Goal: Task Accomplishment & Management: Manage account settings

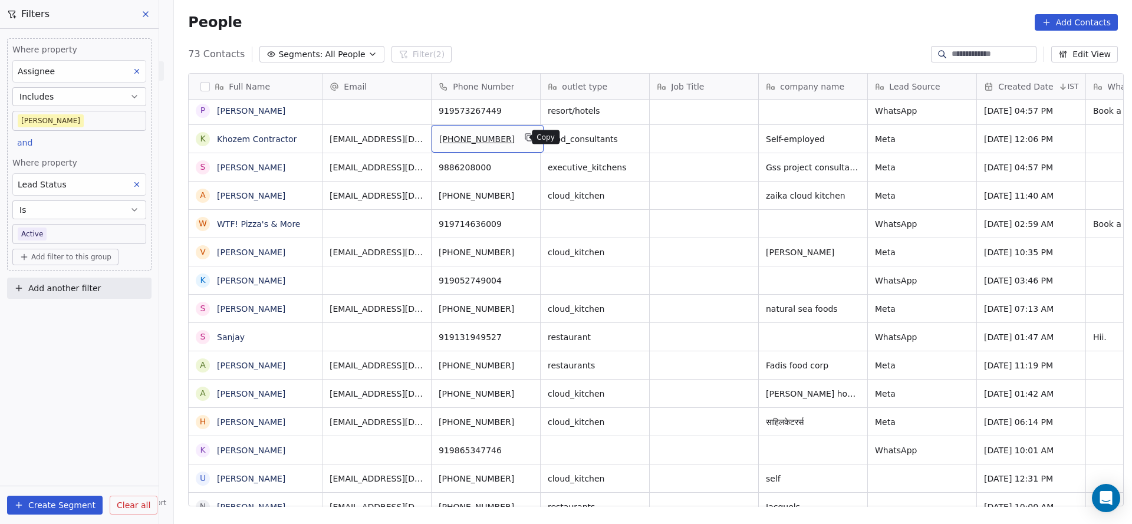
click at [525, 138] on icon "grid" at bounding box center [529, 137] width 9 height 9
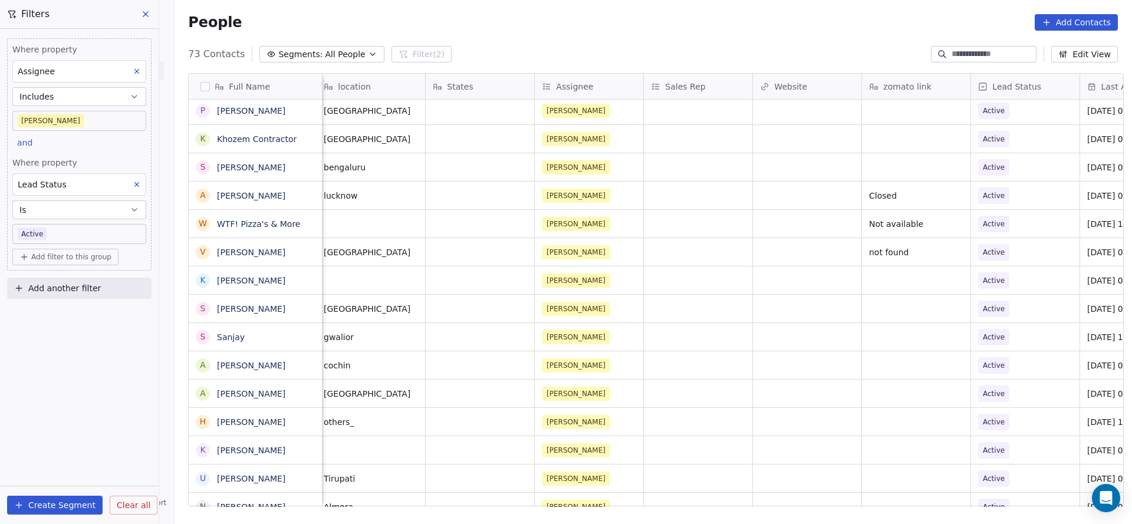
scroll to position [0, 1272]
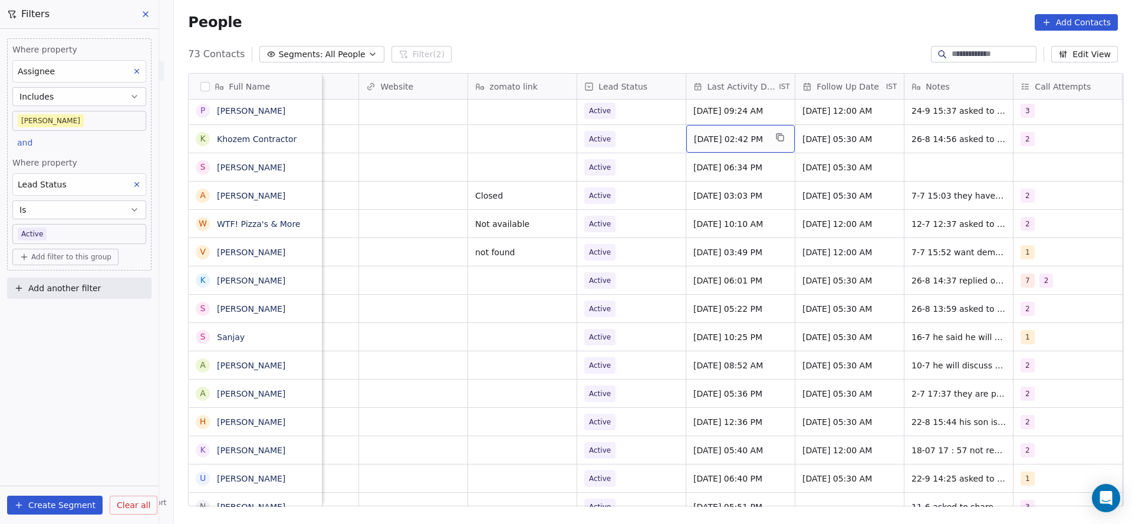
click at [730, 146] on div "[DATE] 02:42 PM" at bounding box center [740, 139] width 108 height 28
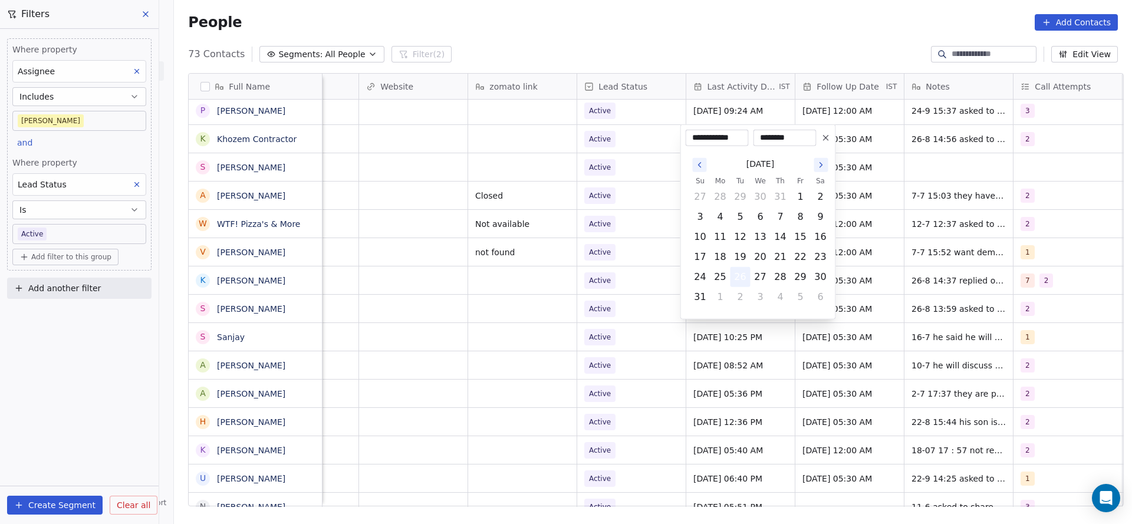
click at [745, 278] on button "26" at bounding box center [740, 277] width 19 height 19
click at [761, 301] on button "3" at bounding box center [760, 297] width 19 height 19
click at [761, 254] on button "24" at bounding box center [760, 257] width 19 height 19
type input "**********"
click at [623, 248] on html "On2Cook India Pvt. Ltd. Contacts People Marketing Workflows Campaigns Metrics &…" at bounding box center [566, 262] width 1132 height 524
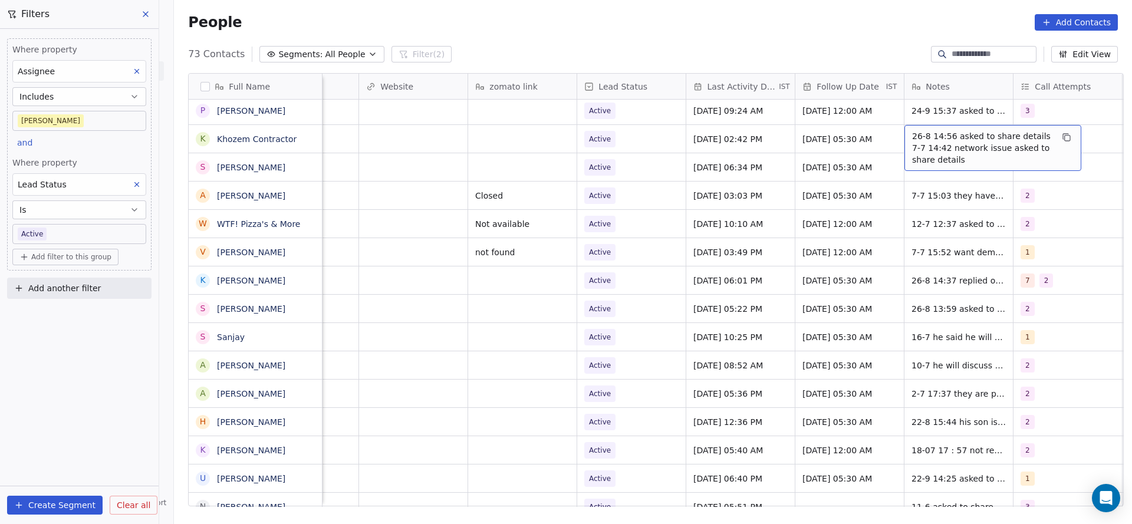
click at [973, 136] on span "26-8 14:56 asked to share details 7-7 14:42 network issue asked to share details" at bounding box center [982, 147] width 140 height 35
click at [901, 132] on textarea "**********" at bounding box center [987, 147] width 176 height 44
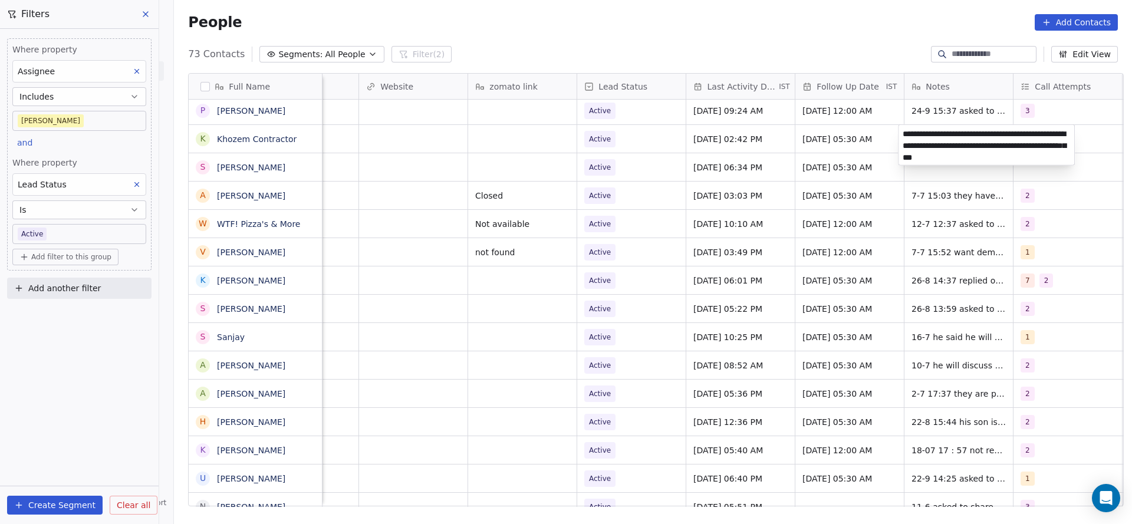
type textarea "**********"
click at [688, 249] on html "On2Cook India Pvt. Ltd. Contacts People Marketing Workflows Campaigns Metrics &…" at bounding box center [566, 262] width 1132 height 524
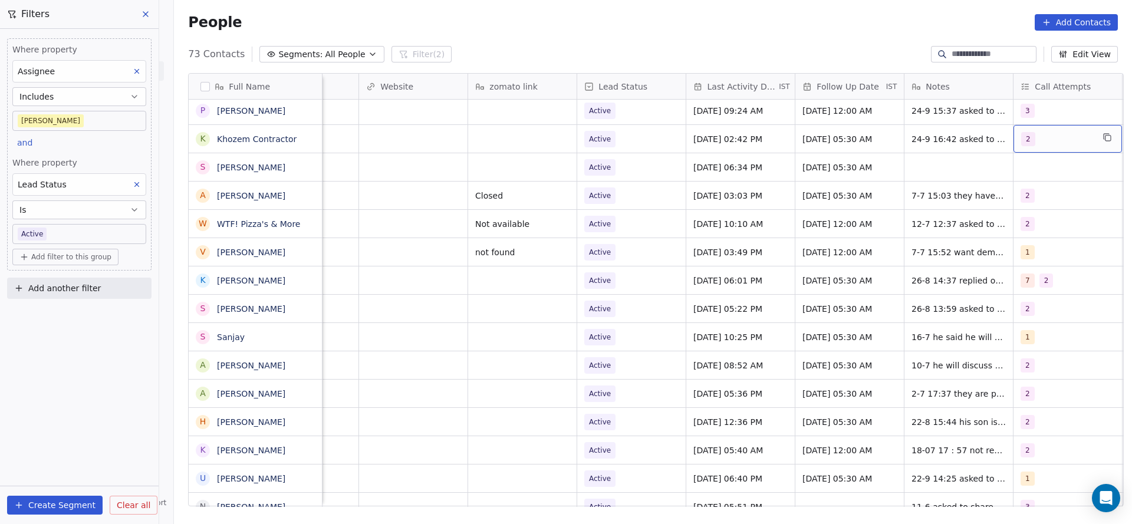
scroll to position [0, 1284]
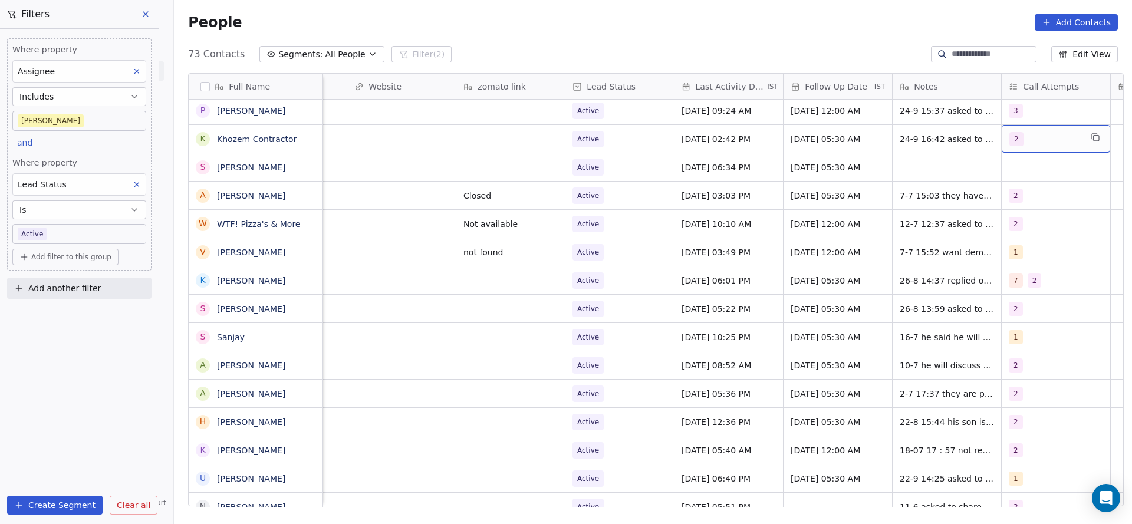
click at [1038, 149] on div "2" at bounding box center [1056, 139] width 108 height 28
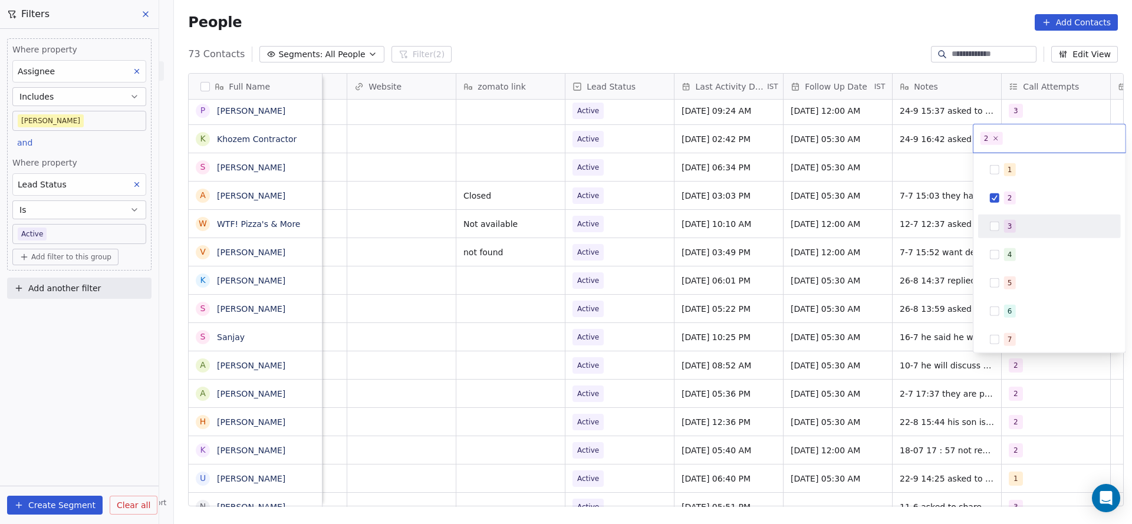
click at [1008, 226] on div "3" at bounding box center [1010, 226] width 5 height 11
drag, startPoint x: 1012, startPoint y: 202, endPoint x: 699, endPoint y: 175, distance: 314.2
click at [1007, 204] on div "2" at bounding box center [1049, 198] width 133 height 19
click at [897, 232] on html "On2Cook India Pvt. Ltd. Contacts People Marketing Workflows Campaigns Metrics &…" at bounding box center [566, 262] width 1132 height 524
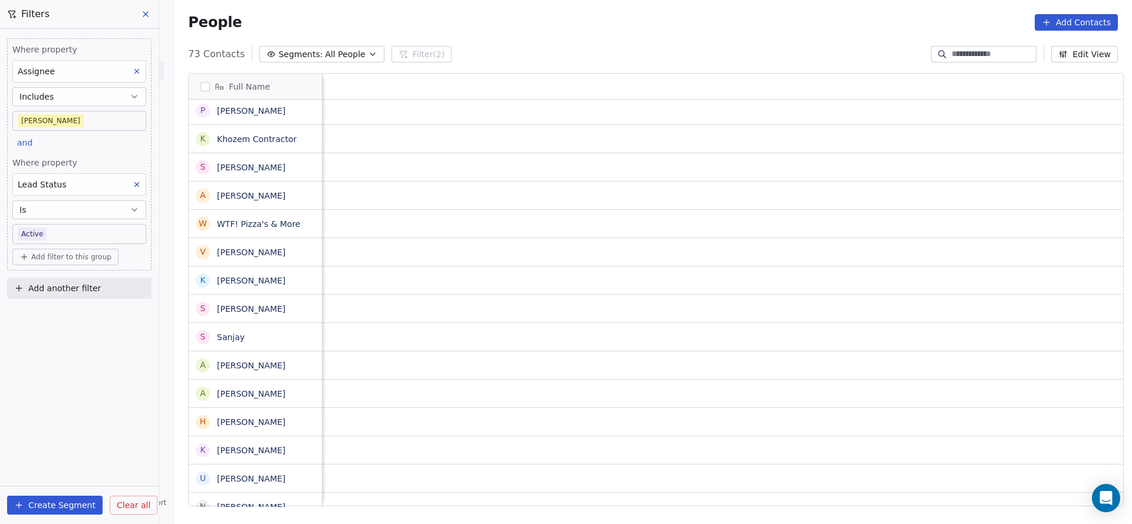
scroll to position [0, 1531]
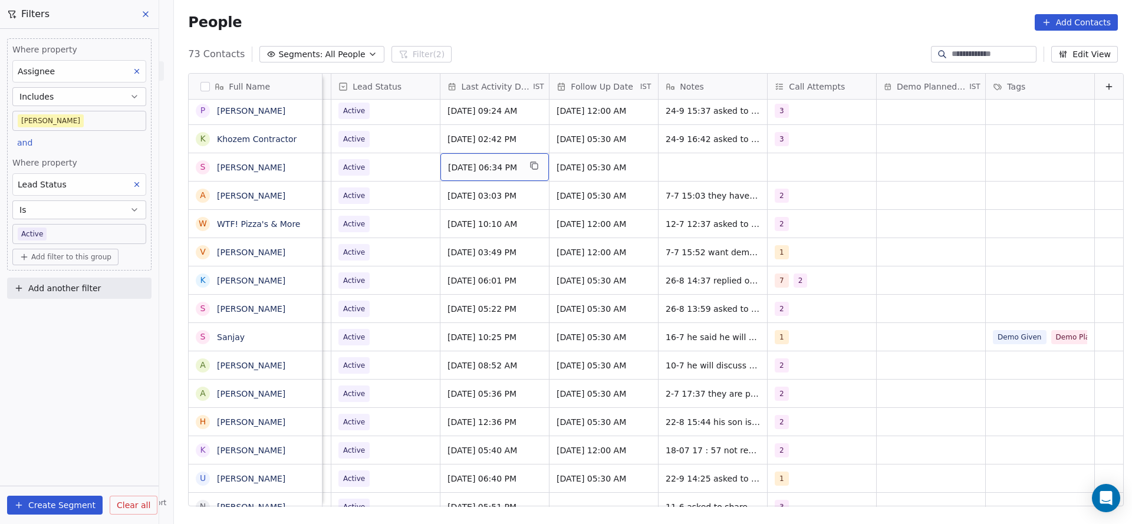
click at [455, 166] on span "[DATE] 06:34 PM" at bounding box center [484, 168] width 72 height 12
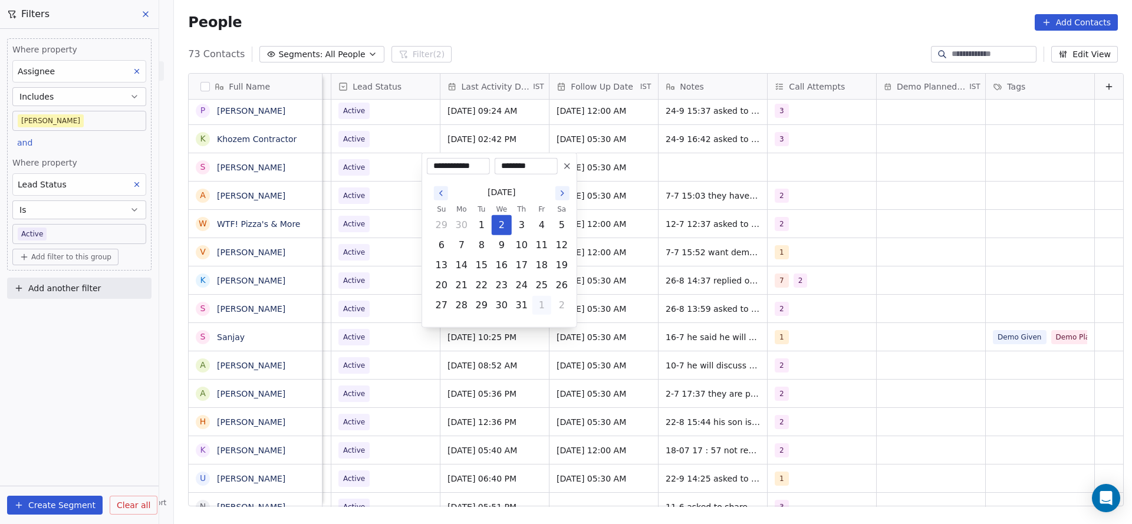
click at [537, 304] on button "1" at bounding box center [541, 305] width 19 height 19
click at [490, 324] on button "2" at bounding box center [481, 325] width 19 height 19
click at [499, 288] on button "24" at bounding box center [501, 285] width 19 height 19
type input "**********"
drag, startPoint x: 386, startPoint y: 259, endPoint x: 805, endPoint y: 164, distance: 429.7
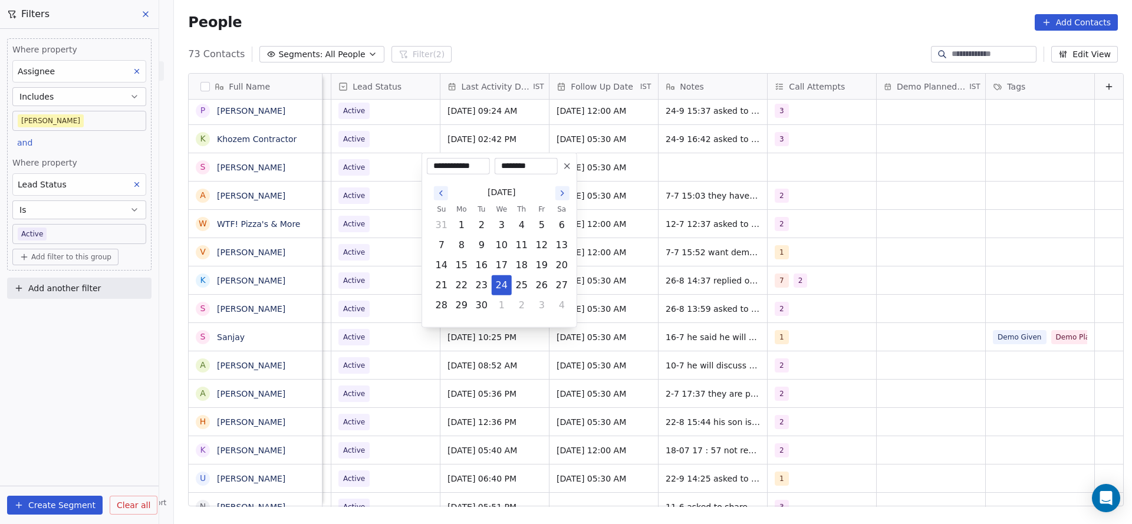
click at [386, 258] on html "On2Cook India Pvt. Ltd. Contacts People Marketing Workflows Campaigns Metrics &…" at bounding box center [566, 262] width 1132 height 524
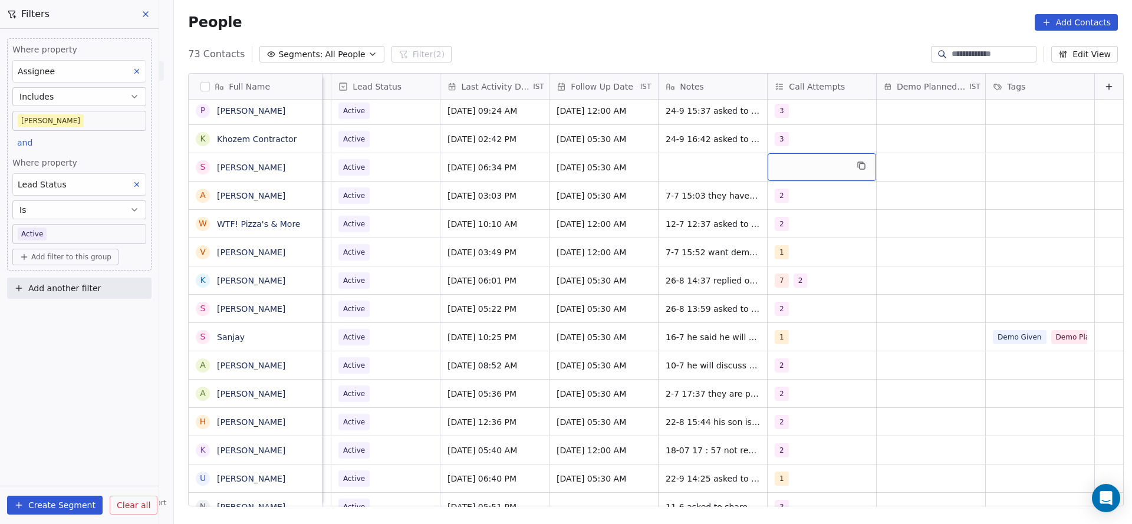
click at [805, 164] on div "grid" at bounding box center [822, 167] width 108 height 28
click at [785, 199] on span "1" at bounding box center [785, 198] width 12 height 13
click at [687, 225] on html "On2Cook India Pvt. Ltd. Contacts People Marketing Workflows Campaigns Metrics &…" at bounding box center [566, 262] width 1132 height 524
click at [692, 160] on div "grid" at bounding box center [713, 167] width 108 height 28
type textarea "**********"
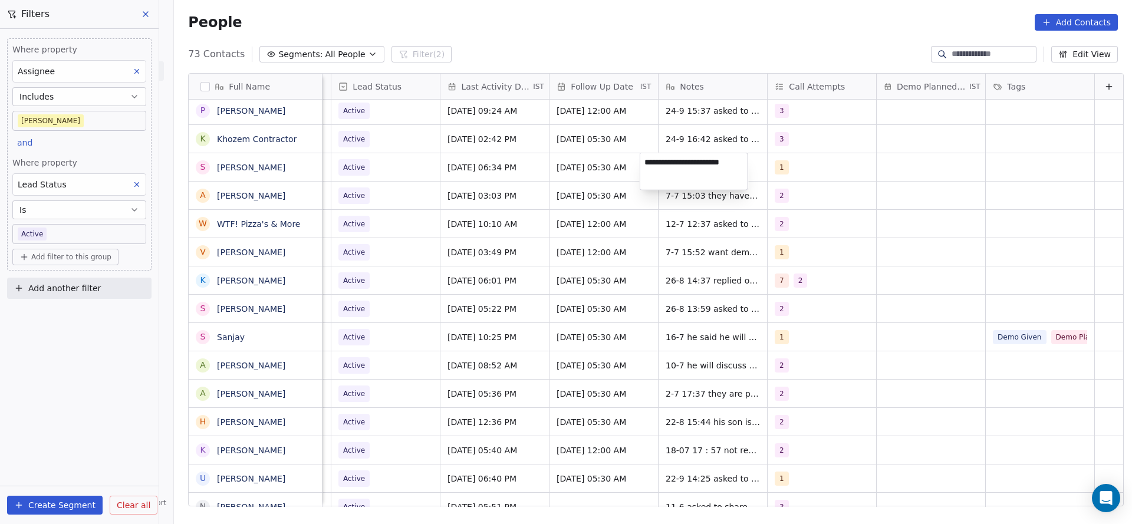
click at [519, 200] on html "On2Cook India Pvt. Ltd. Contacts People Marketing Workflows Campaigns Metrics &…" at bounding box center [566, 262] width 1132 height 524
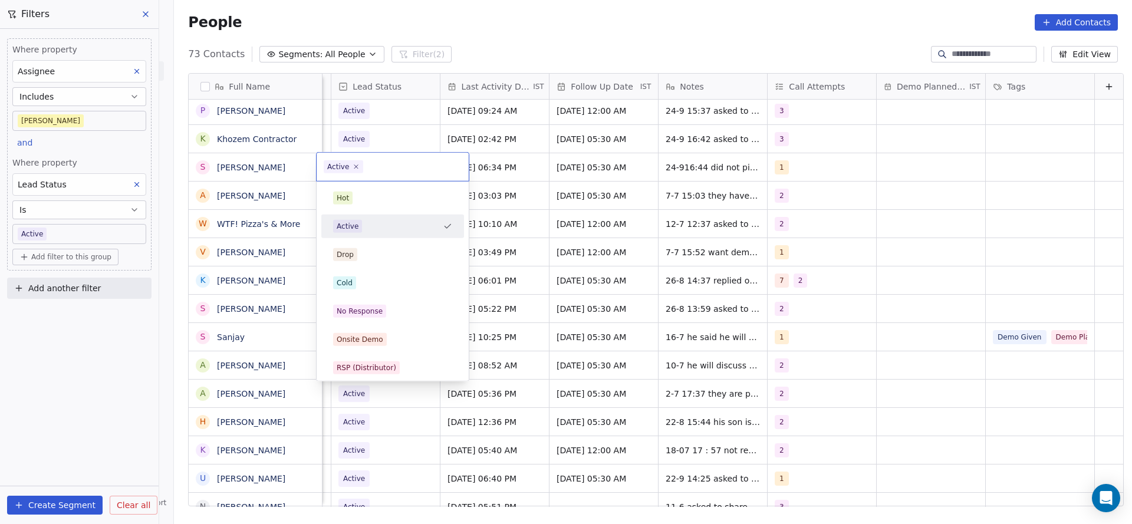
scroll to position [0, 1526]
click at [371, 307] on div "No Response" at bounding box center [360, 311] width 46 height 11
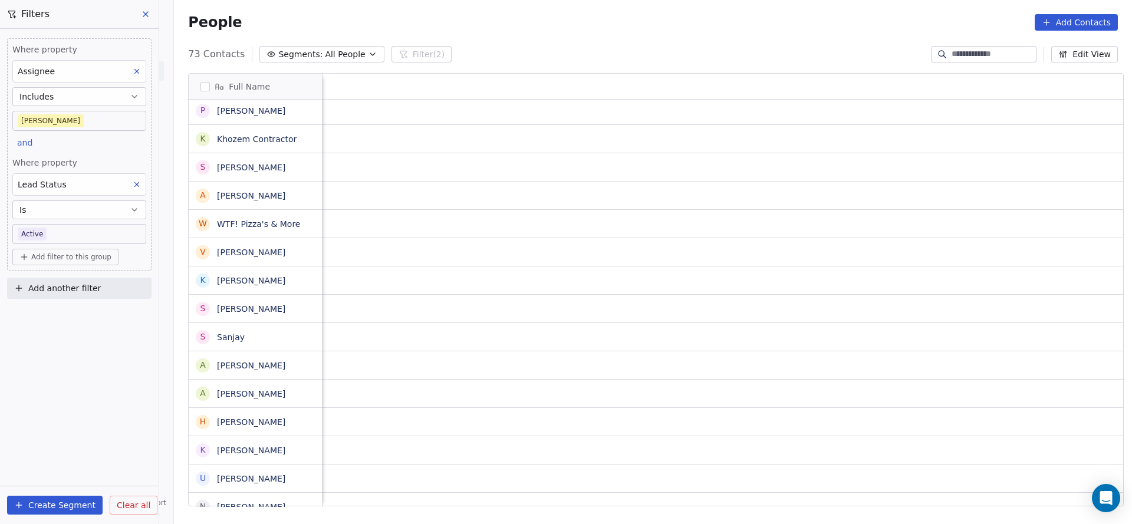
scroll to position [0, 1531]
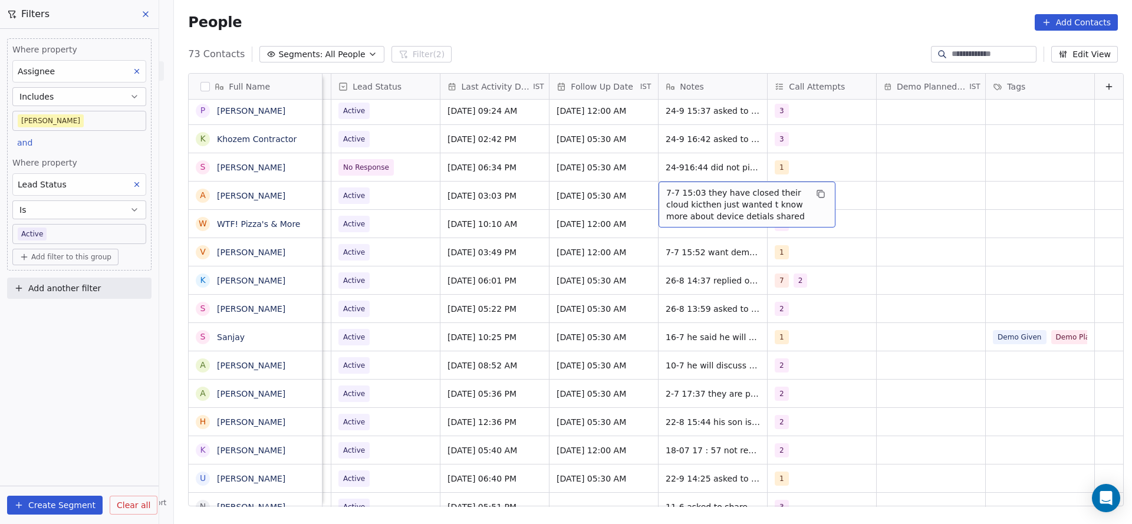
click at [666, 196] on span "7-7 15:03 they have closed their cloud kicthen just wanted t know more about de…" at bounding box center [736, 204] width 140 height 35
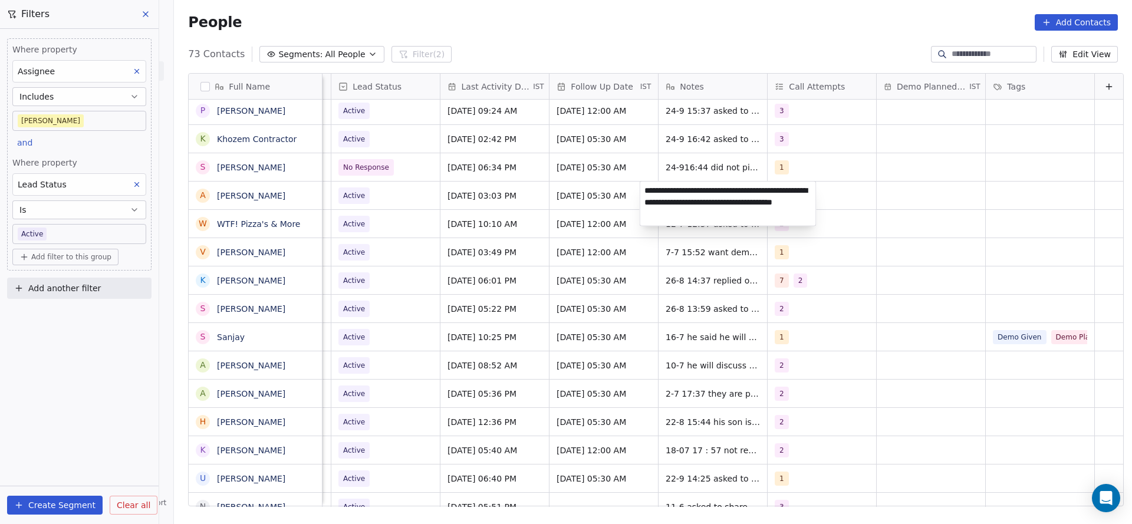
click at [575, 227] on html "On2Cook India Pvt. Ltd. Contacts People Marketing Workflows Campaigns Metrics &…" at bounding box center [566, 262] width 1132 height 524
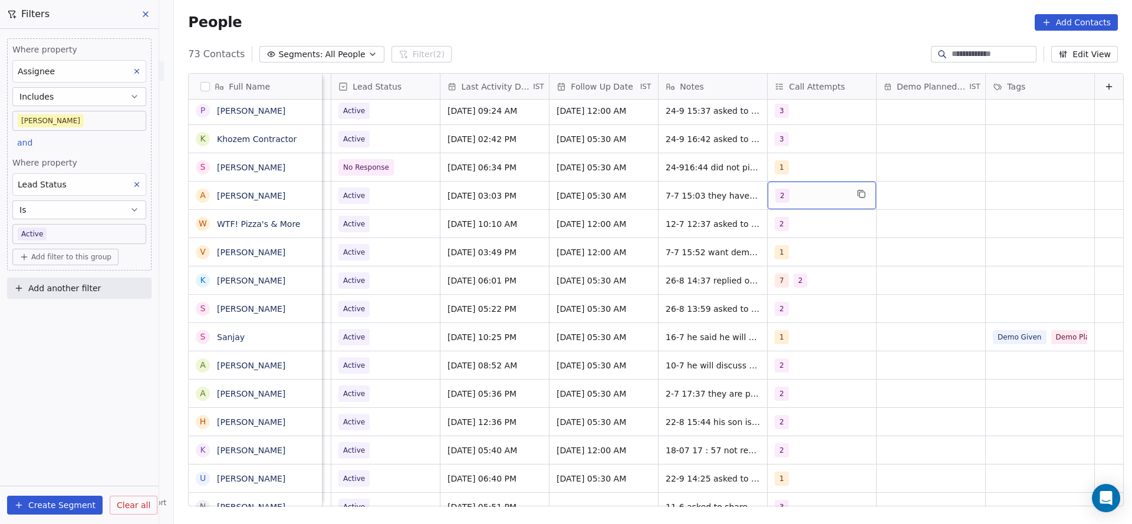
click at [801, 195] on div "2" at bounding box center [811, 196] width 72 height 14
click at [773, 283] on button "Suggestions" at bounding box center [769, 282] width 9 height 9
click at [774, 259] on div "2" at bounding box center [824, 254] width 133 height 19
click at [561, 260] on html "On2Cook India Pvt. Ltd. Contacts People Marketing Workflows Campaigns Metrics &…" at bounding box center [566, 262] width 1132 height 524
click at [672, 195] on span "7-7 15:03 they have closed their cloud kicthen just wanted t know more about de…" at bounding box center [736, 204] width 140 height 35
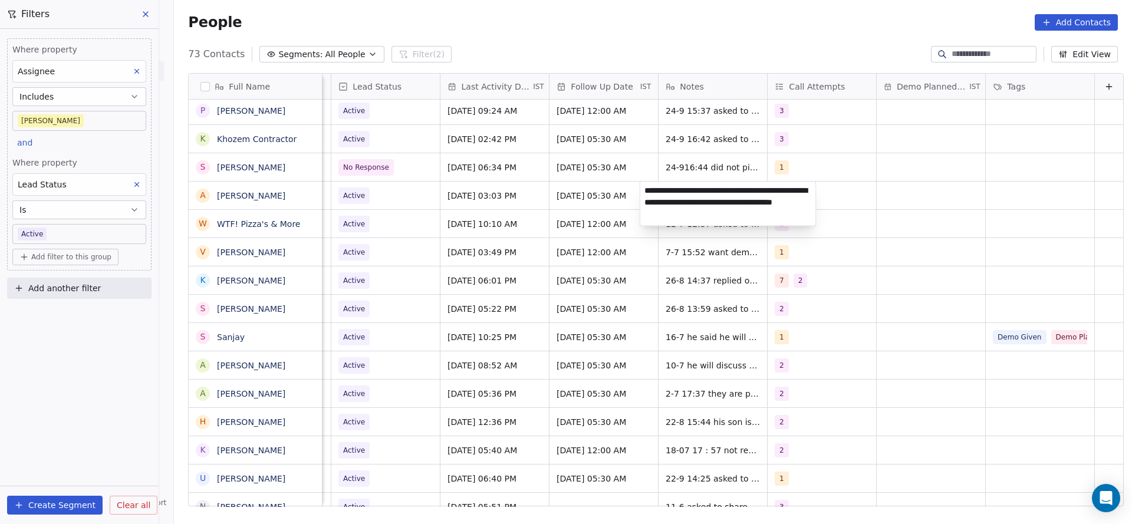
click at [643, 192] on textarea "**********" at bounding box center [728, 204] width 176 height 44
type textarea "**********"
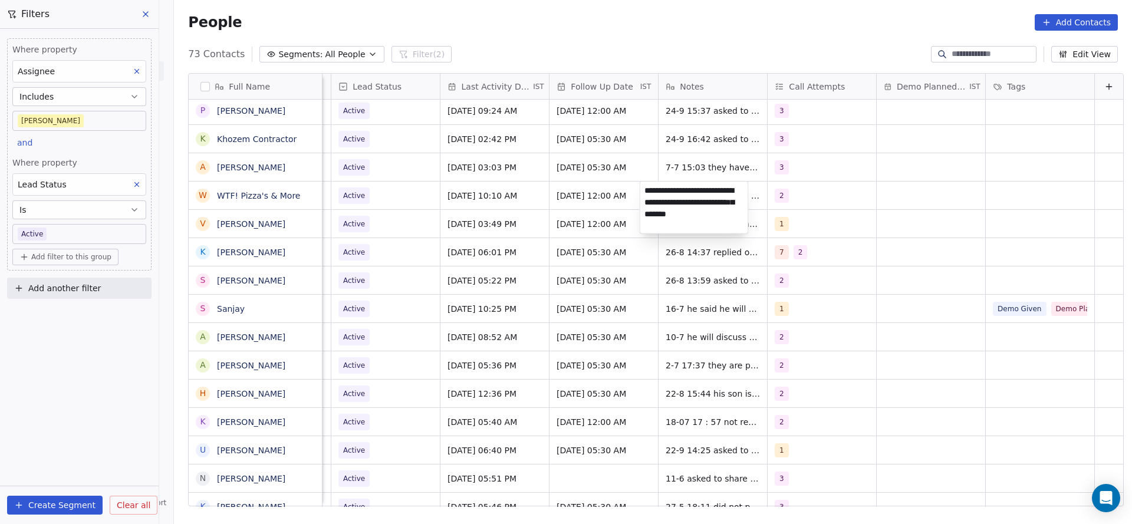
scroll to position [0, 0]
type textarea "**********"
drag, startPoint x: 541, startPoint y: 181, endPoint x: 759, endPoint y: 200, distance: 219.0
click at [559, 177] on html "On2Cook India Pvt. Ltd. Contacts People Marketing Workflows Campaigns Metrics &…" at bounding box center [566, 262] width 1132 height 524
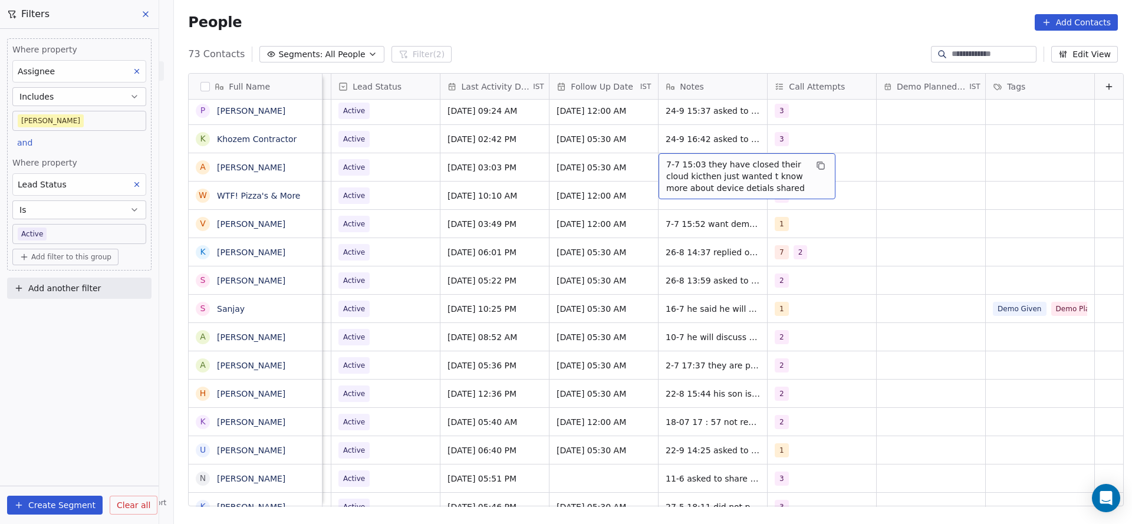
click at [690, 168] on span "7-7 15:03 they have closed their cloud kicthen just wanted t know more about de…" at bounding box center [736, 176] width 140 height 35
click at [644, 161] on textarea "**********" at bounding box center [728, 175] width 176 height 44
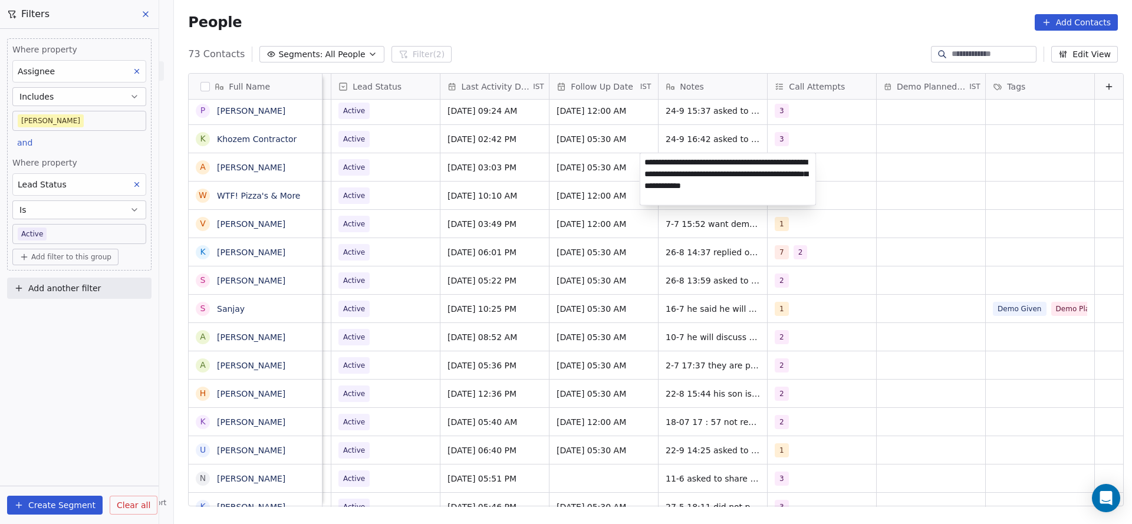
type textarea "**********"
click at [527, 338] on html "On2Cook India Pvt. Ltd. Contacts People Marketing Workflows Campaigns Metrics &…" at bounding box center [566, 262] width 1132 height 524
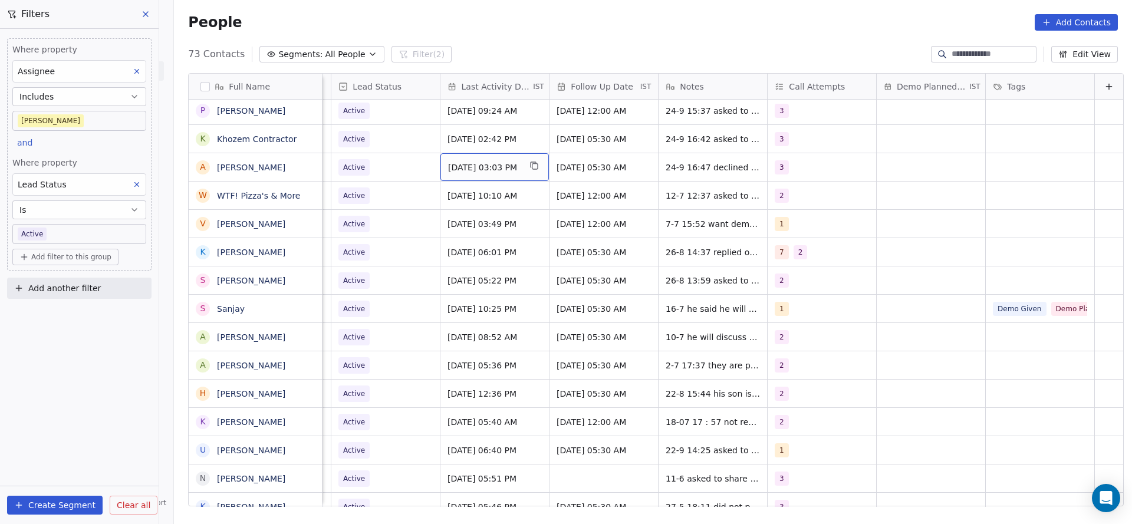
click at [469, 176] on div "[DATE] 03:03 PM" at bounding box center [494, 167] width 108 height 28
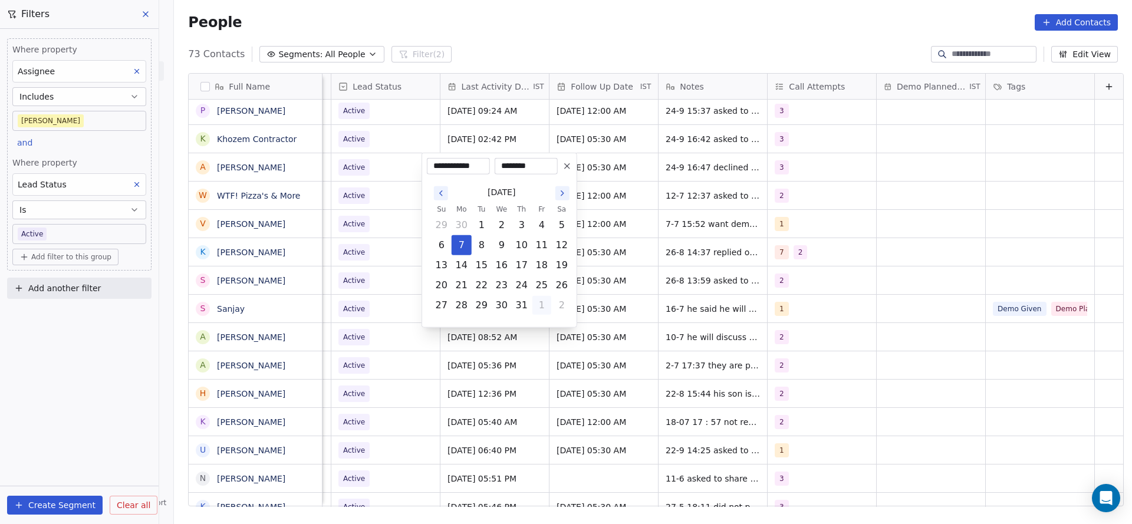
click at [541, 302] on button "1" at bounding box center [541, 305] width 19 height 19
click at [527, 328] on button "4" at bounding box center [521, 325] width 19 height 19
click at [497, 279] on button "24" at bounding box center [501, 285] width 19 height 19
type input "**********"
click at [361, 221] on html "On2Cook India Pvt. Ltd. Contacts People Marketing Workflows Campaigns Metrics &…" at bounding box center [566, 262] width 1132 height 524
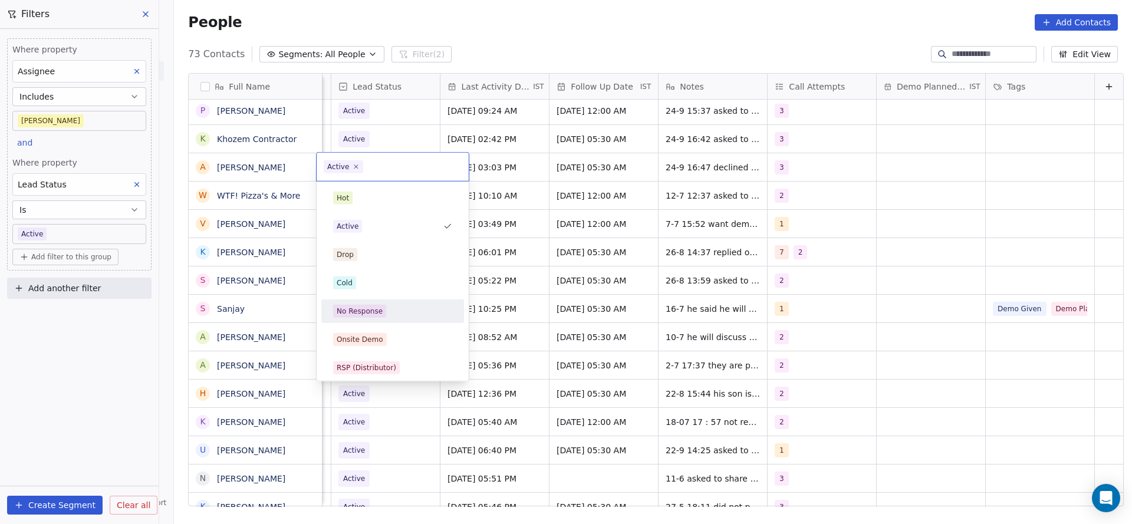
scroll to position [0, 1526]
drag, startPoint x: 370, startPoint y: 301, endPoint x: 591, endPoint y: 198, distance: 244.0
click at [370, 302] on div "No Response" at bounding box center [392, 311] width 133 height 19
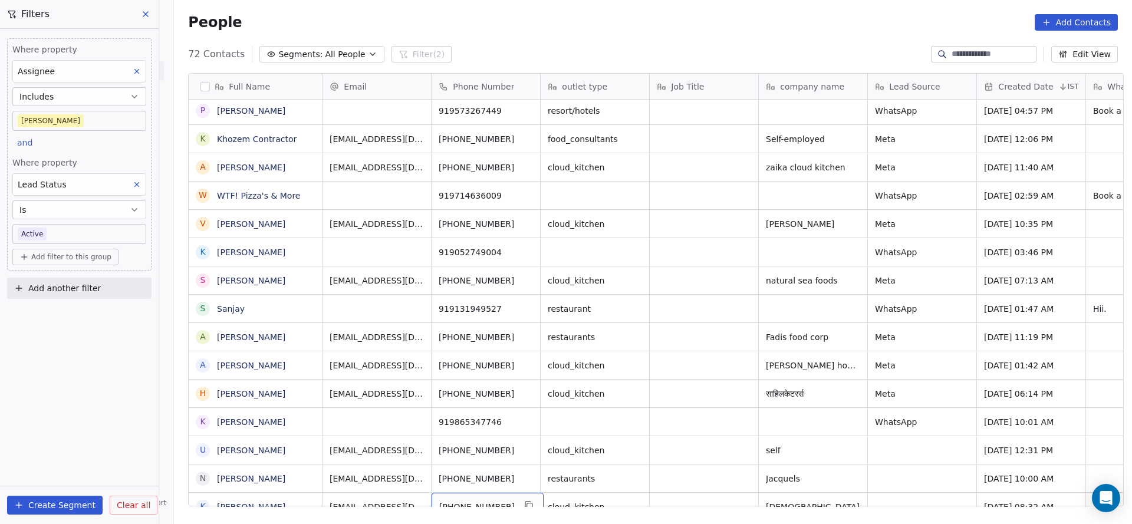
scroll to position [1188, 0]
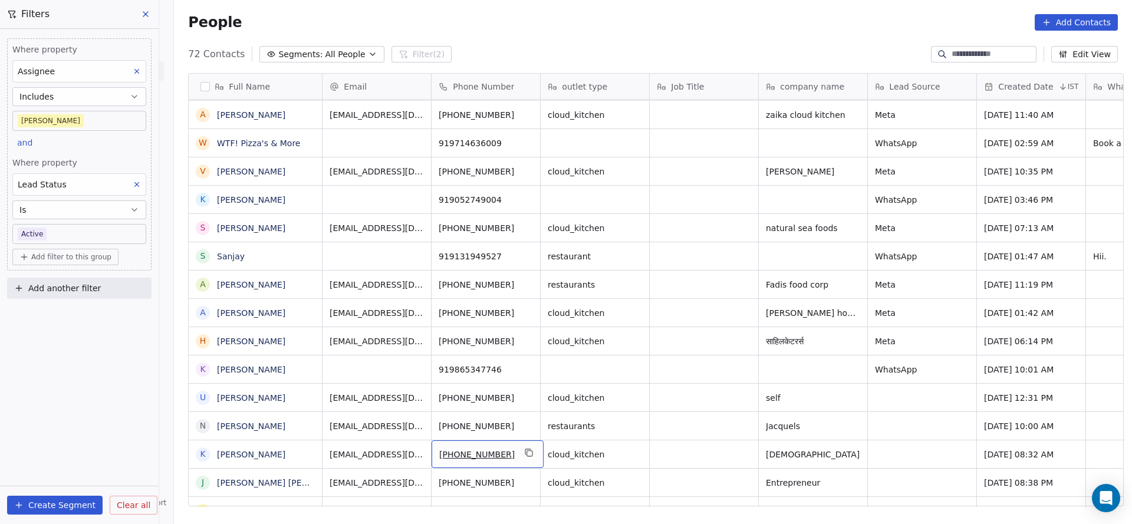
drag, startPoint x: 460, startPoint y: 506, endPoint x: 597, endPoint y: 493, distance: 138.0
click at [597, 493] on div "Email Phone Number outlet type Job Title company name Lead Source Created Date …" at bounding box center [722, 290] width 801 height 433
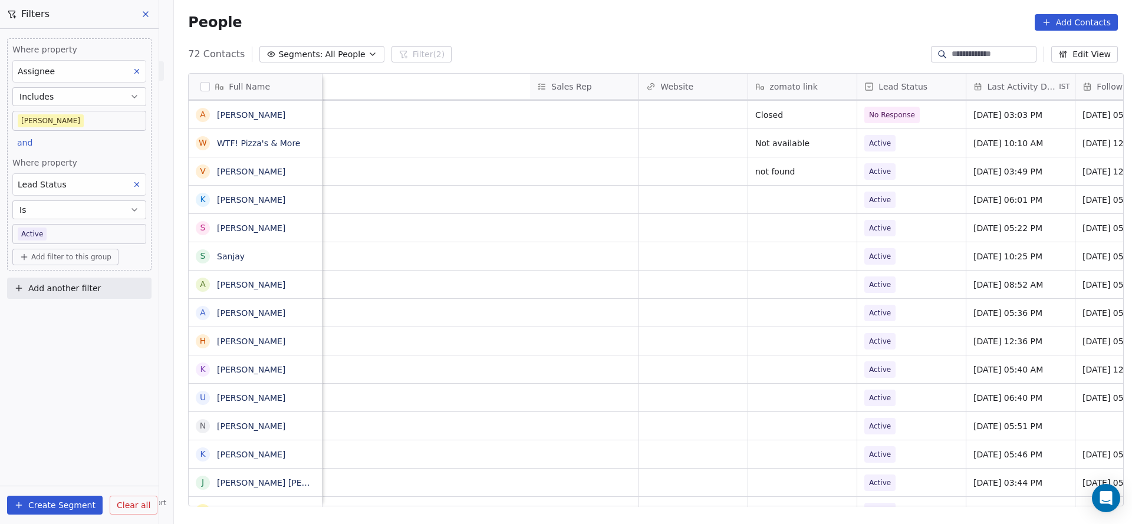
scroll to position [0, 1531]
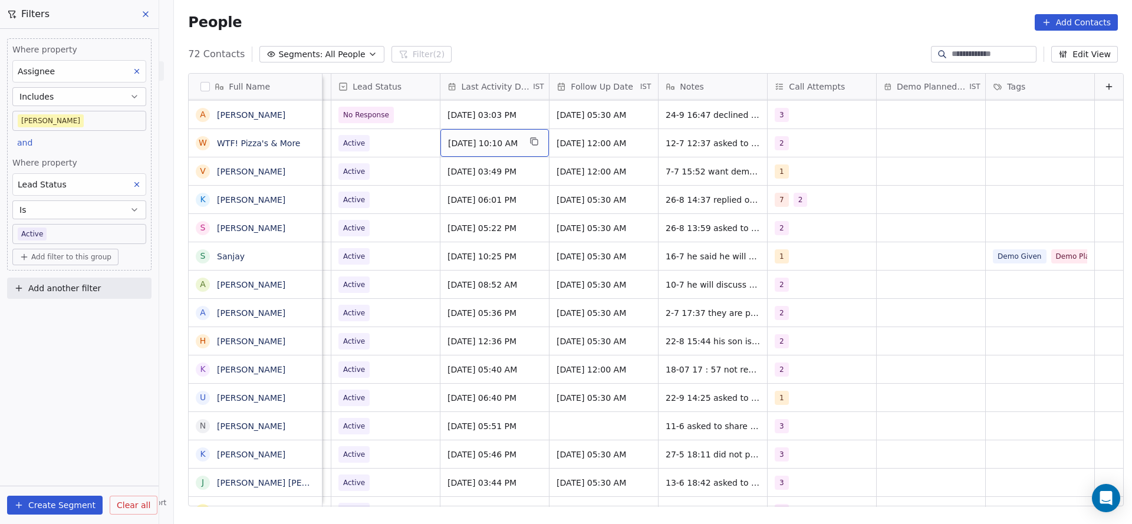
click at [465, 143] on span "[DATE] 10:10 AM" at bounding box center [484, 143] width 72 height 12
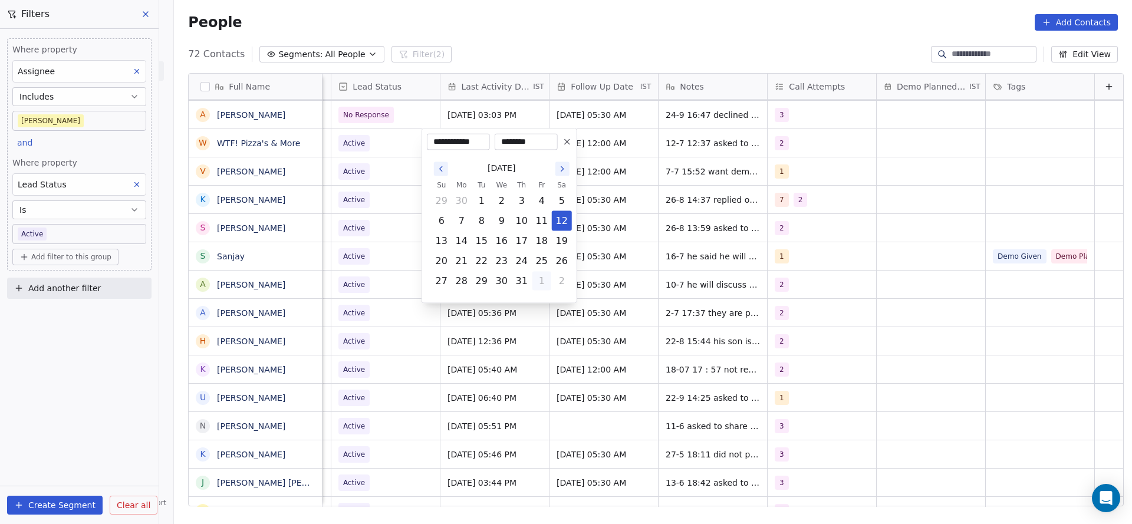
click at [545, 275] on button "1" at bounding box center [541, 281] width 19 height 19
click at [543, 294] on button "5" at bounding box center [541, 301] width 19 height 19
click at [505, 265] on button "24" at bounding box center [501, 261] width 19 height 19
type input "**********"
click at [351, 244] on html "On2Cook India Pvt. Ltd. Contacts People Marketing Workflows Campaigns Metrics &…" at bounding box center [566, 262] width 1132 height 524
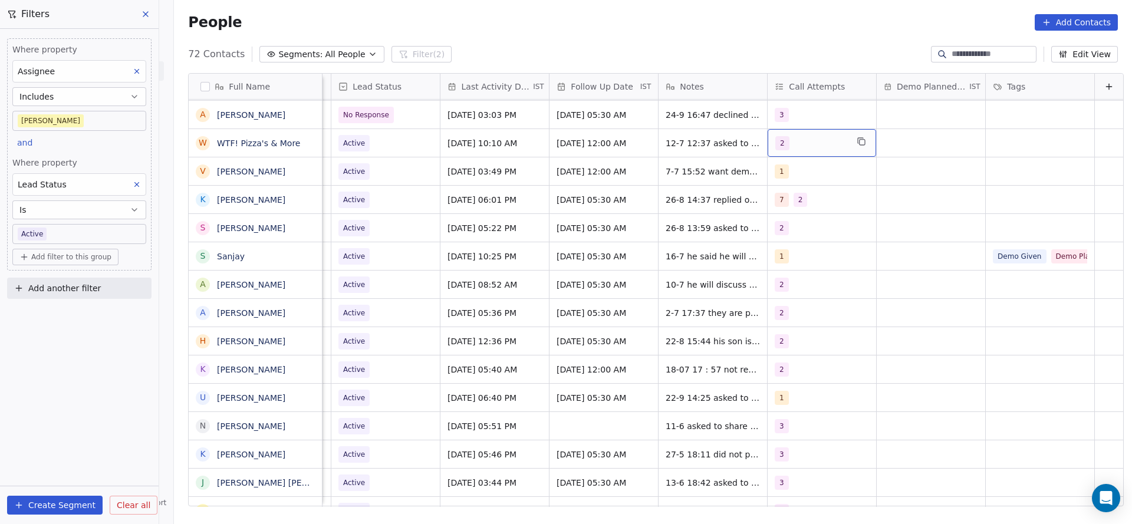
click at [791, 141] on div "2" at bounding box center [811, 143] width 72 height 14
click at [781, 226] on span "3" at bounding box center [785, 230] width 12 height 13
click at [784, 203] on div "2" at bounding box center [785, 202] width 5 height 11
click at [555, 215] on html "On2Cook India Pvt. Ltd. Contacts People Marketing Workflows Campaigns Metrics &…" at bounding box center [566, 262] width 1132 height 524
click at [666, 141] on span "12-7 12:37 asked to share details 7-7 15:40 did not pickup wa sent" at bounding box center [736, 146] width 140 height 24
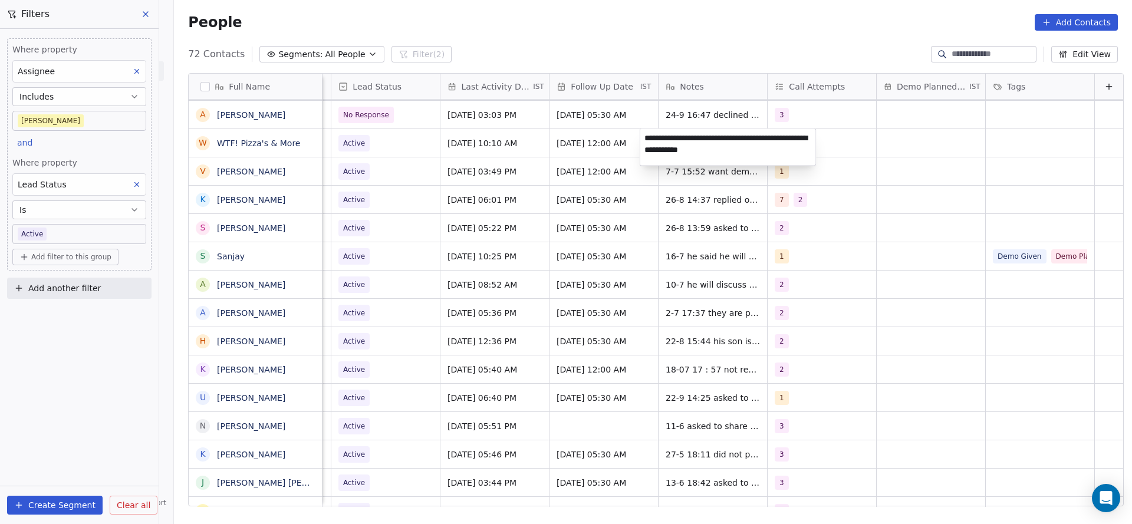
click at [642, 141] on textarea "**********" at bounding box center [728, 147] width 176 height 37
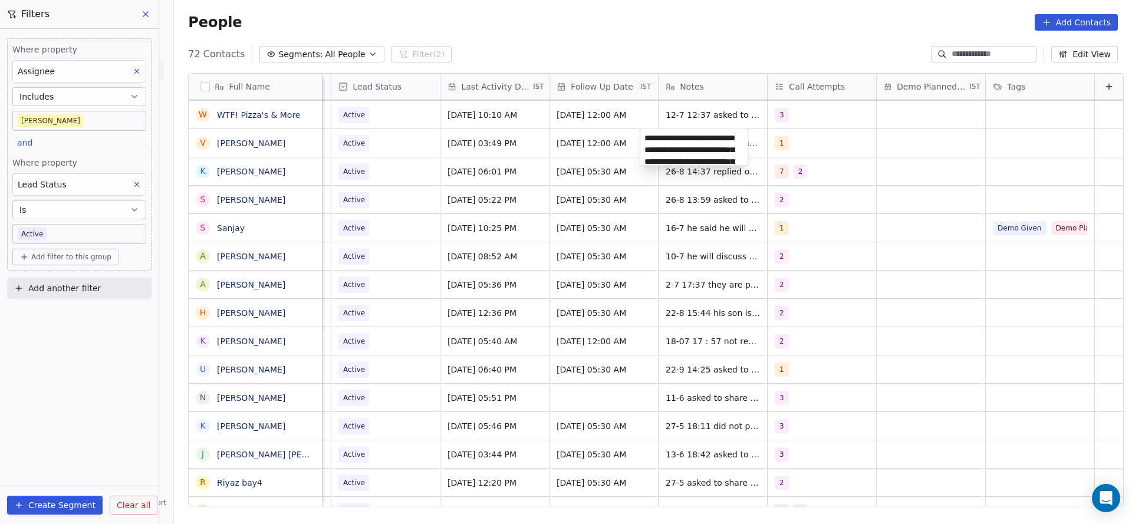
scroll to position [28, 0]
click at [658, 116] on html "On2Cook India Pvt. Ltd. Contacts People Marketing Workflows Campaigns Metrics &…" at bounding box center [566, 262] width 1132 height 524
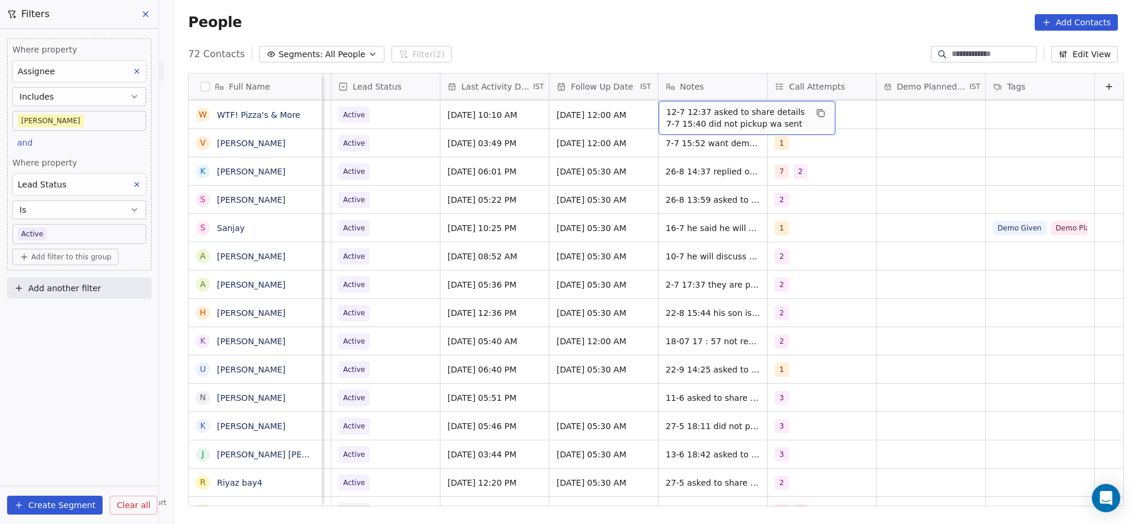
click at [666, 116] on span "12-7 12:37 asked to share details 7-7 15:40 did not pickup wa sent" at bounding box center [736, 118] width 140 height 24
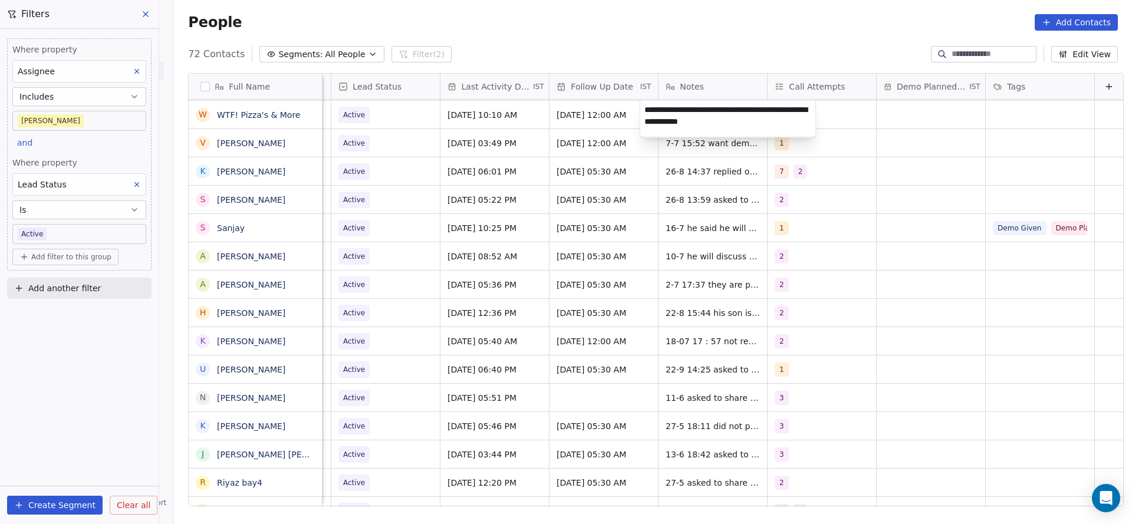
click at [646, 104] on textarea "**********" at bounding box center [728, 119] width 176 height 37
type textarea "**********"
click at [393, 127] on html "On2Cook India Pvt. Ltd. Contacts People Marketing Workflows Campaigns Metrics &…" at bounding box center [566, 262] width 1132 height 524
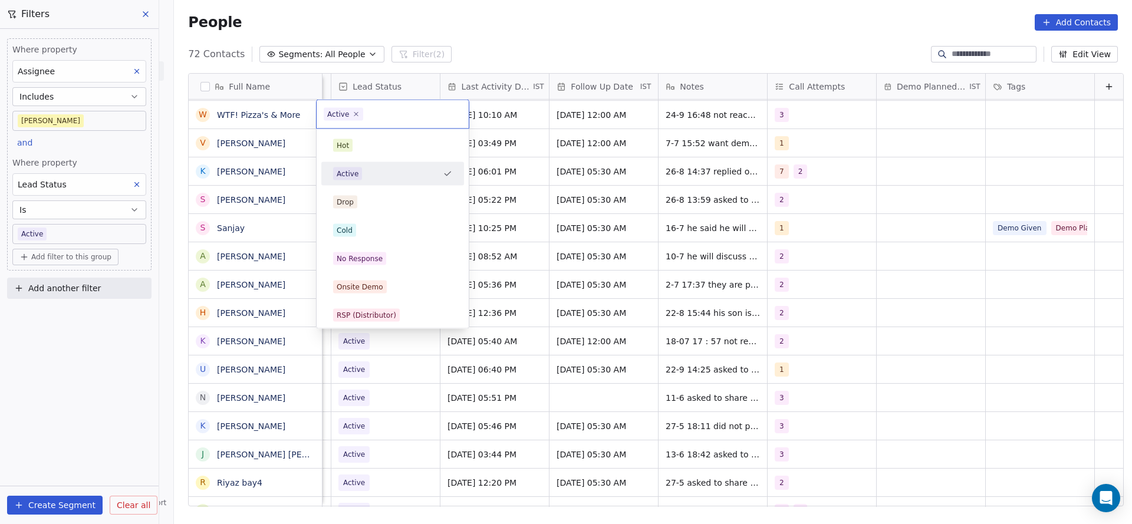
scroll to position [0, 1526]
click at [381, 262] on span "No Response" at bounding box center [359, 258] width 53 height 13
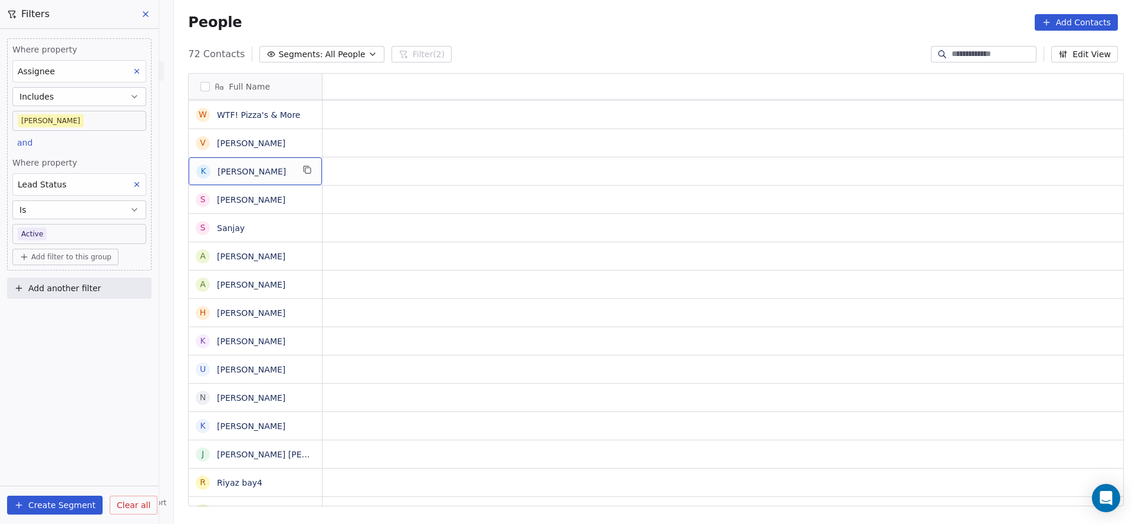
scroll to position [0, 0]
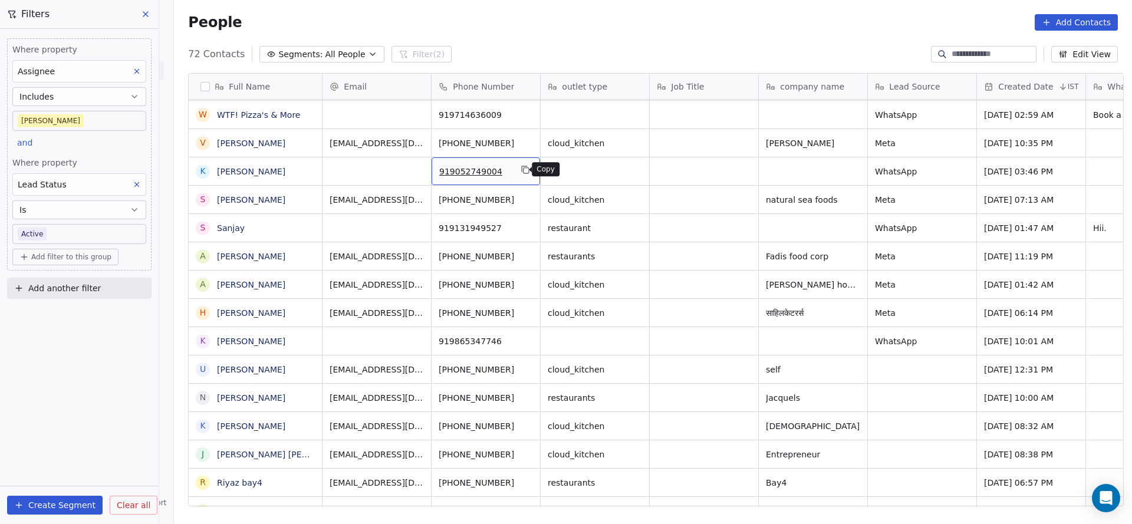
click at [522, 171] on icon "grid" at bounding box center [525, 169] width 9 height 9
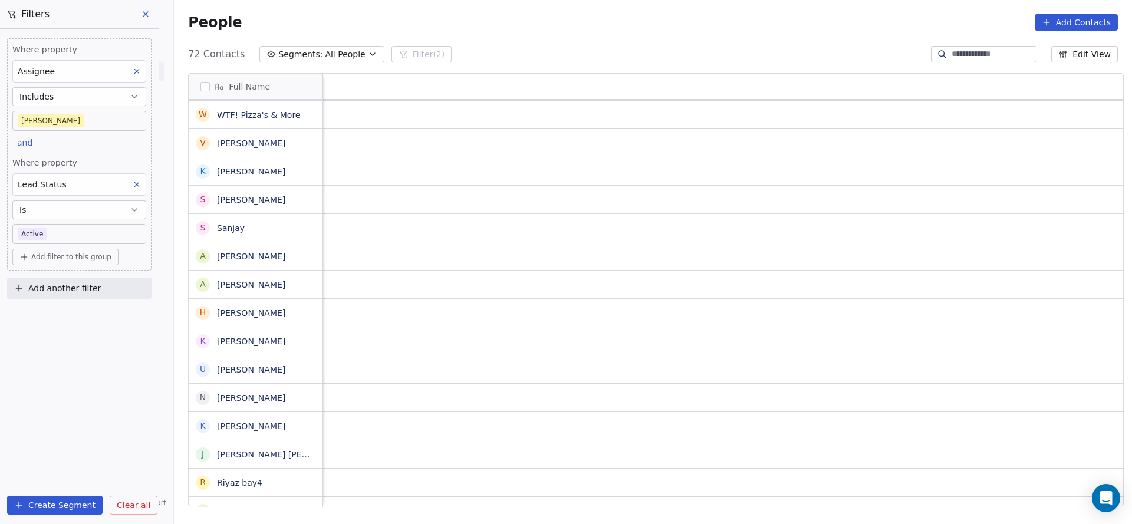
scroll to position [0, 1531]
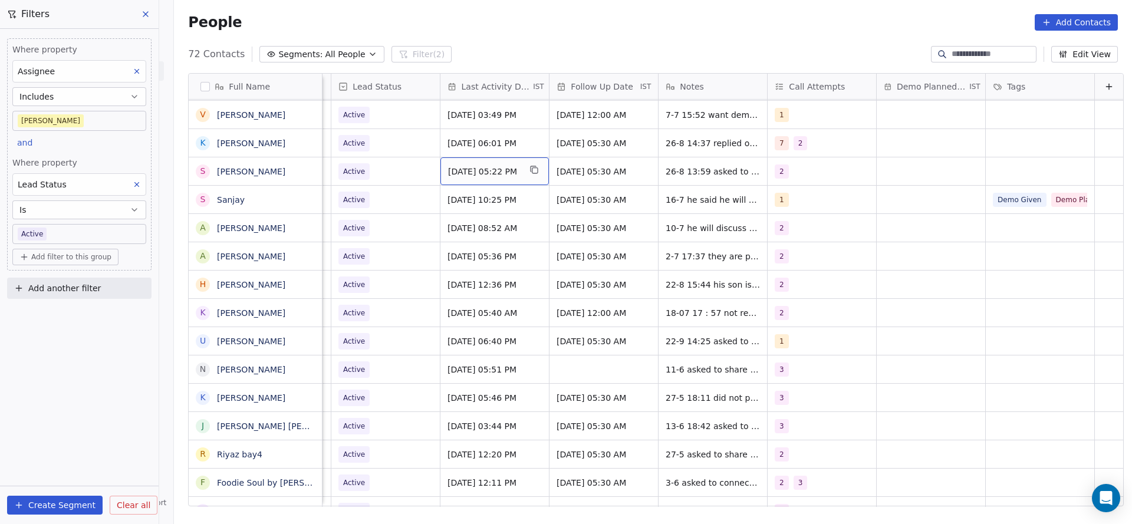
click at [485, 166] on span "[DATE] 05:22 PM" at bounding box center [484, 172] width 72 height 12
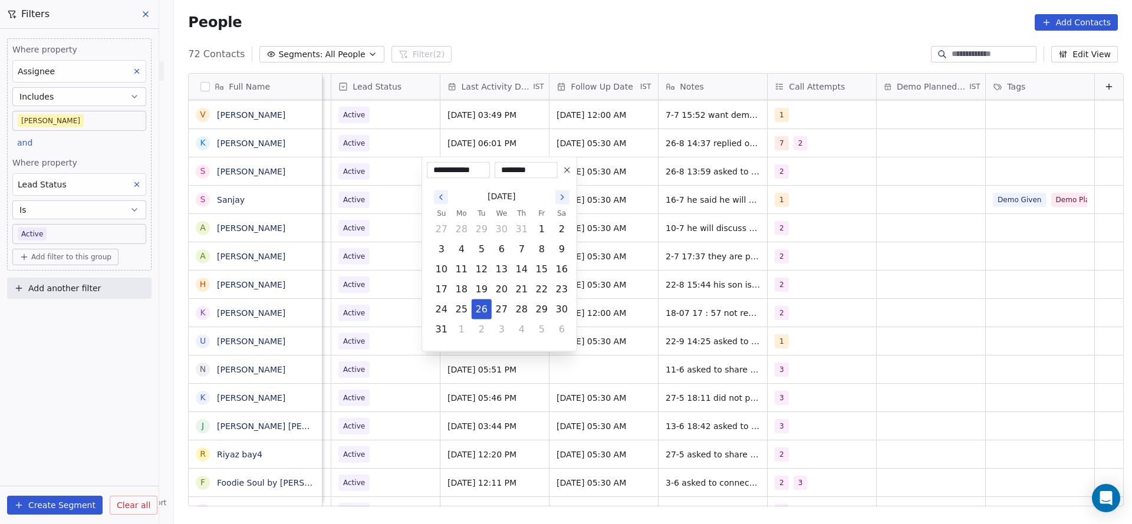
click at [363, 157] on html "On2Cook India Pvt. Ltd. Contacts People Marketing Workflows Campaigns Metrics &…" at bounding box center [566, 262] width 1132 height 524
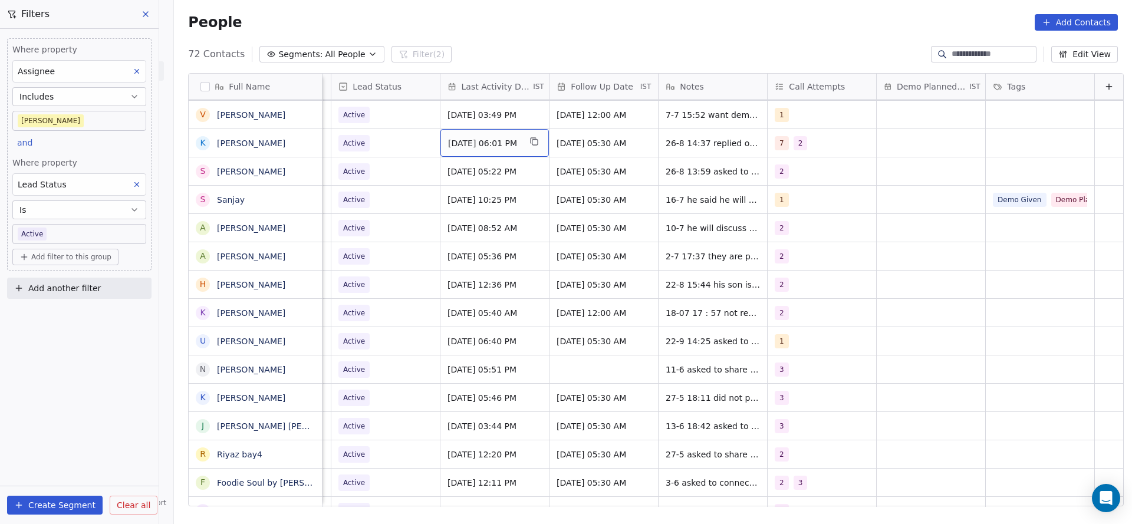
click at [509, 150] on div "[DATE] 06:01 PM" at bounding box center [494, 143] width 108 height 28
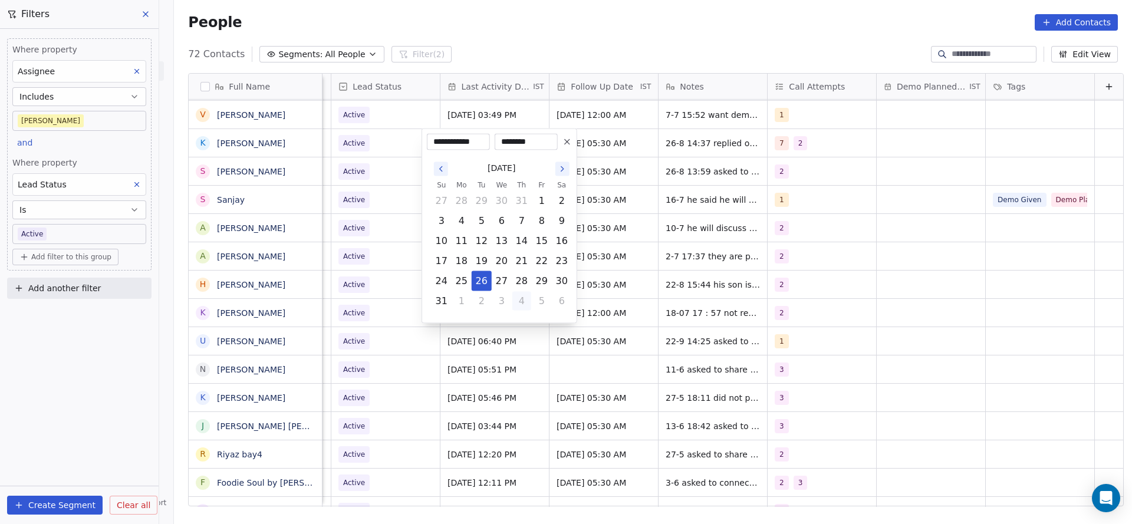
click at [513, 300] on button "4" at bounding box center [521, 301] width 19 height 19
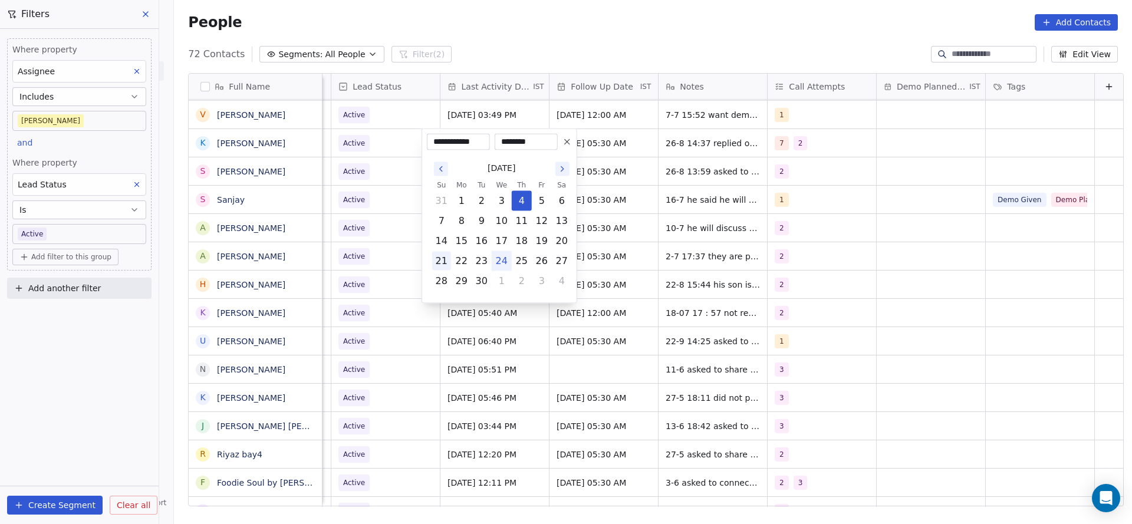
drag, startPoint x: 499, startPoint y: 265, endPoint x: 444, endPoint y: 259, distance: 55.2
click at [499, 265] on button "24" at bounding box center [501, 261] width 19 height 19
type input "**********"
click at [389, 223] on html "On2Cook India Pvt. Ltd. Contacts People Marketing Workflows Campaigns Metrics &…" at bounding box center [566, 262] width 1132 height 524
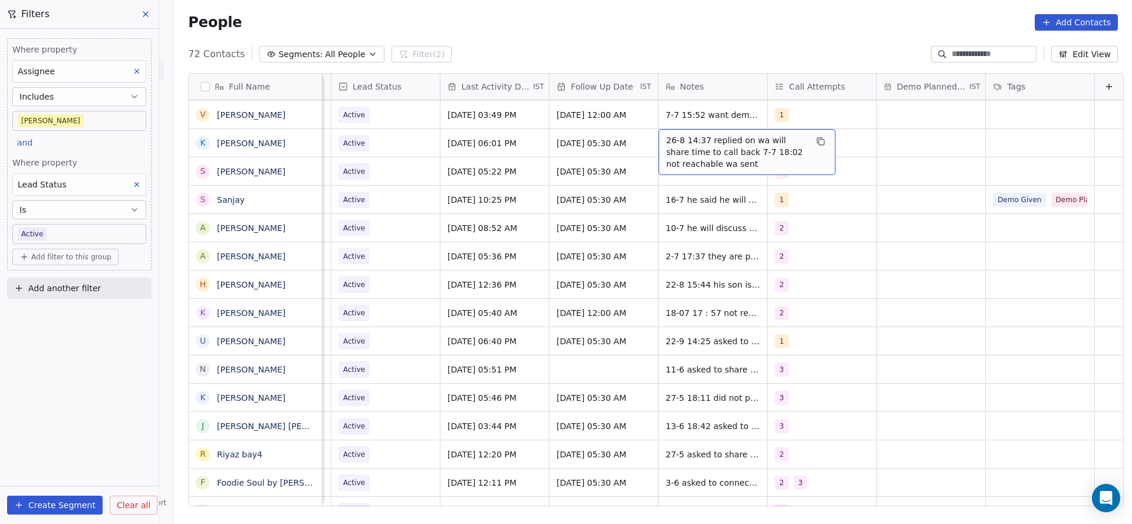
click at [697, 138] on span "26-8 14:37 replied on wa will share time to call back 7-7 18:02 not reachable w…" at bounding box center [736, 151] width 140 height 35
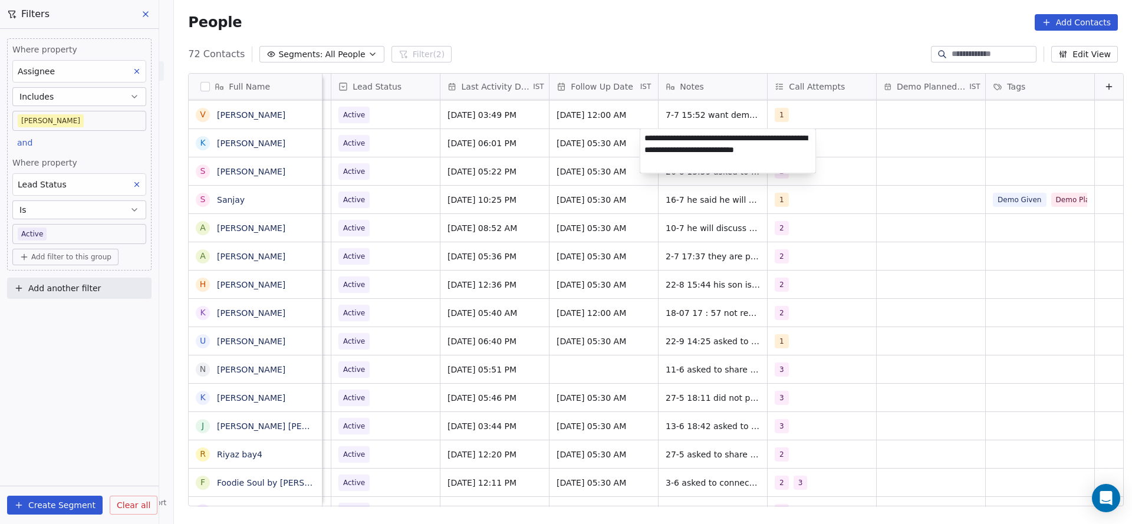
click at [646, 138] on textarea "**********" at bounding box center [728, 151] width 176 height 44
click at [699, 135] on textarea "**********" at bounding box center [728, 149] width 176 height 40
click at [743, 139] on textarea "**********" at bounding box center [728, 149] width 176 height 40
type textarea "**********"
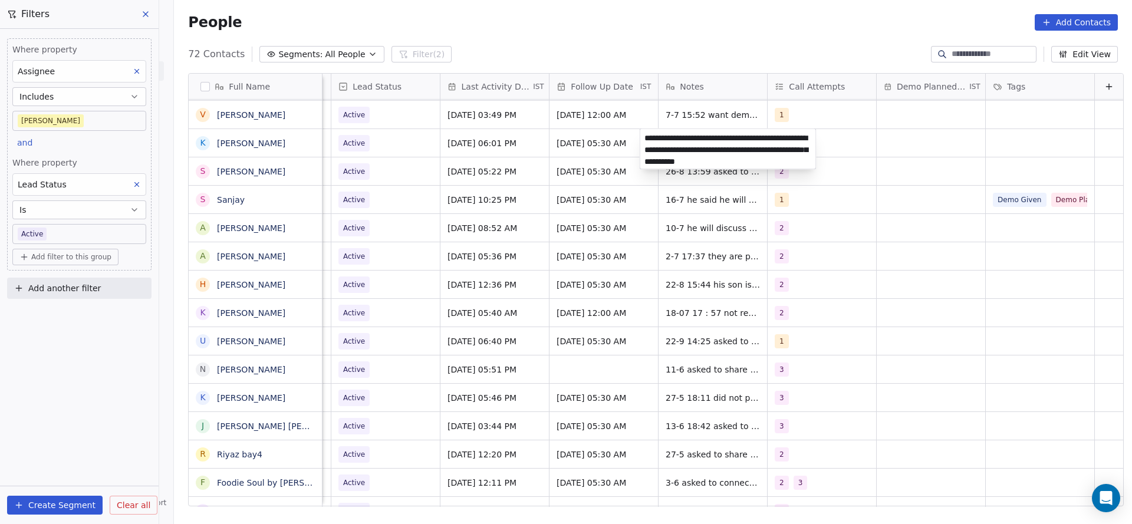
click at [481, 176] on html "On2Cook India Pvt. Ltd. Contacts People Marketing Workflows Campaigns Metrics &…" at bounding box center [566, 262] width 1132 height 524
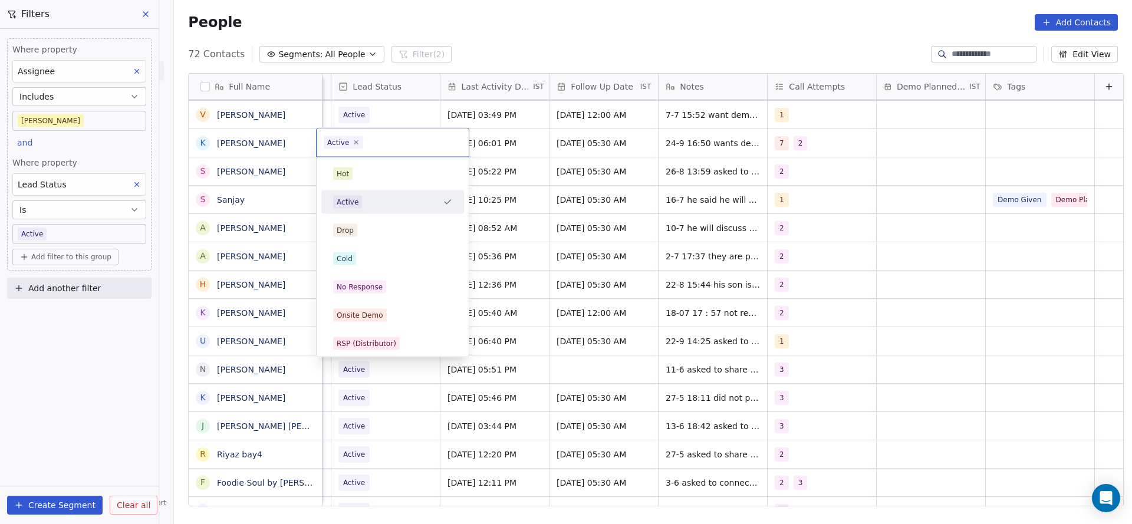
scroll to position [0, 1526]
click at [368, 256] on div "Cold" at bounding box center [392, 258] width 119 height 13
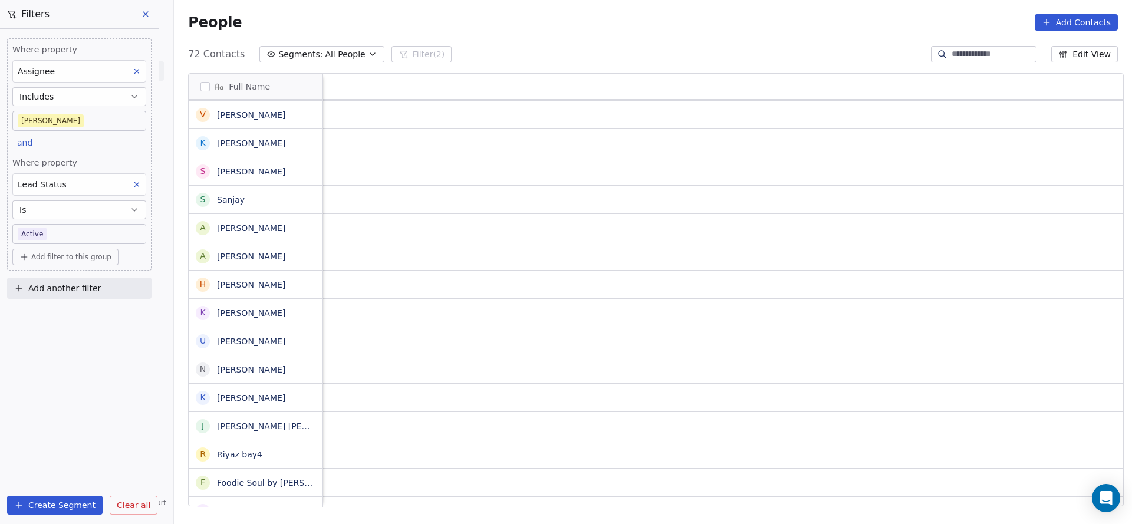
scroll to position [0, 1284]
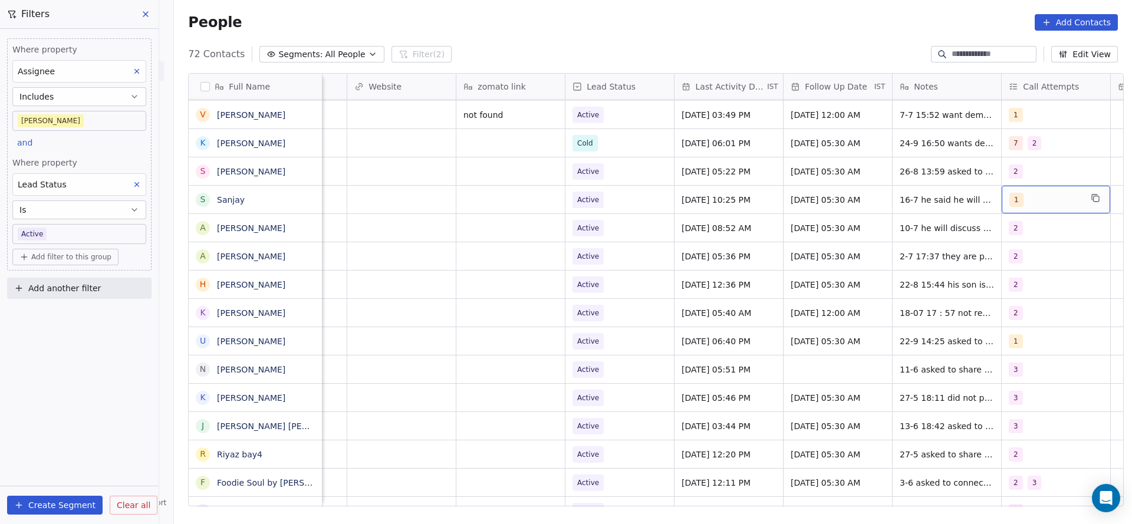
click at [1032, 199] on div "1" at bounding box center [1045, 200] width 72 height 14
click at [1007, 306] on div "4" at bounding box center [1049, 315] width 133 height 19
click at [1004, 235] on span "1" at bounding box center [1010, 230] width 12 height 13
click at [763, 314] on html "On2Cook India Pvt. Ltd. Contacts People Marketing Workflows Campaigns Metrics &…" at bounding box center [566, 262] width 1132 height 524
click at [730, 205] on div "[DATE] 10:25 PM" at bounding box center [728, 200] width 108 height 28
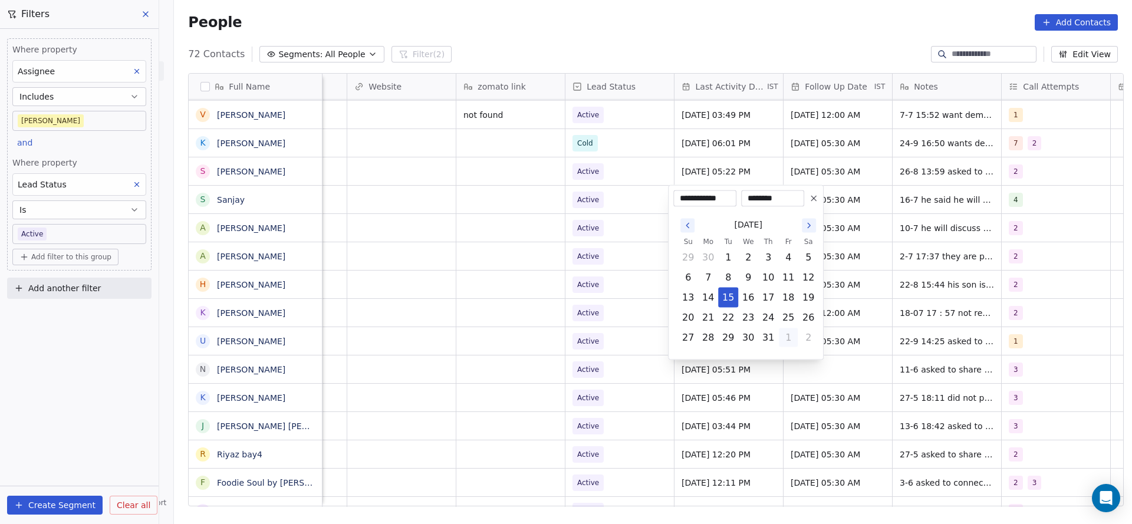
click at [791, 341] on button "1" at bounding box center [788, 337] width 19 height 19
type input "**********"
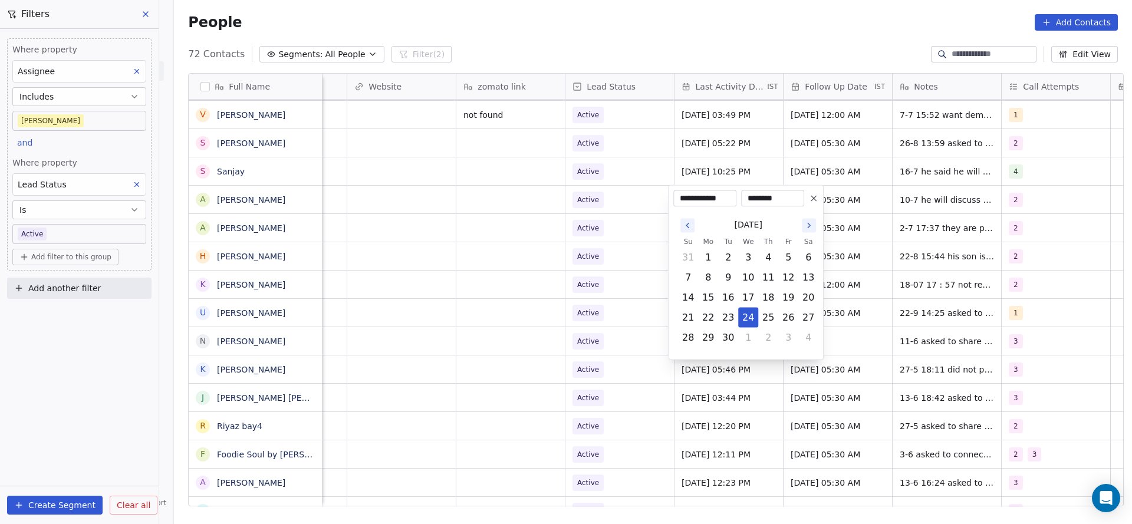
click at [570, 236] on html "On2Cook India Pvt. Ltd. Contacts People Marketing Workflows Campaigns Metrics &…" at bounding box center [566, 262] width 1132 height 524
click at [676, 168] on html "On2Cook India Pvt. Ltd. Contacts People Marketing Workflows Campaigns Metrics &…" at bounding box center [566, 262] width 1132 height 524
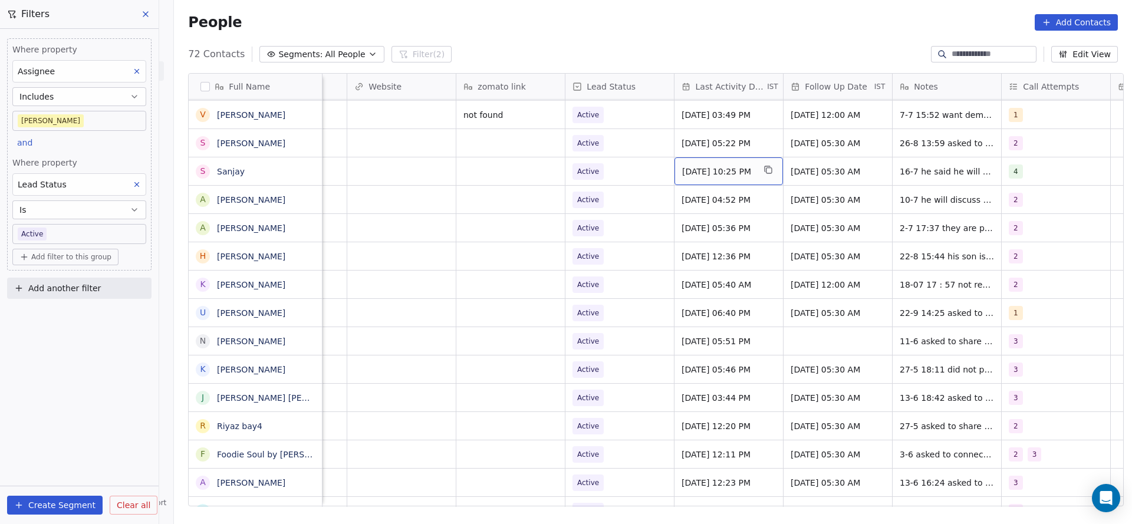
click at [734, 167] on span "[DATE] 10:25 PM" at bounding box center [718, 172] width 72 height 12
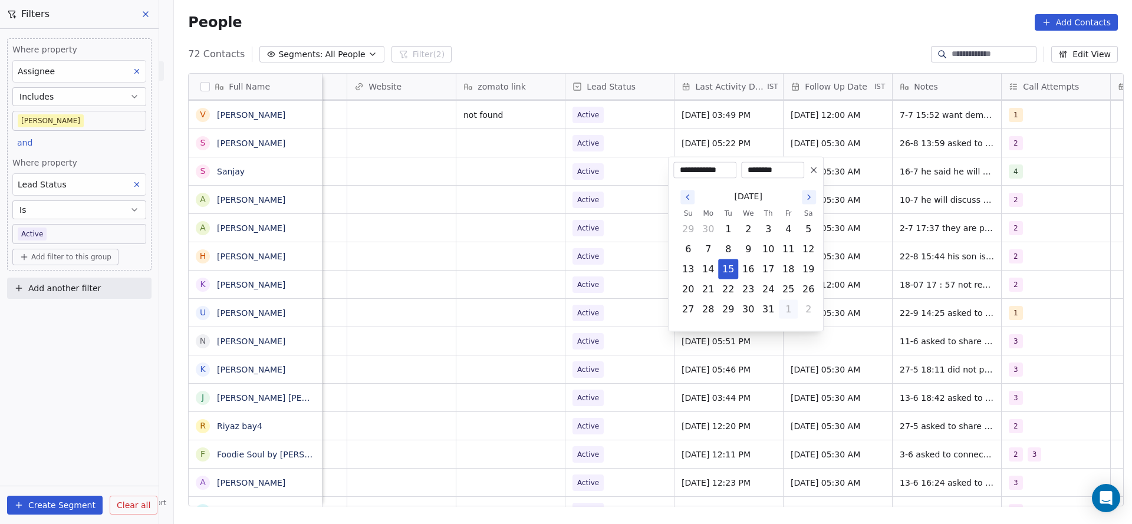
click at [780, 313] on button "1" at bounding box center [788, 309] width 19 height 19
click at [776, 323] on button "4" at bounding box center [768, 329] width 19 height 19
drag, startPoint x: 751, startPoint y: 292, endPoint x: 551, endPoint y: 272, distance: 201.4
click at [746, 291] on button "24" at bounding box center [748, 289] width 19 height 19
type input "**********"
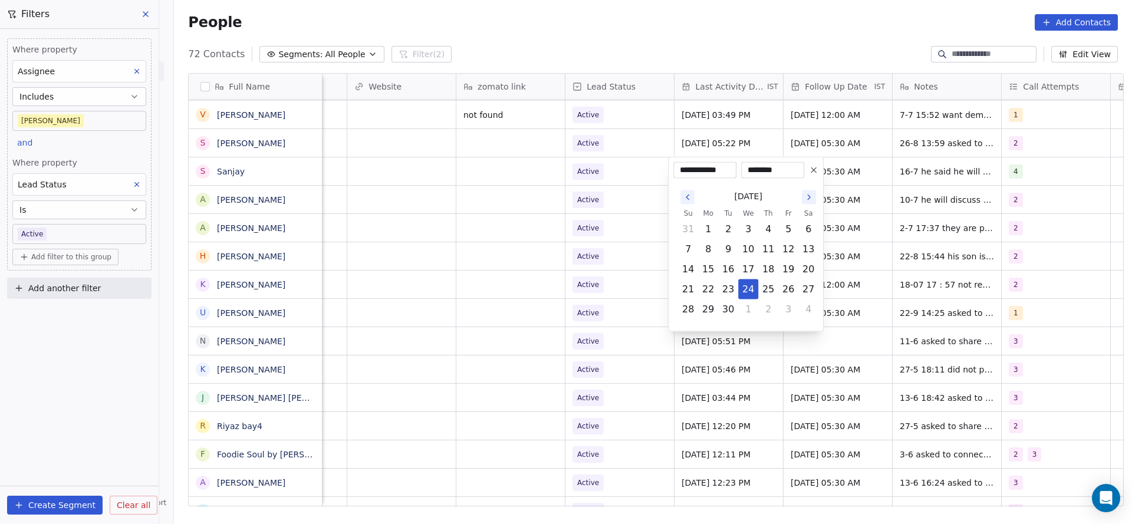
click at [551, 272] on html "On2Cook India Pvt. Ltd. Contacts People Marketing Workflows Campaigns Metrics &…" at bounding box center [566, 262] width 1132 height 524
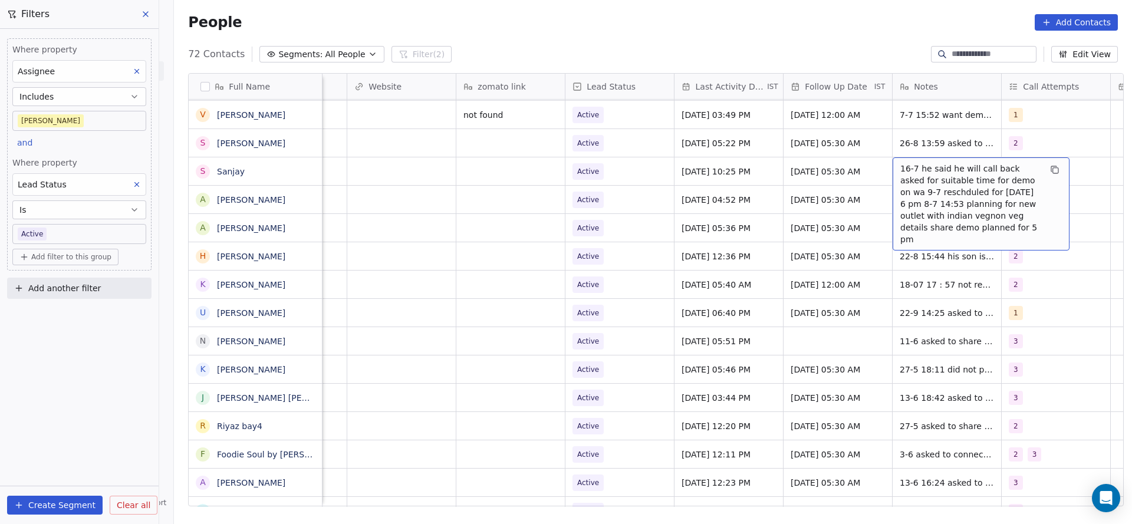
click at [900, 173] on span "16-7 he said he will call back asked for suitable time for demo on wa 9-7 resch…" at bounding box center [970, 204] width 140 height 83
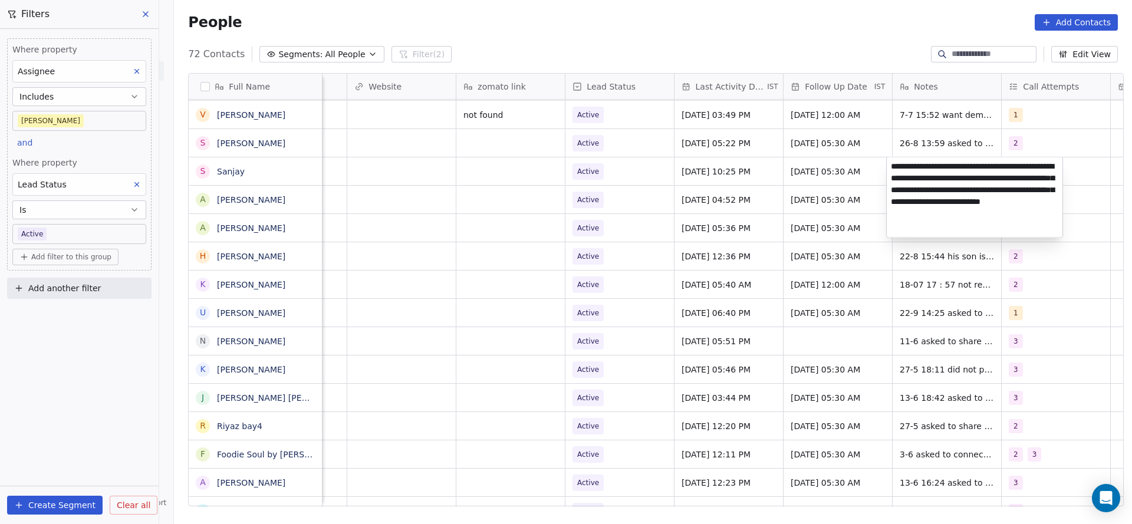
click at [887, 164] on textarea "**********" at bounding box center [975, 197] width 176 height 80
click at [913, 160] on textarea "**********" at bounding box center [975, 194] width 176 height 75
click at [944, 168] on textarea "**********" at bounding box center [975, 194] width 176 height 75
type textarea "**********"
click at [736, 174] on html "On2Cook India Pvt. Ltd. Contacts People Marketing Workflows Campaigns Metrics &…" at bounding box center [566, 262] width 1132 height 524
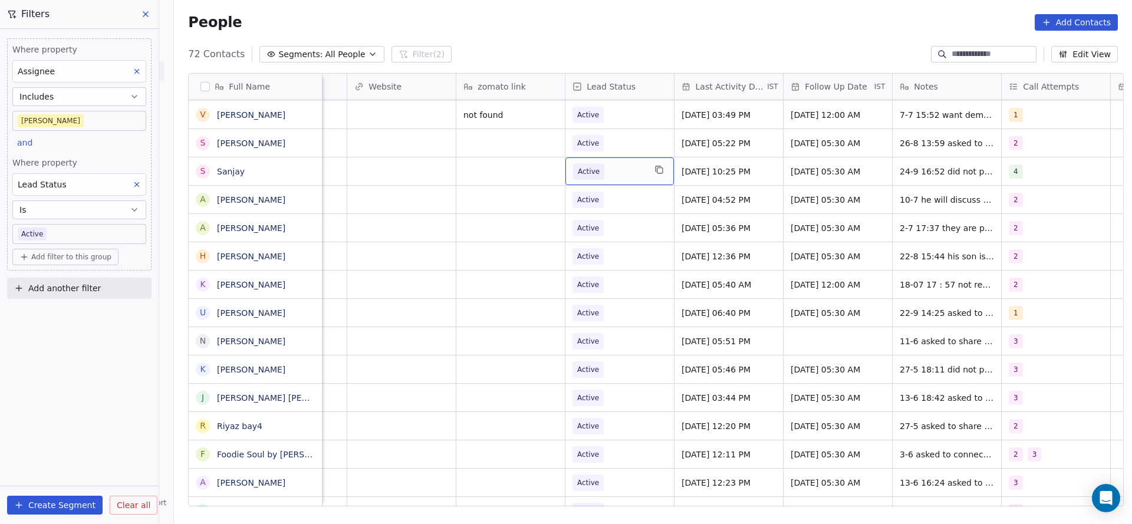
click at [623, 171] on span "Active" at bounding box center [609, 171] width 72 height 17
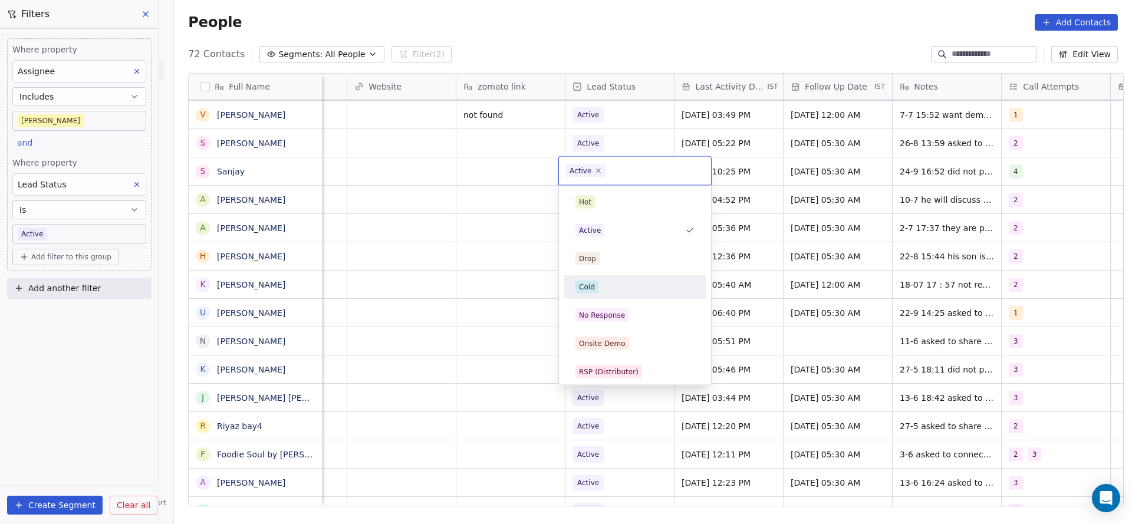
click at [606, 311] on div "No Response" at bounding box center [602, 315] width 46 height 11
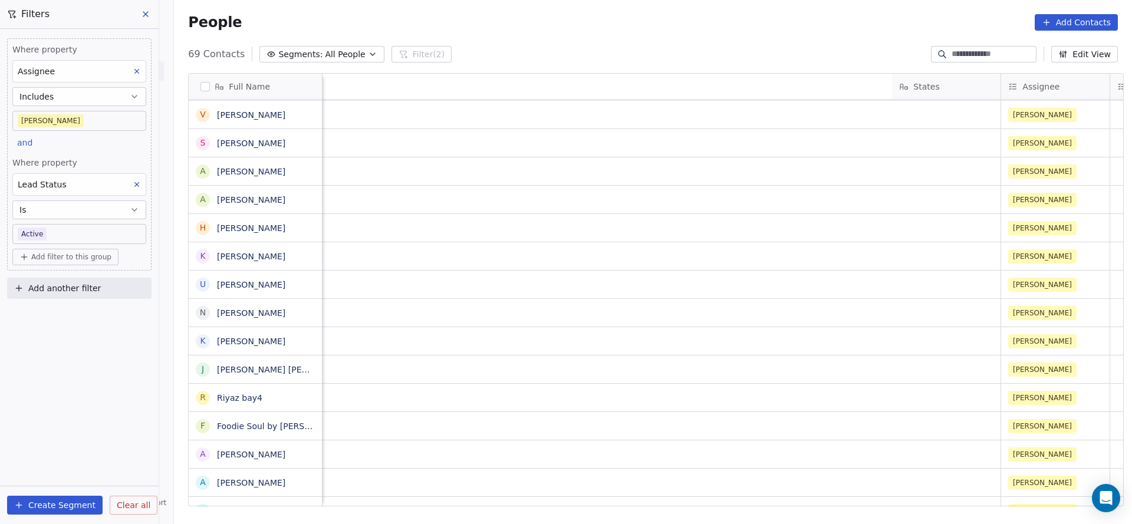
scroll to position [0, 1394]
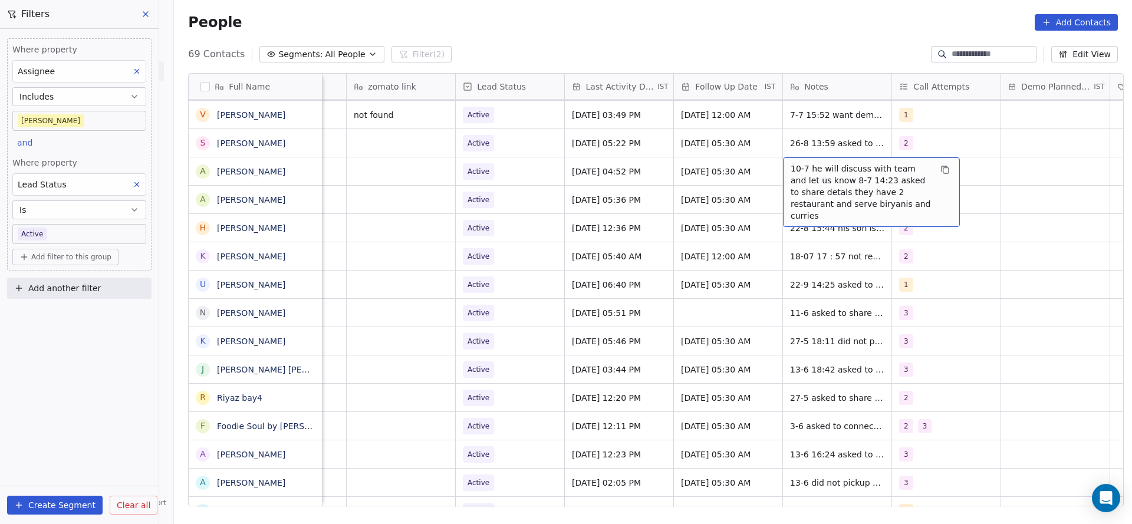
click at [796, 164] on span "10-7 he will discuss with team and let us know 8-7 14:23 asked to share detals …" at bounding box center [861, 192] width 140 height 59
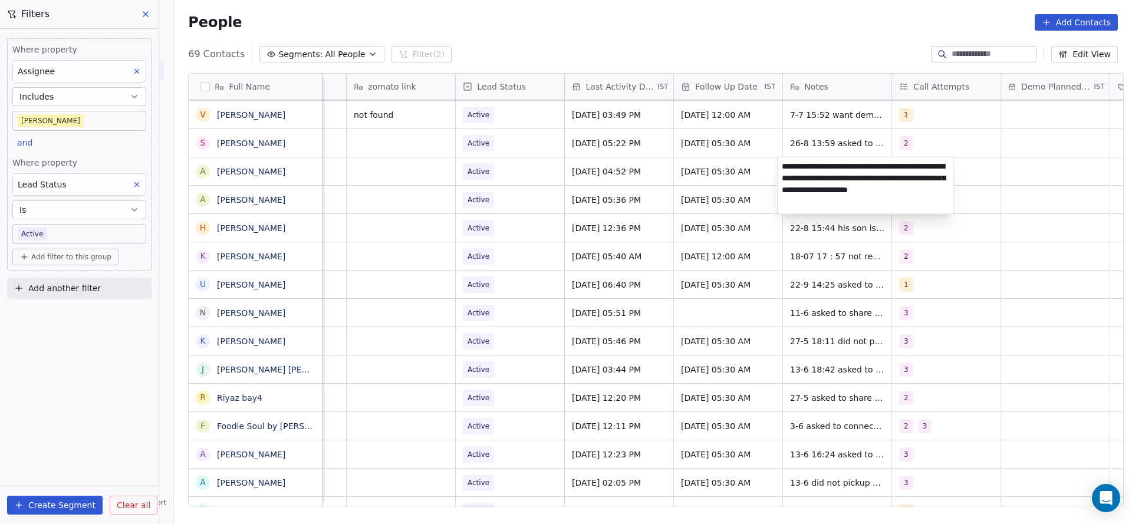
click at [781, 164] on textarea "**********" at bounding box center [866, 185] width 176 height 57
type textarea "**********"
click at [637, 186] on html "On2Cook India Pvt. Ltd. Contacts People Marketing Workflows Campaigns Metrics &…" at bounding box center [566, 262] width 1132 height 524
click at [824, 167] on textarea "**********" at bounding box center [866, 191] width 176 height 68
type textarea "**********"
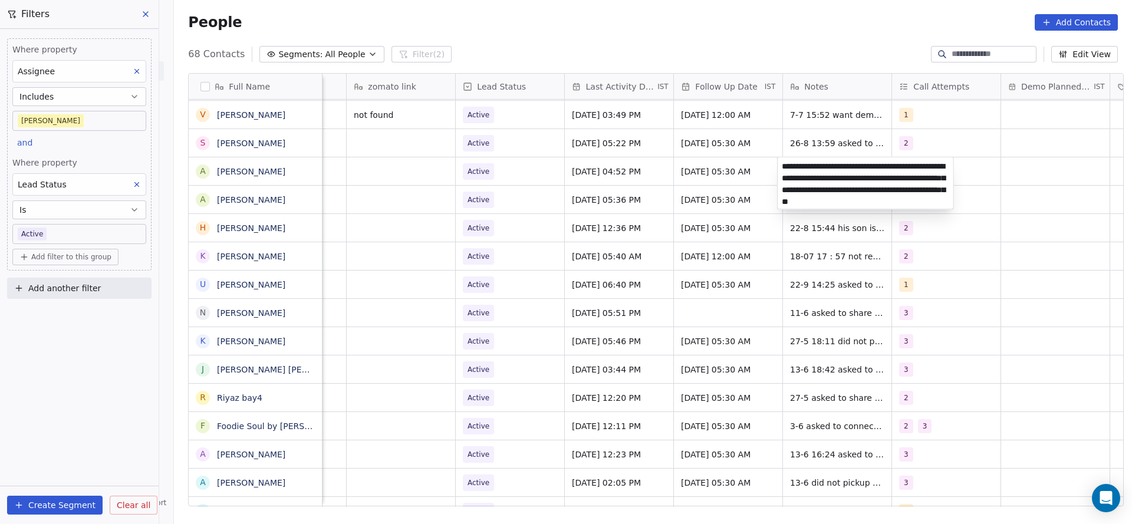
click at [697, 171] on html "On2Cook India Pvt. Ltd. Contacts People Marketing Workflows Campaigns Metrics &…" at bounding box center [566, 262] width 1132 height 524
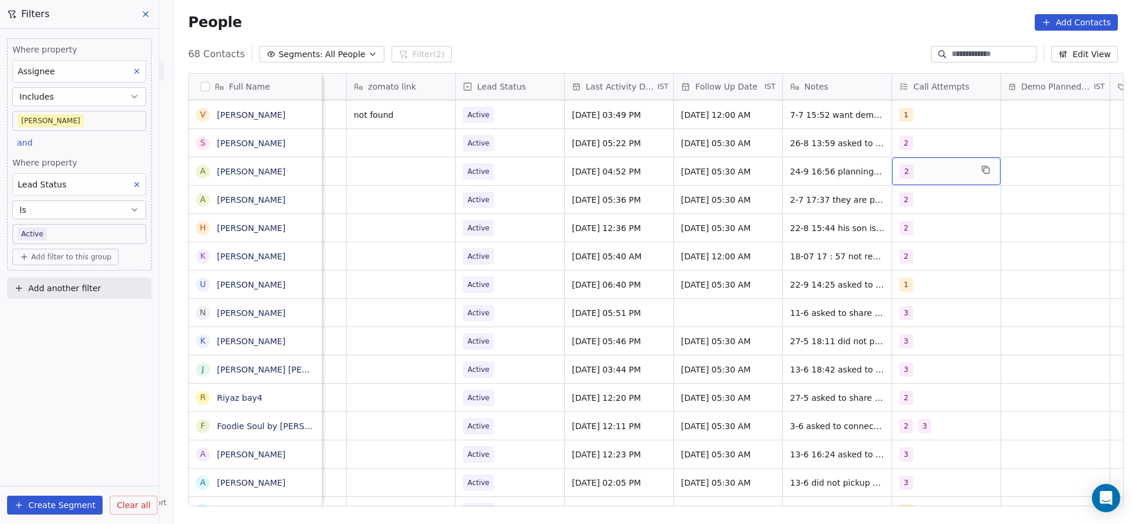
click at [917, 177] on div "2" at bounding box center [936, 171] width 72 height 14
click at [904, 251] on div "3" at bounding box center [962, 258] width 133 height 19
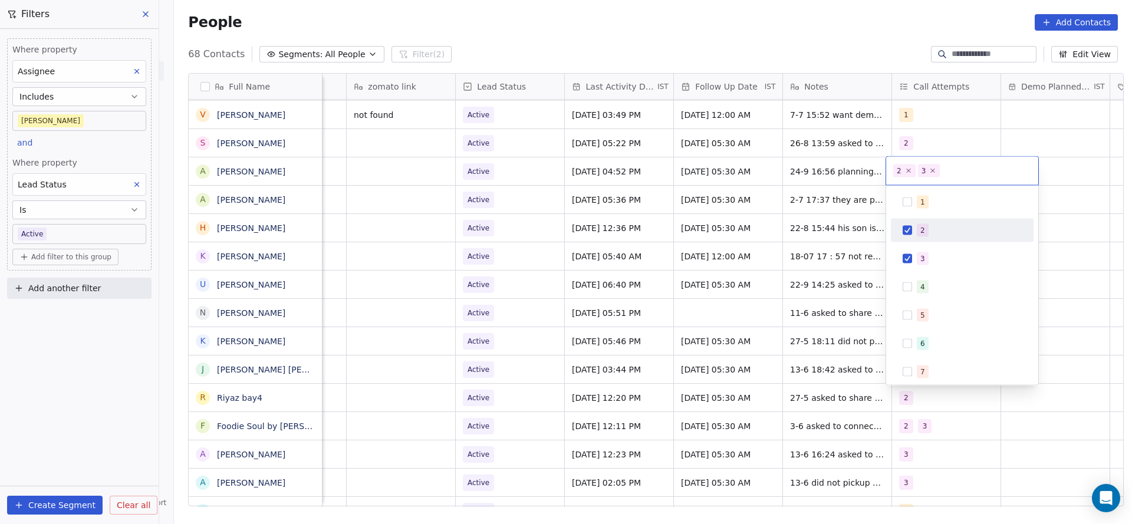
click at [934, 231] on div "2" at bounding box center [969, 230] width 105 height 13
click at [808, 231] on html "On2Cook India Pvt. Ltd. Contacts People Marketing Workflows Campaigns Metrics &…" at bounding box center [566, 262] width 1132 height 524
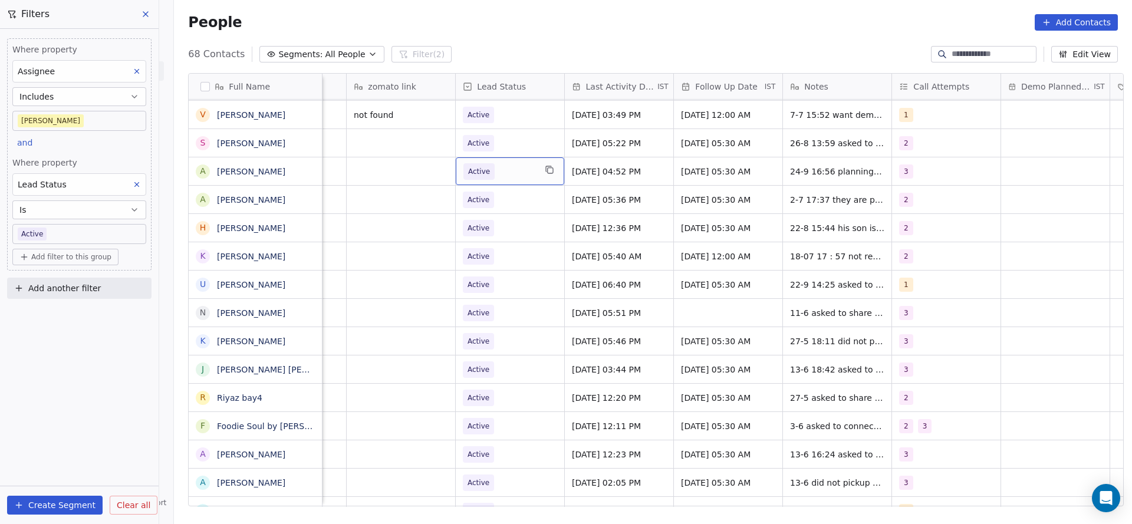
click at [489, 168] on span "Active" at bounding box center [499, 171] width 72 height 17
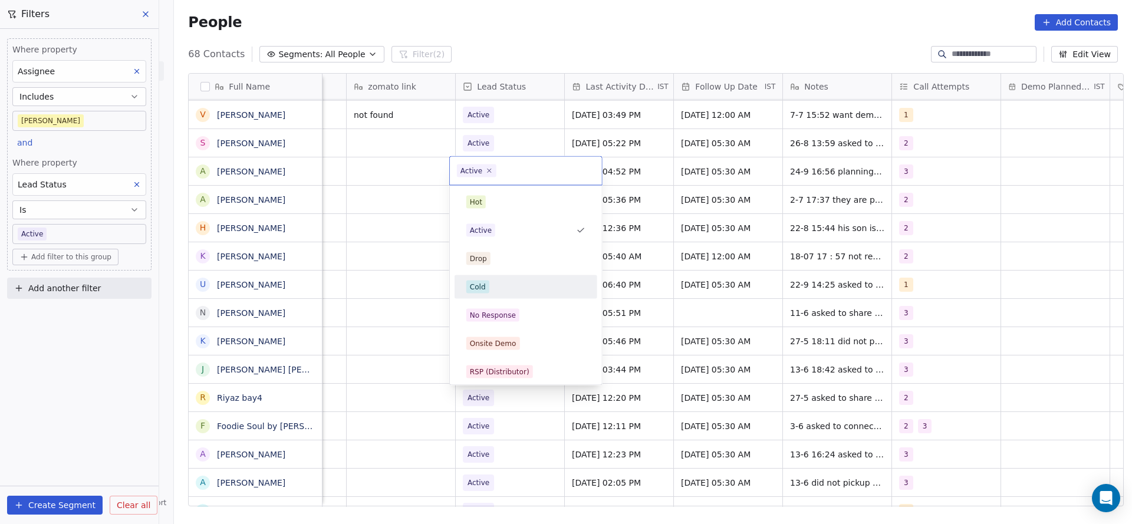
click at [489, 284] on div "Cold" at bounding box center [525, 287] width 119 height 13
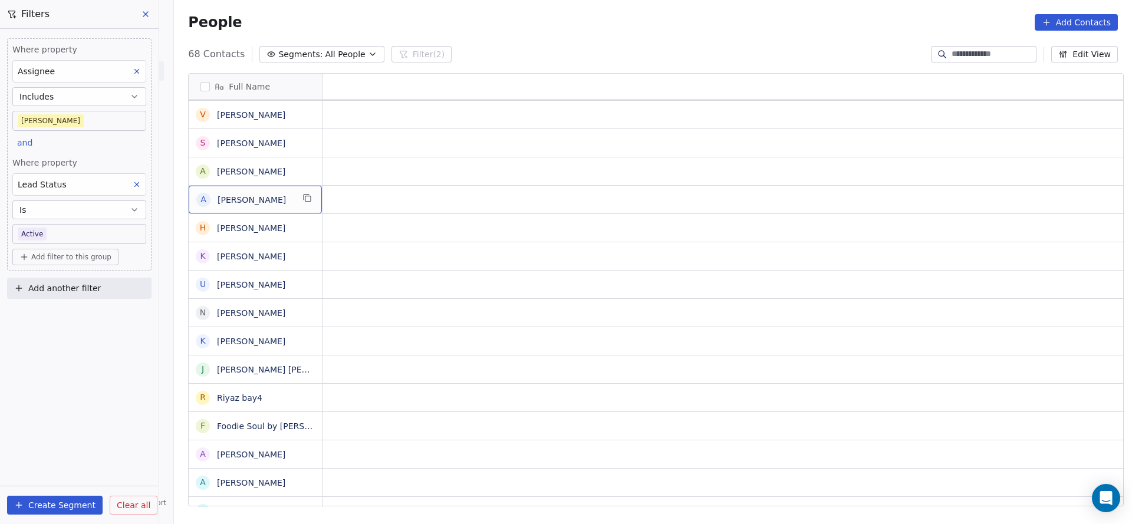
scroll to position [0, 0]
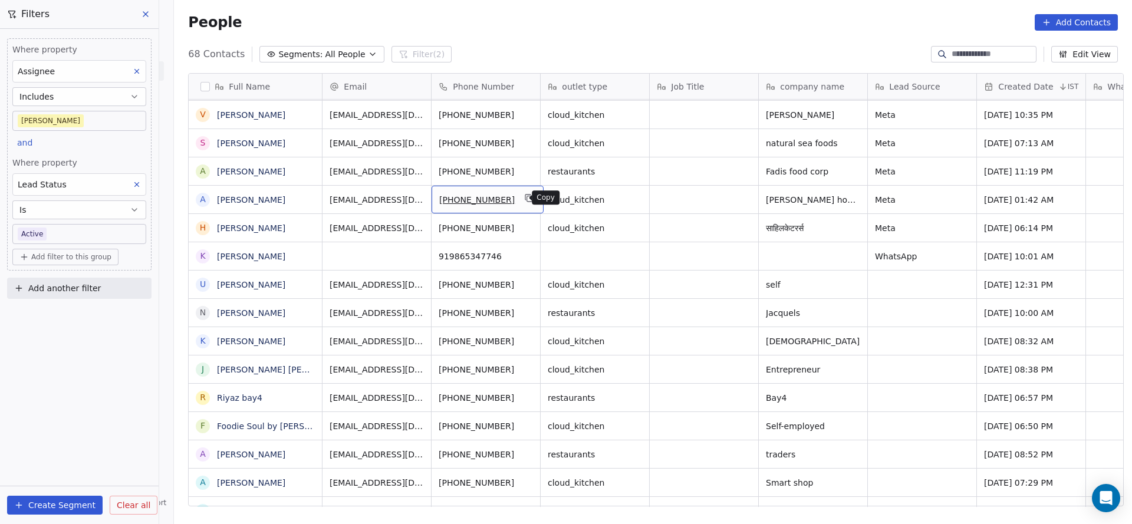
click at [525, 195] on icon "grid" at bounding box center [529, 197] width 9 height 9
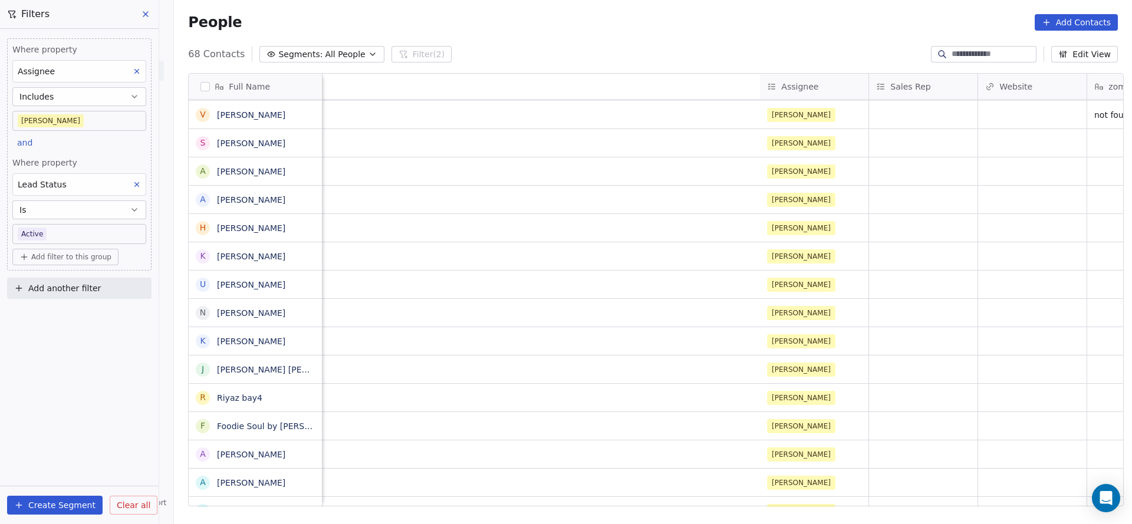
scroll to position [0, 1475]
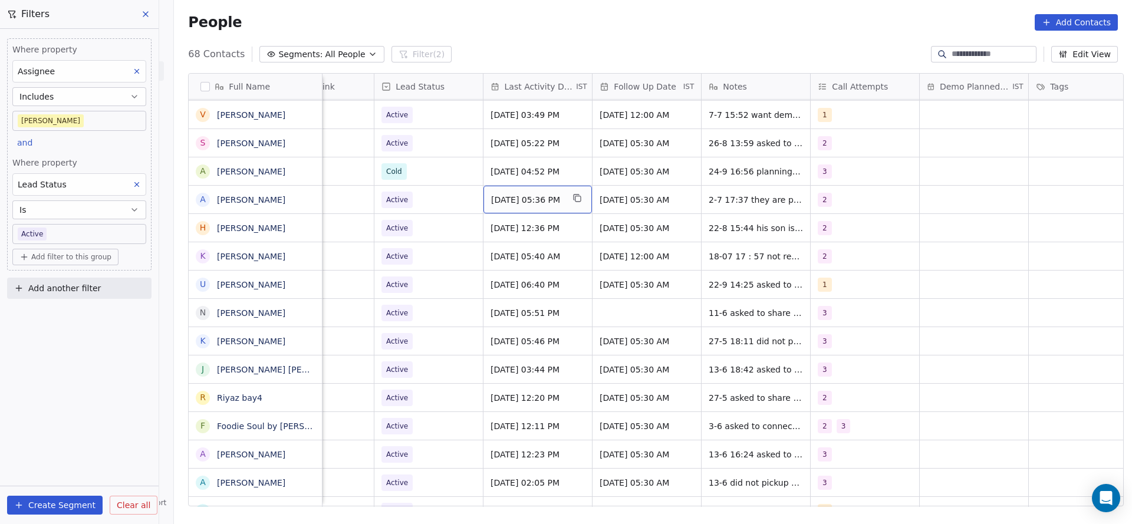
click at [510, 194] on span "[DATE] 05:36 PM" at bounding box center [527, 200] width 72 height 12
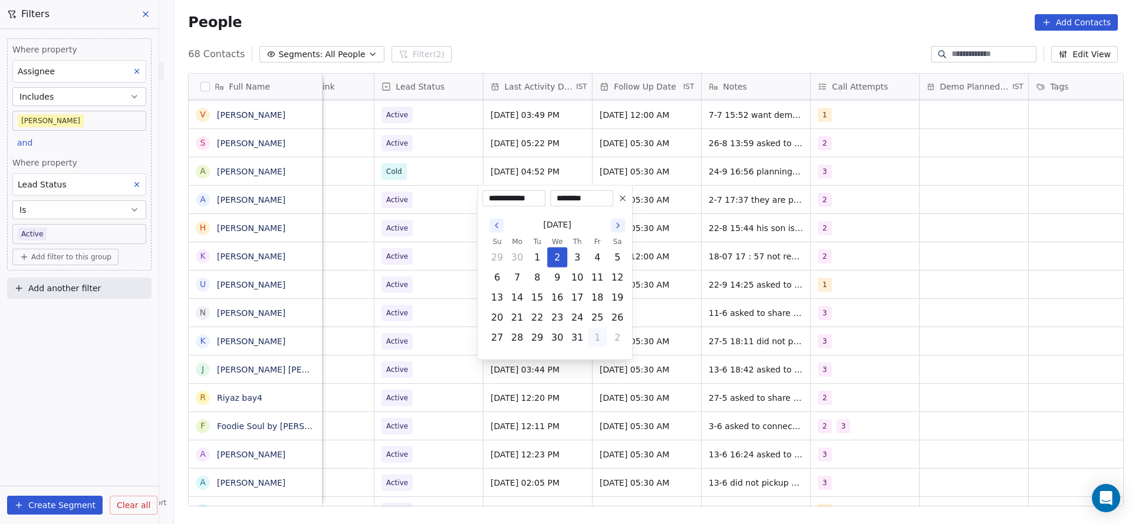
click at [601, 341] on button "1" at bounding box center [597, 337] width 19 height 19
click at [575, 354] on button "4" at bounding box center [577, 357] width 19 height 19
click at [557, 318] on button "24" at bounding box center [557, 317] width 19 height 19
type input "**********"
click at [405, 273] on html "On2Cook India Pvt. Ltd. Contacts People Marketing Workflows Campaigns Metrics &…" at bounding box center [566, 262] width 1132 height 524
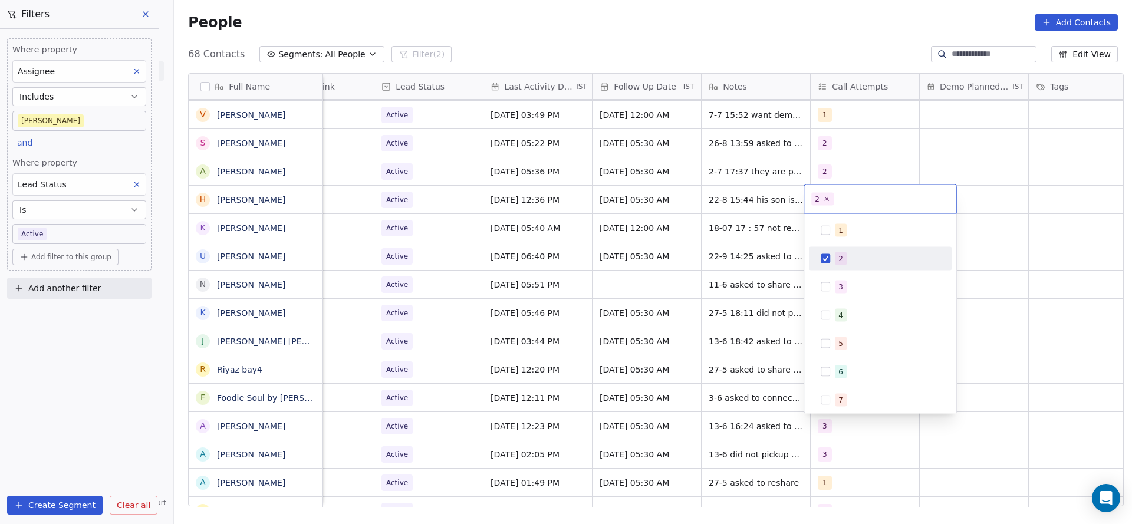
click at [677, 238] on html "On2Cook India Pvt. Ltd. Contacts People Marketing Workflows Campaigns Metrics &…" at bounding box center [566, 262] width 1132 height 524
click at [826, 179] on div "2" at bounding box center [865, 171] width 108 height 28
click at [845, 254] on span "3" at bounding box center [841, 258] width 12 height 13
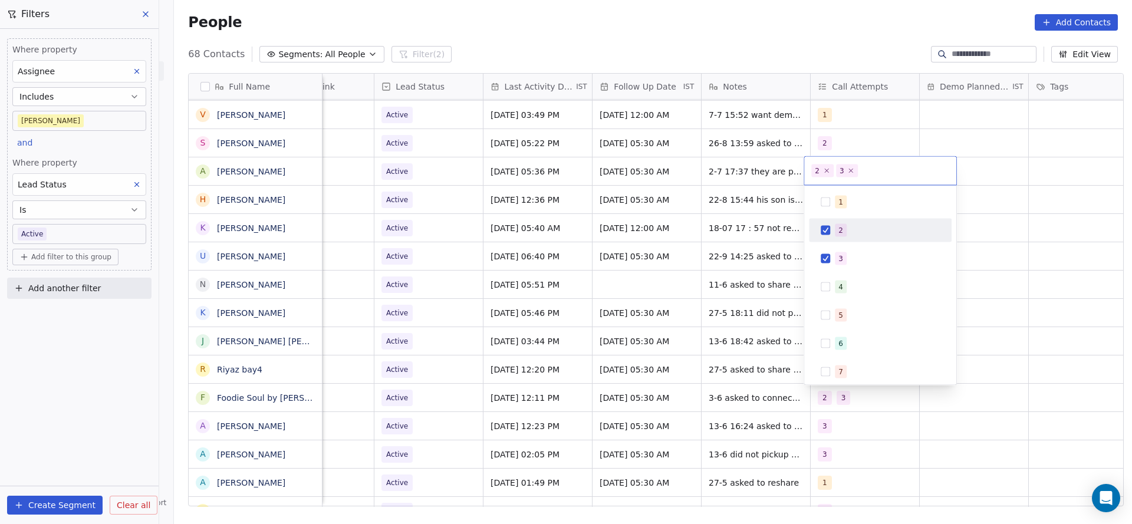
click at [853, 238] on div "2" at bounding box center [880, 230] width 133 height 19
click at [661, 262] on html "On2Cook India Pvt. Ltd. Contacts People Marketing Workflows Campaigns Metrics &…" at bounding box center [566, 262] width 1132 height 524
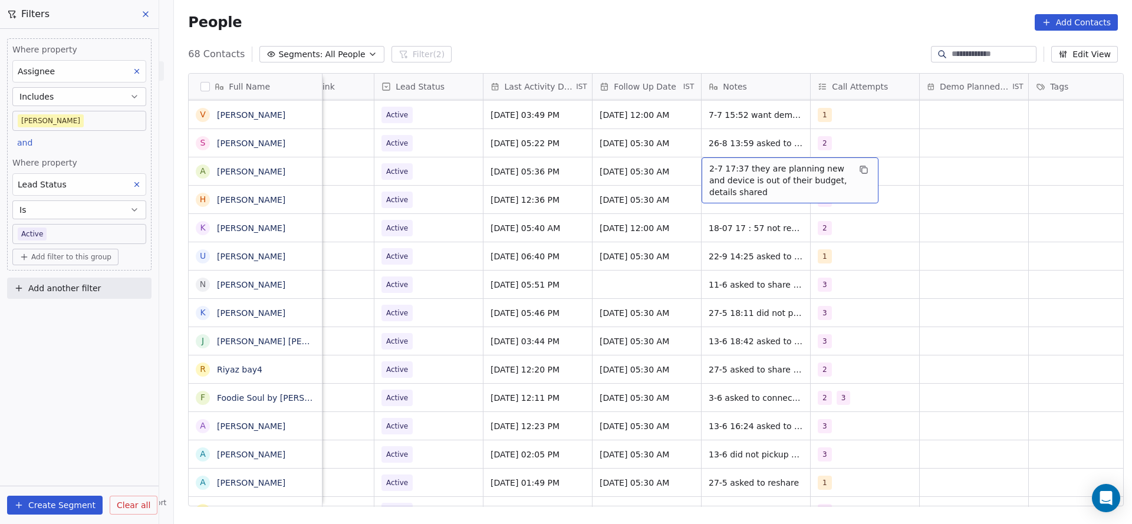
click at [747, 164] on span "2-7 17:37 they are planning new and device is out of their budget, details shar…" at bounding box center [779, 180] width 140 height 35
click at [700, 162] on textarea "**********" at bounding box center [784, 179] width 176 height 44
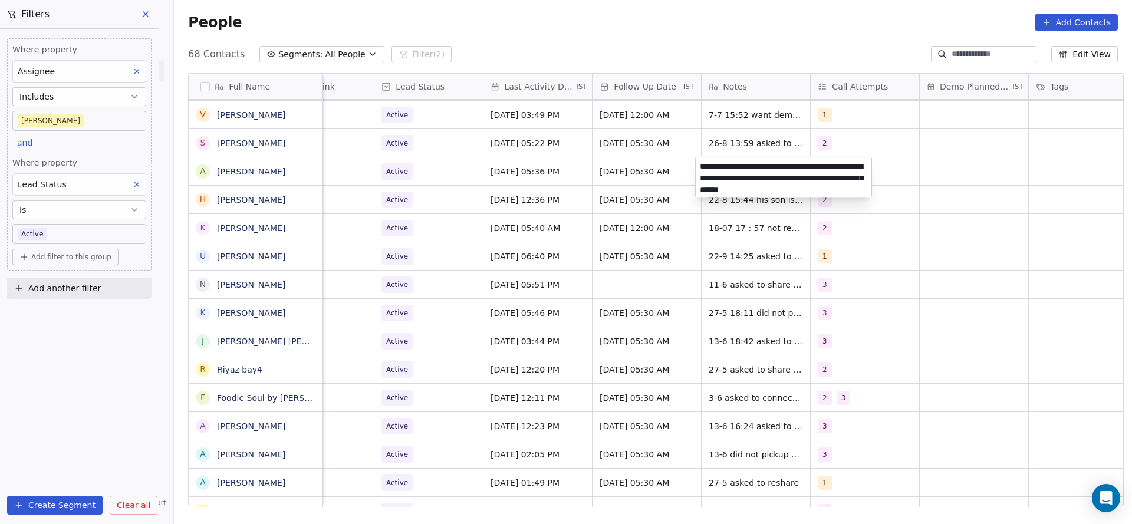
type textarea "**********"
click at [587, 199] on html "On2Cook India Pvt. Ltd. Contacts People Marketing Workflows Campaigns Metrics &…" at bounding box center [566, 262] width 1132 height 524
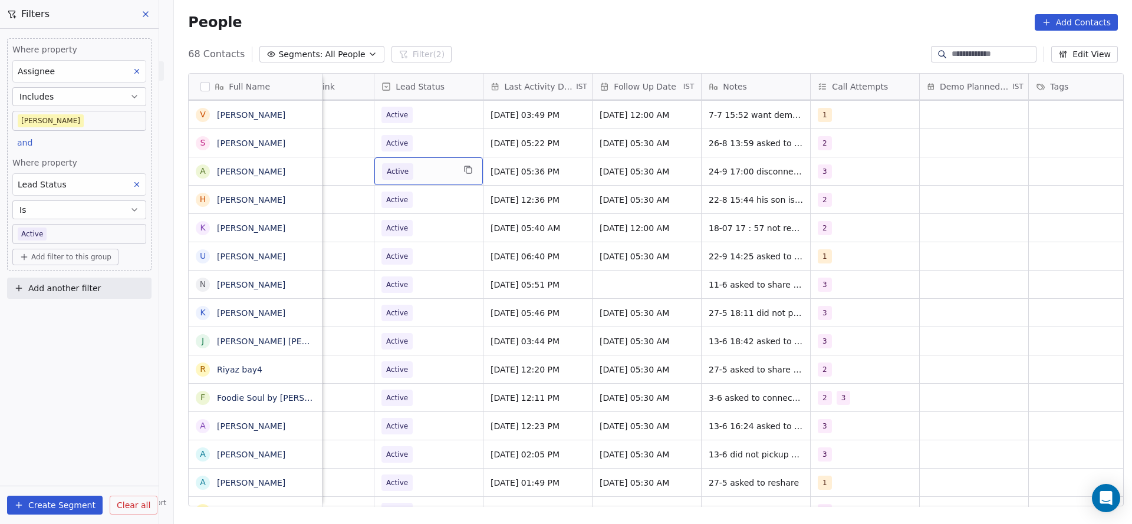
click at [442, 169] on span "Active" at bounding box center [418, 171] width 72 height 17
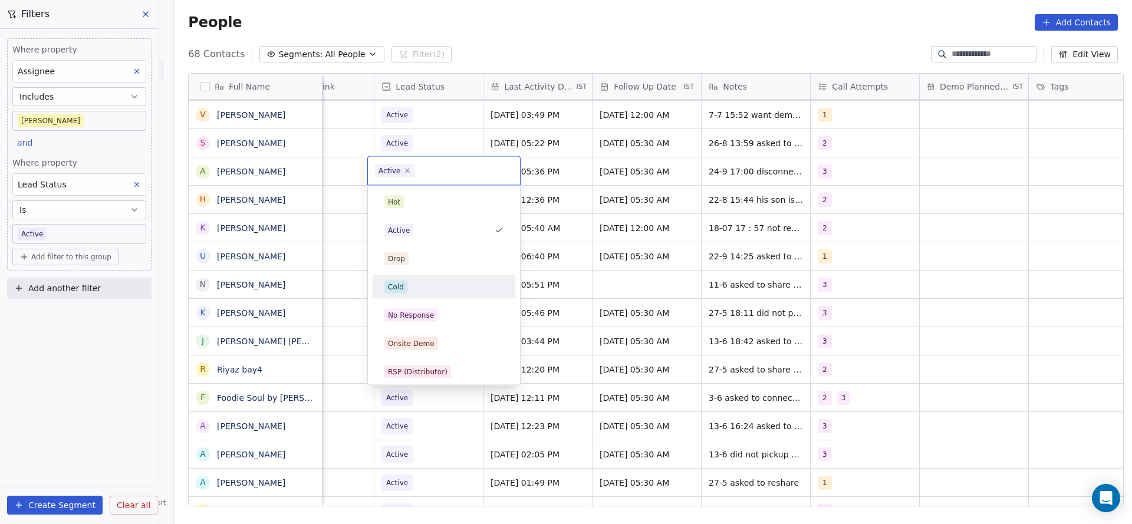
click at [440, 285] on div "Cold" at bounding box center [443, 287] width 119 height 13
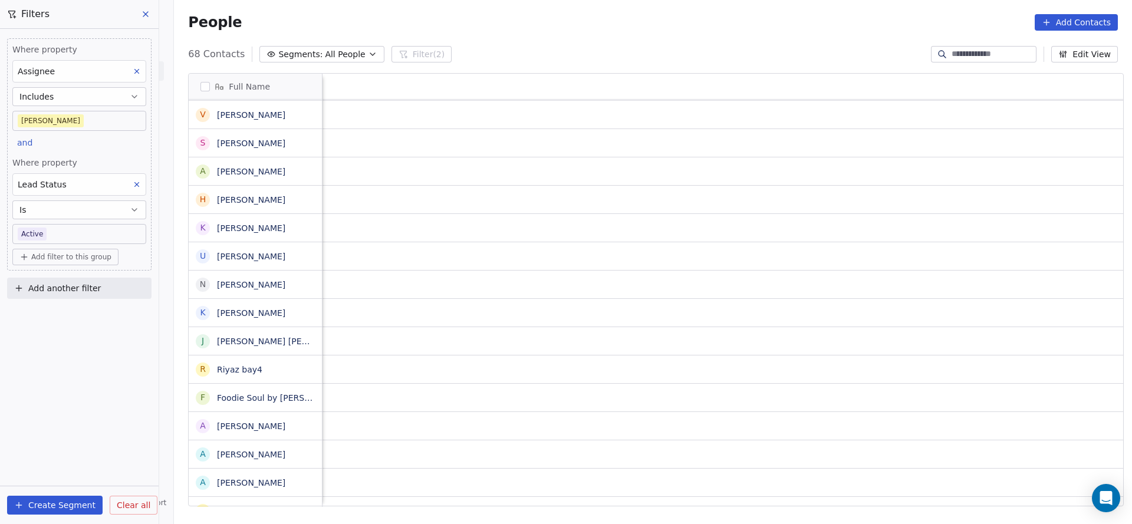
scroll to position [0, 1531]
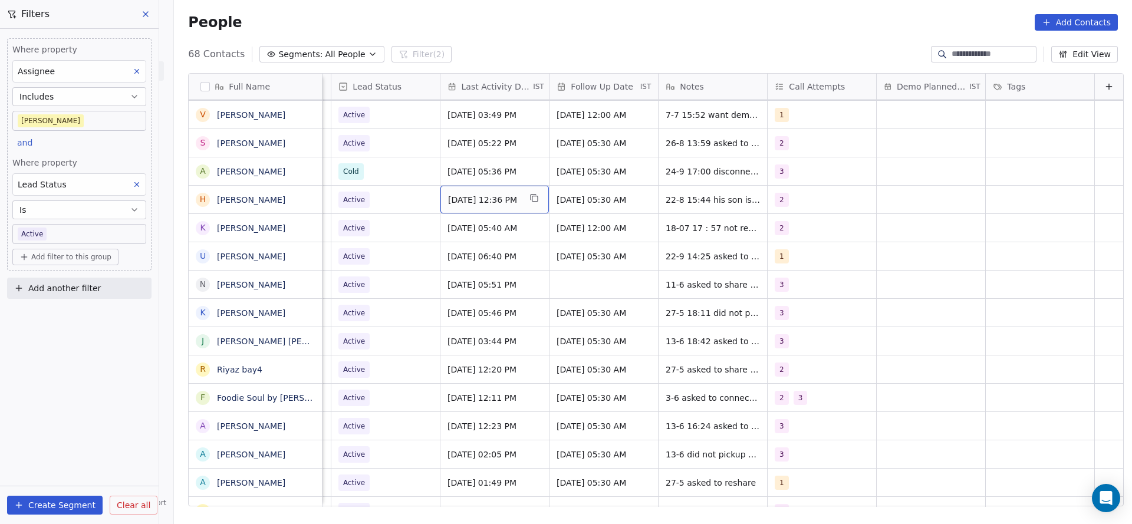
click at [470, 200] on span "[DATE] 12:36 PM" at bounding box center [484, 200] width 72 height 12
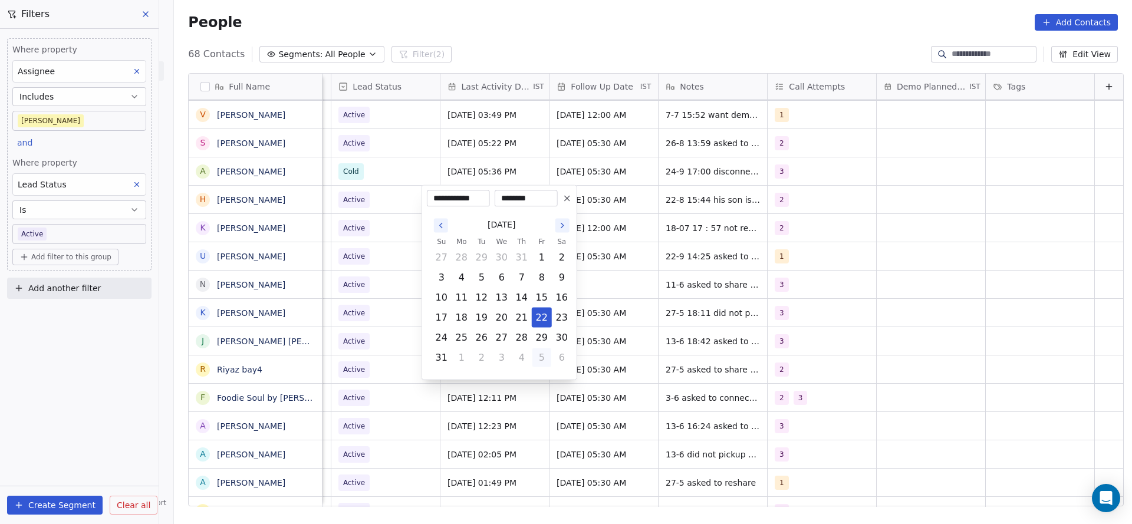
click at [532, 352] on button "5" at bounding box center [541, 357] width 19 height 19
click at [498, 310] on button "24" at bounding box center [501, 317] width 19 height 19
type input "**********"
click at [349, 234] on html "On2Cook India Pvt. Ltd. Contacts People Marketing Workflows Campaigns Metrics &…" at bounding box center [566, 262] width 1132 height 524
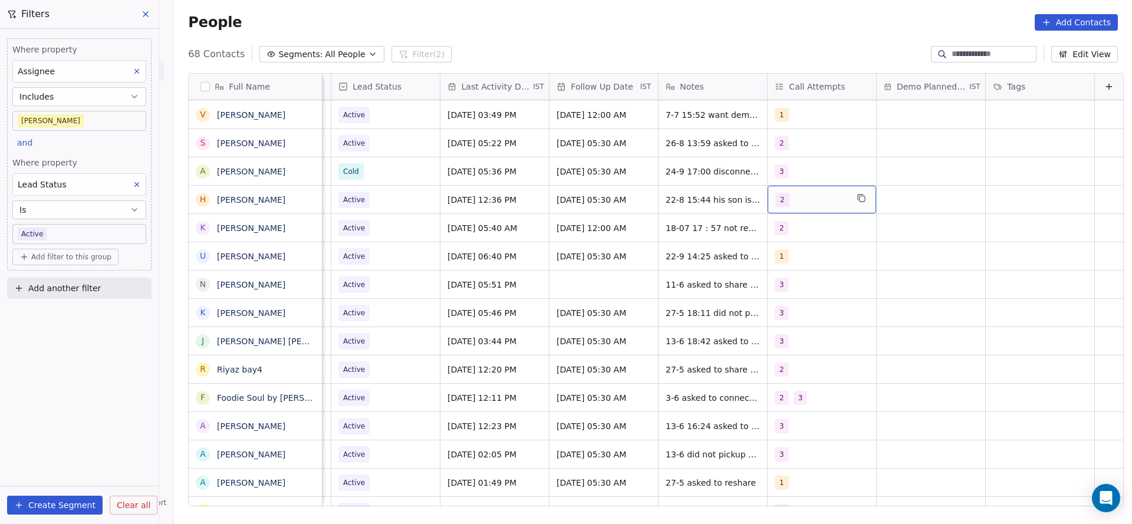
click at [809, 205] on div "2" at bounding box center [811, 200] width 72 height 14
click at [786, 286] on div "3" at bounding box center [785, 287] width 5 height 11
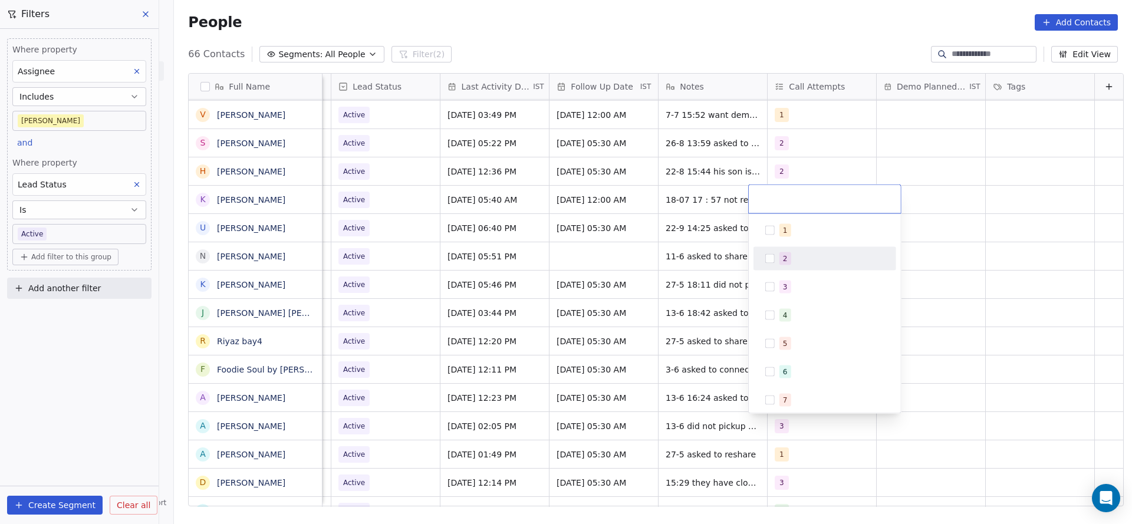
click at [697, 261] on html "On2Cook India Pvt. Ltd. Contacts People Marketing Workflows Campaigns Metrics &…" at bounding box center [566, 262] width 1132 height 524
click at [688, 180] on html "On2Cook India Pvt. Ltd. Contacts People Marketing Workflows Campaigns Metrics &…" at bounding box center [566, 262] width 1132 height 524
click at [778, 179] on div "2" at bounding box center [822, 171] width 108 height 28
click at [784, 260] on div "3" at bounding box center [785, 259] width 5 height 11
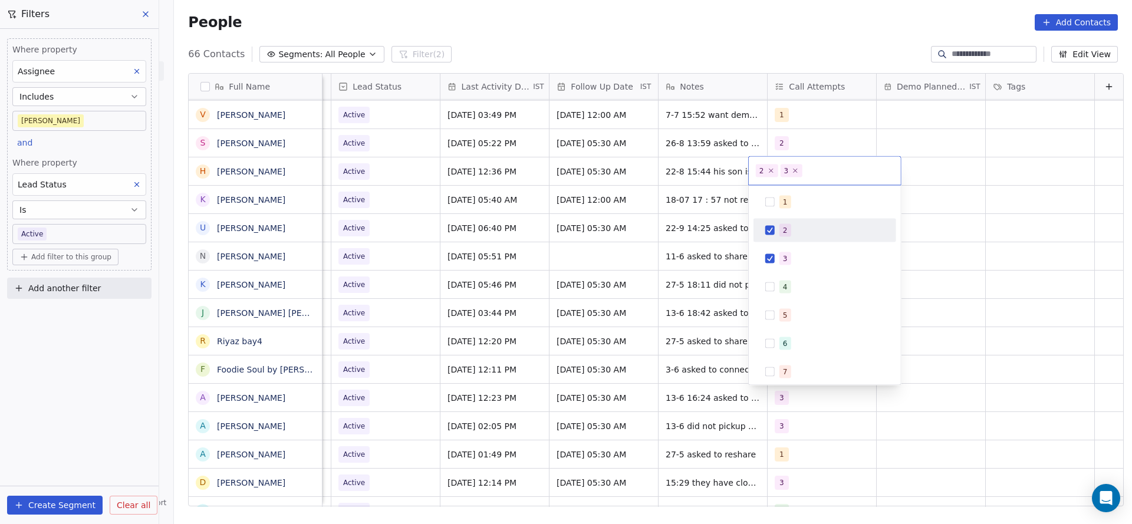
drag, startPoint x: 793, startPoint y: 226, endPoint x: 681, endPoint y: 184, distance: 119.6
click at [793, 225] on div "2" at bounding box center [831, 230] width 105 height 13
click at [617, 266] on html "On2Cook India Pvt. Ltd. Contacts People Marketing Workflows Campaigns Metrics &…" at bounding box center [566, 262] width 1132 height 524
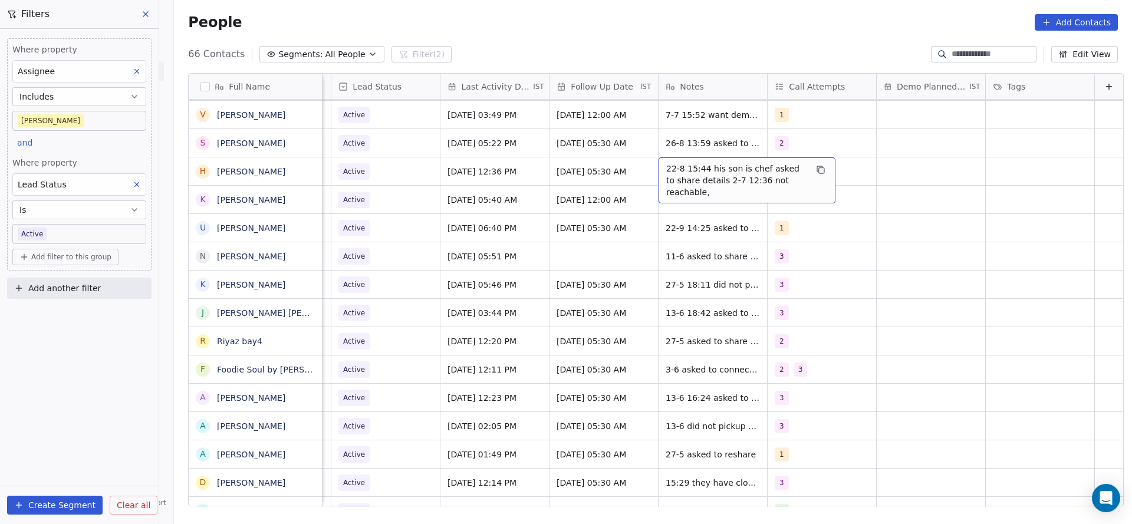
click at [684, 173] on span "22-8 15:44 his son is chef asked to share details 2-7 12:36 not reachable," at bounding box center [736, 180] width 140 height 35
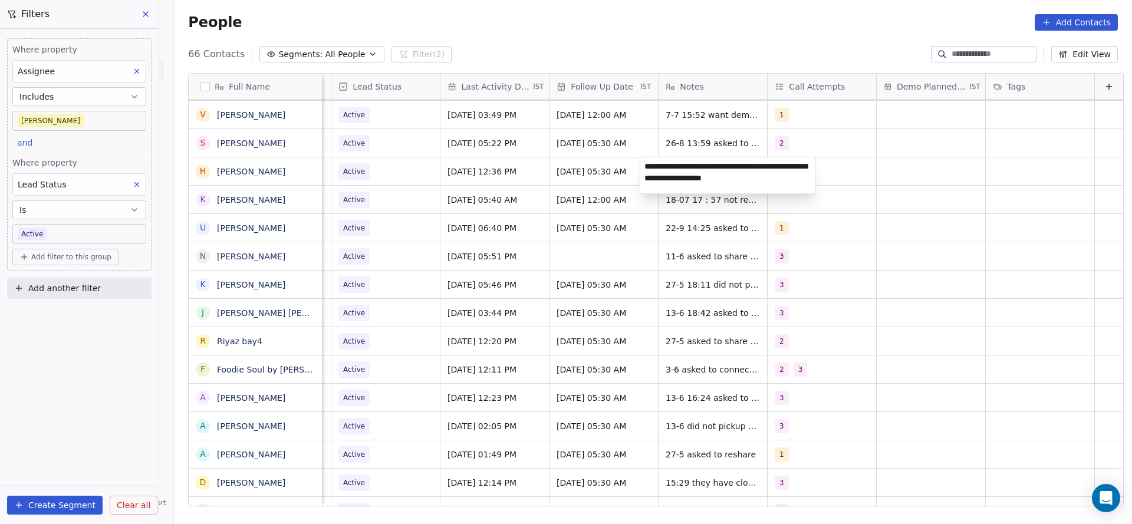
click at [644, 167] on textarea "**********" at bounding box center [728, 175] width 176 height 37
type textarea "**********"
click at [444, 209] on html "On2Cook India Pvt. Ltd. Contacts People Marketing Workflows Campaigns Metrics &…" at bounding box center [566, 262] width 1132 height 524
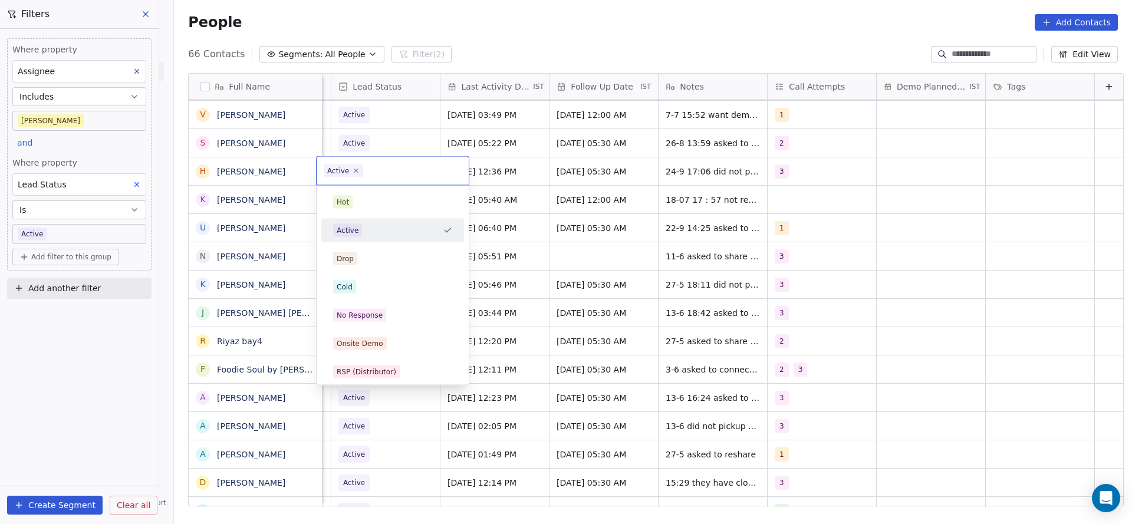
scroll to position [0, 1526]
click at [382, 312] on span "No Response" at bounding box center [359, 315] width 53 height 13
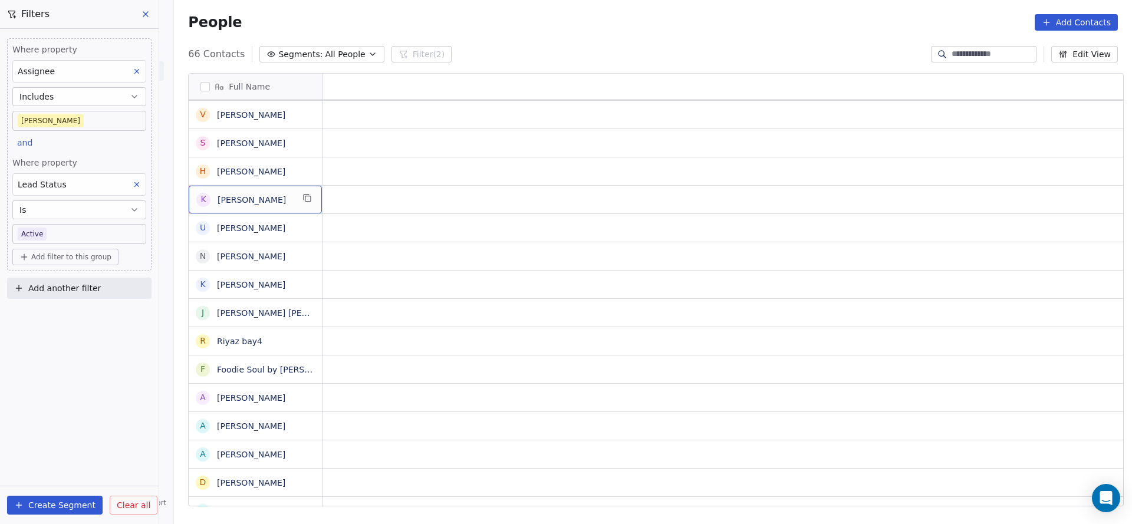
scroll to position [0, 0]
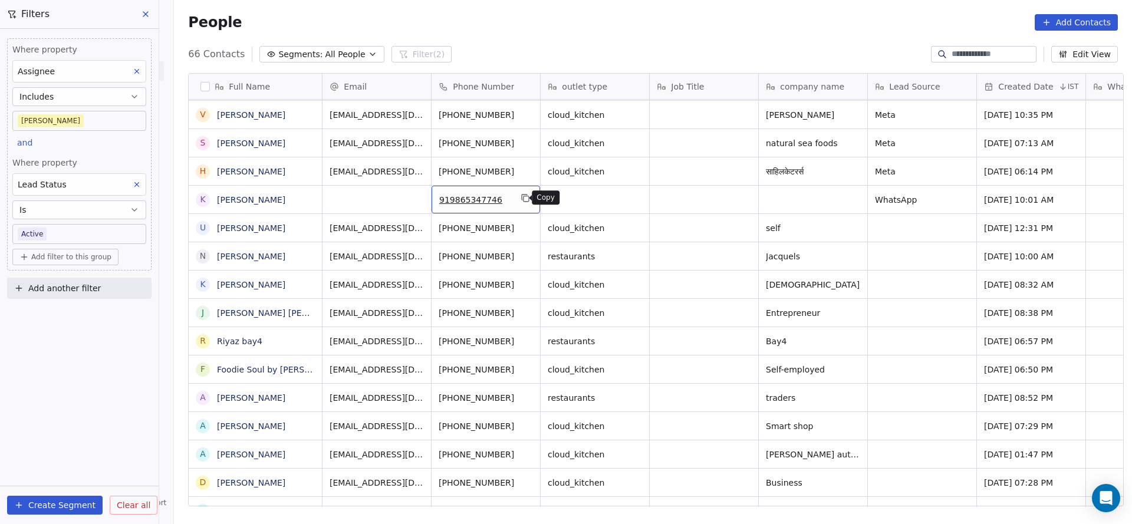
click at [518, 193] on button "grid" at bounding box center [525, 198] width 14 height 14
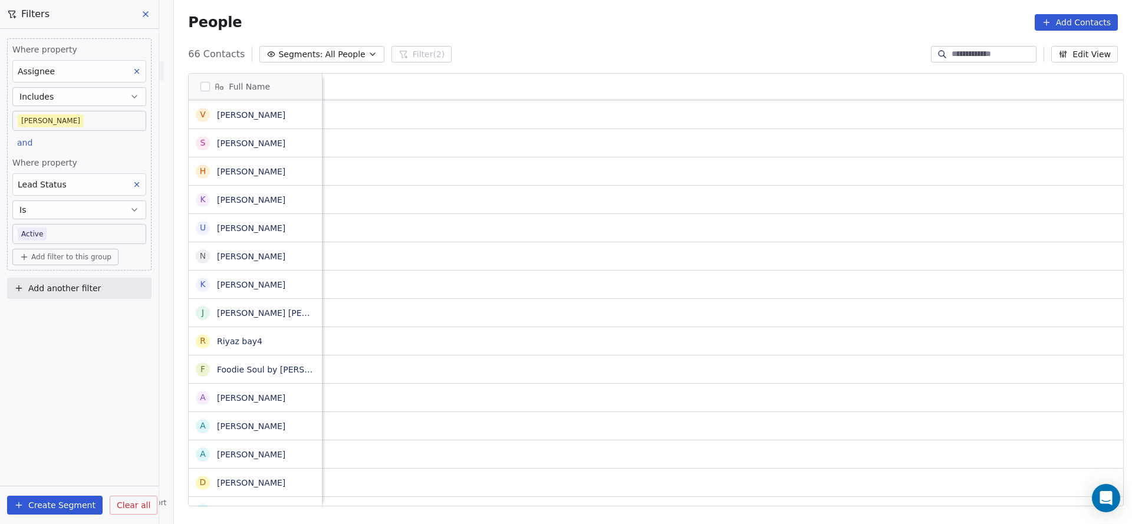
scroll to position [0, 1531]
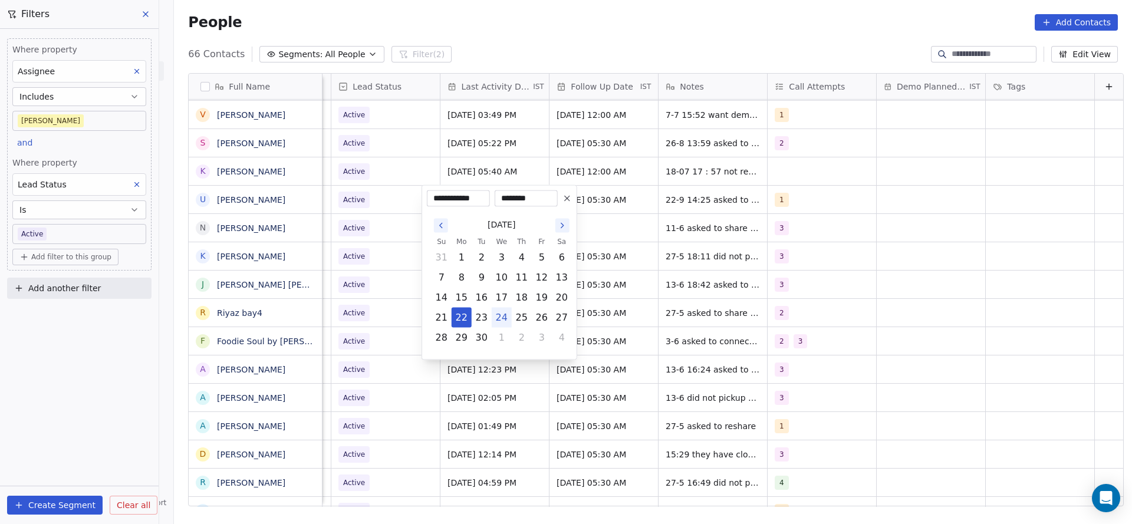
click at [384, 215] on html "On2Cook India Pvt. Ltd. Contacts People Marketing Workflows Campaigns Metrics &…" at bounding box center [566, 262] width 1132 height 524
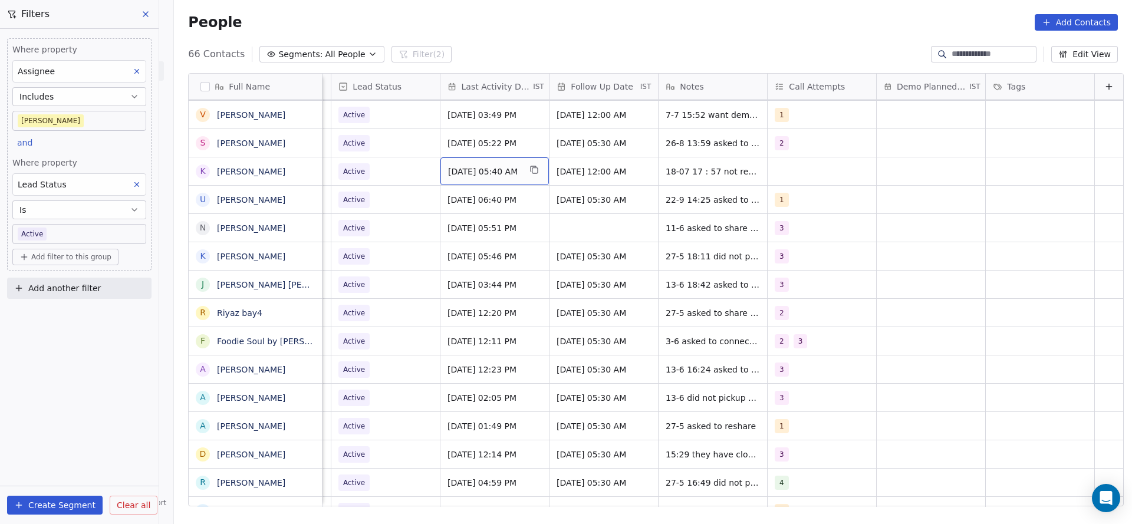
click at [492, 168] on span "[DATE] 05:40 AM" at bounding box center [484, 172] width 72 height 12
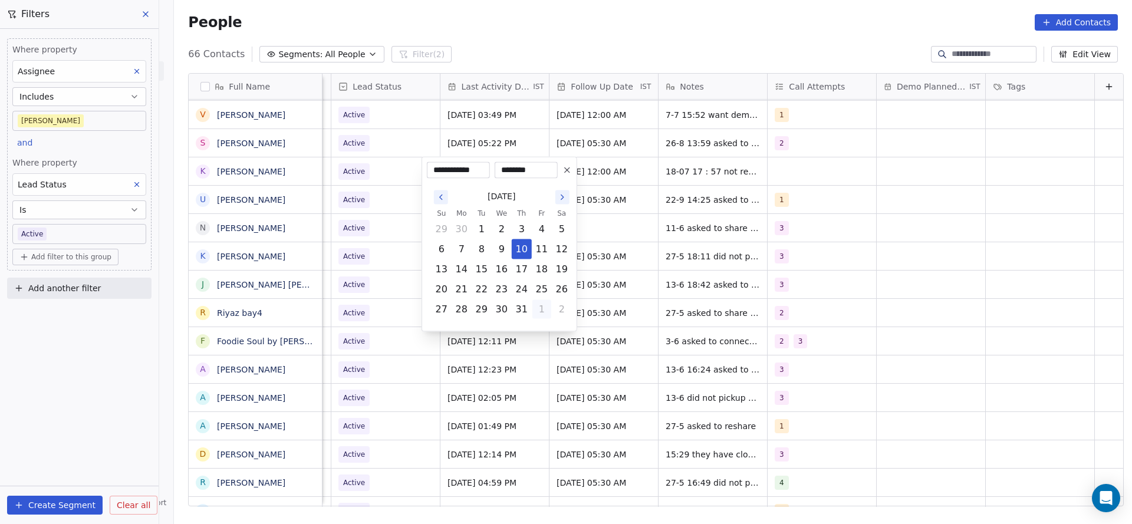
click at [548, 311] on button "1" at bounding box center [541, 309] width 19 height 19
click at [535, 328] on button "5" at bounding box center [541, 329] width 19 height 19
click at [501, 291] on button "24" at bounding box center [501, 289] width 19 height 19
type input "**********"
drag, startPoint x: 378, startPoint y: 270, endPoint x: 882, endPoint y: 147, distance: 518.9
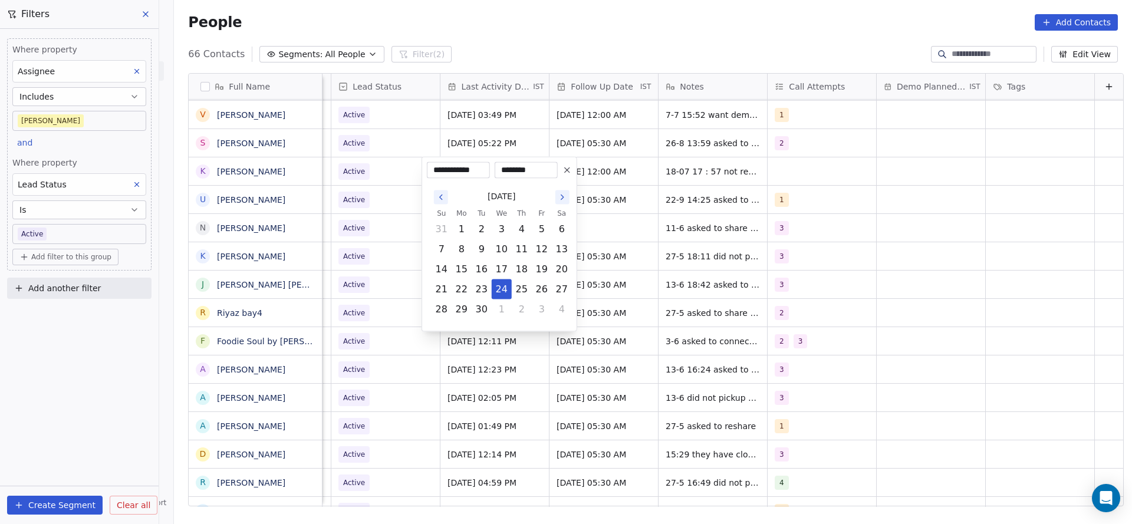
click at [379, 269] on html "On2Cook India Pvt. Ltd. Contacts People Marketing Workflows Campaigns Metrics &…" at bounding box center [566, 262] width 1132 height 524
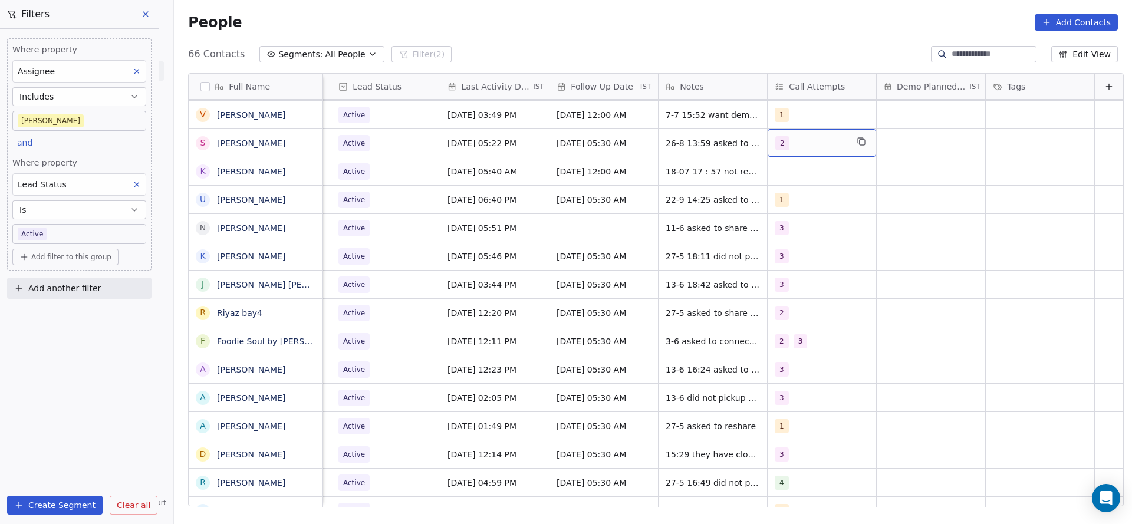
click at [814, 154] on div "2" at bounding box center [822, 143] width 108 height 28
click at [662, 173] on html "On2Cook India Pvt. Ltd. Contacts People Marketing Workflows Campaigns Metrics &…" at bounding box center [566, 262] width 1132 height 524
click at [822, 163] on div "grid" at bounding box center [822, 171] width 108 height 28
click at [780, 272] on div "1 2 3 4 5 6 7 8 9 10" at bounding box center [824, 329] width 143 height 278
click at [776, 281] on div "4" at bounding box center [824, 287] width 133 height 19
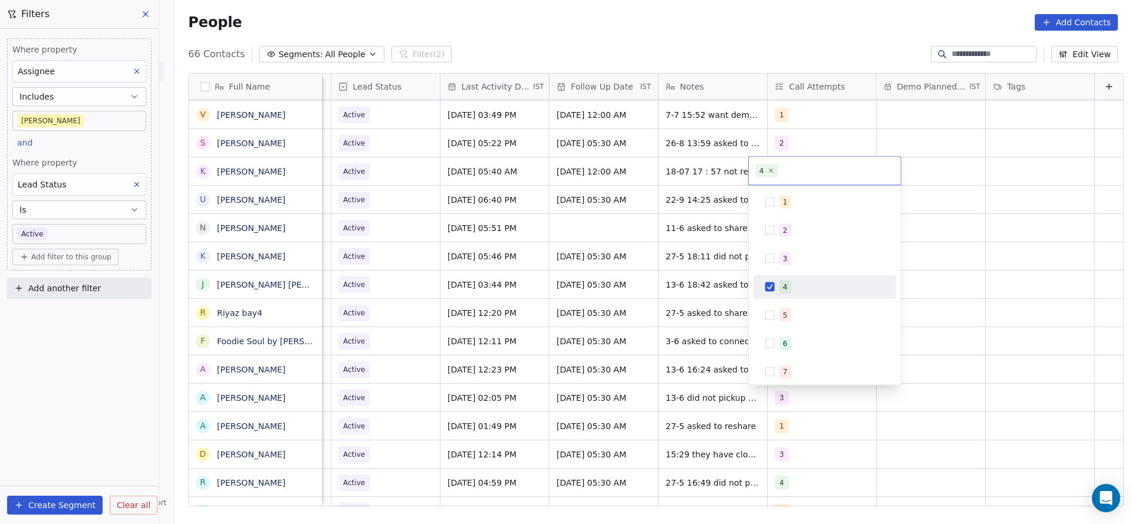
drag, startPoint x: 688, startPoint y: 236, endPoint x: 700, endPoint y: 160, distance: 77.0
click at [696, 225] on html "On2Cook India Pvt. Ltd. Contacts People Marketing Workflows Campaigns Metrics &…" at bounding box center [566, 262] width 1132 height 524
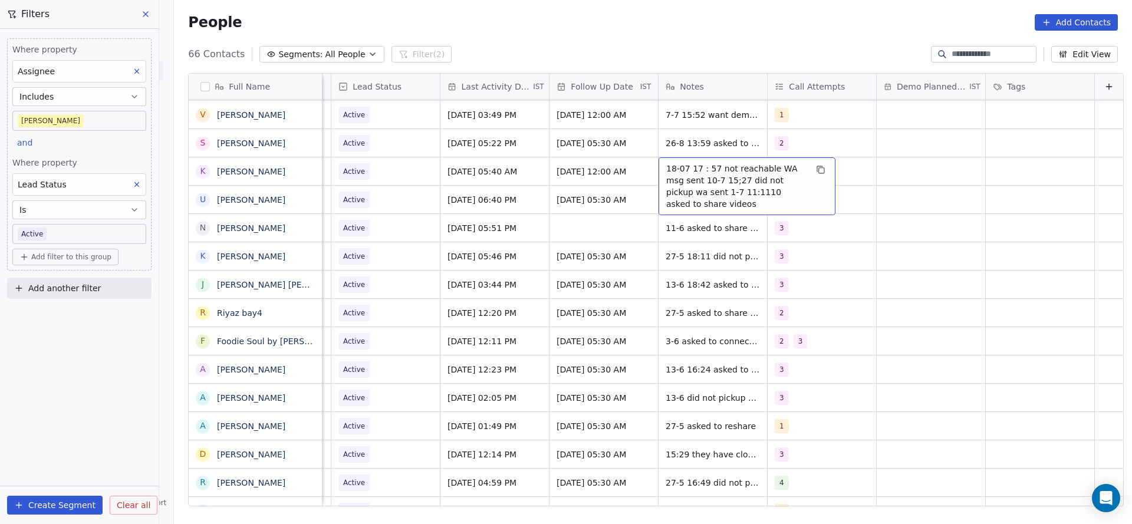
click at [700, 160] on div "18-07 17 : 57 not reachable WA msg sent 10-7 15;27 did not pickup wa sent 1-7 1…" at bounding box center [747, 186] width 177 height 58
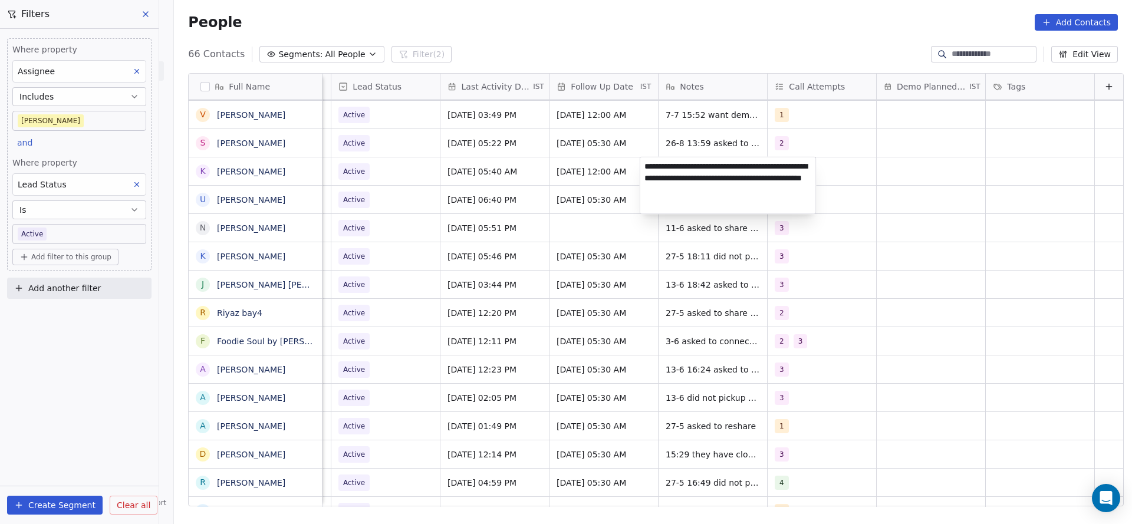
click at [649, 168] on textarea "**********" at bounding box center [728, 185] width 176 height 57
type textarea "**********"
click at [492, 210] on html "On2Cook India Pvt. Ltd. Contacts People Marketing Workflows Campaigns Metrics &…" at bounding box center [566, 262] width 1132 height 524
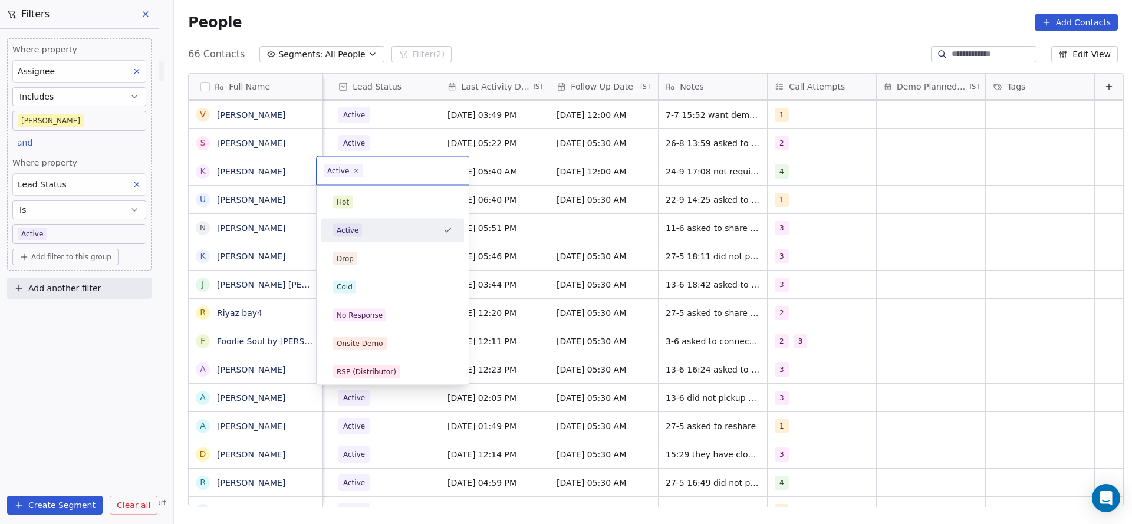
scroll to position [0, 1526]
click at [359, 311] on div "No Response" at bounding box center [360, 315] width 46 height 11
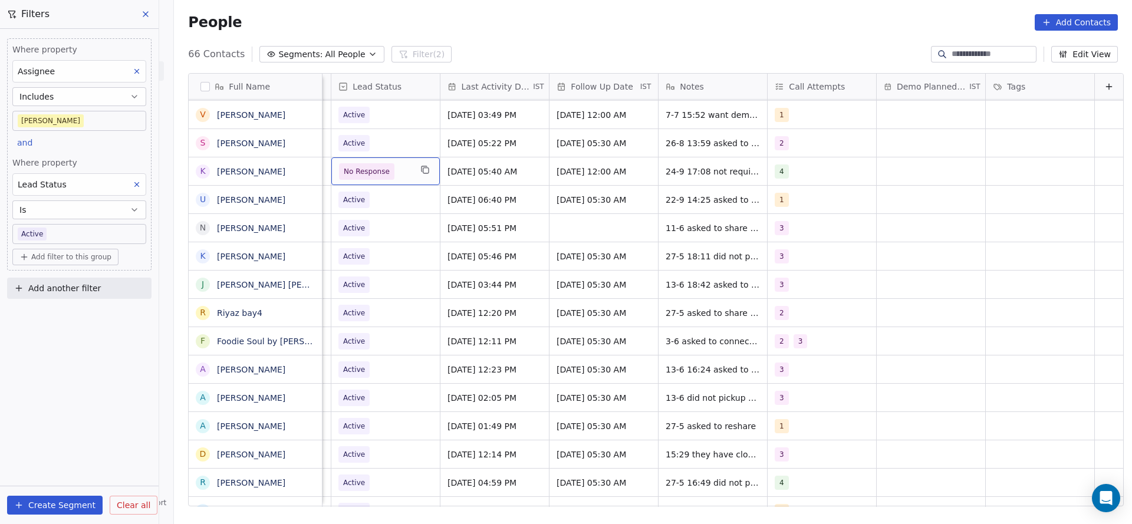
click at [357, 174] on span "No Response" at bounding box center [367, 172] width 46 height 12
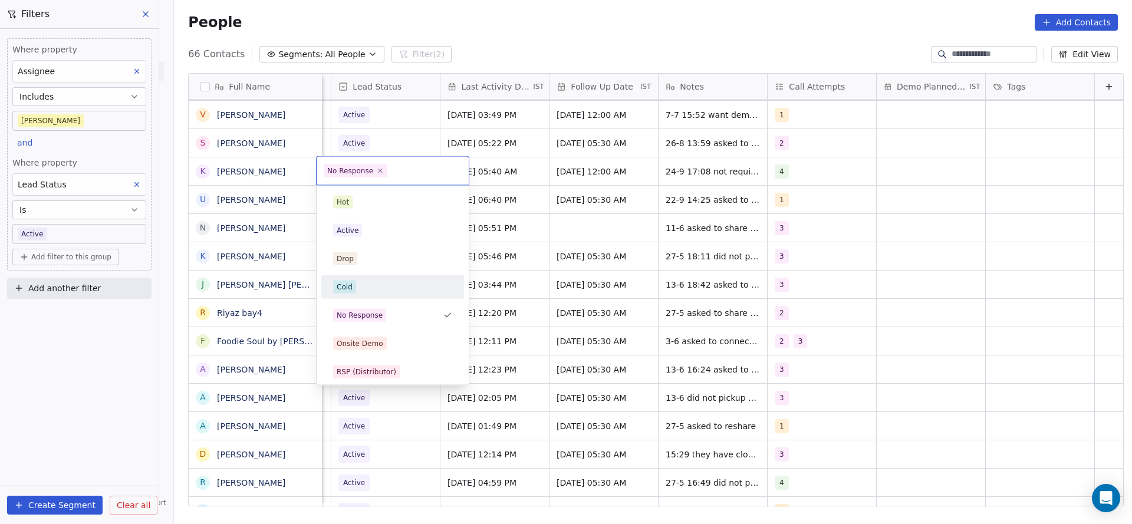
click at [337, 278] on div "Cold" at bounding box center [392, 287] width 133 height 19
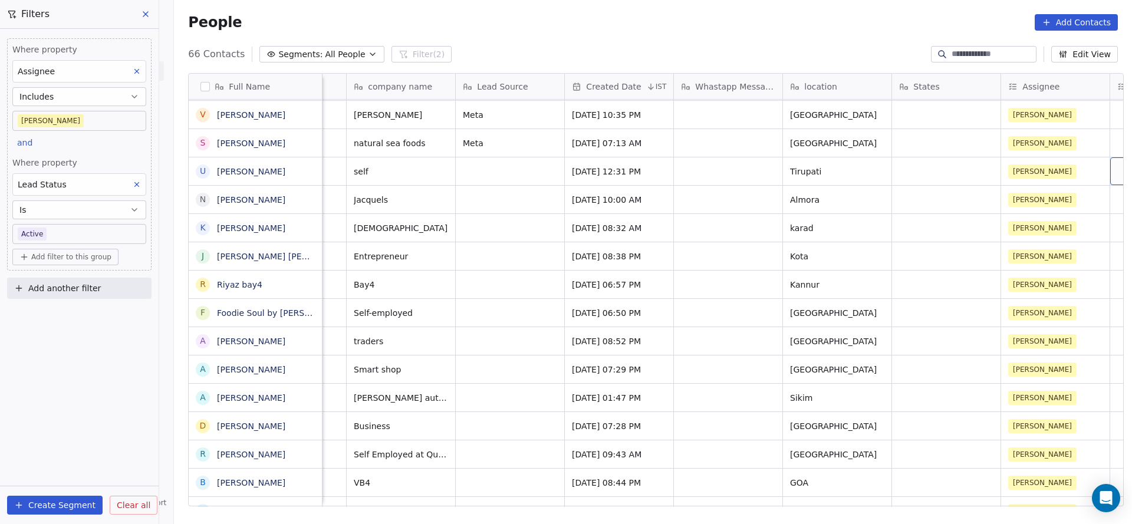
scroll to position [0, 1284]
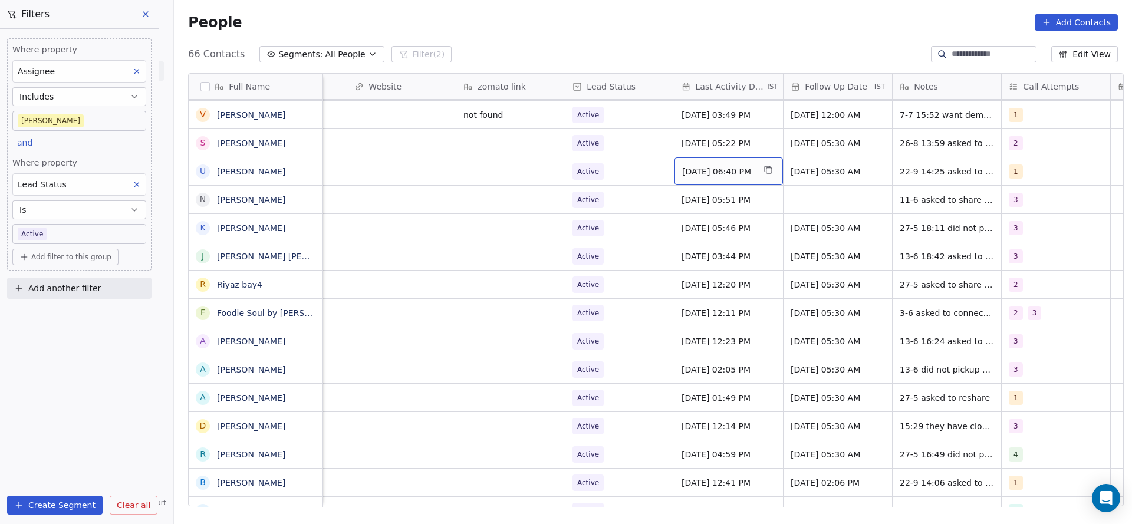
click at [709, 172] on span "[DATE] 06:40 PM" at bounding box center [718, 172] width 72 height 12
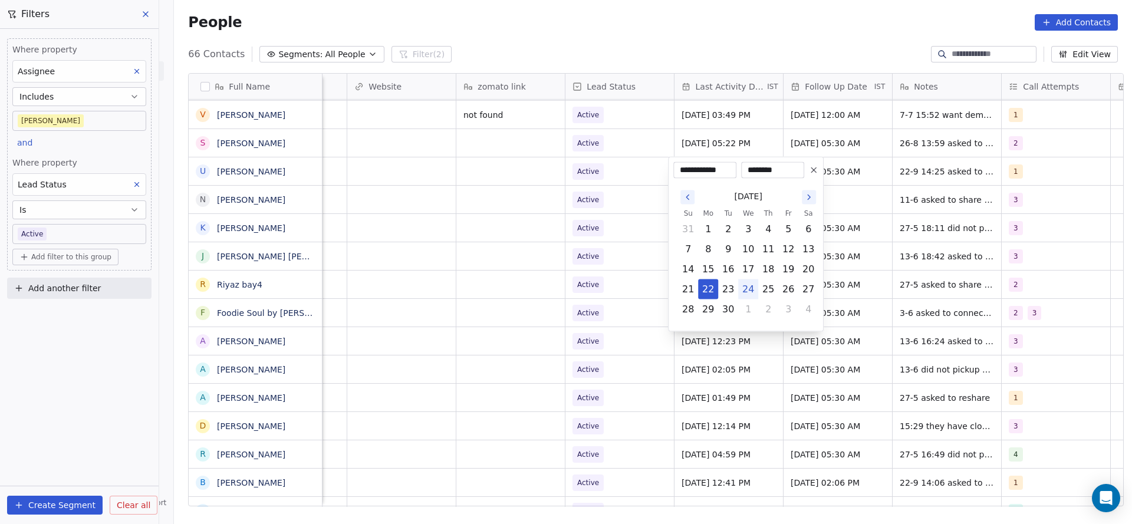
click at [744, 290] on button "24" at bounding box center [748, 289] width 19 height 19
type input "**********"
click at [541, 241] on html "On2Cook India Pvt. Ltd. Contacts People Marketing Workflows Campaigns Metrics &…" at bounding box center [566, 262] width 1132 height 524
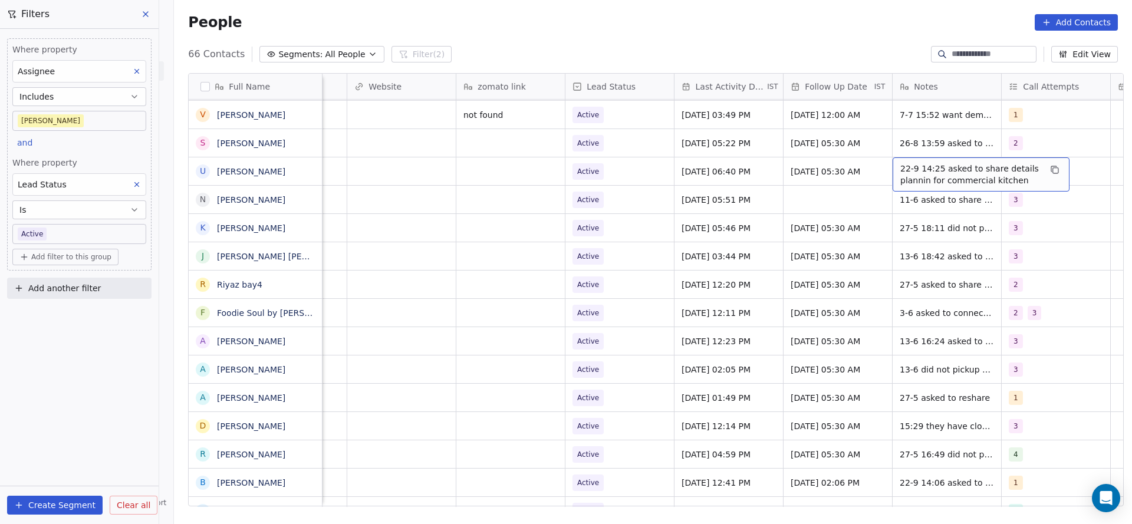
click at [906, 164] on span "22-9 14:25 asked to share details plannin for commercial kitchen" at bounding box center [970, 175] width 140 height 24
click at [887, 167] on textarea "**********" at bounding box center [975, 175] width 176 height 37
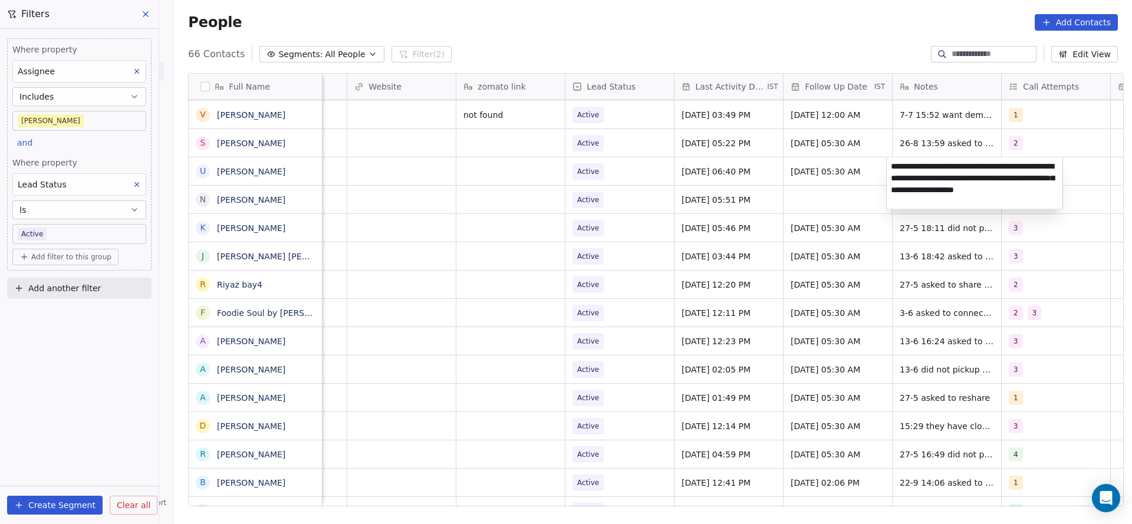
type textarea "**********"
click at [785, 195] on html "On2Cook India Pvt. Ltd. Contacts People Marketing Workflows Campaigns Metrics &…" at bounding box center [566, 262] width 1132 height 524
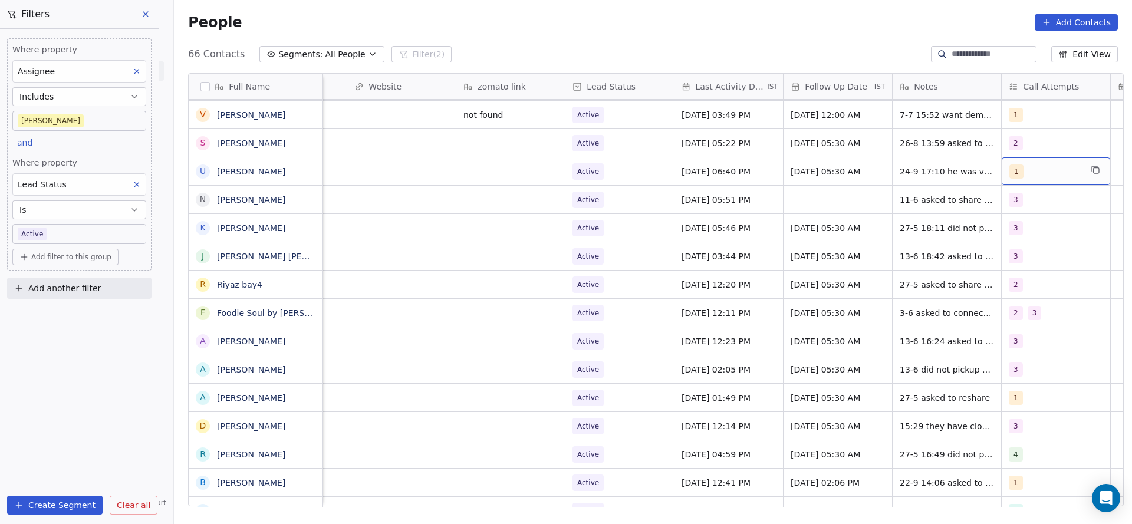
click at [1028, 170] on div "1" at bounding box center [1045, 171] width 72 height 14
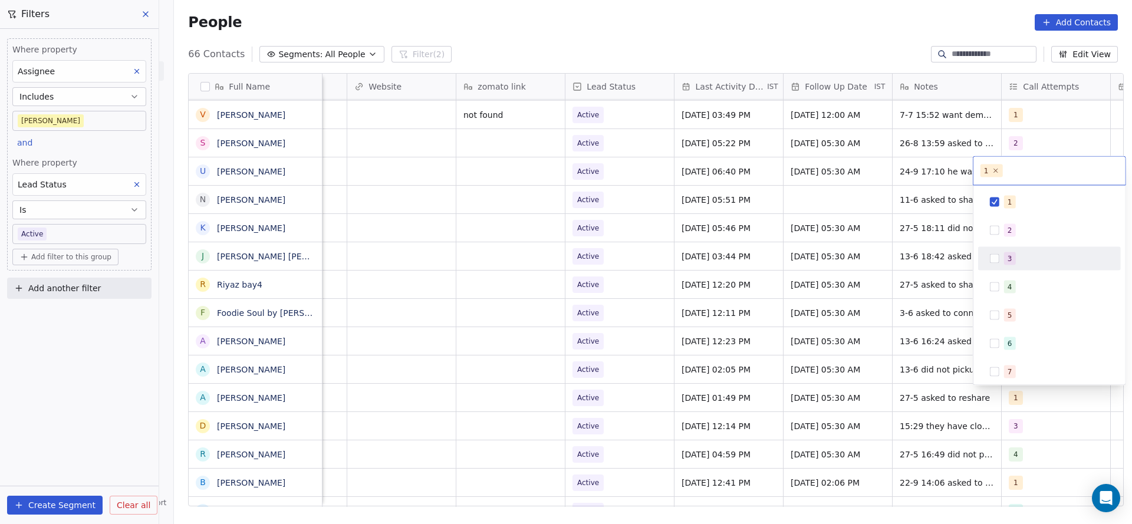
click at [1029, 258] on div "3" at bounding box center [1056, 258] width 105 height 13
click at [1028, 190] on div "1" at bounding box center [1049, 202] width 143 height 24
click at [854, 233] on html "On2Cook India Pvt. Ltd. Contacts People Marketing Workflows Campaigns Metrics &…" at bounding box center [566, 262] width 1132 height 524
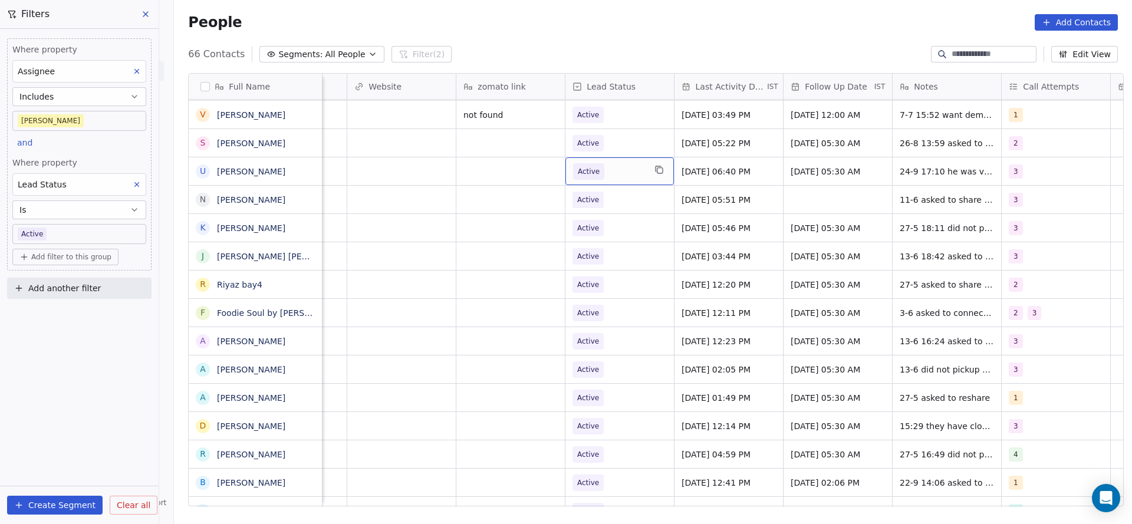
click at [618, 173] on span "Active" at bounding box center [609, 171] width 72 height 17
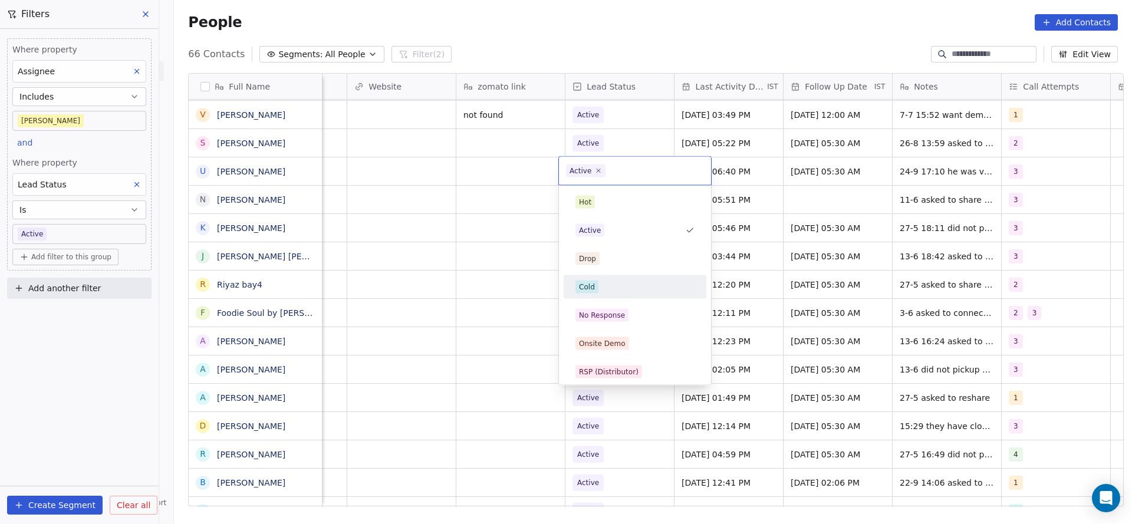
click at [616, 295] on div "Cold" at bounding box center [634, 287] width 133 height 19
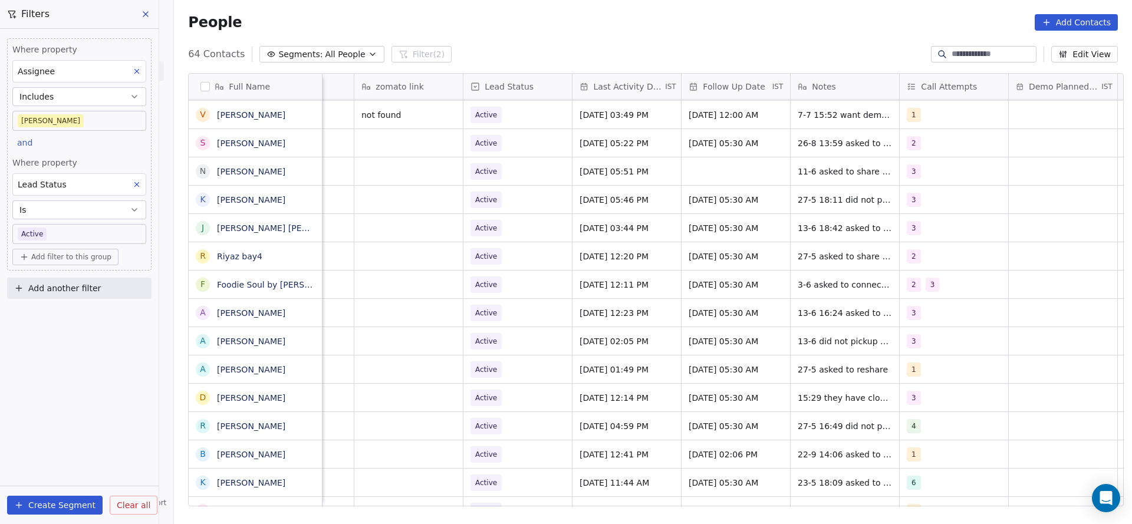
scroll to position [0, 1390]
click at [618, 174] on span "[DATE] 05:51 PM" at bounding box center [612, 172] width 72 height 12
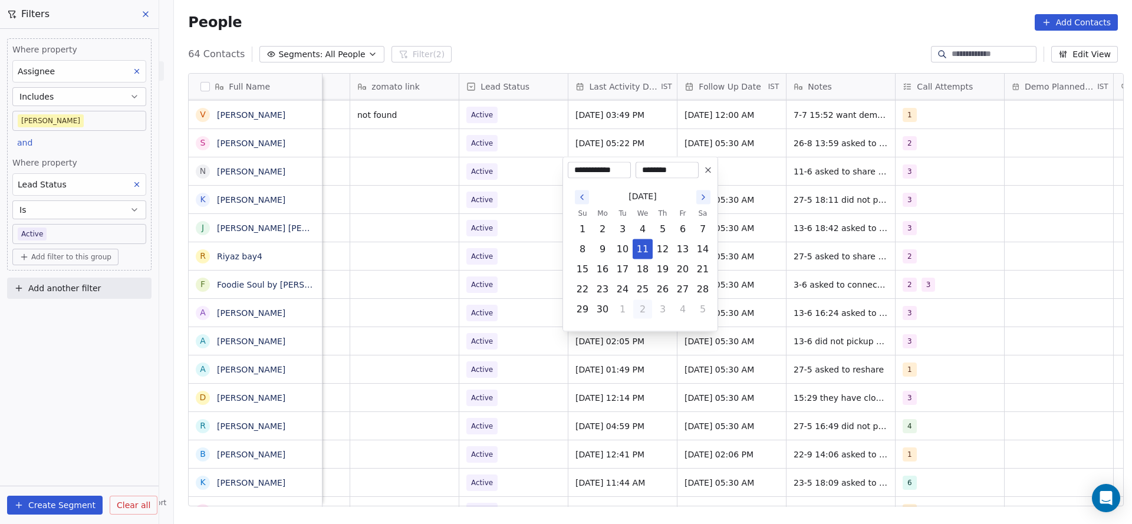
click at [651, 312] on button "2" at bounding box center [642, 309] width 19 height 19
click at [696, 310] on button "2" at bounding box center [702, 309] width 19 height 19
click at [656, 325] on button "4" at bounding box center [662, 329] width 19 height 19
click at [642, 292] on button "24" at bounding box center [642, 289] width 19 height 19
type input "**********"
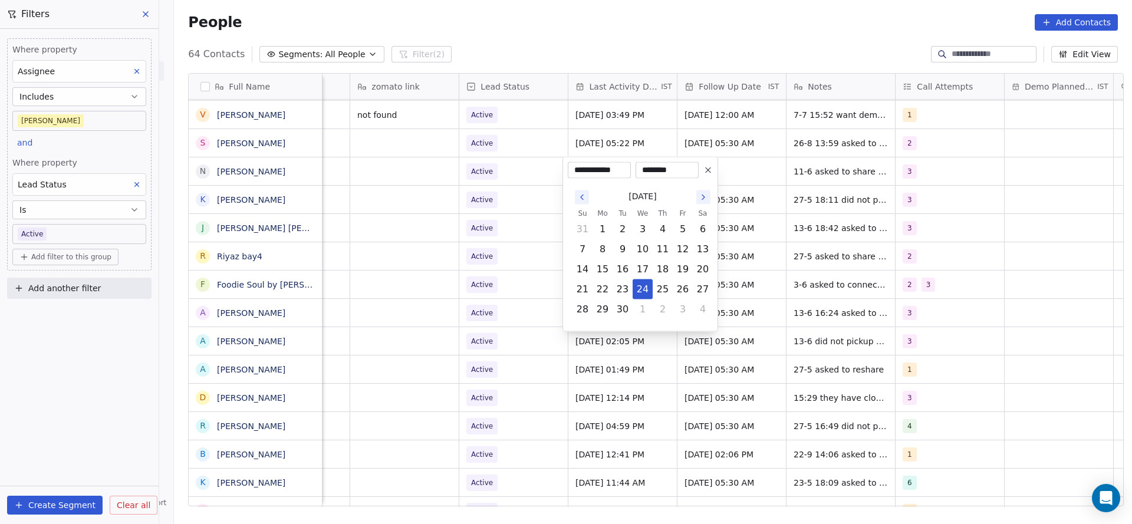
click at [495, 262] on html "On2Cook India Pvt. Ltd. Contacts People Marketing Workflows Campaigns Metrics &…" at bounding box center [566, 262] width 1132 height 524
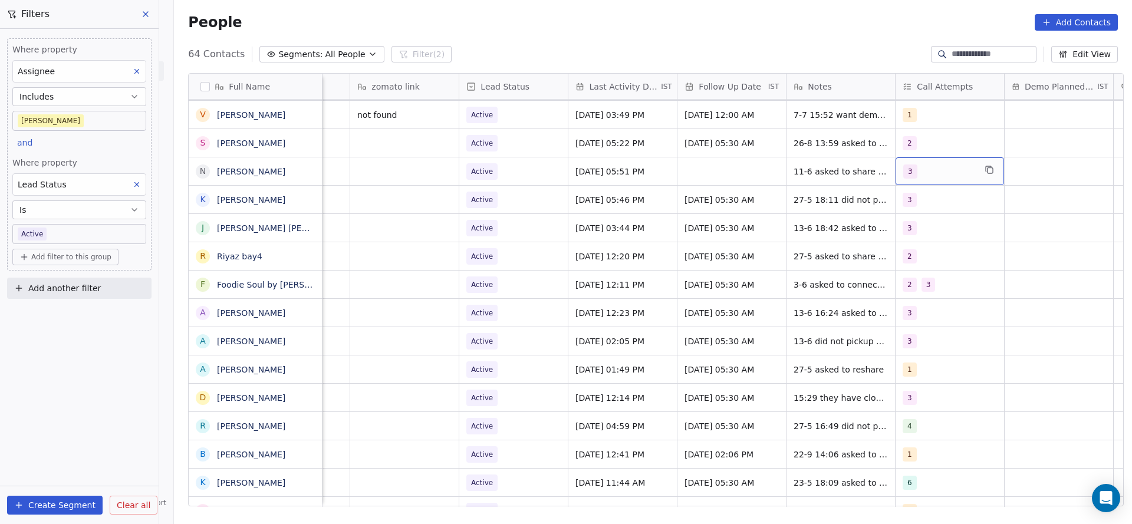
click at [911, 176] on div "3" at bounding box center [939, 171] width 72 height 14
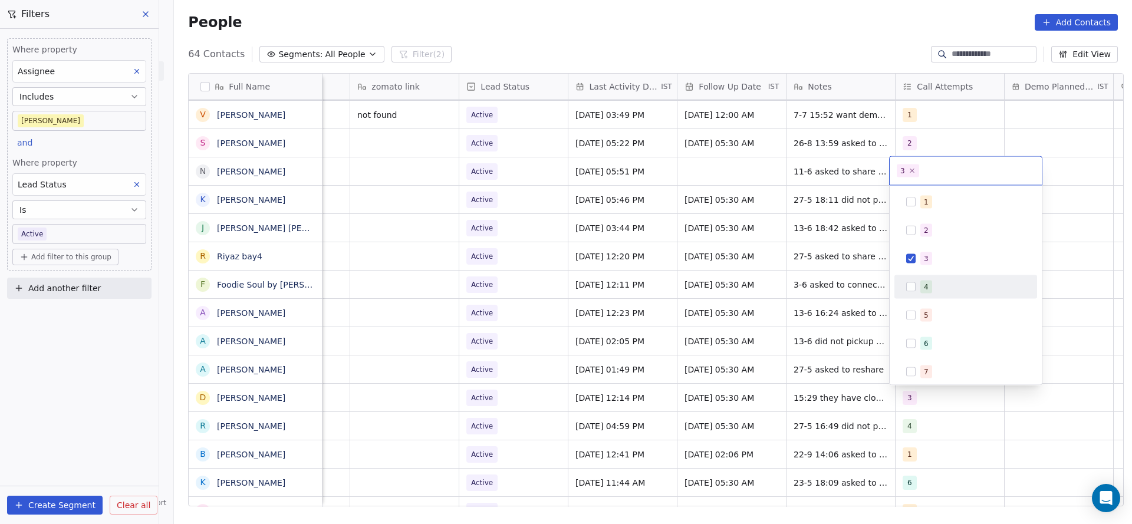
click at [906, 283] on button "Suggestions" at bounding box center [910, 286] width 9 height 9
click at [916, 255] on div "3" at bounding box center [965, 258] width 133 height 19
click at [781, 255] on html "On2Cook India Pvt. Ltd. Contacts People Marketing Workflows Campaigns Metrics &…" at bounding box center [566, 262] width 1132 height 524
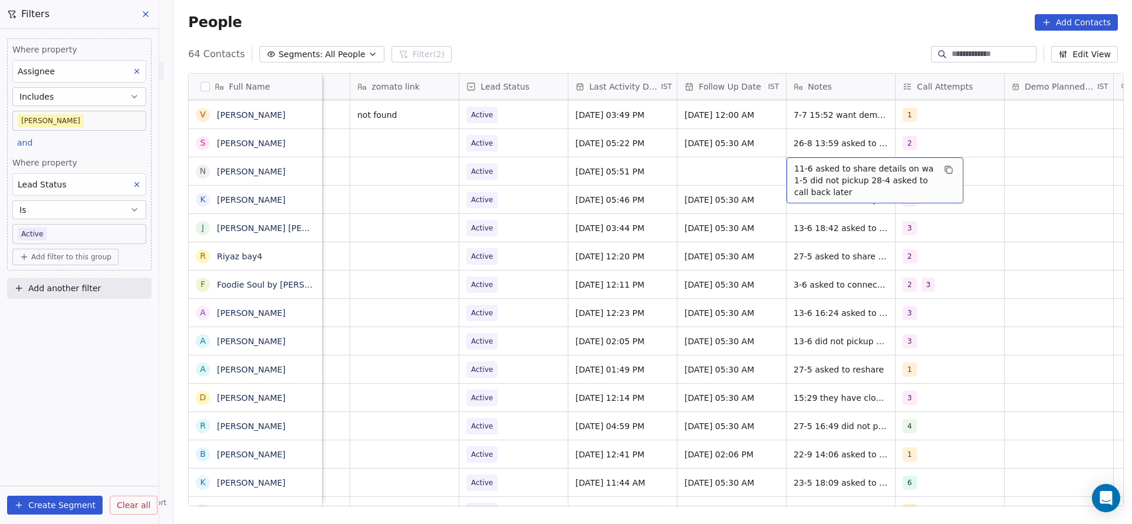
click at [794, 165] on span "11-6 asked to share details on wa 1-5 did not pickup 28-4 asked to call back la…" at bounding box center [864, 180] width 140 height 35
click at [786, 162] on textarea "**********" at bounding box center [869, 179] width 176 height 44
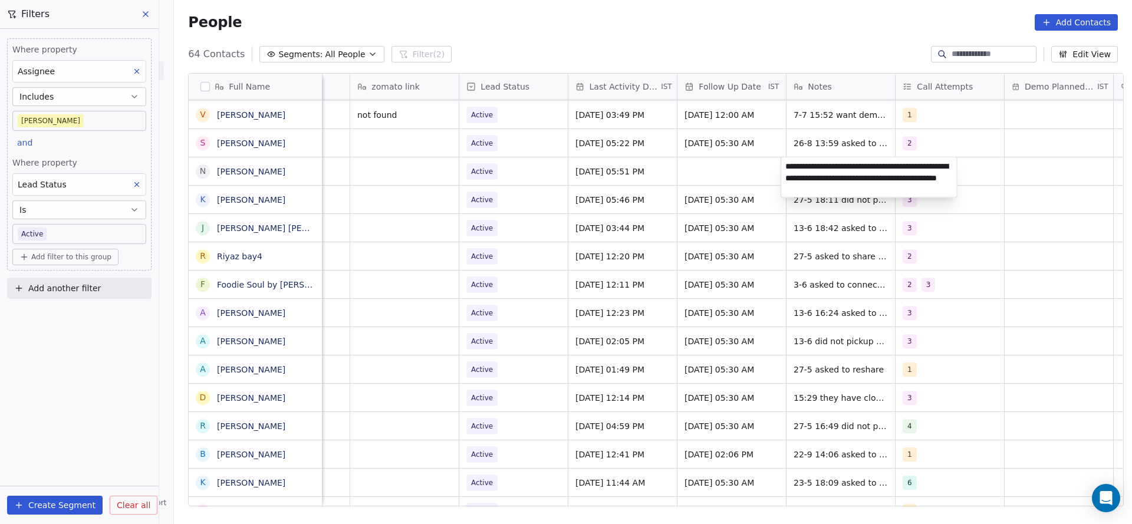
type textarea "**********"
click at [600, 170] on html "On2Cook India Pvt. Ltd. Contacts People Marketing Workflows Campaigns Metrics &…" at bounding box center [566, 262] width 1132 height 524
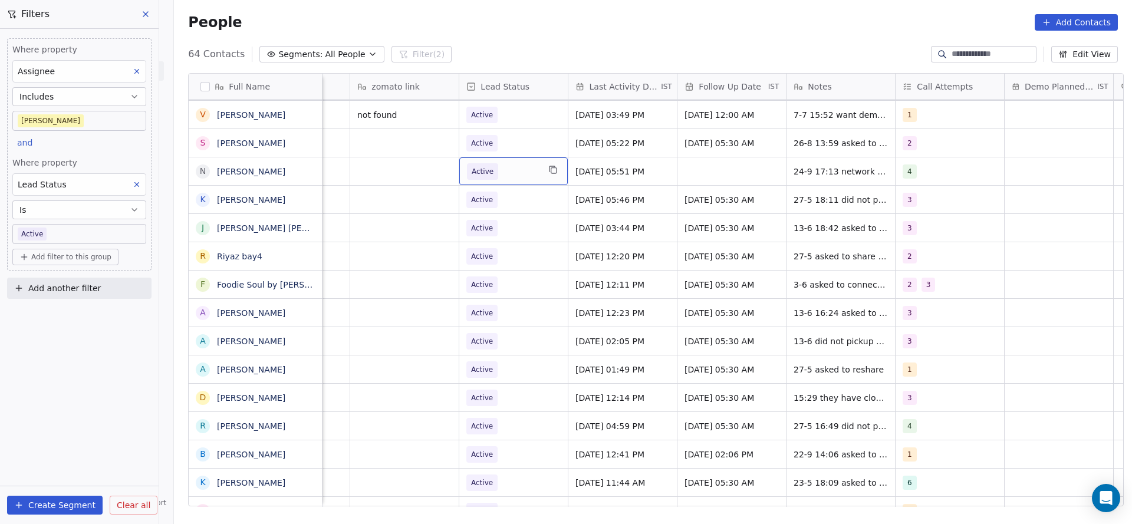
click at [516, 171] on span "Active" at bounding box center [503, 171] width 72 height 17
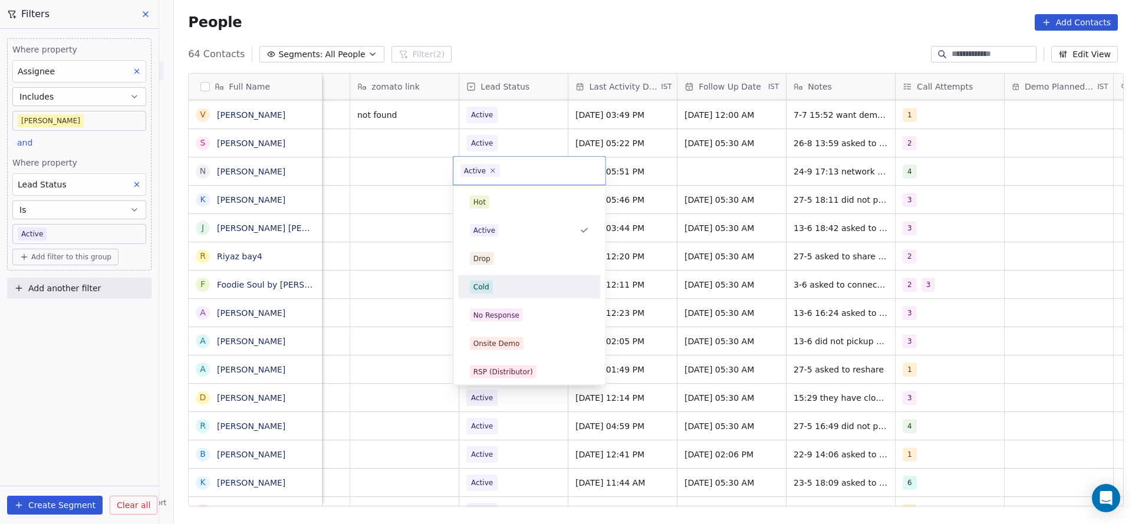
click at [518, 285] on div "Cold" at bounding box center [529, 287] width 119 height 13
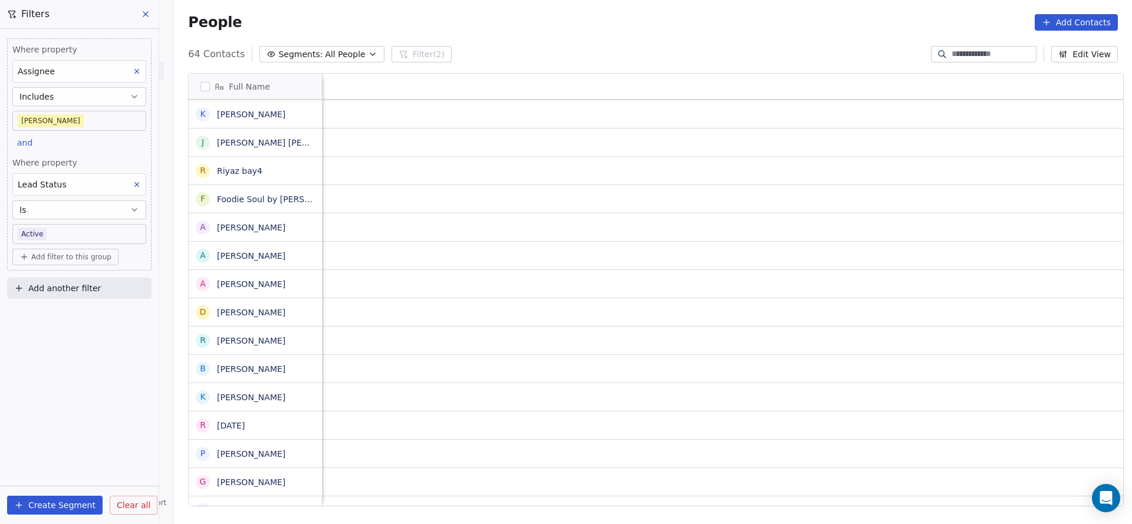
scroll to position [0, 1531]
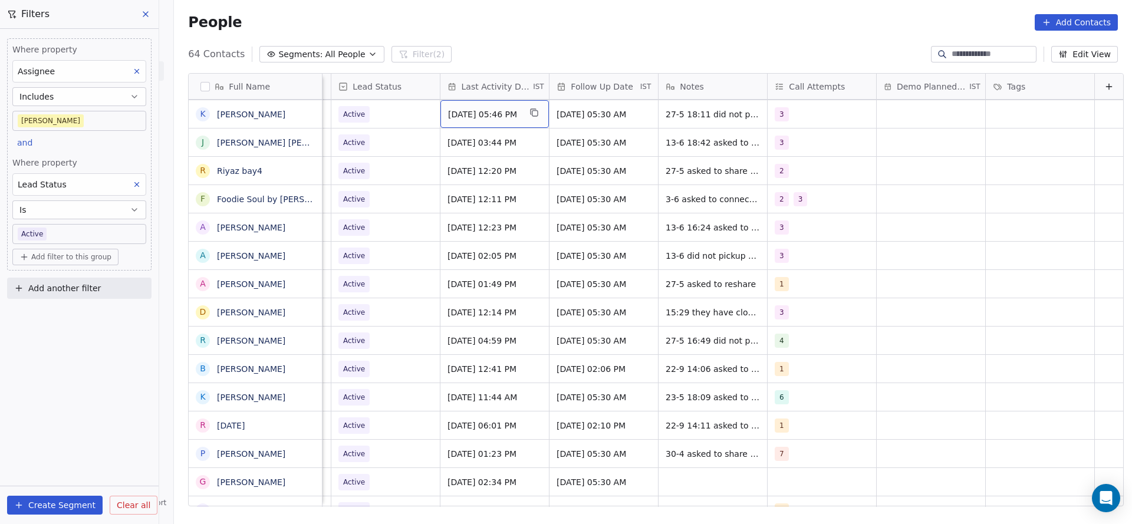
click at [488, 111] on span "[DATE] 05:46 PM" at bounding box center [484, 114] width 72 height 12
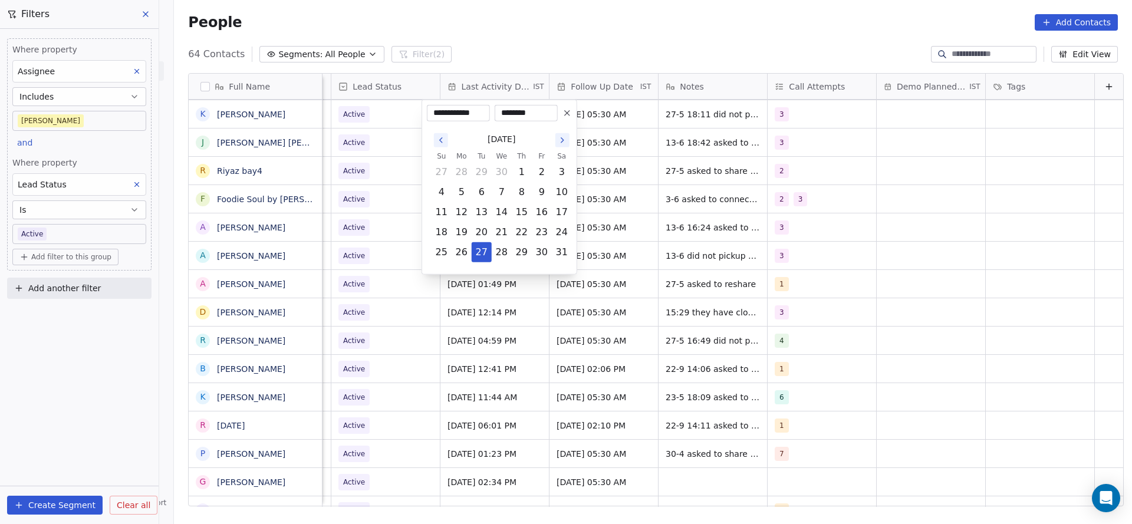
click at [562, 140] on icon "Go to the Next Month" at bounding box center [562, 140] width 9 height 9
click at [568, 142] on button "Go to the Next Month" at bounding box center [562, 140] width 14 height 14
click at [503, 233] on button "24" at bounding box center [501, 232] width 19 height 19
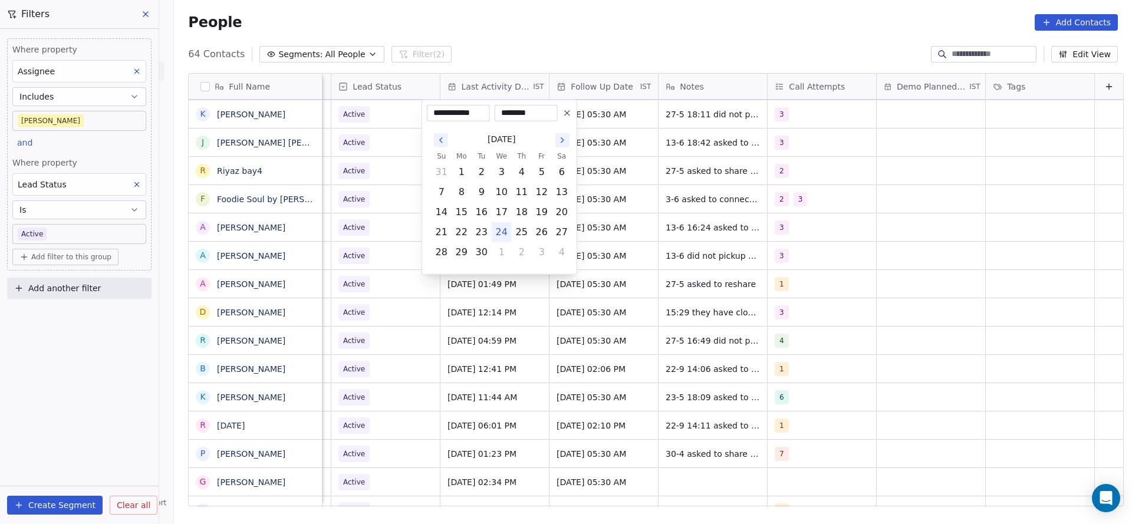
type input "**********"
click at [386, 193] on html "On2Cook India Pvt. Ltd. Contacts People Marketing Workflows Campaigns Metrics &…" at bounding box center [566, 262] width 1132 height 524
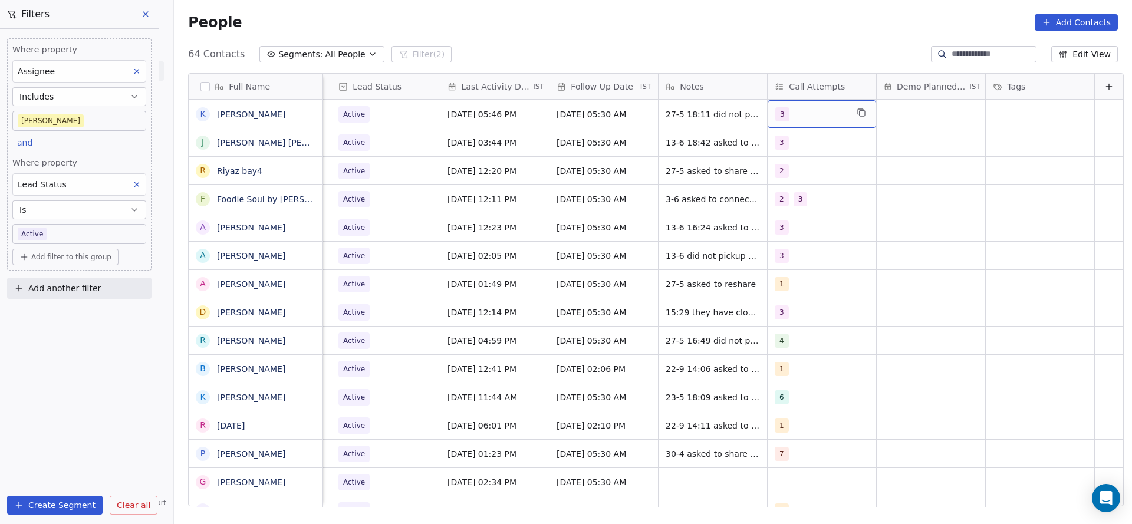
click at [797, 120] on div "3" at bounding box center [811, 114] width 72 height 14
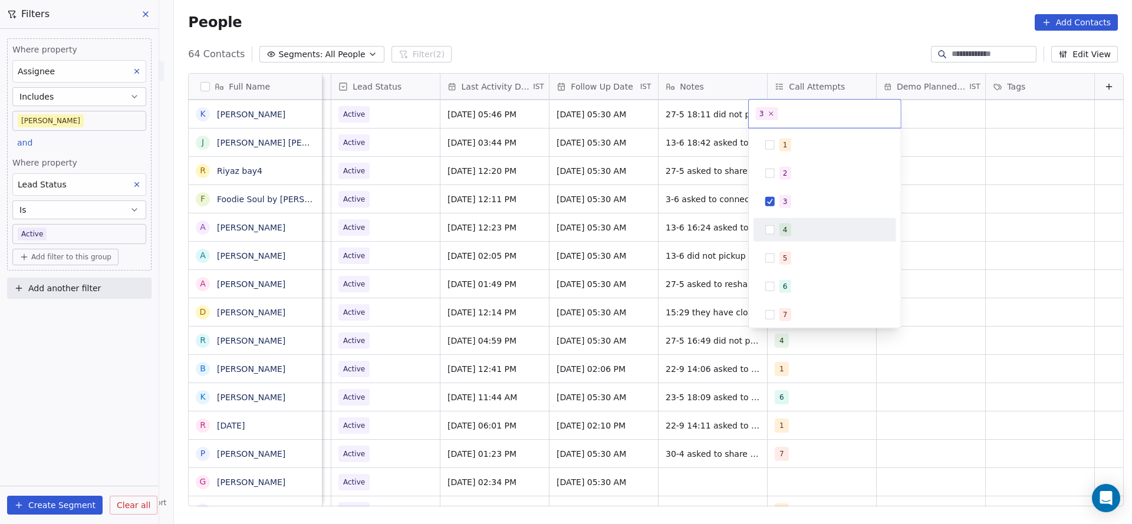
click at [774, 228] on button "Suggestions" at bounding box center [769, 229] width 9 height 9
drag, startPoint x: 773, startPoint y: 205, endPoint x: 669, endPoint y: 125, distance: 131.6
click at [772, 205] on button "Suggestions" at bounding box center [769, 201] width 9 height 9
click at [563, 200] on html "On2Cook India Pvt. Ltd. Contacts People Marketing Workflows Campaigns Metrics &…" at bounding box center [566, 262] width 1132 height 524
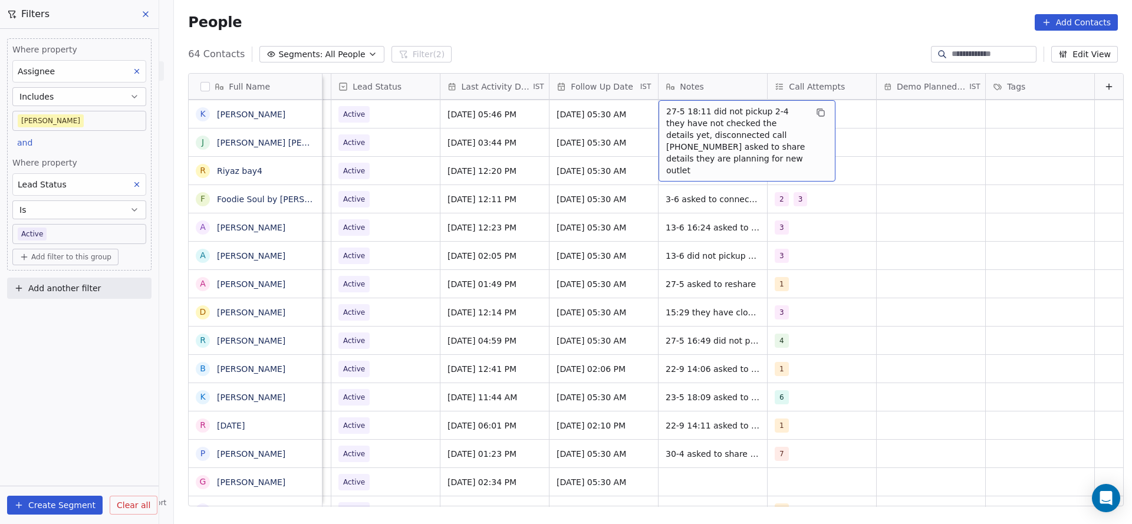
click at [672, 111] on span "27-5 18:11 did not pickup 2-4 they have not checked the details yet, disconnect…" at bounding box center [736, 141] width 140 height 71
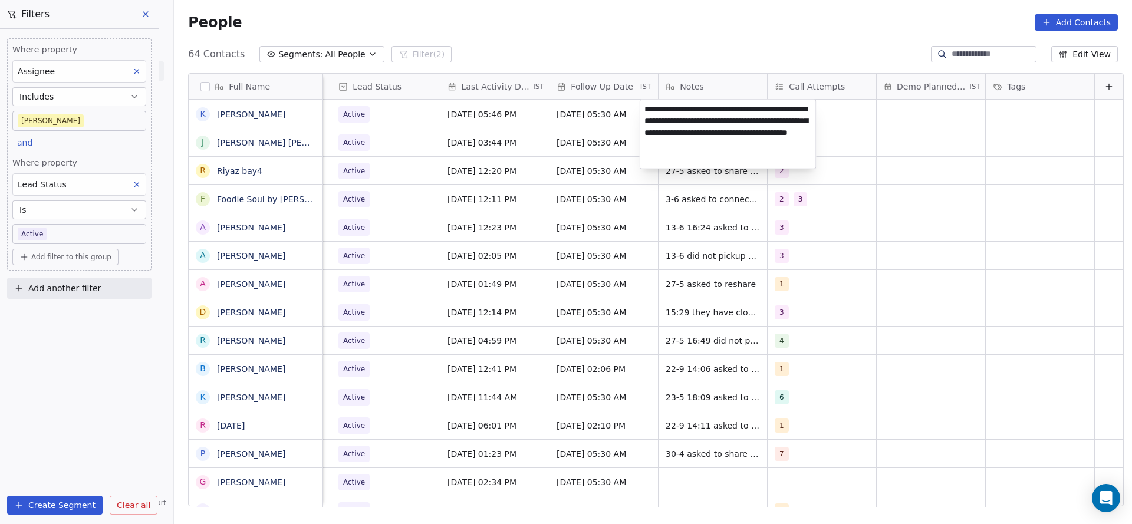
click at [643, 111] on textarea "**********" at bounding box center [728, 134] width 176 height 68
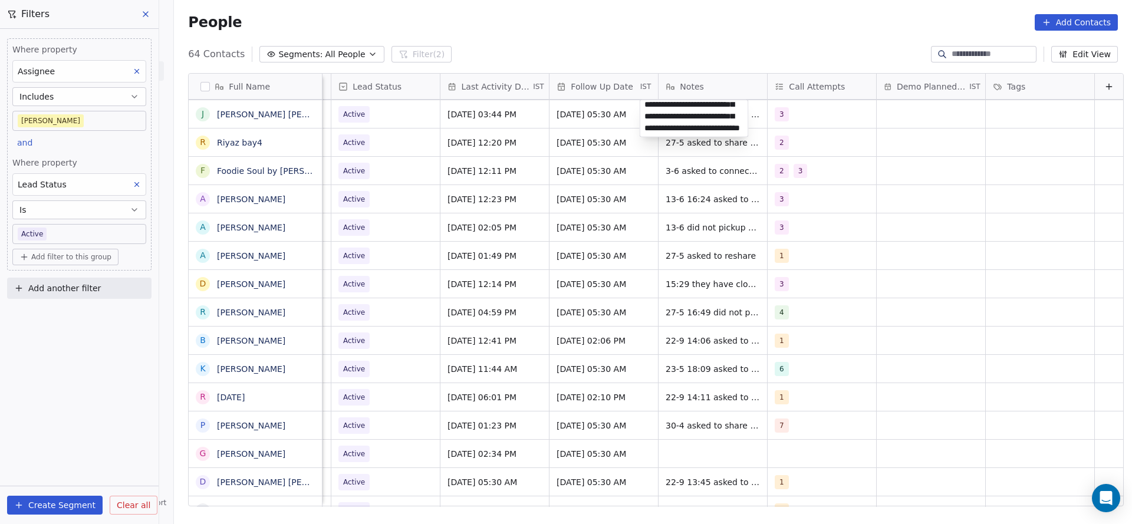
scroll to position [1, 0]
type textarea "**********"
click at [577, 157] on html "On2Cook India Pvt. Ltd. Contacts People Marketing Workflows Campaigns Metrics &…" at bounding box center [566, 262] width 1132 height 524
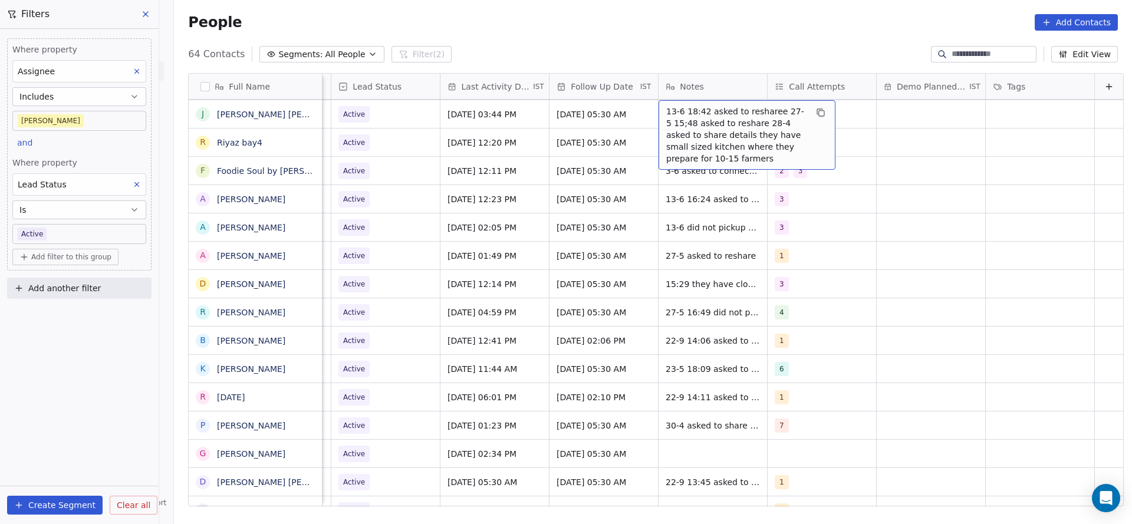
scroll to position [1185, 0]
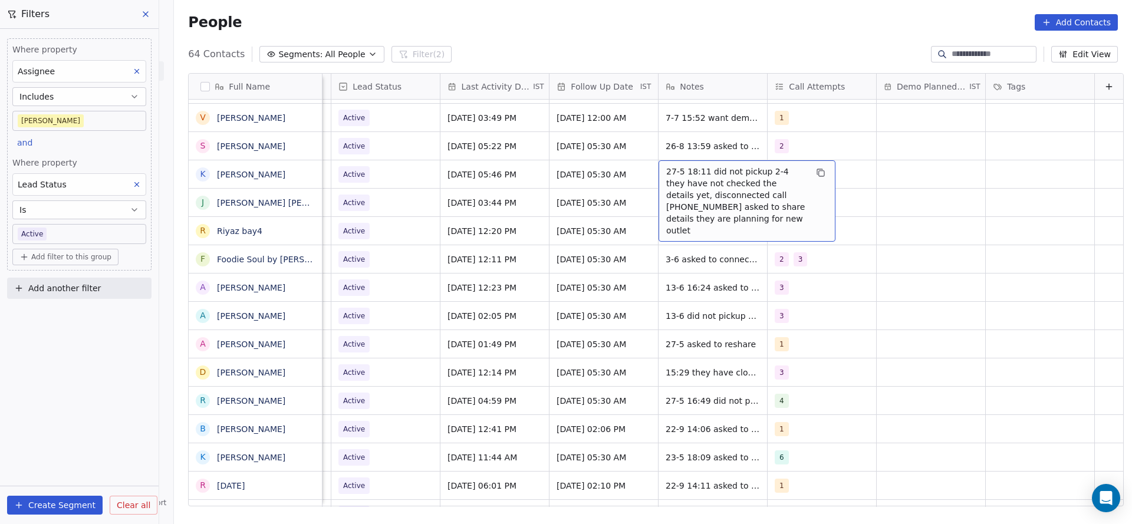
click at [676, 168] on span "27-5 18:11 did not pickup 2-4 they have not checked the details yet, disconnect…" at bounding box center [736, 201] width 140 height 71
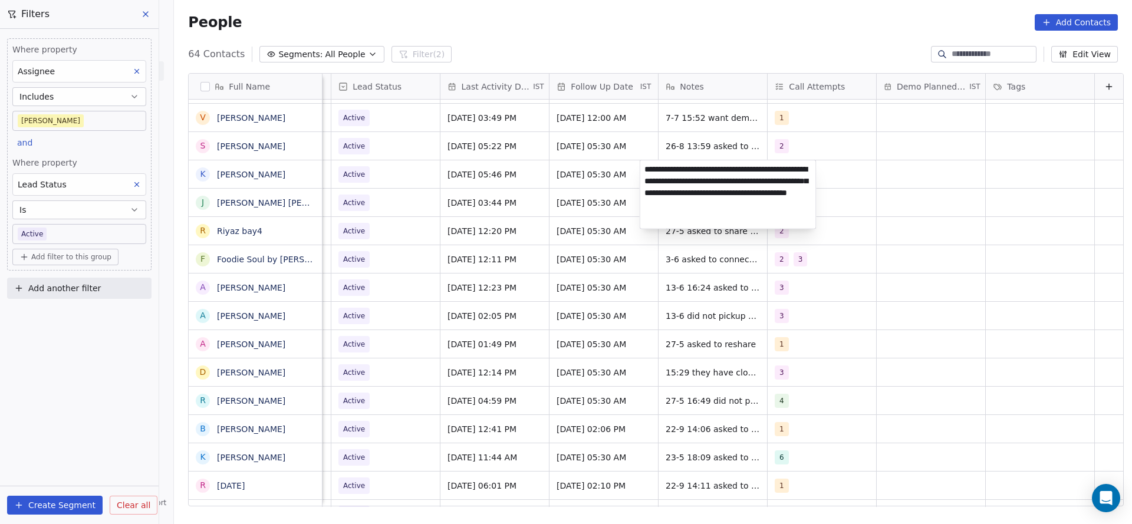
click at [639, 166] on html "On2Cook India Pvt. Ltd. Contacts People Marketing Workflows Campaigns Metrics &…" at bounding box center [566, 262] width 1132 height 524
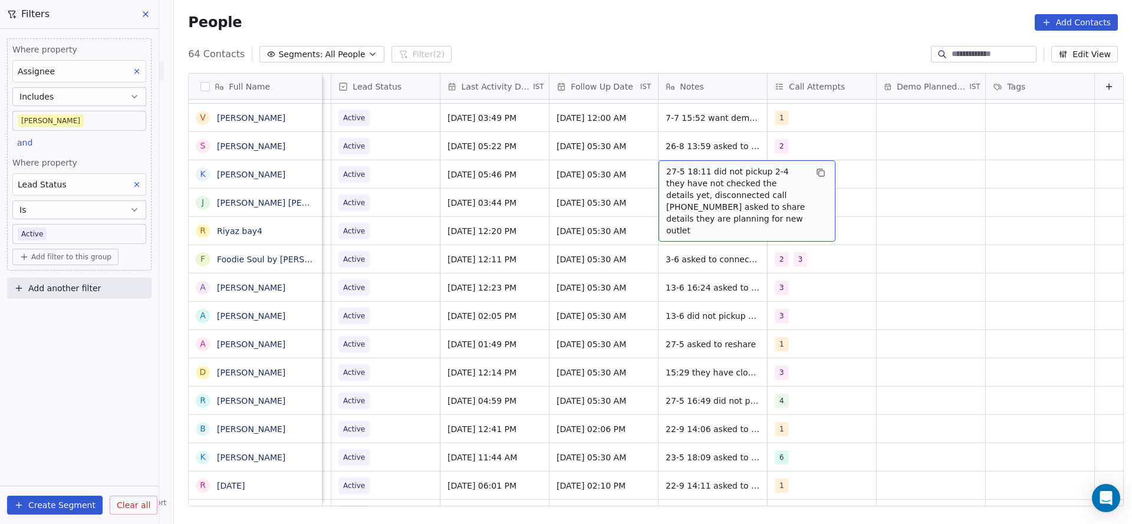
click at [666, 169] on span "27-5 18:11 did not pickup 2-4 they have not checked the details yet, disconnect…" at bounding box center [736, 201] width 140 height 71
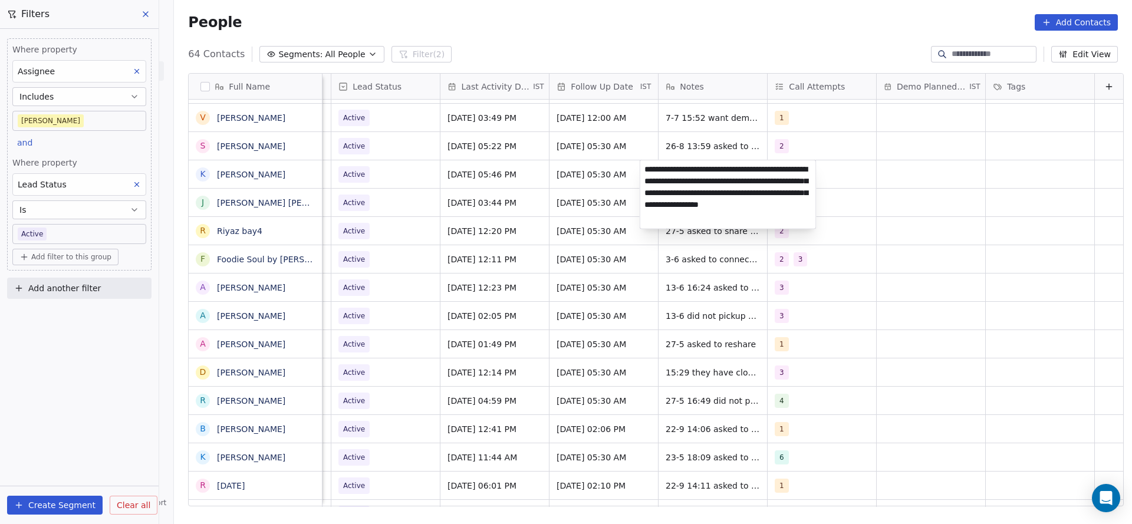
type textarea "**********"
click at [601, 196] on html "On2Cook India Pvt. Ltd. Contacts People Marketing Workflows Campaigns Metrics &…" at bounding box center [566, 262] width 1132 height 524
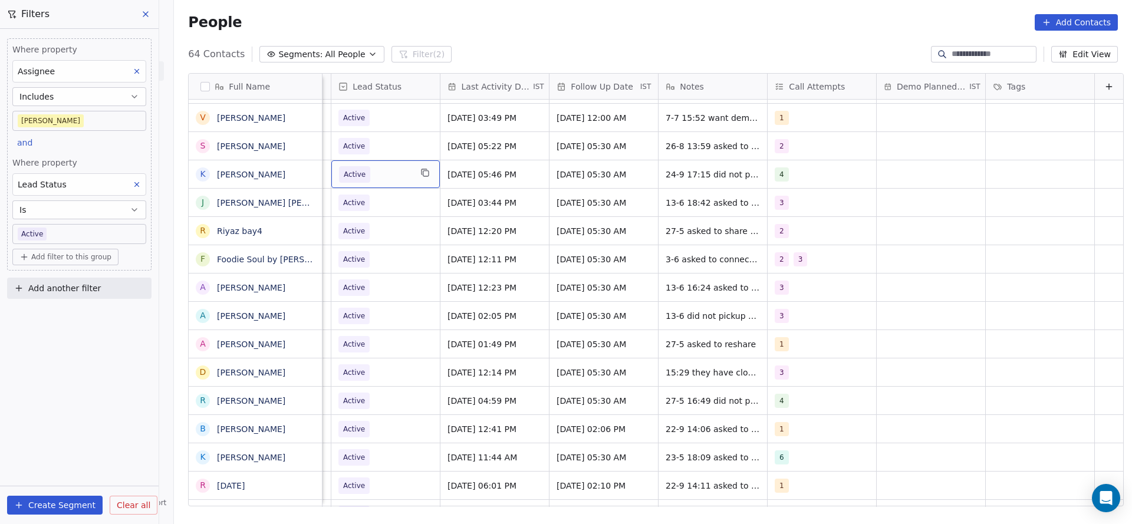
click at [389, 179] on span "Active" at bounding box center [375, 174] width 72 height 17
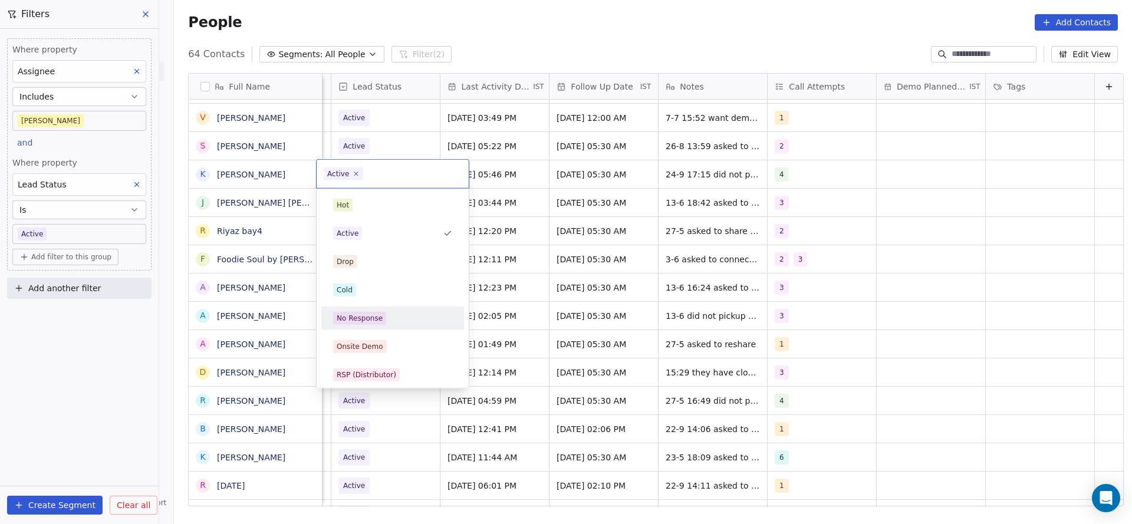
click at [374, 318] on div "No Response" at bounding box center [360, 318] width 46 height 11
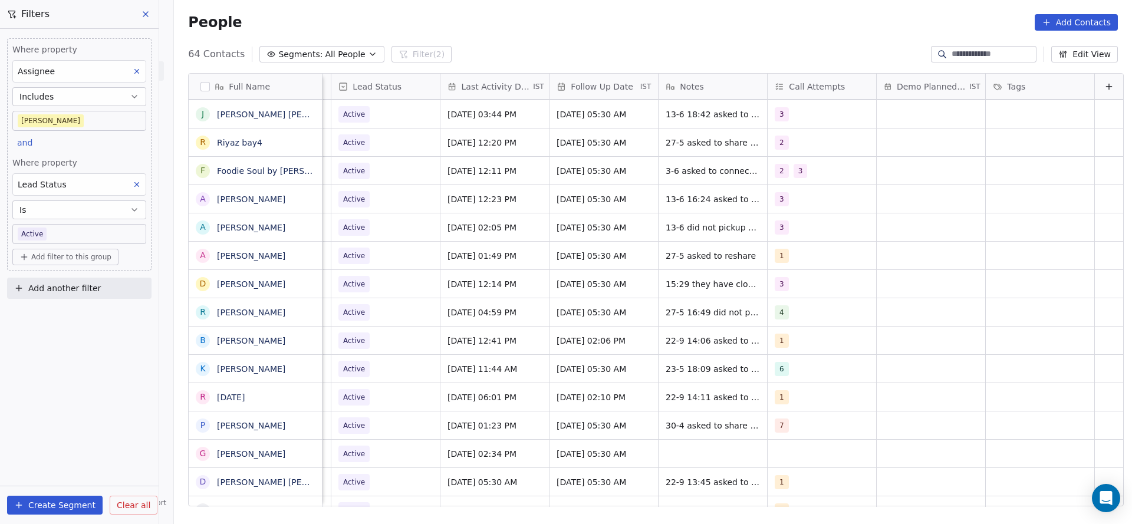
scroll to position [1185, 0]
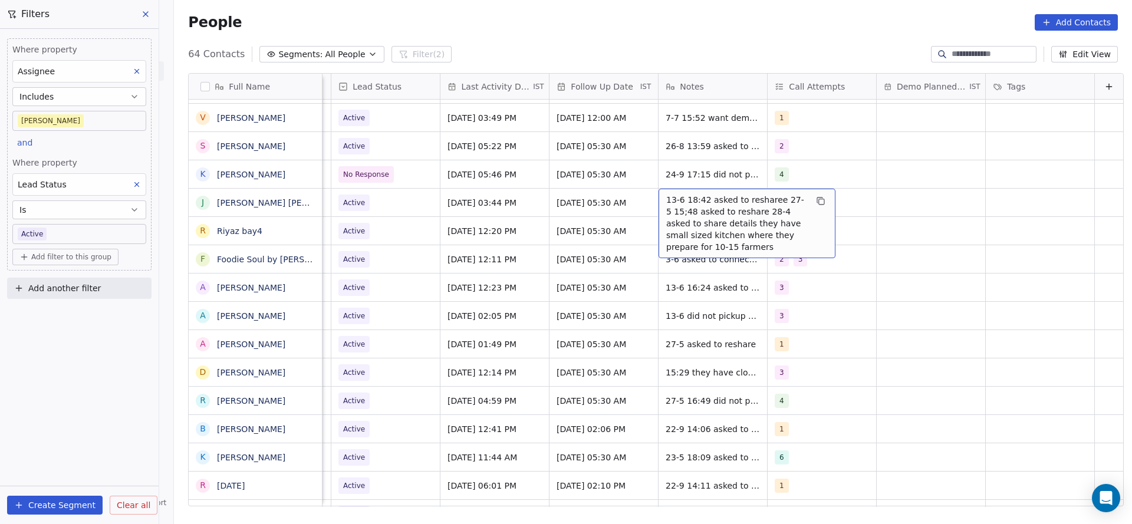
click at [706, 203] on span "13-6 18:42 asked to resharee 27-5 15;48 asked to reshare 28-4 asked to share de…" at bounding box center [736, 223] width 140 height 59
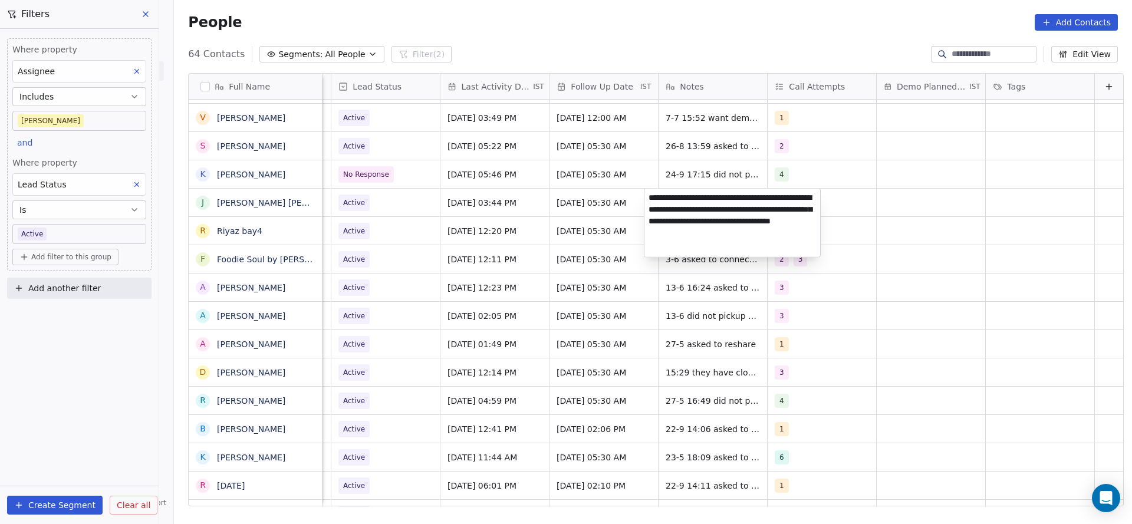
click at [659, 202] on textarea "**********" at bounding box center [732, 223] width 176 height 68
click at [647, 199] on textarea "**********" at bounding box center [732, 223] width 176 height 68
click at [604, 202] on html "On2Cook India Pvt. Ltd. Contacts People Marketing Workflows Campaigns Metrics &…" at bounding box center [566, 262] width 1132 height 524
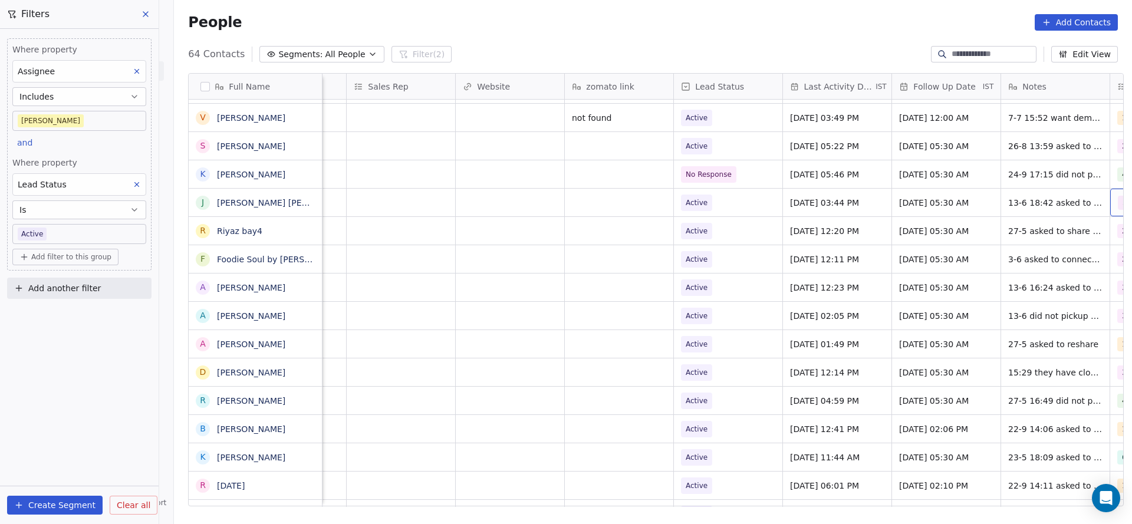
scroll to position [0, 1284]
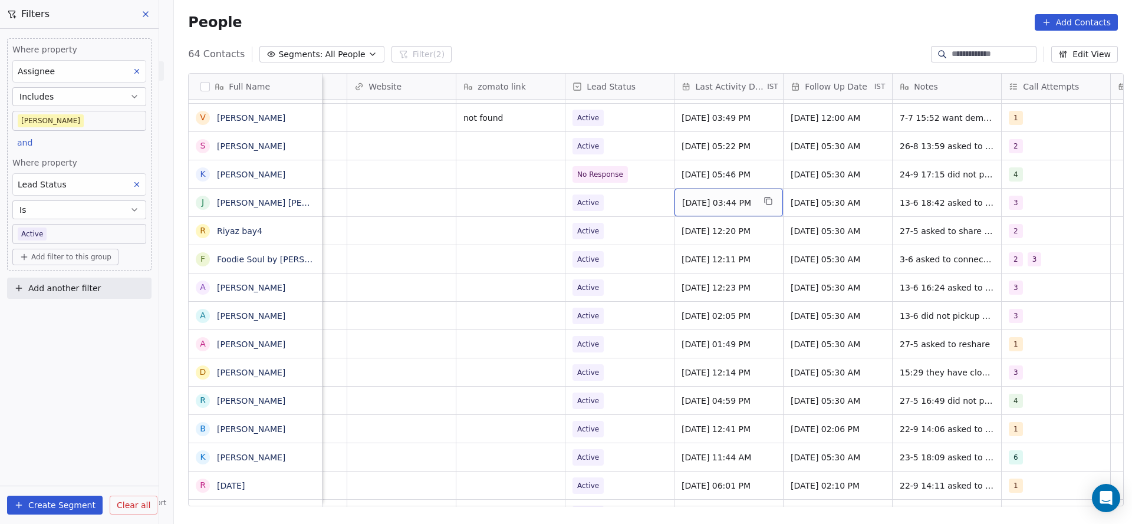
click at [705, 208] on span "[DATE] 03:44 PM" at bounding box center [718, 203] width 72 height 12
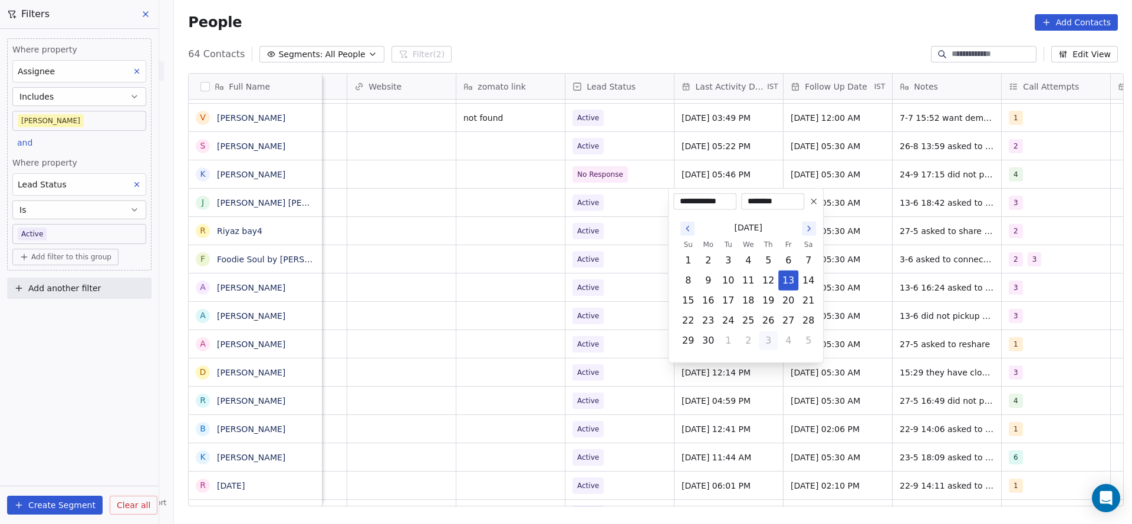
click at [766, 343] on button "3" at bounding box center [768, 340] width 19 height 19
click at [791, 339] on button "1" at bounding box center [788, 340] width 19 height 19
click at [740, 360] on button "3" at bounding box center [748, 360] width 19 height 19
click at [745, 322] on button "24" at bounding box center [748, 320] width 19 height 19
type input "**********"
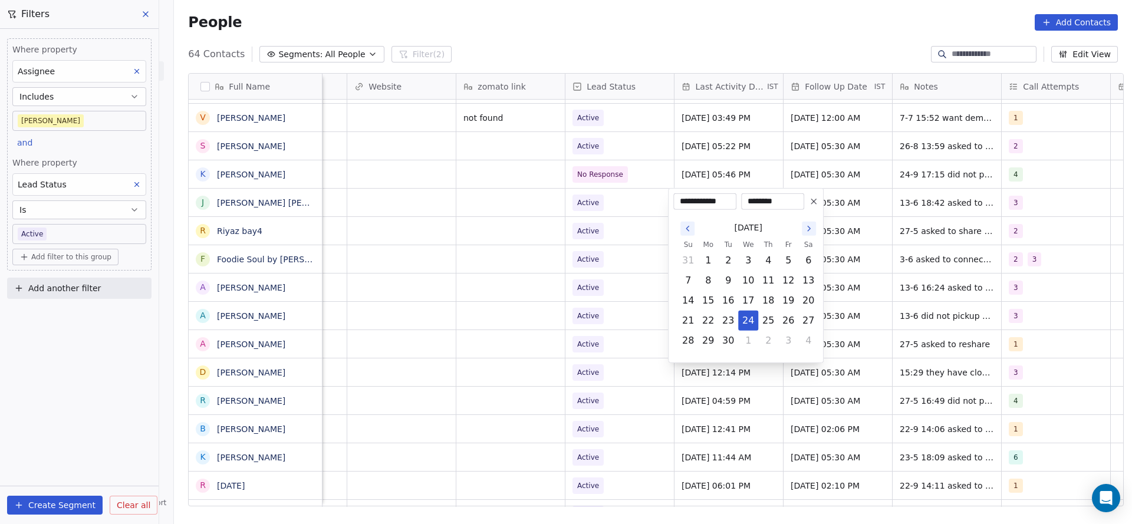
click at [458, 287] on html "On2Cook India Pvt. Ltd. Contacts People Marketing Workflows Campaigns Metrics &…" at bounding box center [566, 262] width 1132 height 524
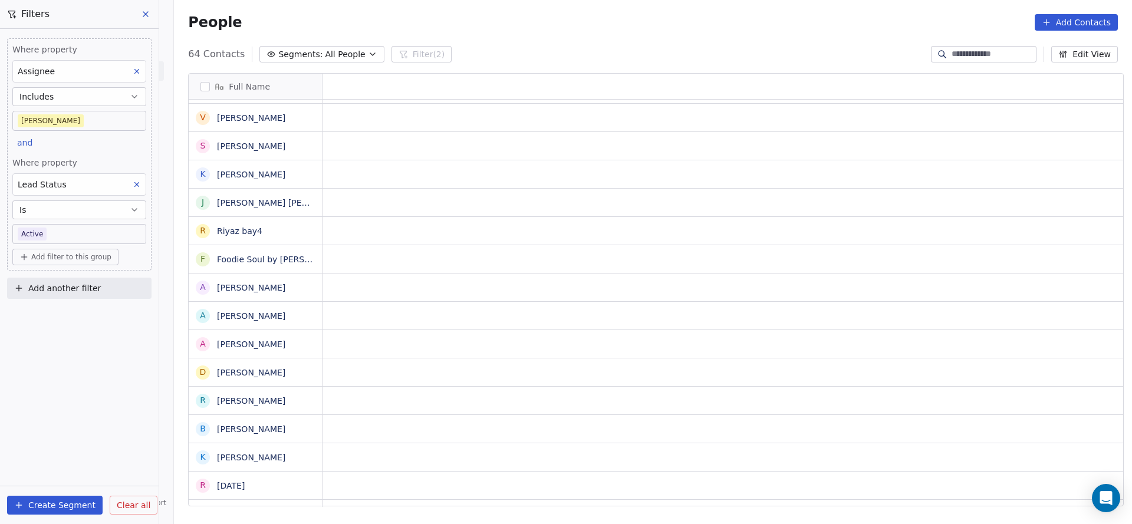
scroll to position [0, 0]
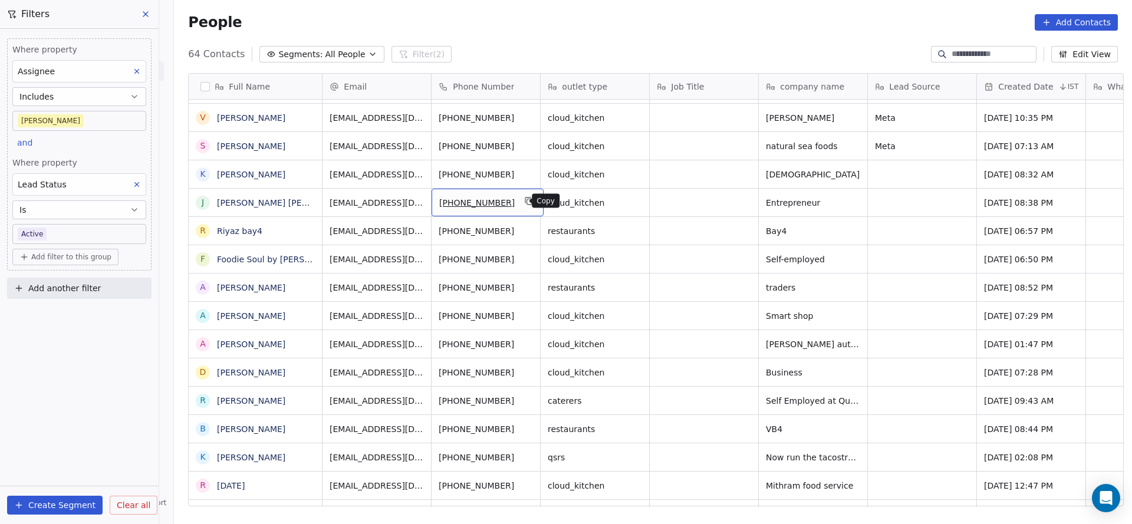
click at [525, 202] on icon "grid" at bounding box center [529, 200] width 9 height 9
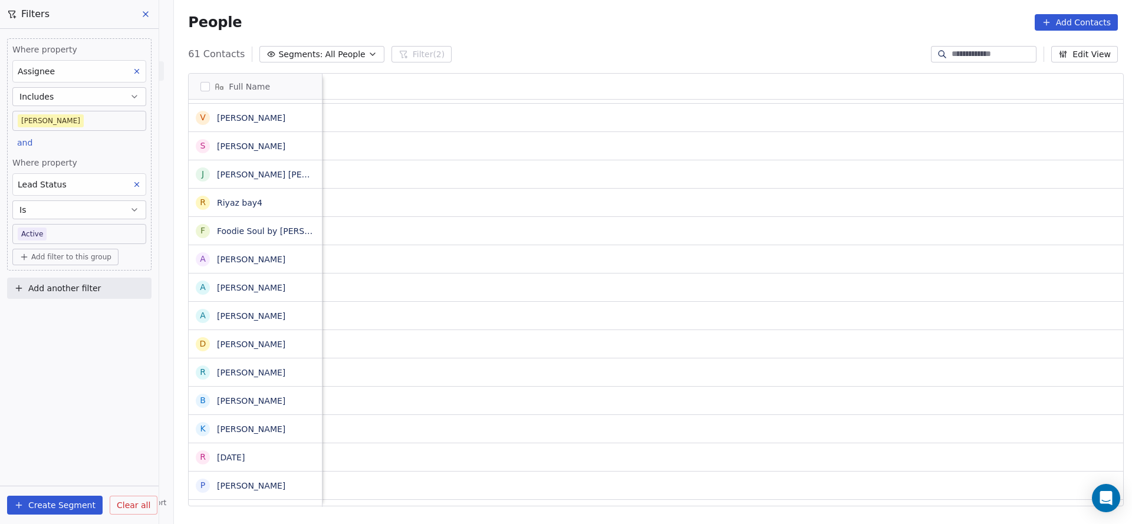
scroll to position [0, 1531]
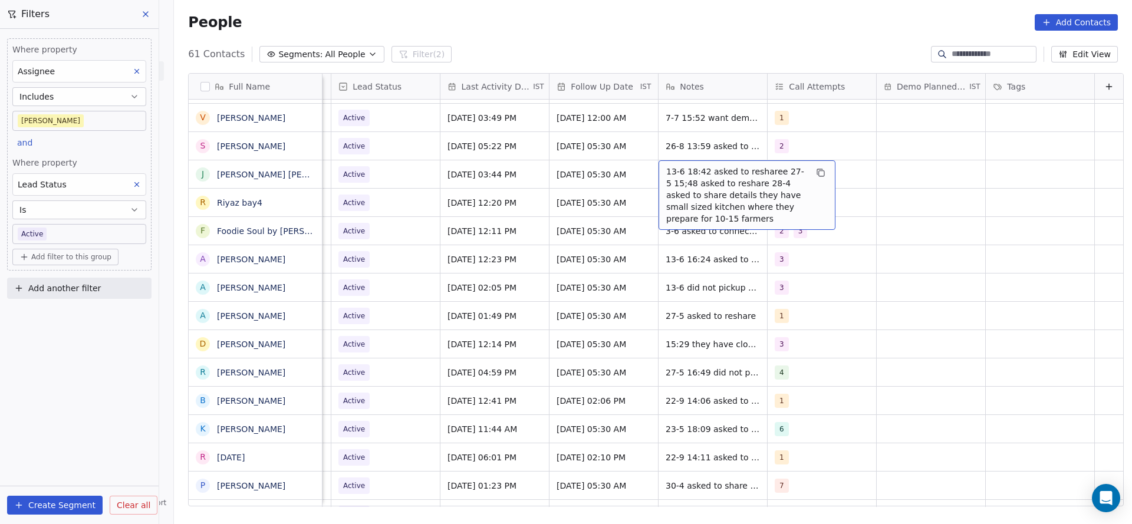
click at [686, 175] on span "13-6 18:42 asked to resharee 27-5 15;48 asked to reshare 28-4 asked to share de…" at bounding box center [736, 195] width 140 height 59
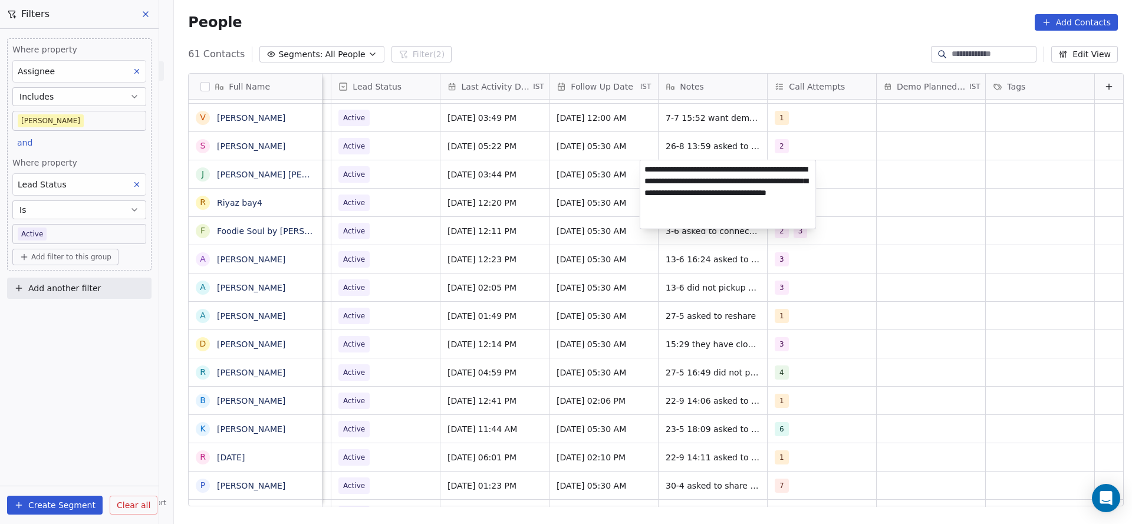
click at [642, 167] on textarea "**********" at bounding box center [728, 194] width 176 height 68
type textarea "**********"
click at [509, 198] on html "On2Cook India Pvt. Ltd. Contacts People Marketing Workflows Campaigns Metrics &…" at bounding box center [566, 262] width 1132 height 524
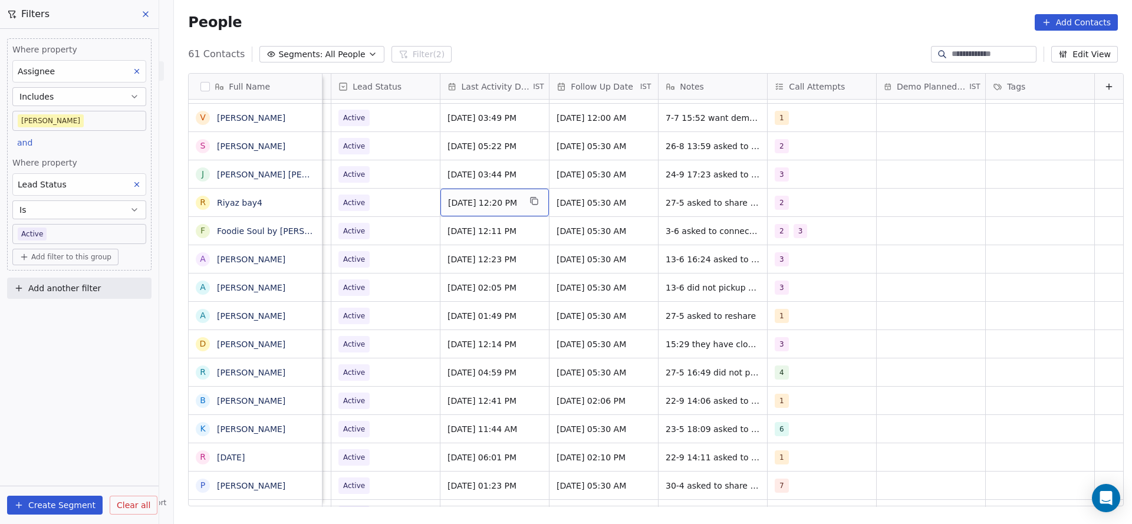
click at [486, 198] on span "[DATE] 12:20 PM" at bounding box center [484, 203] width 72 height 12
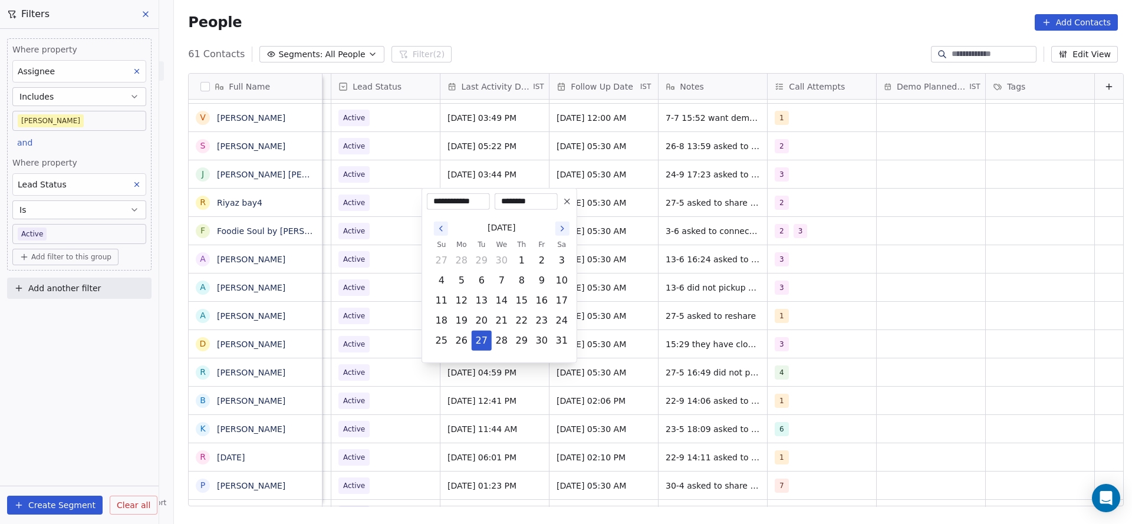
click at [561, 228] on icon "Go to the Next Month" at bounding box center [562, 228] width 9 height 9
click at [505, 320] on button "24" at bounding box center [501, 320] width 19 height 19
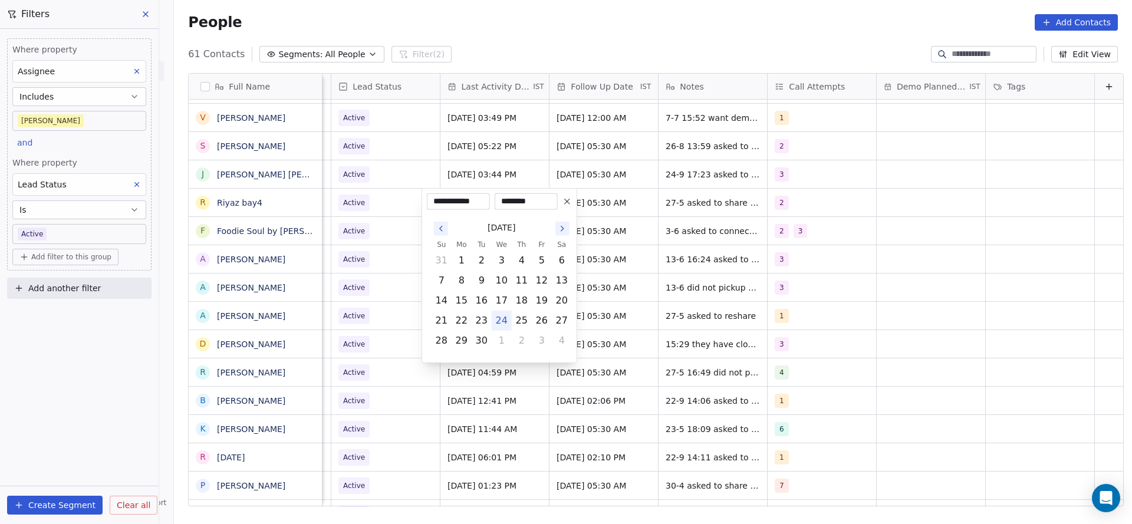
type input "**********"
click at [393, 294] on html "On2Cook India Pvt. Ltd. Contacts People Marketing Workflows Campaigns Metrics &…" at bounding box center [566, 262] width 1132 height 524
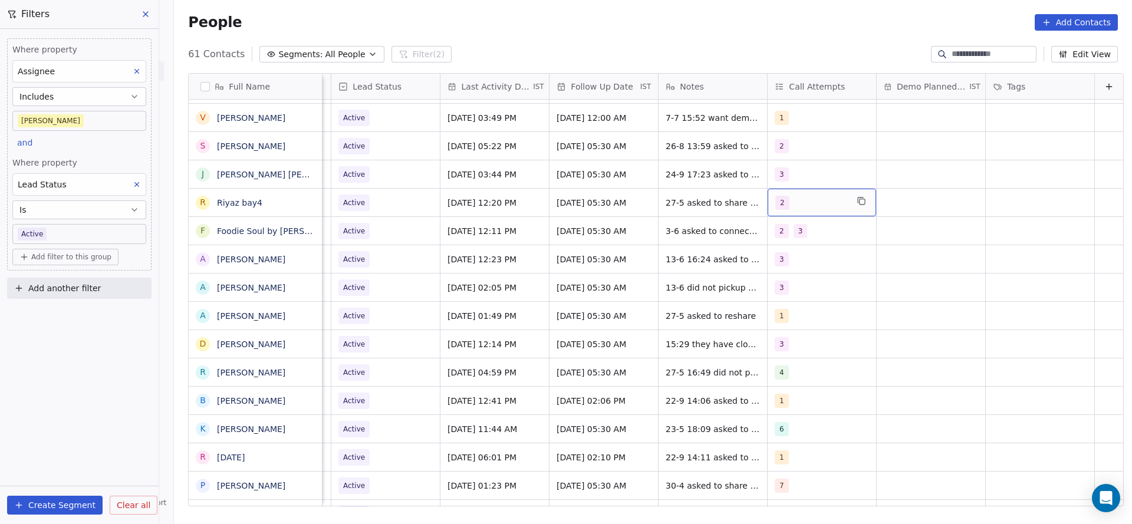
click at [780, 202] on div "2" at bounding box center [811, 203] width 72 height 14
click at [773, 292] on button "Suggestions" at bounding box center [769, 289] width 9 height 9
drag, startPoint x: 780, startPoint y: 255, endPoint x: 728, endPoint y: 266, distance: 53.1
click at [779, 255] on div "2" at bounding box center [831, 261] width 105 height 13
click at [662, 277] on html "On2Cook India Pvt. Ltd. Contacts People Marketing Workflows Campaigns Metrics &…" at bounding box center [566, 262] width 1132 height 524
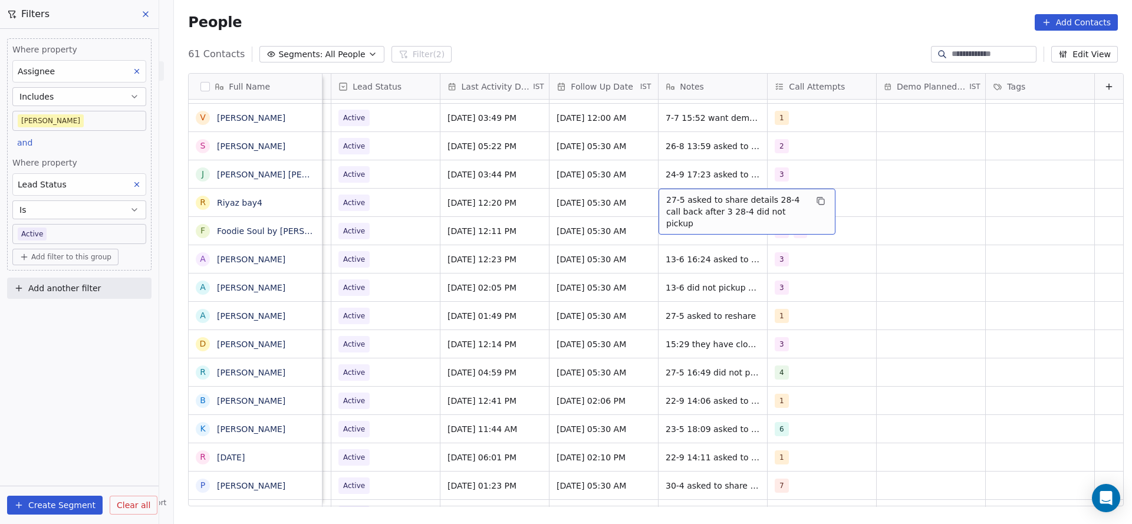
click at [666, 206] on span "27-5 asked to share details 28-4 call back after 3 28-4 did not pickup" at bounding box center [736, 211] width 140 height 35
click at [642, 199] on textarea "**********" at bounding box center [728, 207] width 176 height 37
type textarea "**********"
click at [608, 209] on html "On2Cook India Pvt. Ltd. Contacts People Marketing Workflows Campaigns Metrics &…" at bounding box center [566, 262] width 1132 height 524
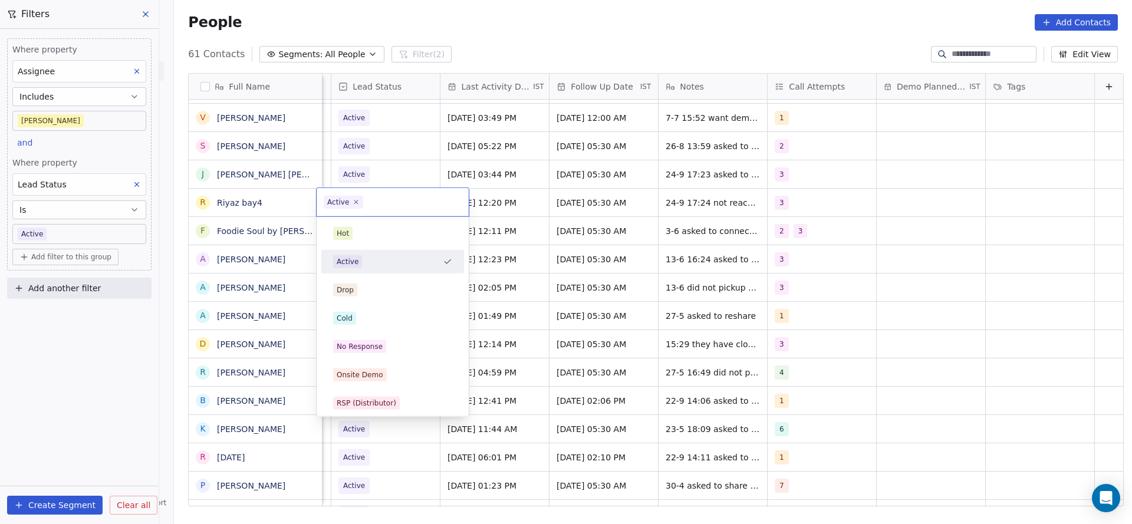
scroll to position [0, 1526]
click at [357, 345] on div "No Response" at bounding box center [360, 346] width 46 height 11
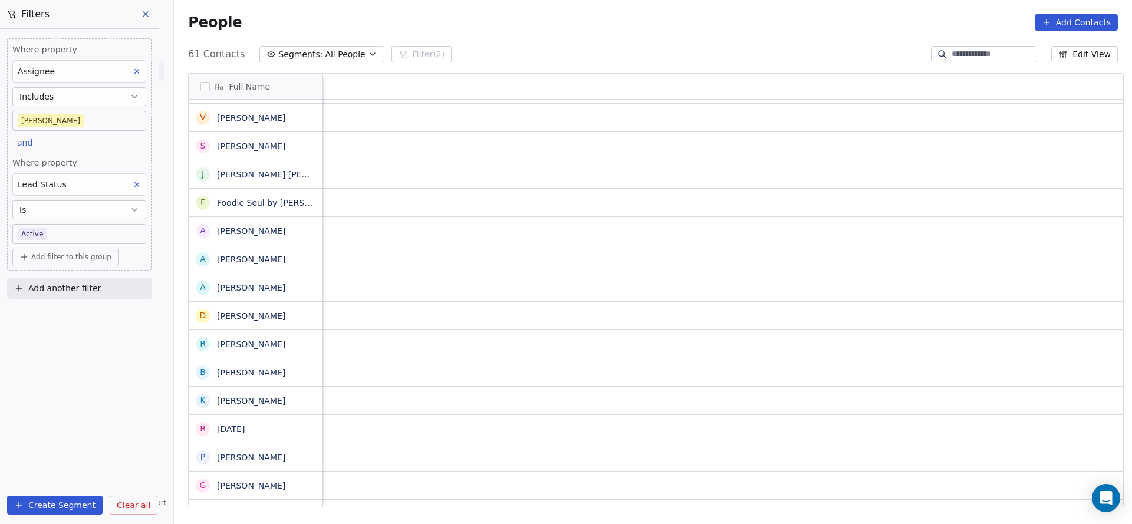
scroll to position [0, 1531]
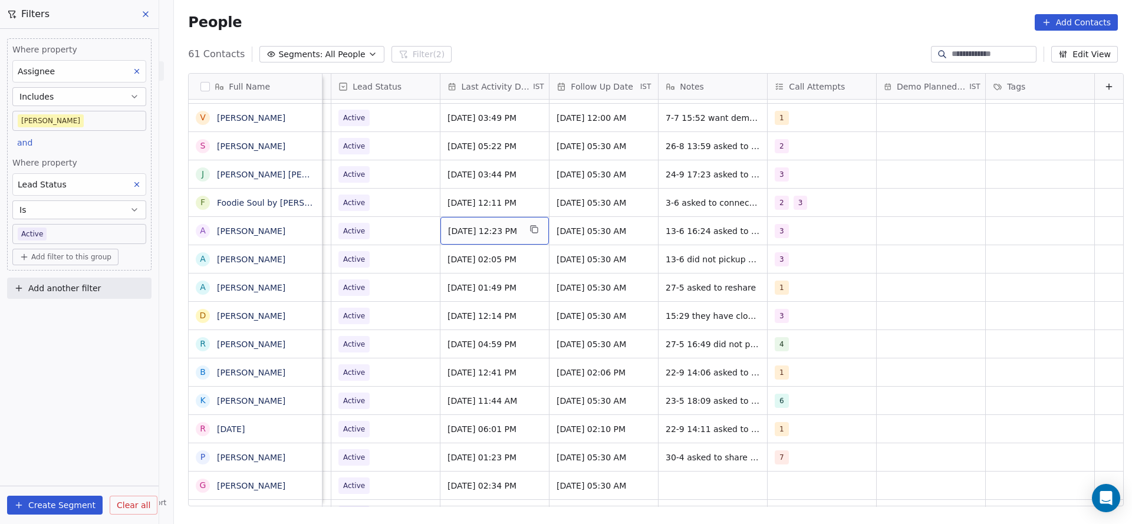
click at [449, 228] on span "[DATE] 12:23 PM" at bounding box center [484, 231] width 72 height 12
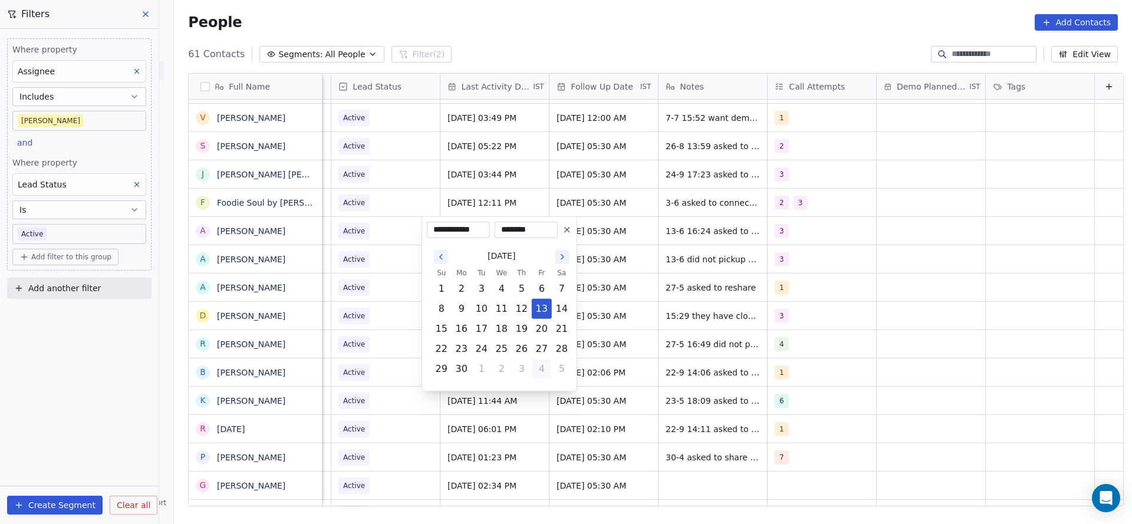
click at [548, 367] on button "4" at bounding box center [541, 369] width 19 height 19
click at [539, 368] on button "1" at bounding box center [541, 369] width 19 height 19
click at [516, 389] on button "4" at bounding box center [521, 389] width 19 height 19
drag, startPoint x: 511, startPoint y: 346, endPoint x: 504, endPoint y: 351, distance: 8.8
click at [507, 349] on tr "21 22 23 24 25 26 27" at bounding box center [502, 349] width 140 height 20
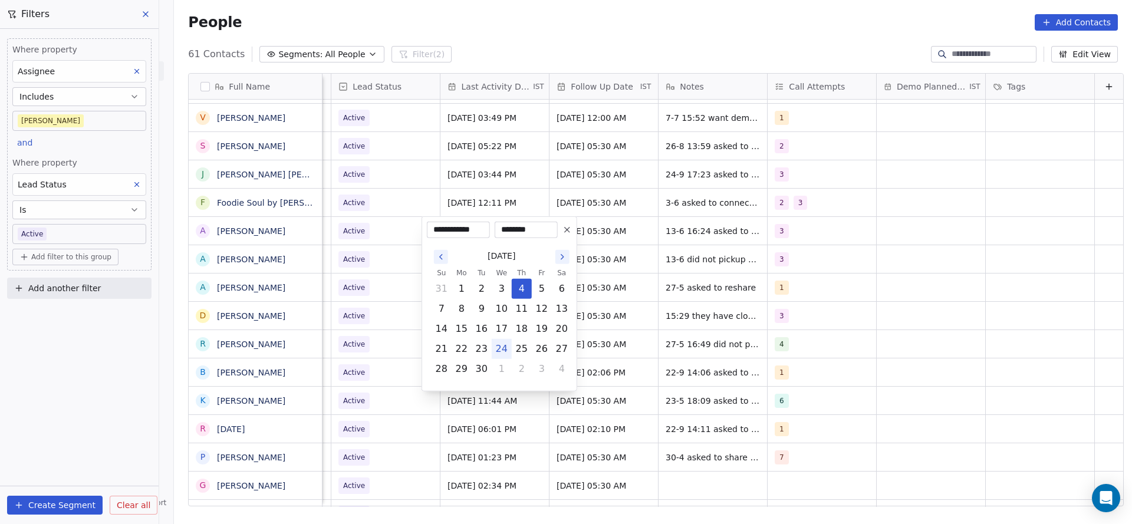
click at [504, 351] on button "24" at bounding box center [501, 349] width 19 height 19
type input "**********"
click at [354, 327] on html "On2Cook India Pvt. Ltd. Contacts People Marketing Workflows Campaigns Metrics &…" at bounding box center [566, 262] width 1132 height 524
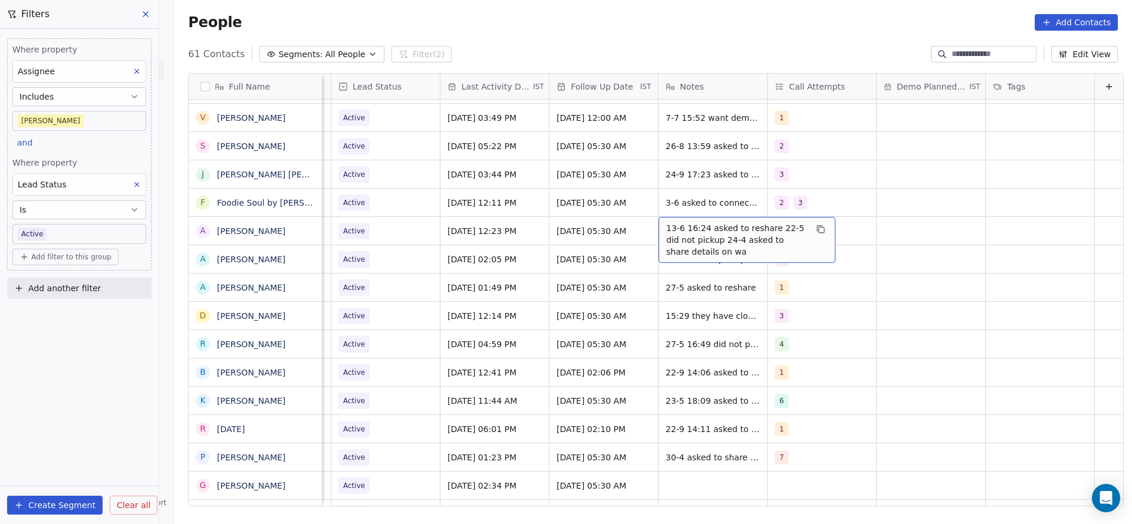
click at [666, 228] on span "13-6 16:24 asked to reshare 22-5 did not pickup 24-4 asked to share details on …" at bounding box center [736, 239] width 140 height 35
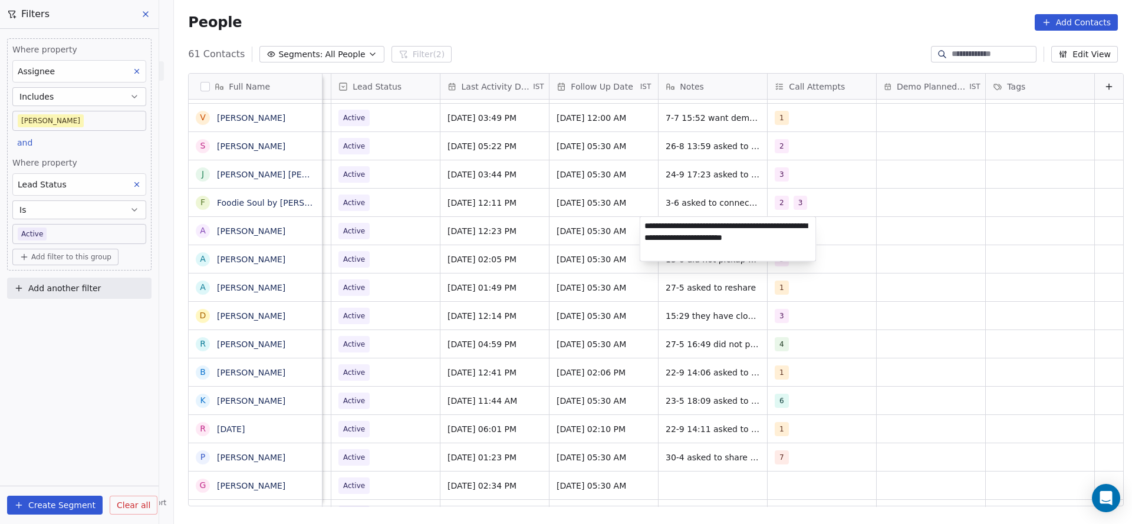
click at [638, 228] on html "On2Cook India Pvt. Ltd. Contacts People Marketing Workflows Campaigns Metrics &…" at bounding box center [566, 262] width 1132 height 524
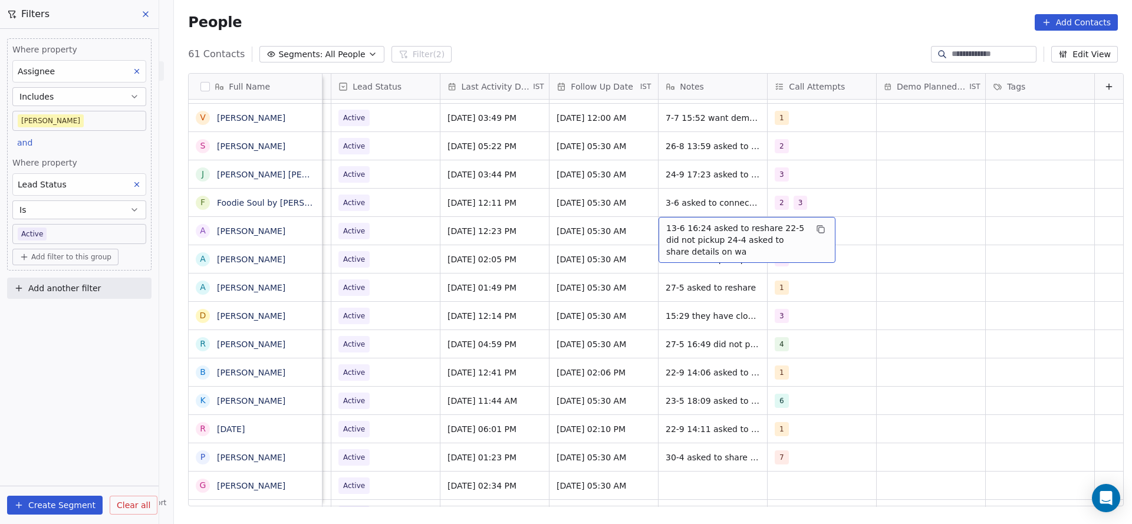
click at [666, 222] on span "13-6 16:24 asked to reshare 22-5 did not pickup 24-4 asked to share details on …" at bounding box center [736, 239] width 140 height 35
click at [666, 223] on span "13-6 16:24 asked to reshare 22-5 did not pickup 24-4 asked to share details on …" at bounding box center [736, 239] width 140 height 35
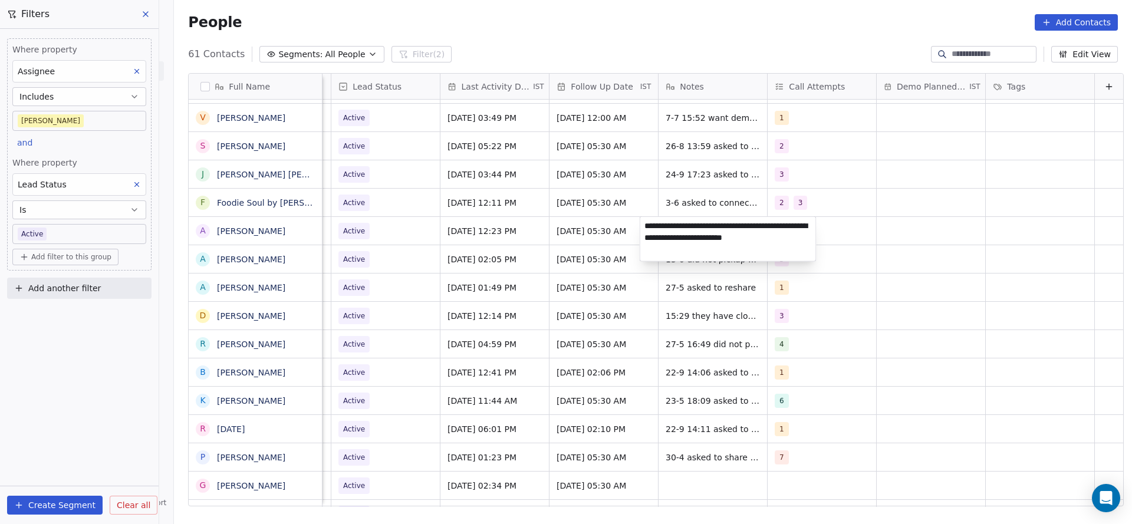
click at [647, 223] on textarea "**********" at bounding box center [728, 239] width 176 height 44
type textarea "**********"
click at [504, 249] on html "On2Cook India Pvt. Ltd. Contacts People Marketing Workflows Campaigns Metrics &…" at bounding box center [566, 262] width 1132 height 524
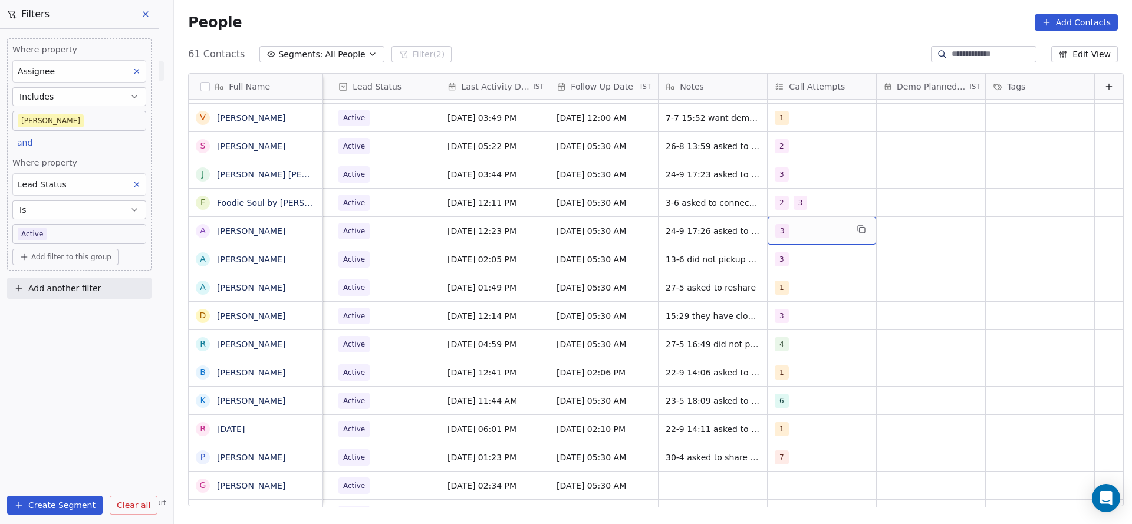
click at [827, 233] on div "3" at bounding box center [811, 231] width 72 height 14
click at [772, 342] on button "Suggestions" at bounding box center [769, 346] width 9 height 9
click at [784, 321] on div "3" at bounding box center [785, 318] width 5 height 11
click at [598, 325] on html "On2Cook India Pvt. Ltd. Contacts People Marketing Workflows Campaigns Metrics &…" at bounding box center [566, 262] width 1132 height 524
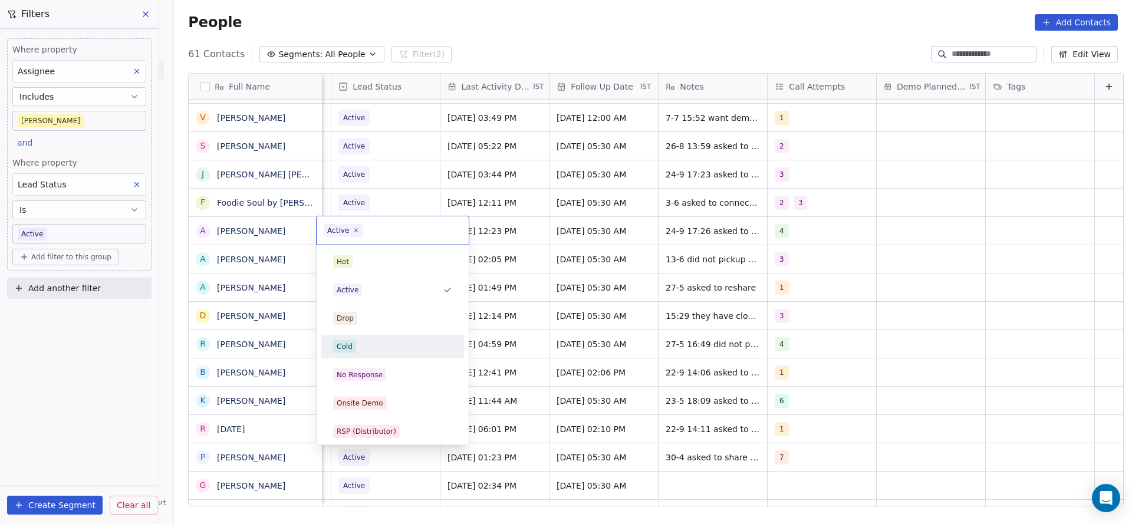
scroll to position [88, 0]
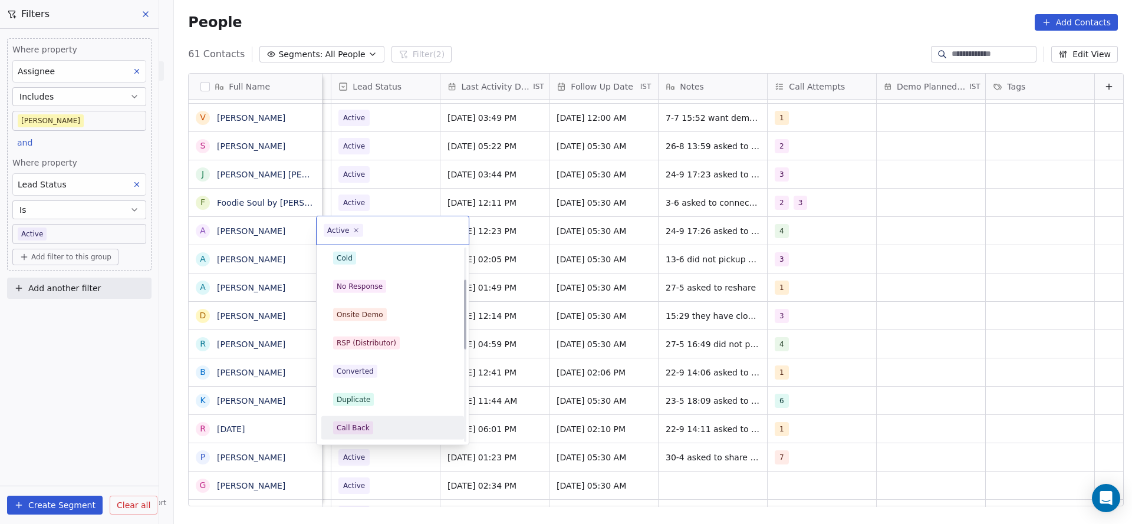
click at [373, 429] on div "Call Back" at bounding box center [392, 428] width 119 height 13
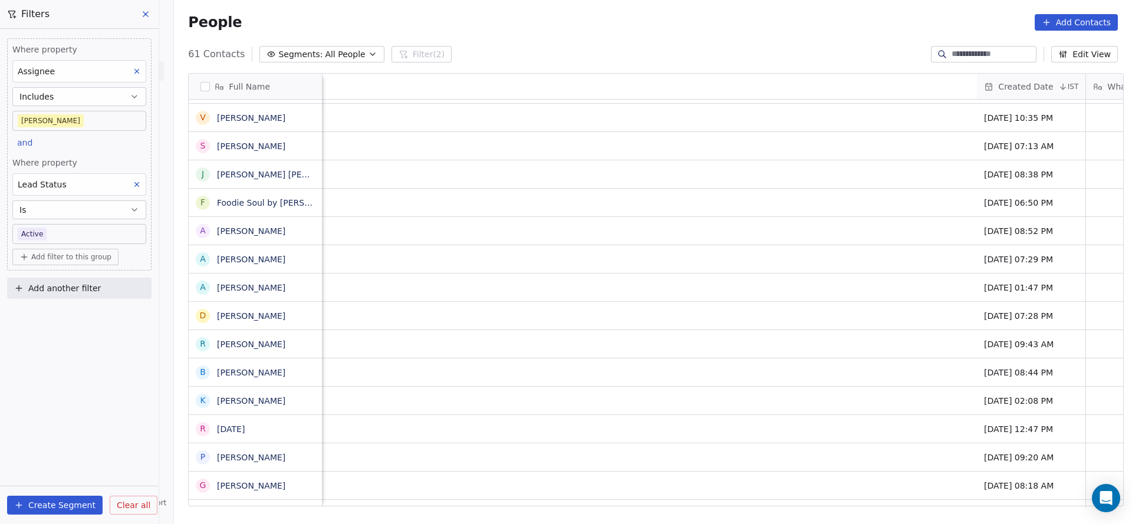
scroll to position [0, 1531]
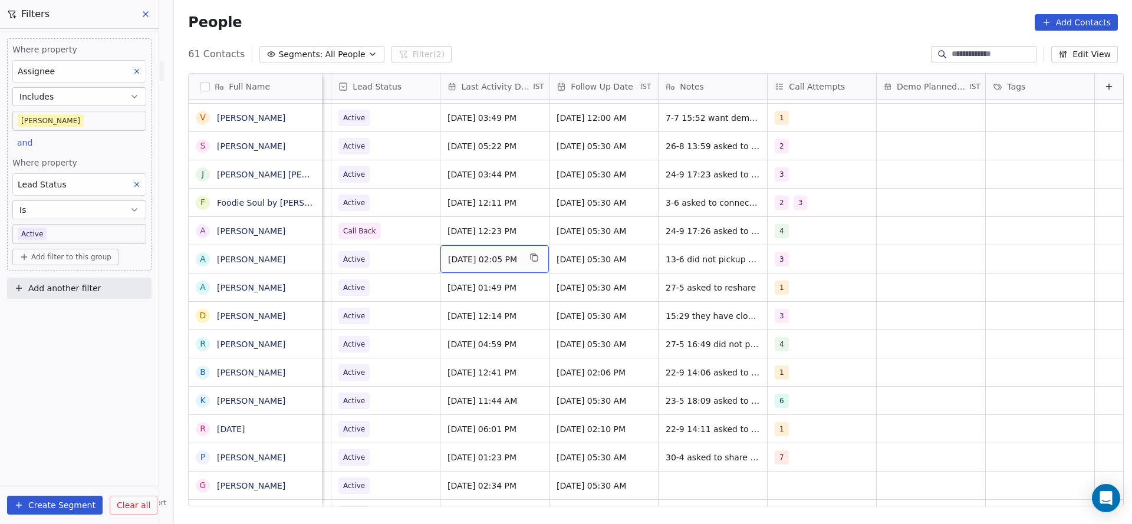
click at [451, 254] on span "[DATE] 02:05 PM" at bounding box center [484, 260] width 72 height 12
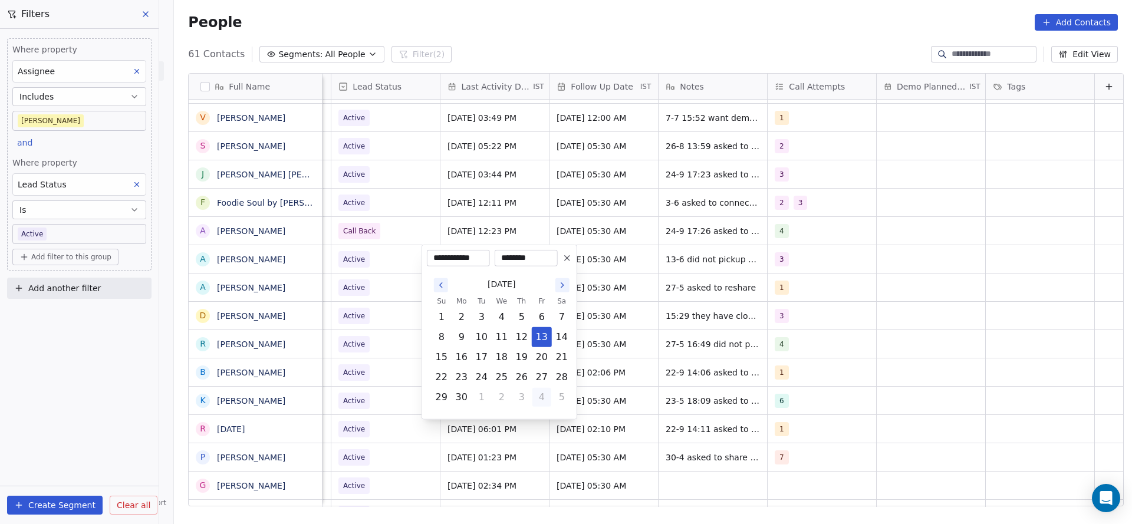
click at [532, 398] on button "4" at bounding box center [541, 397] width 19 height 19
click at [532, 399] on button "1" at bounding box center [541, 397] width 19 height 19
click at [506, 419] on button "3" at bounding box center [501, 417] width 19 height 19
click at [505, 374] on button "24" at bounding box center [501, 377] width 19 height 19
type input "**********"
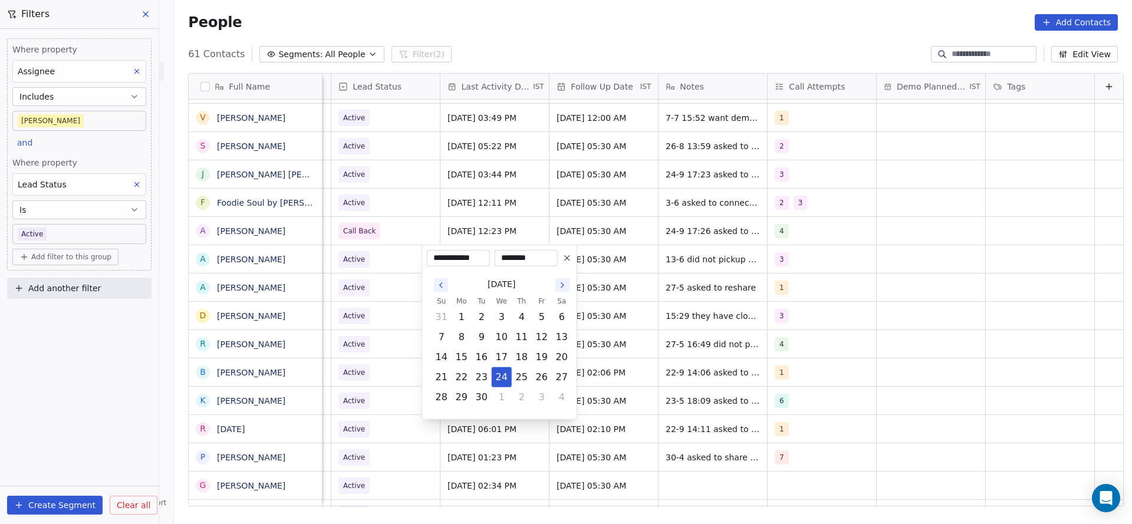
click at [391, 302] on html "On2Cook India Pvt. Ltd. Contacts People Marketing Workflows Campaigns Metrics &…" at bounding box center [566, 262] width 1132 height 524
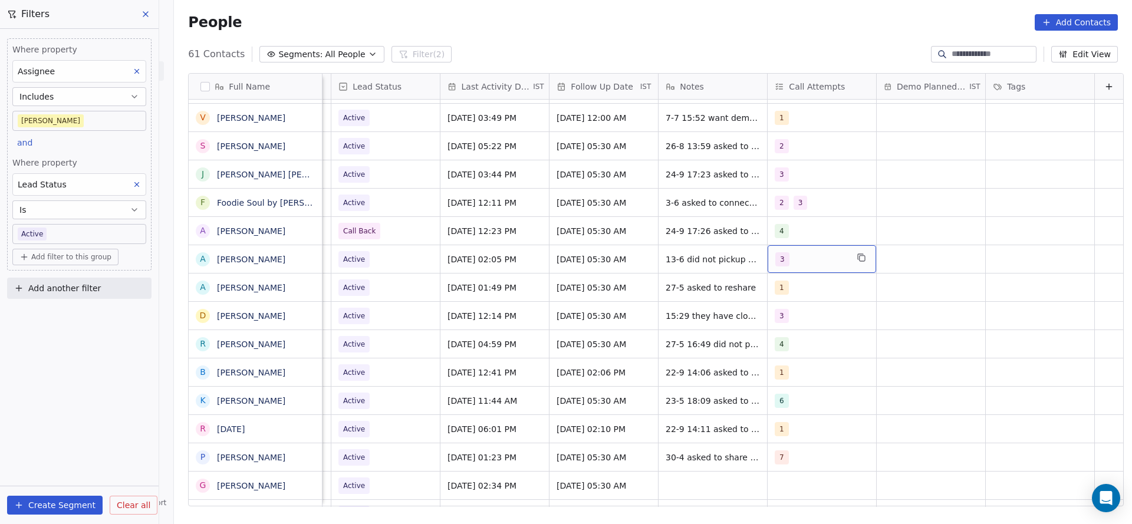
click at [775, 261] on span "3" at bounding box center [782, 259] width 14 height 14
click at [772, 372] on button "Suggestions" at bounding box center [769, 374] width 9 height 9
drag, startPoint x: 779, startPoint y: 347, endPoint x: 618, endPoint y: 345, distance: 161.0
click at [767, 347] on div "3" at bounding box center [824, 346] width 133 height 19
drag, startPoint x: 618, startPoint y: 345, endPoint x: 664, endPoint y: 260, distance: 96.8
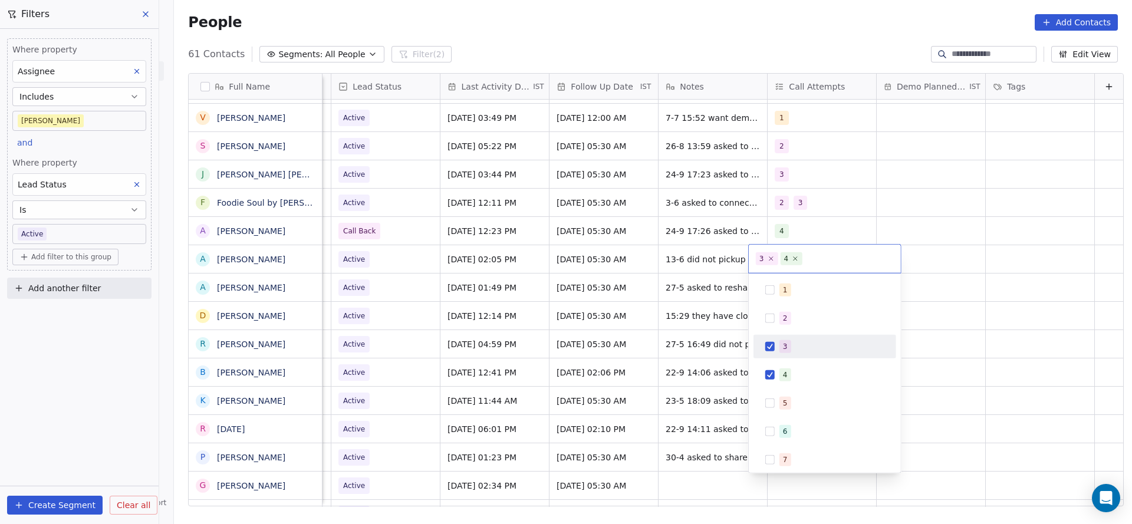
click at [618, 340] on html "On2Cook India Pvt. Ltd. Contacts People Marketing Workflows Campaigns Metrics &…" at bounding box center [566, 262] width 1132 height 524
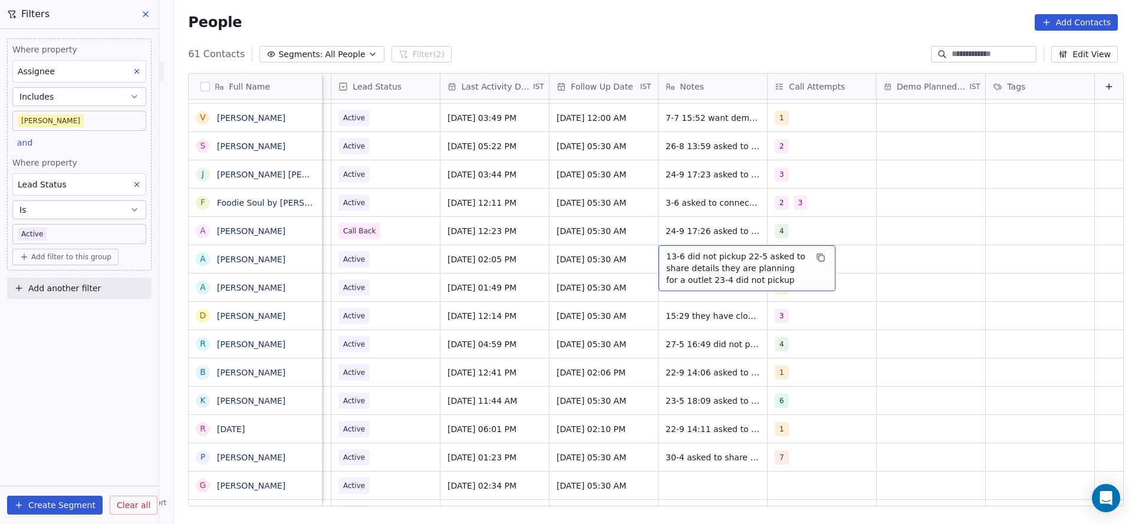
click at [666, 258] on span "13-6 did not pickup 22-5 asked to share details they are planning for a outlet …" at bounding box center [736, 268] width 140 height 35
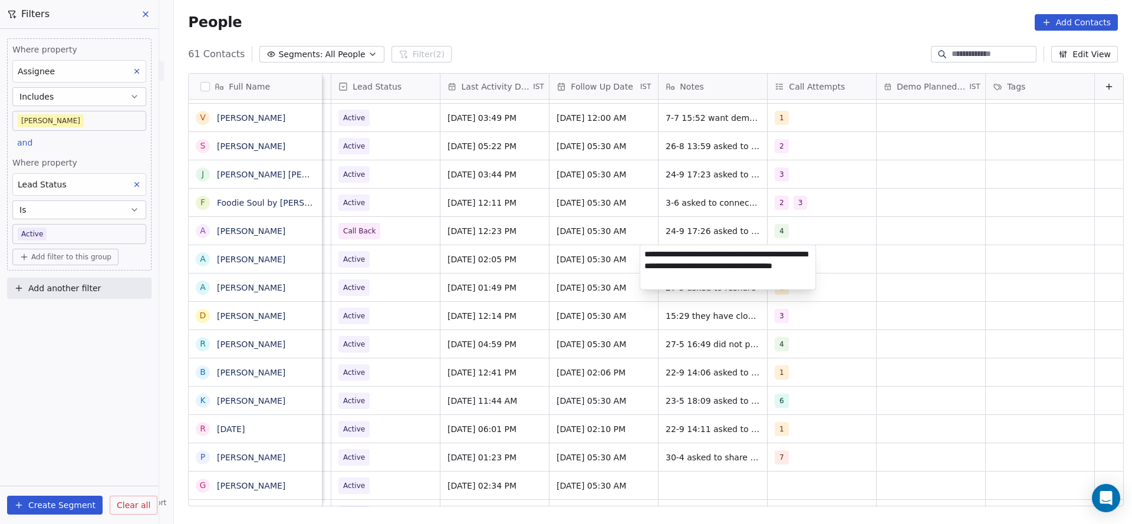
click at [643, 249] on textarea "**********" at bounding box center [728, 267] width 176 height 44
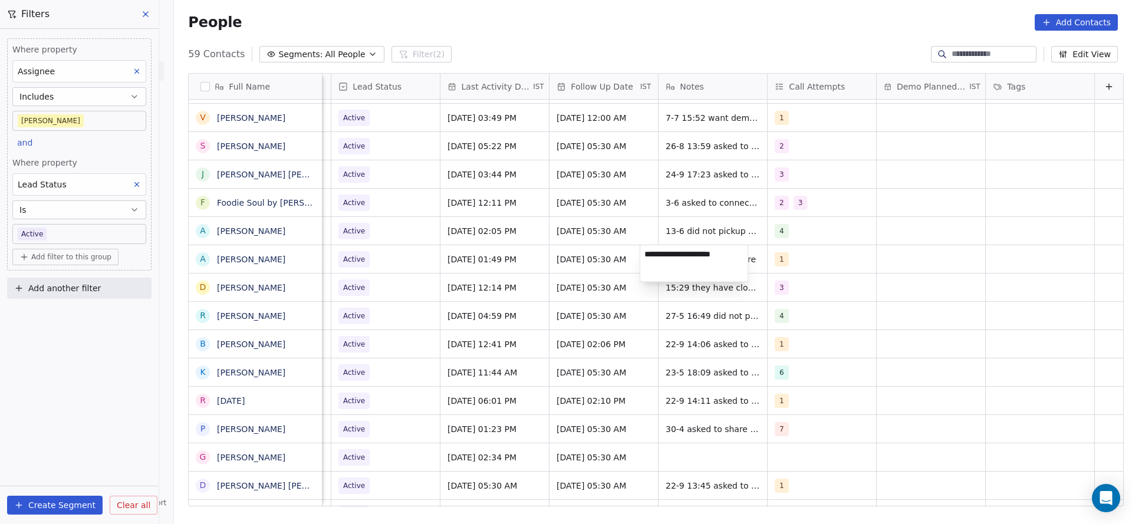
type textarea "**********"
click at [662, 219] on html "On2Cook India Pvt. Ltd. Contacts People Marketing Workflows Campaigns Metrics &…" at bounding box center [566, 262] width 1132 height 524
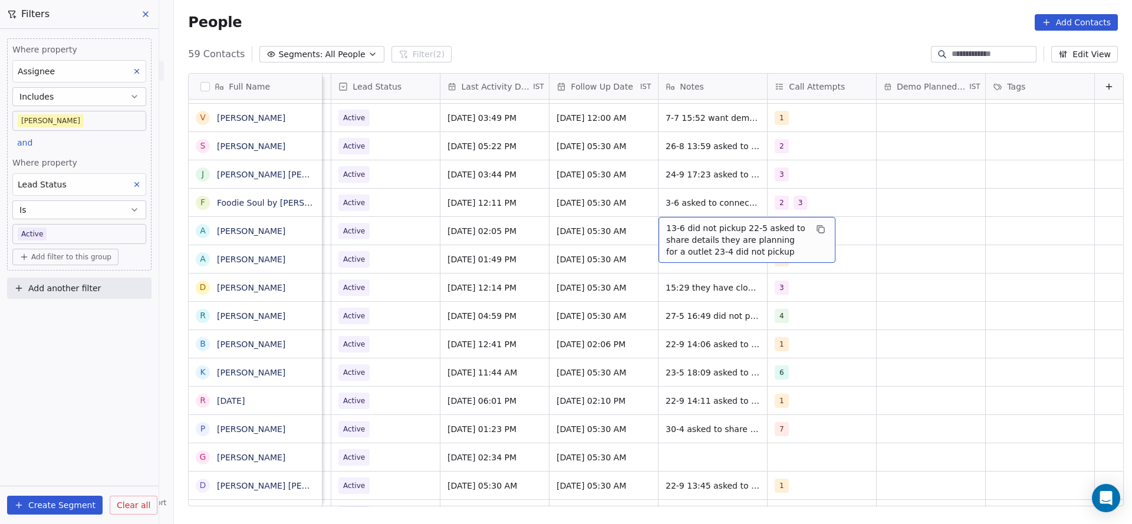
click at [672, 229] on span "13-6 did not pickup 22-5 asked to share details they are planning for a outlet …" at bounding box center [736, 239] width 140 height 35
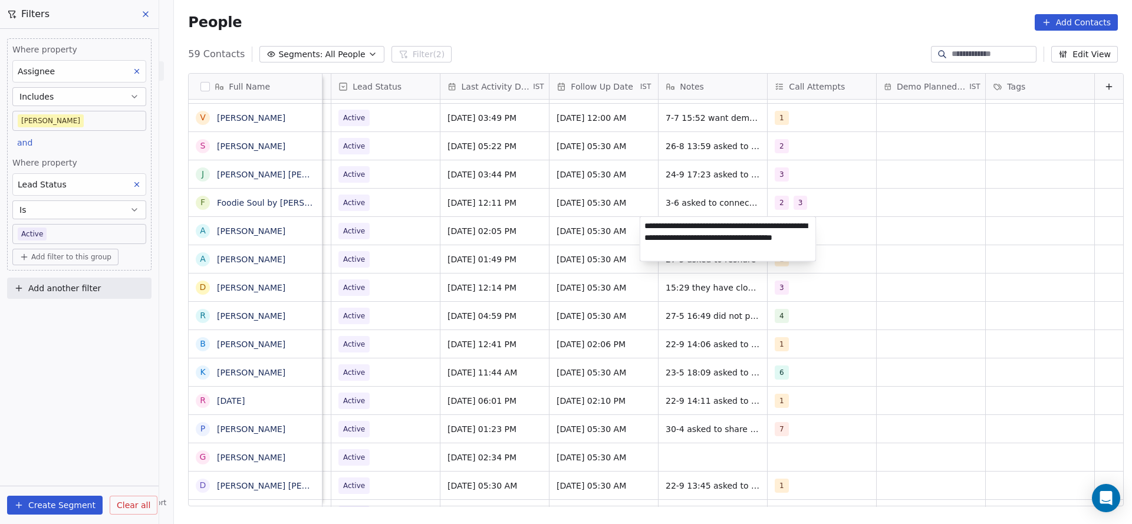
click at [641, 223] on textarea "**********" at bounding box center [728, 239] width 176 height 44
type textarea "**********"
click at [525, 254] on html "On2Cook India Pvt. Ltd. Contacts People Marketing Workflows Campaigns Metrics &…" at bounding box center [566, 262] width 1132 height 524
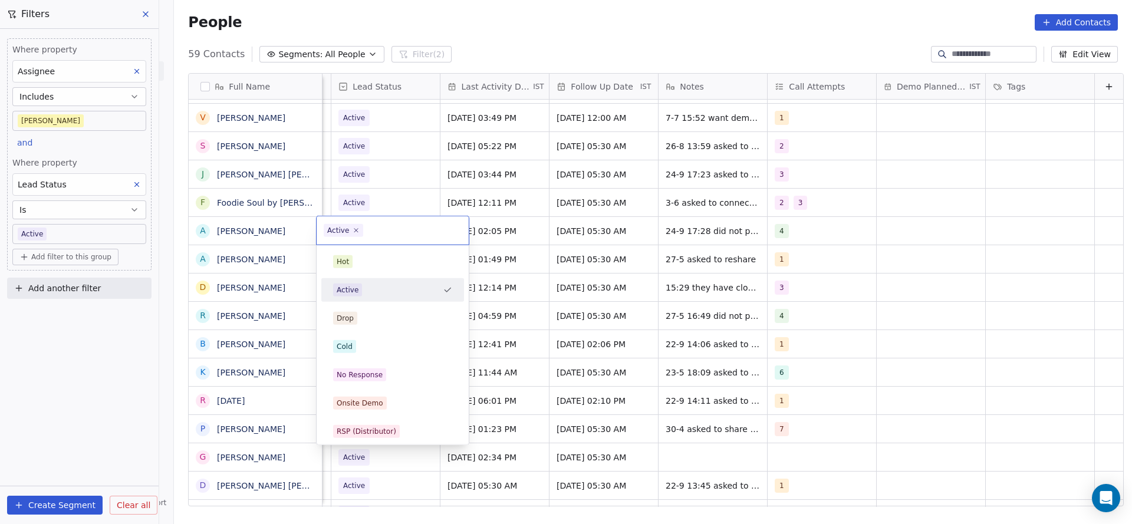
scroll to position [0, 1526]
click at [377, 376] on div "No Response" at bounding box center [360, 375] width 46 height 11
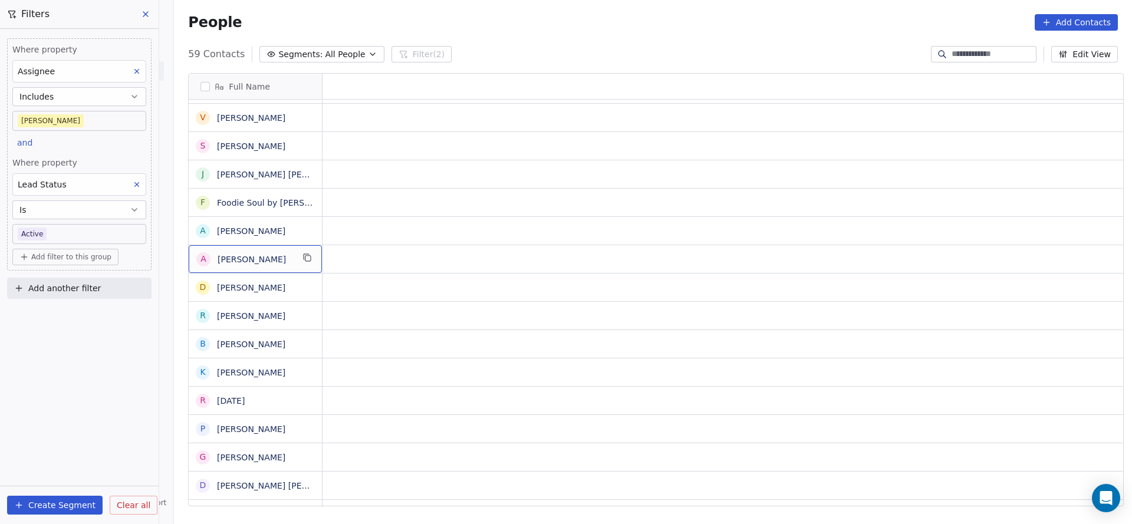
scroll to position [0, 0]
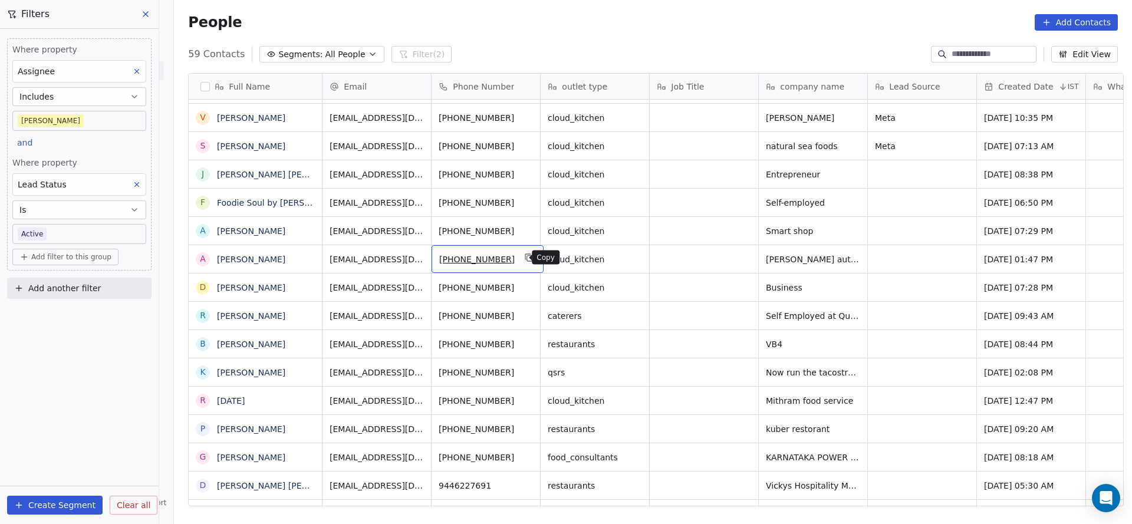
click at [526, 254] on icon "grid" at bounding box center [528, 256] width 5 height 5
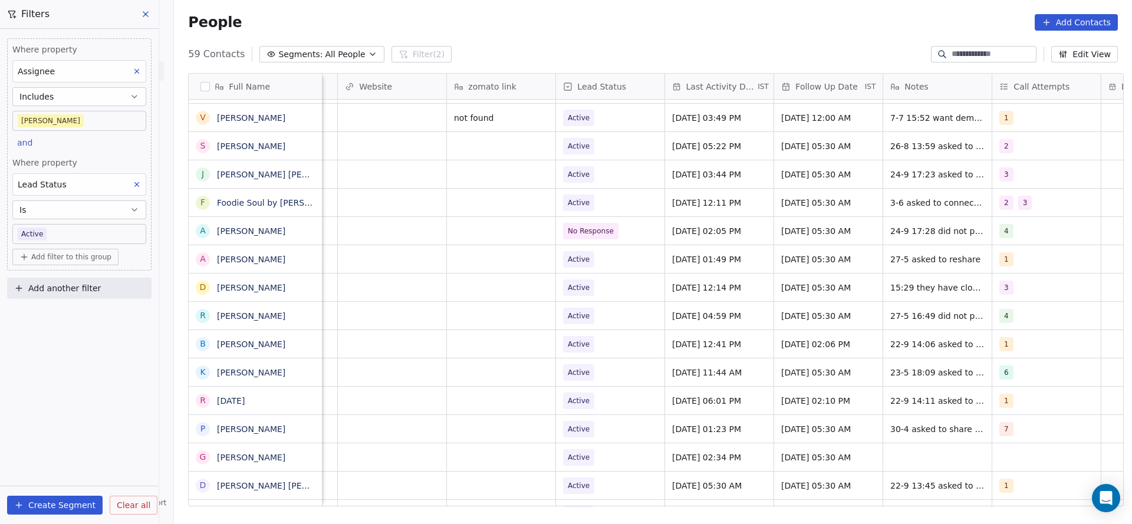
scroll to position [0, 1531]
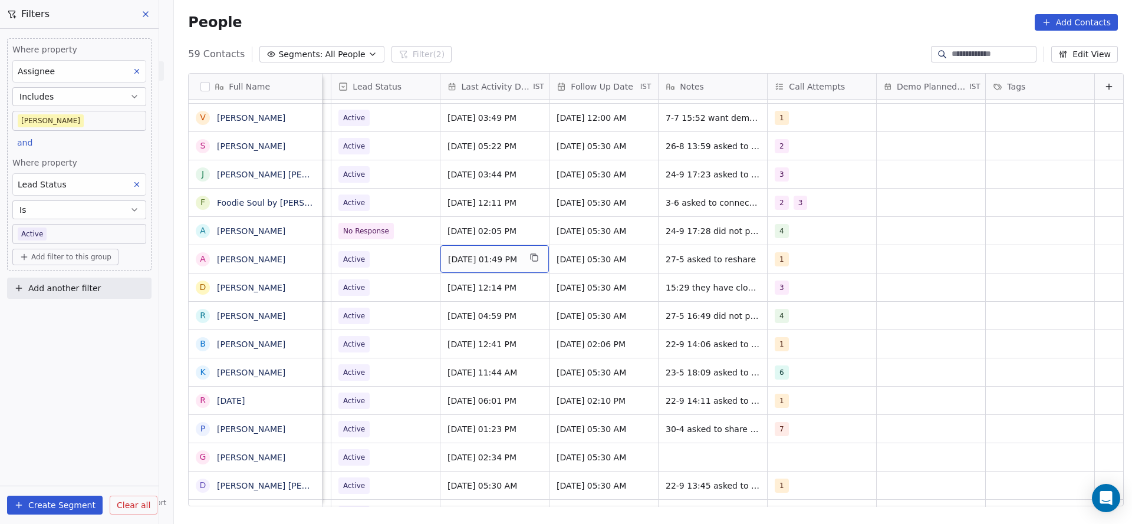
click at [466, 256] on span "[DATE] 01:49 PM" at bounding box center [484, 260] width 72 height 12
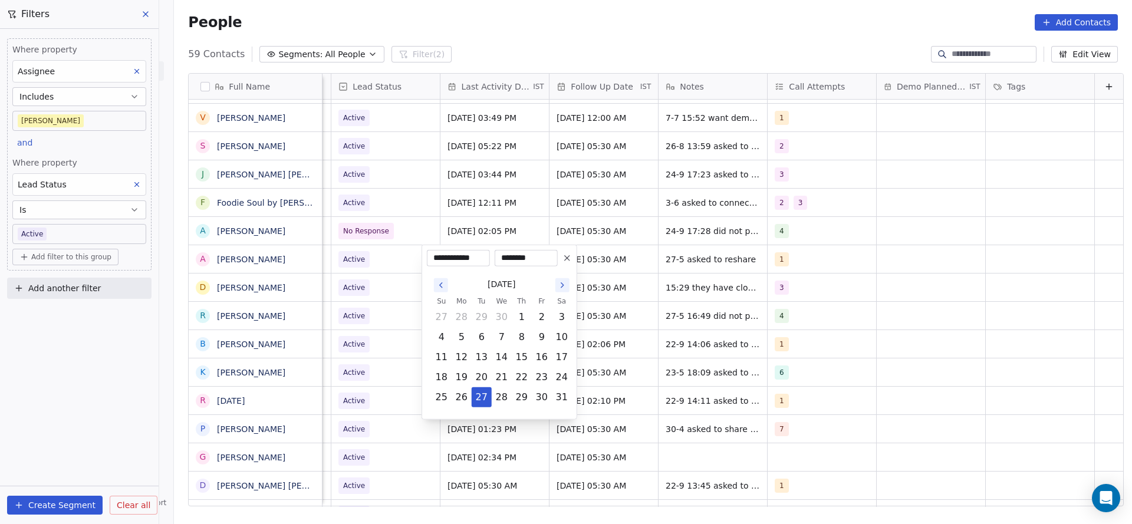
click at [561, 287] on icon "Go to the Next Month" at bounding box center [562, 285] width 9 height 9
click at [497, 375] on button "24" at bounding box center [501, 377] width 19 height 19
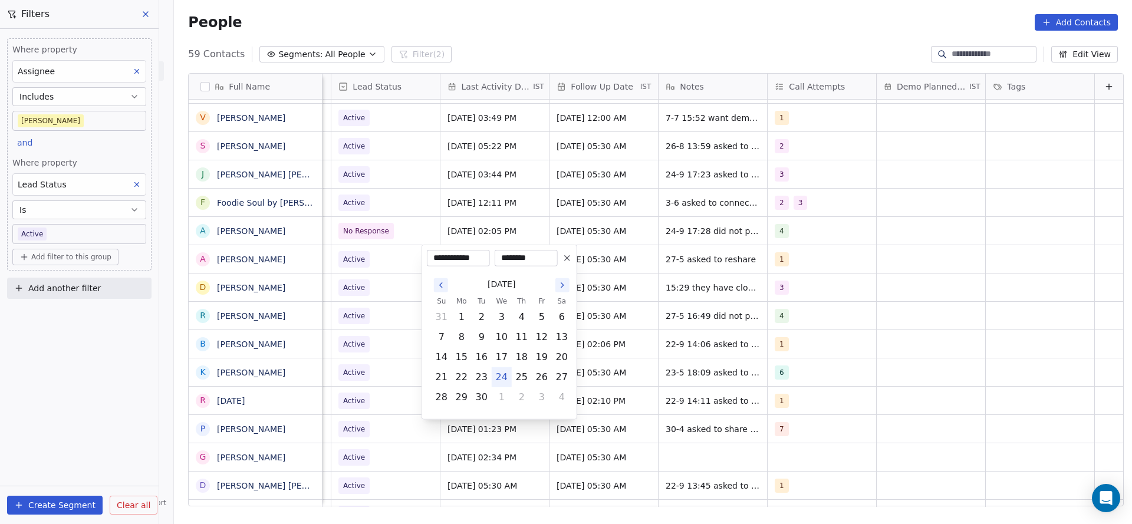
type input "**********"
click at [375, 319] on html "On2Cook India Pvt. Ltd. Contacts People Marketing Workflows Campaigns Metrics &…" at bounding box center [566, 262] width 1132 height 524
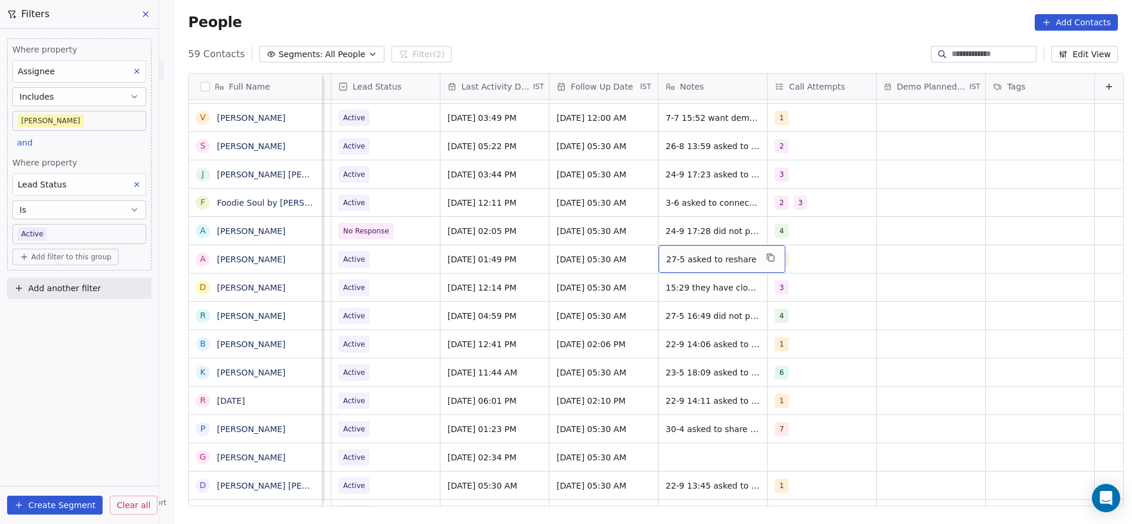
click at [693, 257] on span "27-5 asked to reshare" at bounding box center [711, 260] width 90 height 12
click at [646, 254] on textarea "**********" at bounding box center [698, 263] width 116 height 37
type textarea "**********"
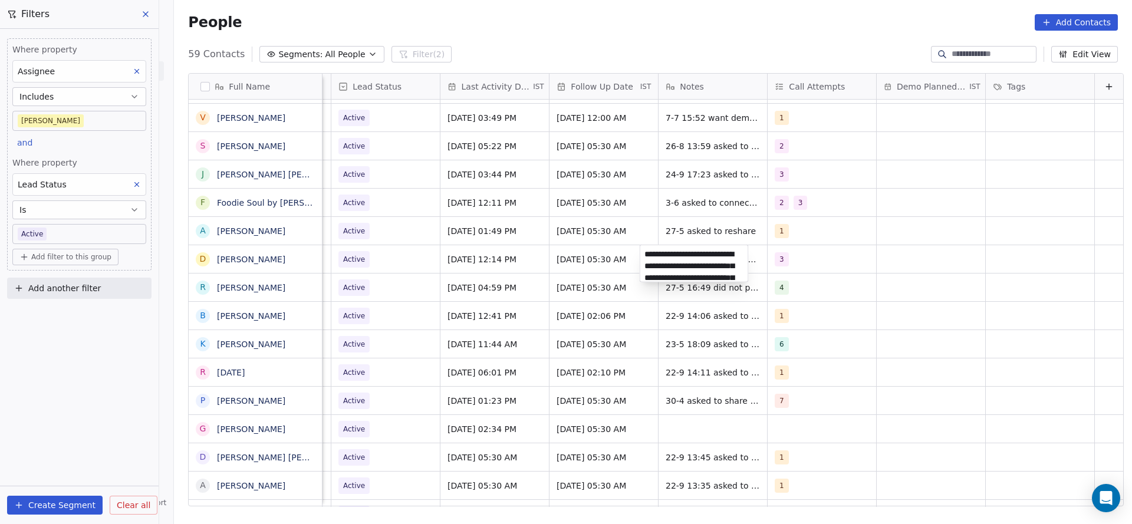
scroll to position [99, 0]
click at [659, 232] on html "On2Cook India Pvt. Ltd. Contacts People Marketing Workflows Campaigns Metrics &…" at bounding box center [566, 262] width 1132 height 524
click at [659, 233] on div "27-5 asked to reshare" at bounding box center [722, 231] width 127 height 28
click at [646, 233] on textarea "**********" at bounding box center [698, 235] width 116 height 37
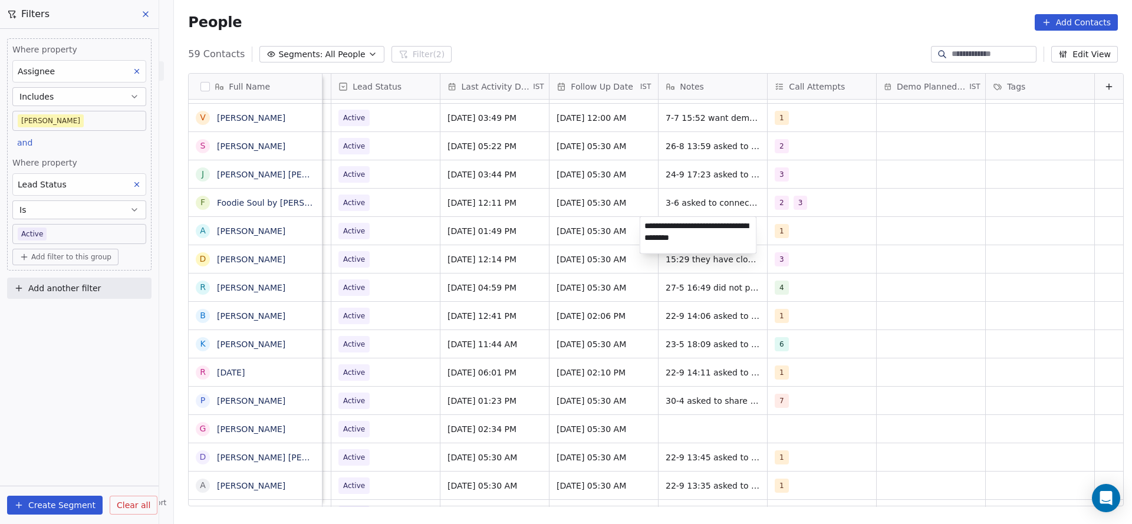
type textarea "**********"
click at [528, 233] on html "On2Cook India Pvt. Ltd. Contacts People Marketing Workflows Campaigns Metrics &…" at bounding box center [566, 262] width 1132 height 524
click at [798, 232] on div "1" at bounding box center [811, 231] width 72 height 14
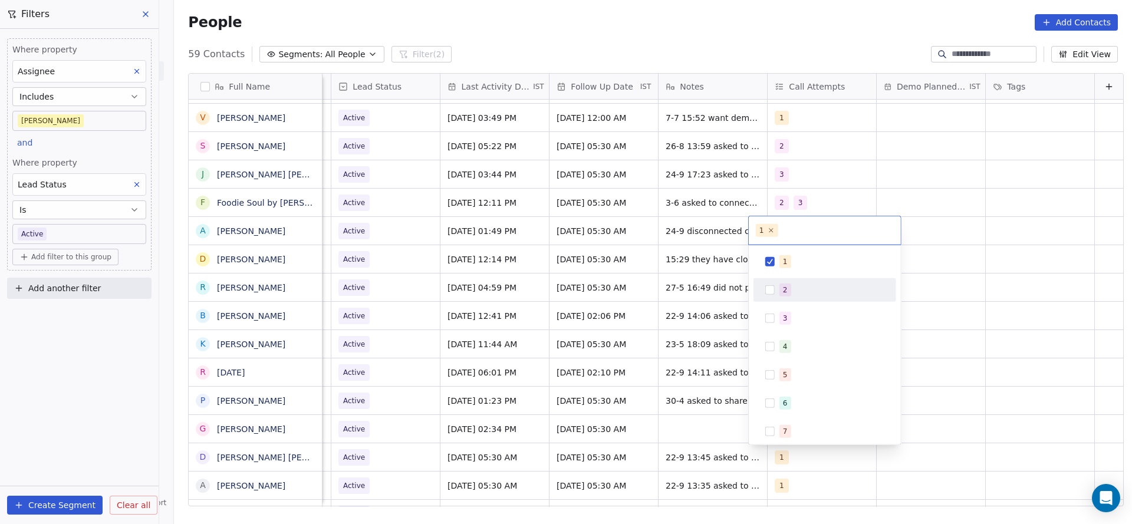
click at [788, 298] on div "2" at bounding box center [824, 290] width 133 height 19
click at [783, 259] on div "1" at bounding box center [785, 261] width 5 height 11
click at [604, 316] on html "On2Cook India Pvt. Ltd. Contacts People Marketing Workflows Campaigns Metrics &…" at bounding box center [566, 262] width 1132 height 524
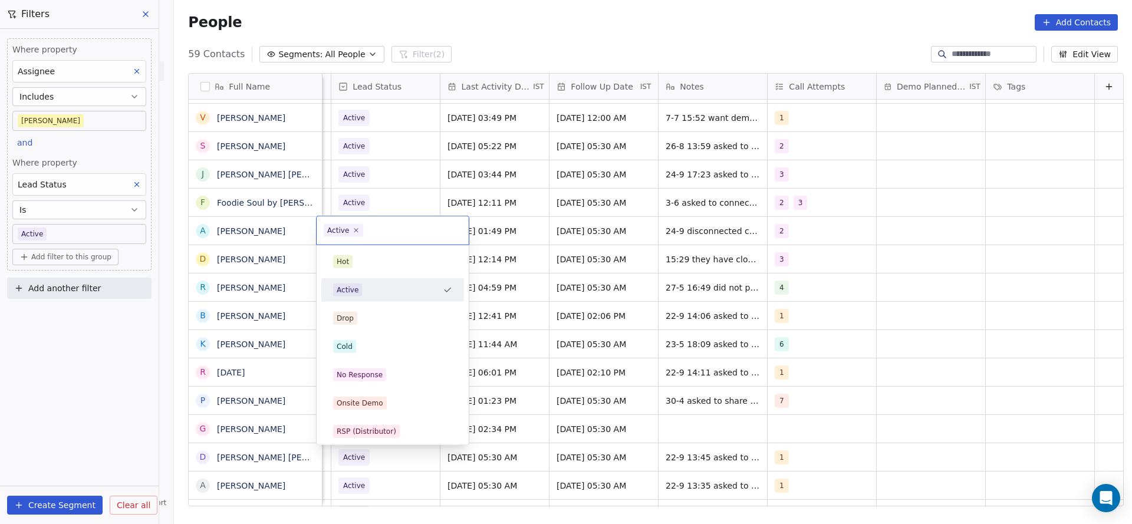
scroll to position [0, 1526]
click at [353, 366] on div "No Response" at bounding box center [392, 375] width 133 height 19
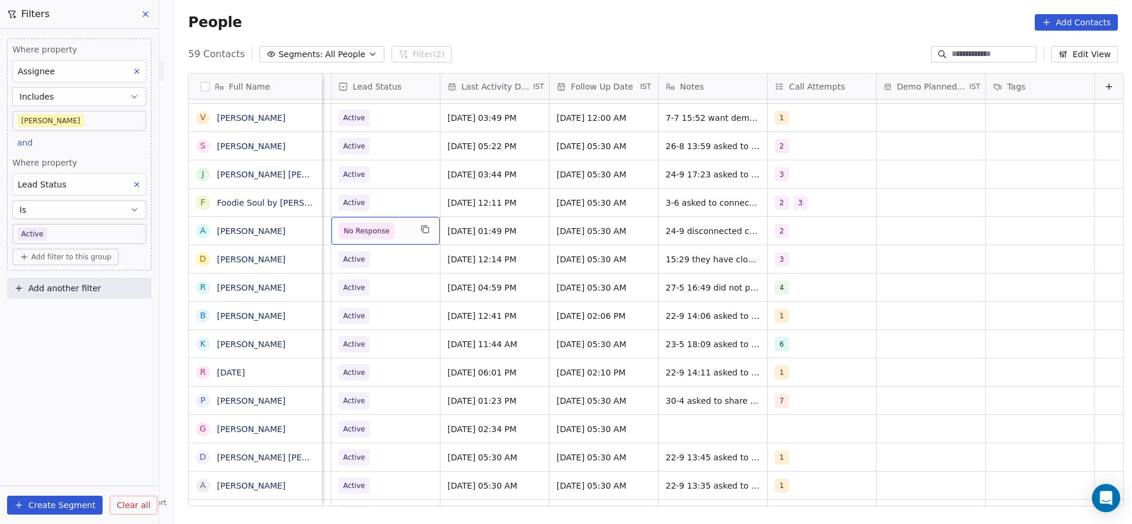
click at [361, 228] on span "No Response" at bounding box center [367, 231] width 46 height 12
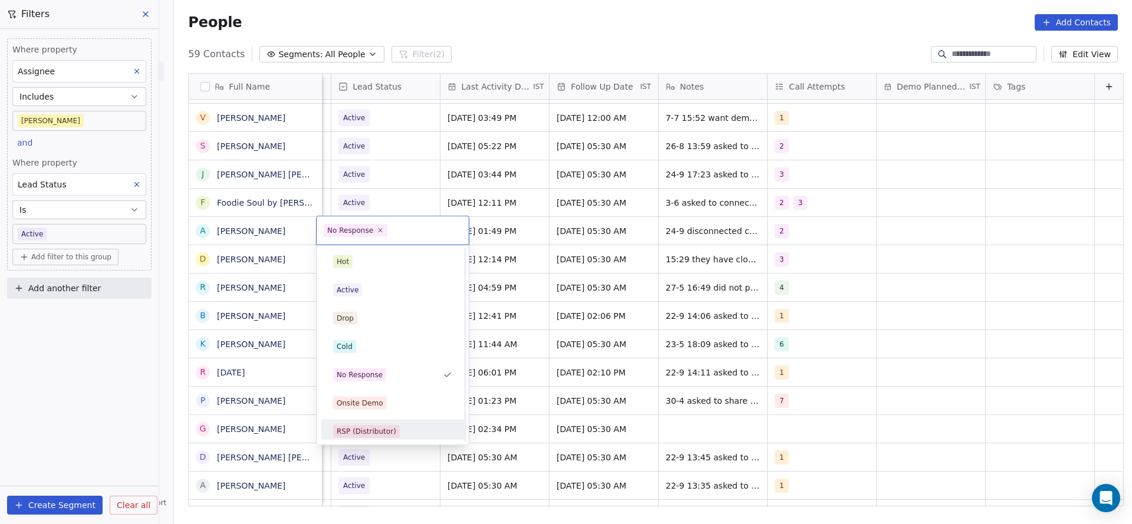
scroll to position [88, 0]
click at [363, 424] on div "Call Back" at bounding box center [353, 428] width 33 height 11
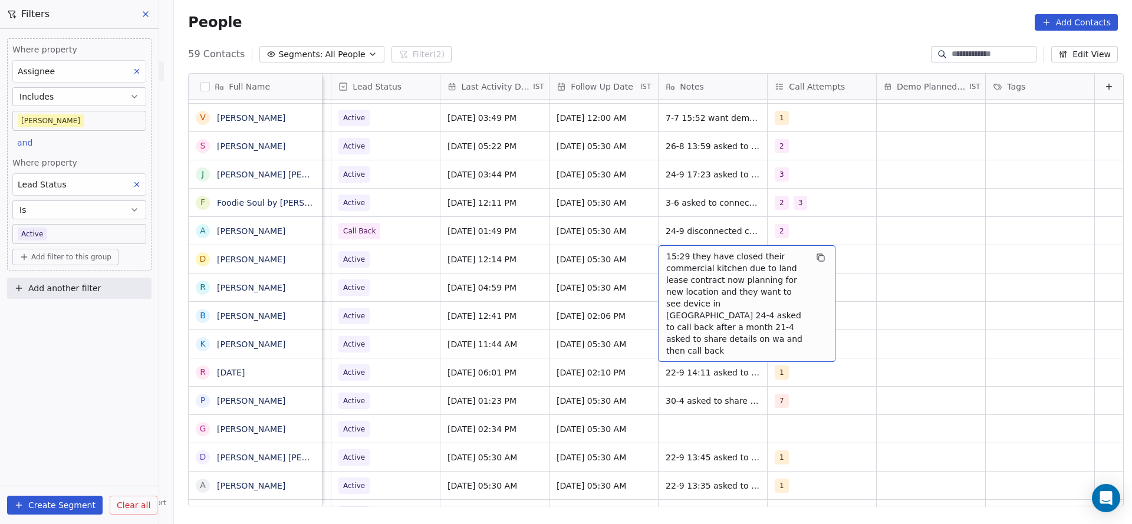
click at [681, 255] on span "15:29 they have closed their commercial kitchen due to land lease contract now …" at bounding box center [736, 304] width 140 height 106
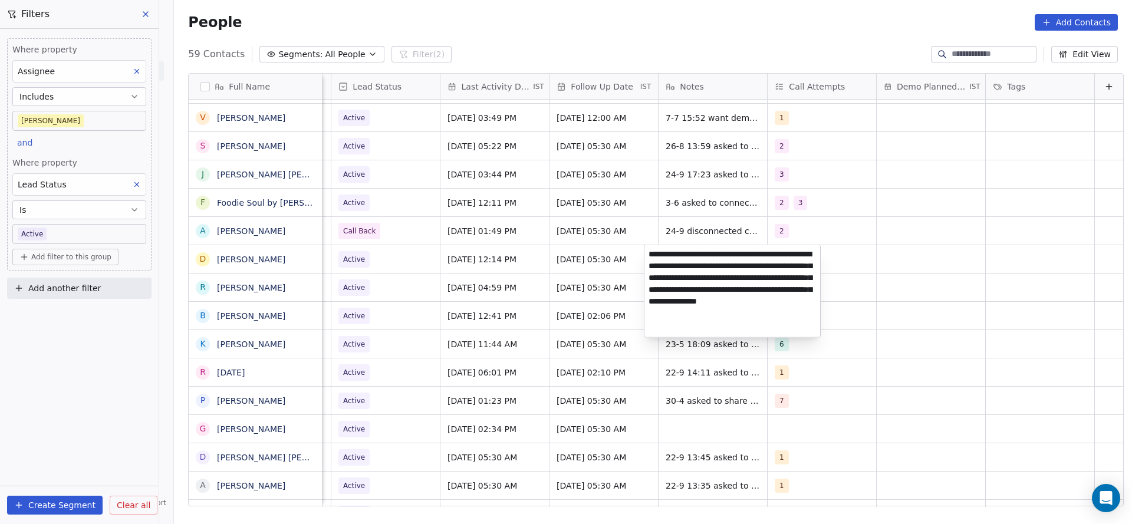
click at [597, 260] on html "On2Cook India Pvt. Ltd. Contacts People Marketing Workflows Campaigns Metrics &…" at bounding box center [566, 262] width 1132 height 524
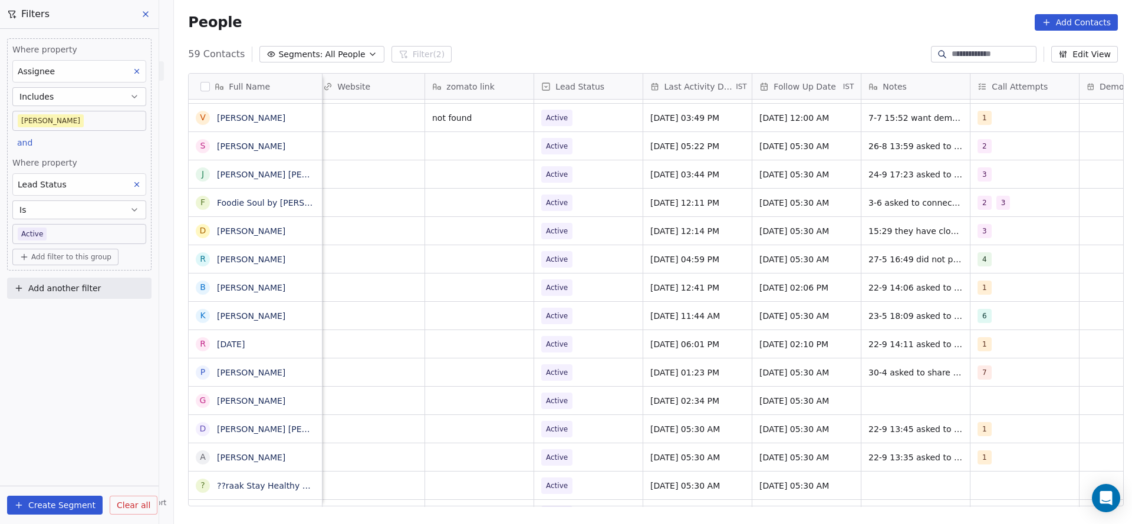
scroll to position [0, 1385]
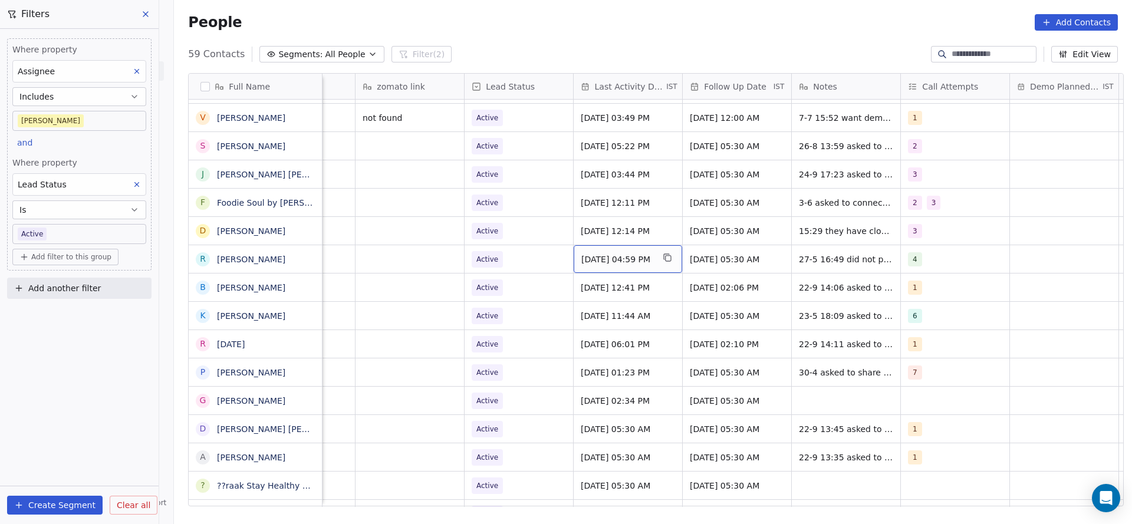
click at [600, 254] on span "[DATE] 04:59 PM" at bounding box center [617, 260] width 72 height 12
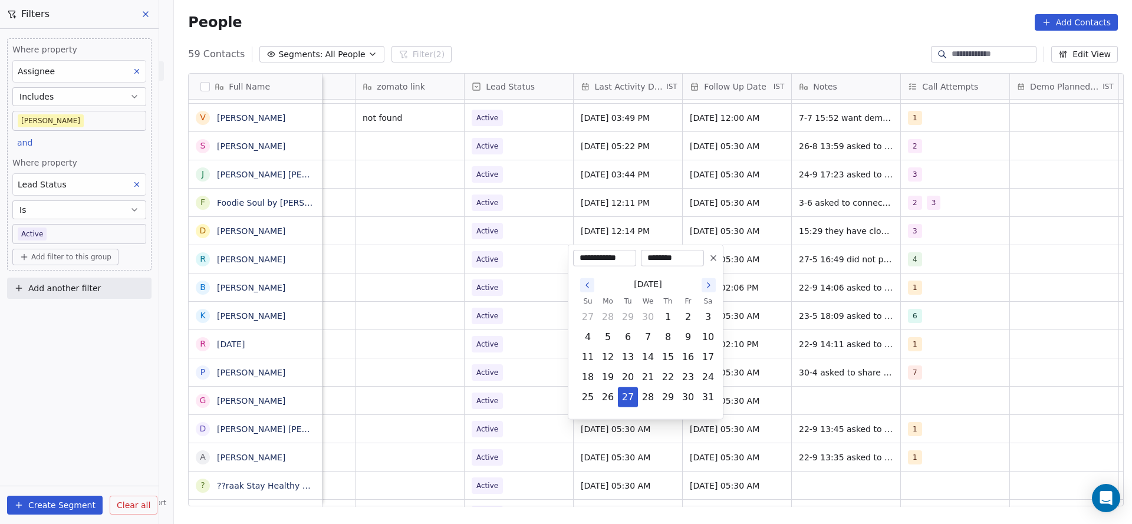
click at [710, 286] on icon "Go to the Next Month" at bounding box center [708, 285] width 9 height 9
click at [674, 413] on div "[DATE] Su Mo Tu We Th Fr Sa 1 2 3 4 5 6 7 8 9 10 11 12 13 14 15 16 17 18 19 20 …" at bounding box center [645, 340] width 145 height 148
click at [681, 397] on button "4" at bounding box center [688, 397] width 19 height 19
click at [680, 400] on button "1" at bounding box center [688, 397] width 19 height 19
click at [654, 413] on button "3" at bounding box center [648, 417] width 19 height 19
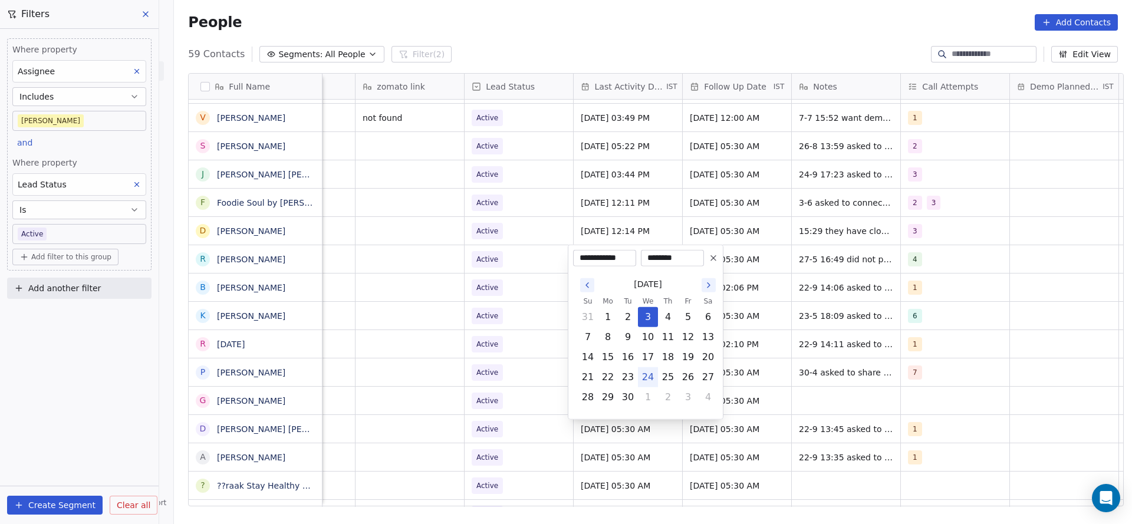
click at [646, 377] on button "24" at bounding box center [648, 377] width 19 height 19
type input "**********"
click at [527, 368] on html "On2Cook India Pvt. Ltd. Contacts People Marketing Workflows Campaigns Metrics &…" at bounding box center [566, 262] width 1132 height 524
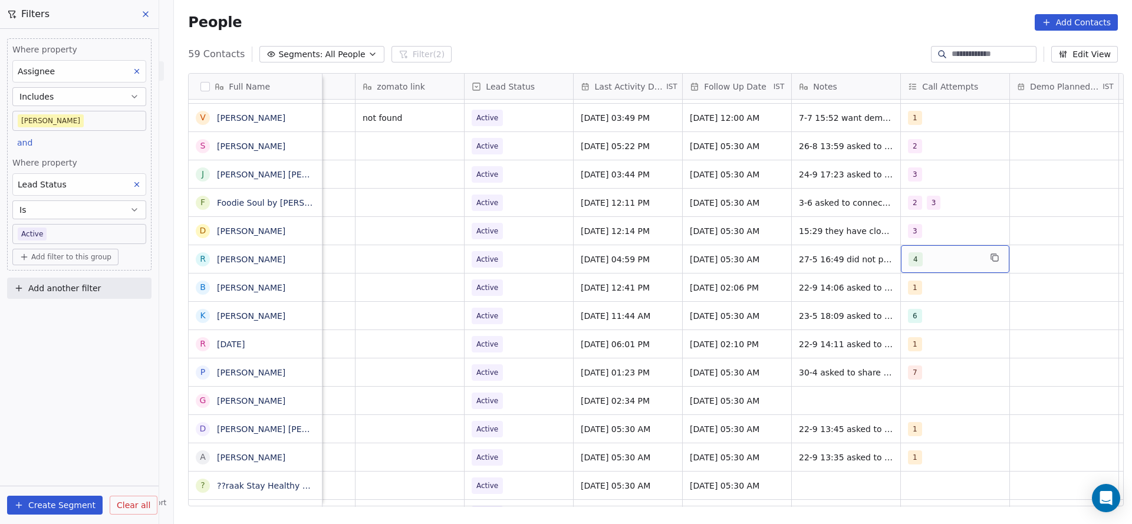
click at [926, 261] on div "4" at bounding box center [945, 259] width 72 height 14
click at [911, 394] on div "5" at bounding box center [970, 403] width 133 height 19
drag, startPoint x: 919, startPoint y: 374, endPoint x: 818, endPoint y: 391, distance: 102.2
click at [914, 376] on button "Suggestions" at bounding box center [915, 374] width 9 height 9
click at [768, 344] on html "On2Cook India Pvt. Ltd. Contacts People Marketing Workflows Campaigns Metrics &…" at bounding box center [566, 262] width 1132 height 524
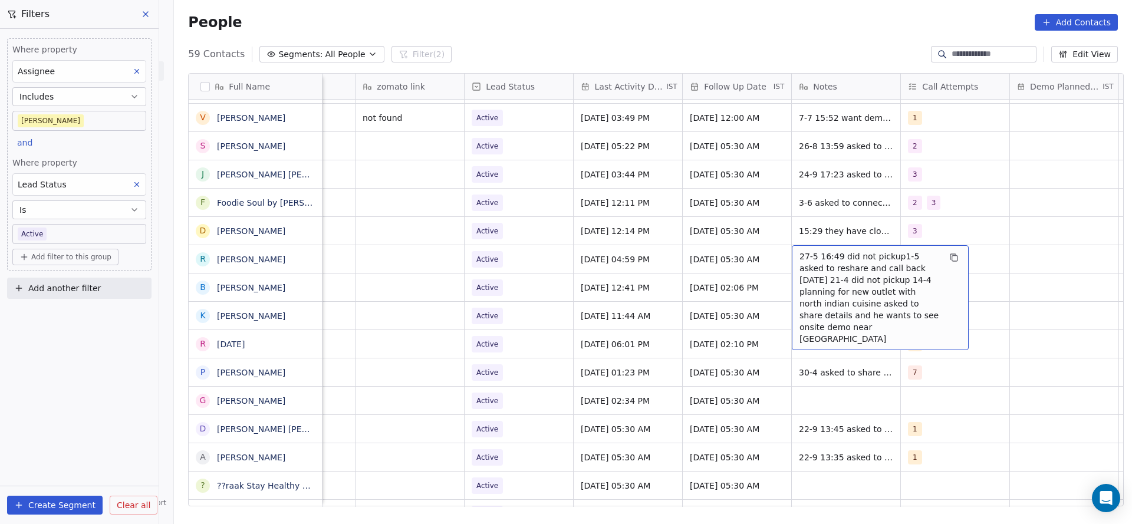
click at [805, 265] on span "27-5 16:49 did not pickup1-5 asked to reshare and call back [DATE] 21-4 did not…" at bounding box center [869, 298] width 140 height 94
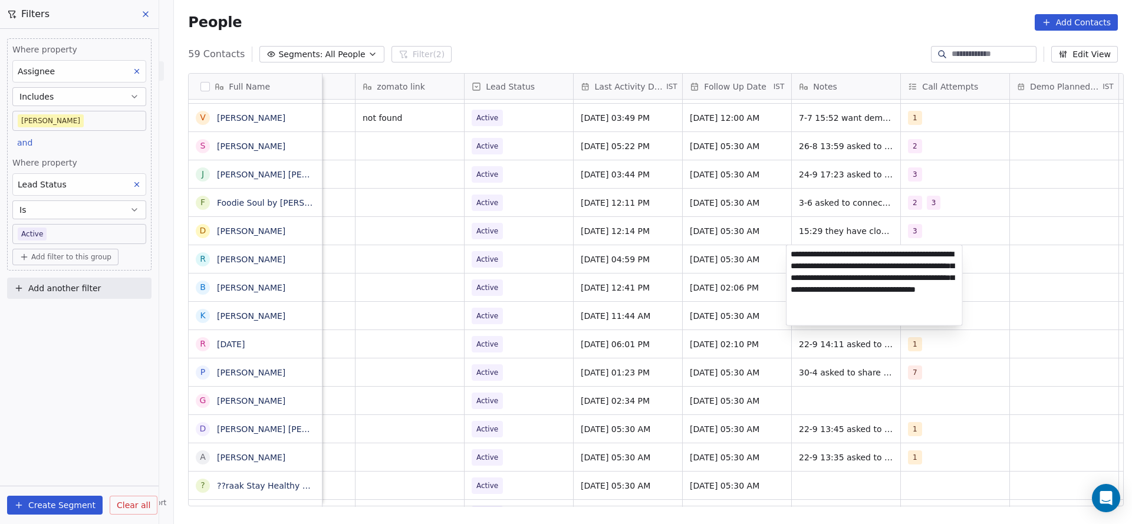
click at [789, 260] on textarea "**********" at bounding box center [874, 285] width 176 height 80
type textarea "**********"
click at [509, 331] on html "On2Cook India Pvt. Ltd. Contacts People Marketing Workflows Campaigns Metrics &…" at bounding box center [566, 262] width 1132 height 524
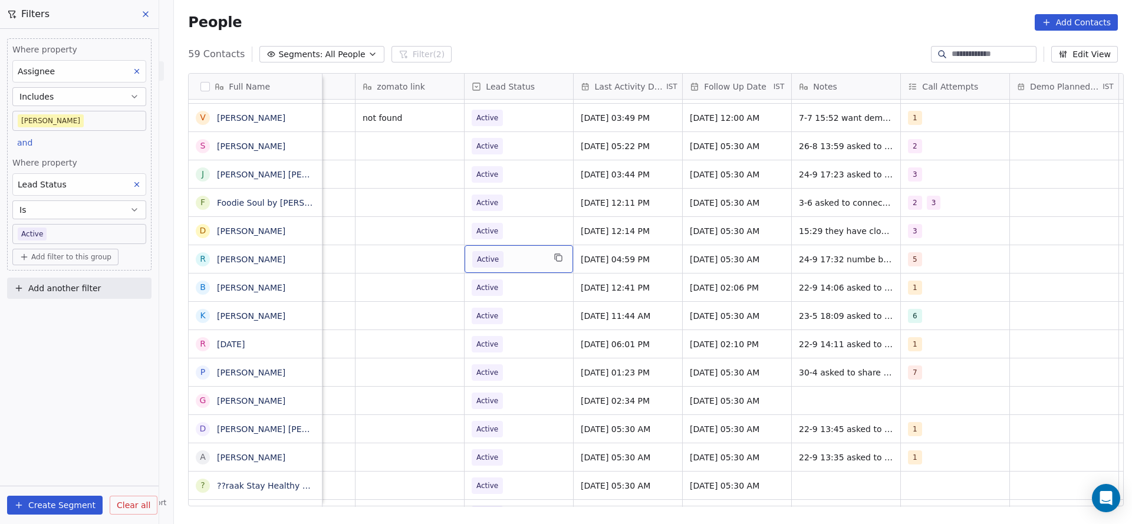
click at [516, 257] on span "Active" at bounding box center [508, 259] width 72 height 17
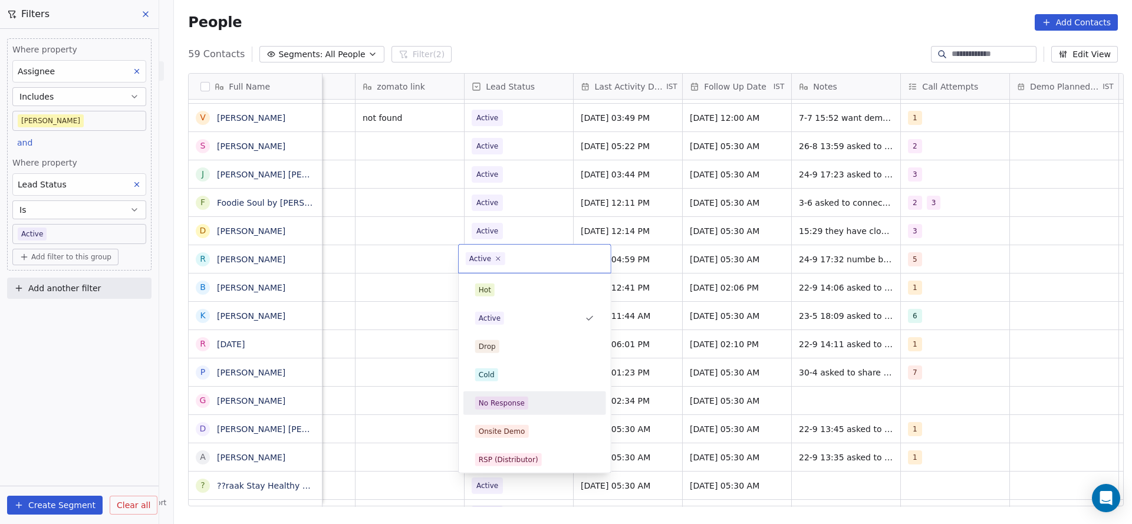
click at [508, 400] on div "No Response" at bounding box center [502, 403] width 46 height 11
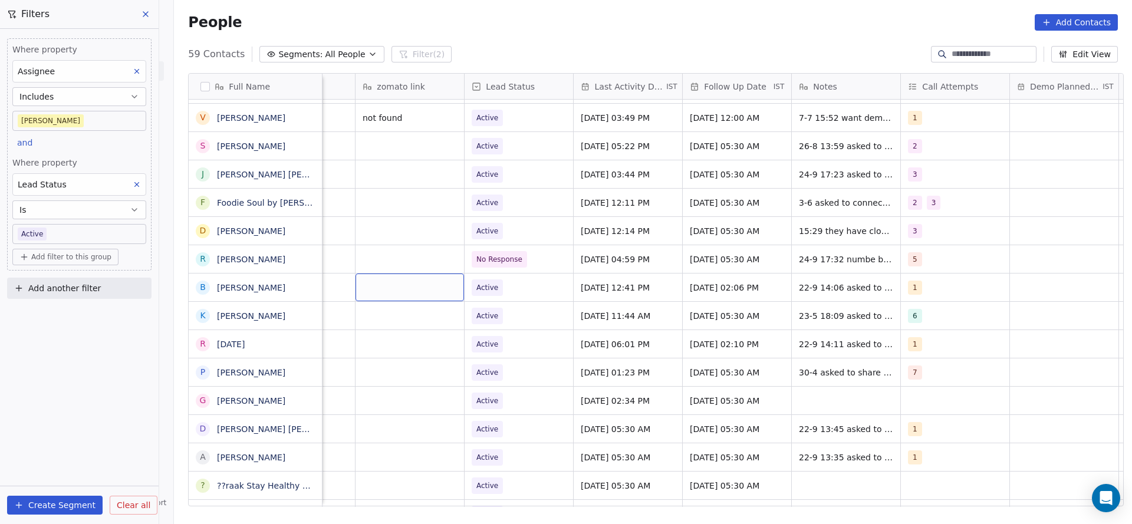
click at [45, 234] on body "On2Cook India Pvt. Ltd. Contacts People Marketing Workflows Campaigns Metrics &…" at bounding box center [566, 262] width 1132 height 524
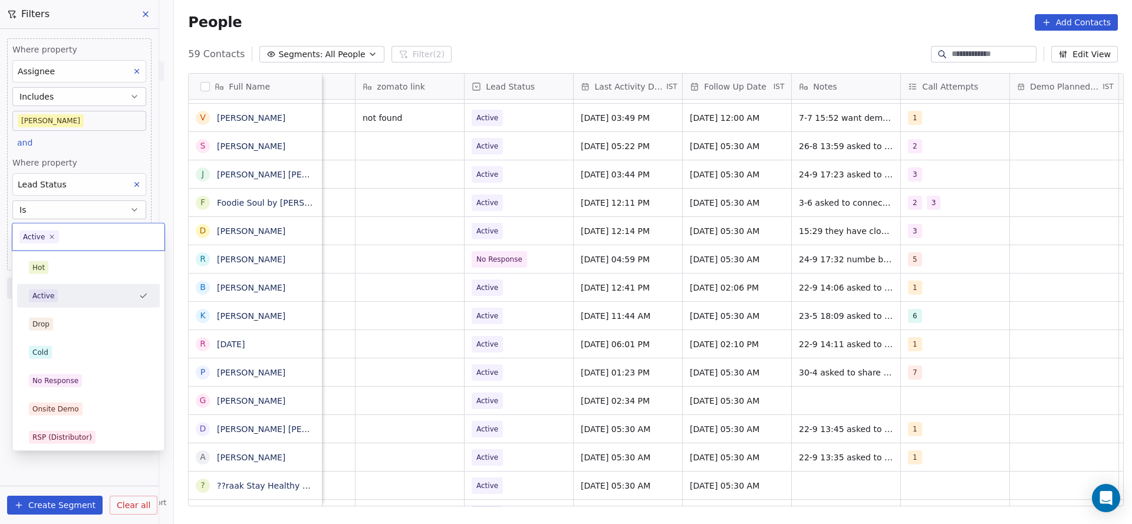
click at [804, 294] on html "On2Cook India Pvt. Ltd. Contacts People Marketing Workflows Campaigns Metrics &…" at bounding box center [566, 262] width 1132 height 524
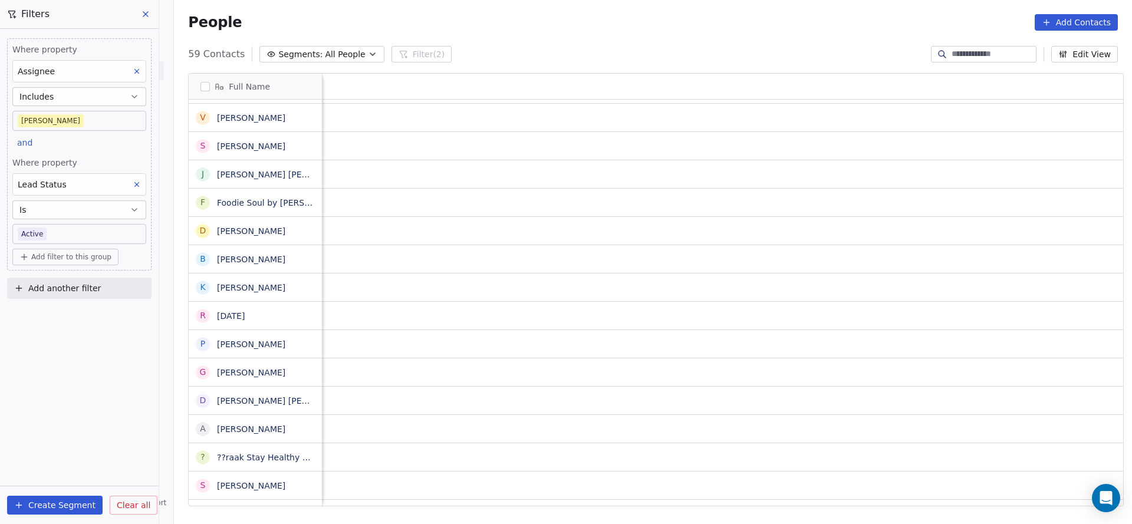
scroll to position [0, 1531]
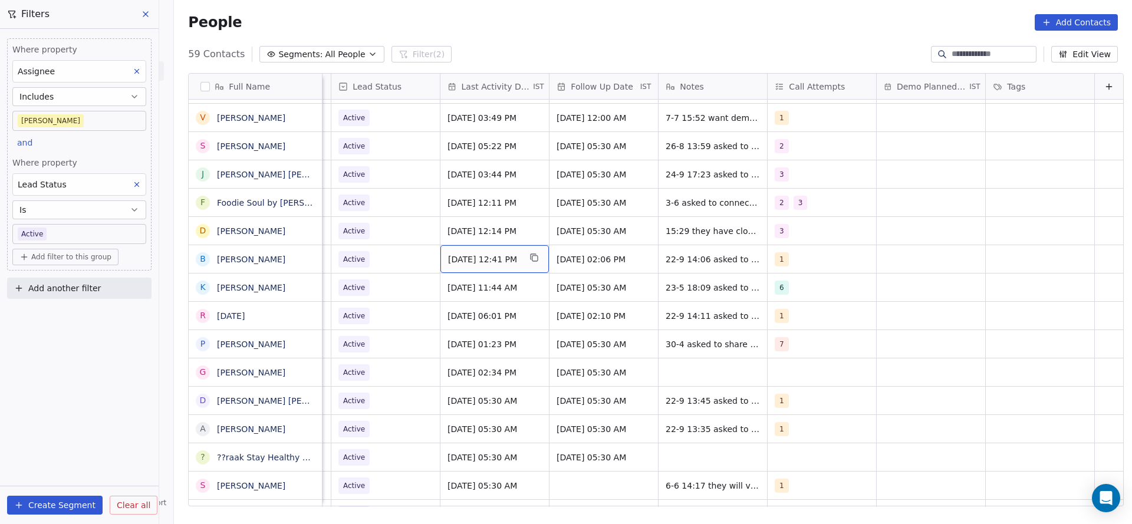
click at [452, 259] on span "[DATE] 12:41 PM" at bounding box center [484, 260] width 72 height 12
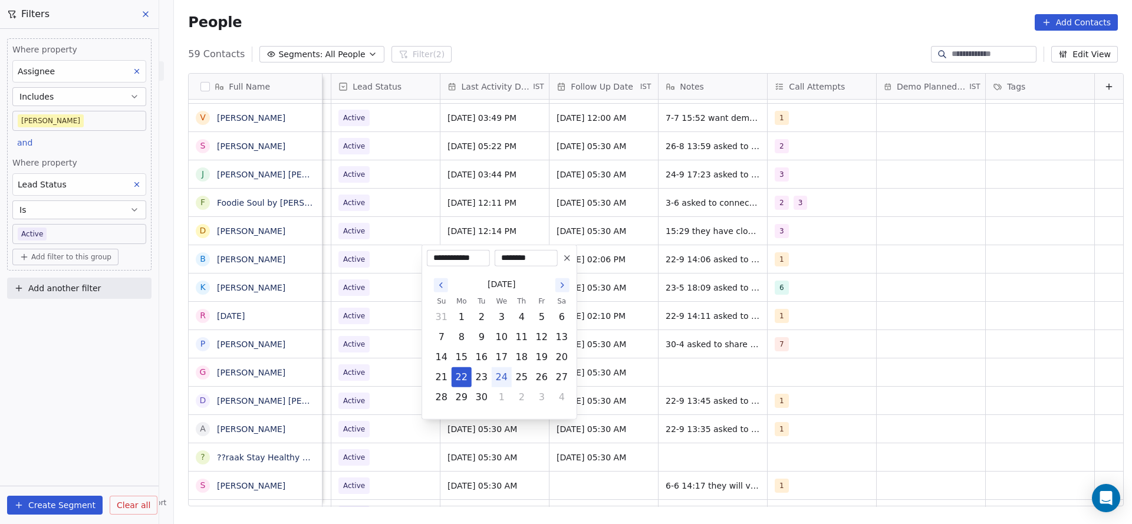
click at [499, 374] on button "24" at bounding box center [501, 377] width 19 height 19
type input "**********"
drag, startPoint x: 377, startPoint y: 328, endPoint x: 738, endPoint y: 220, distance: 376.8
click at [379, 327] on html "On2Cook India Pvt. Ltd. Contacts People Marketing Workflows Campaigns Metrics &…" at bounding box center [566, 262] width 1132 height 524
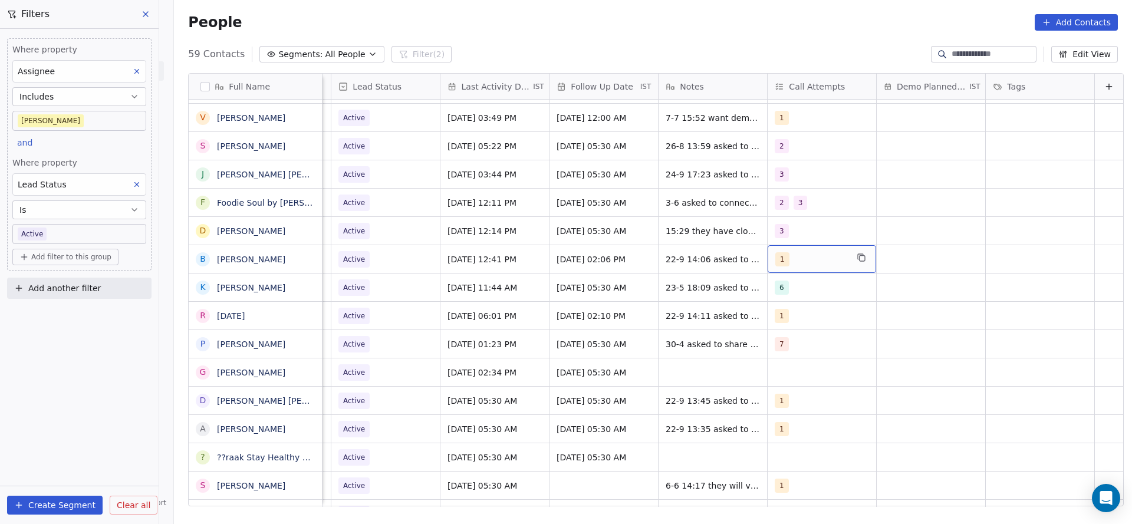
click at [793, 256] on div "1" at bounding box center [811, 259] width 72 height 14
click at [786, 325] on div "2" at bounding box center [824, 318] width 133 height 19
click at [790, 291] on div "1" at bounding box center [831, 290] width 105 height 13
click at [646, 288] on html "On2Cook India Pvt. Ltd. Contacts People Marketing Workflows Campaigns Metrics &…" at bounding box center [566, 262] width 1132 height 524
click at [666, 264] on span "22-9 14:06 asked to sare details" at bounding box center [732, 260] width 133 height 12
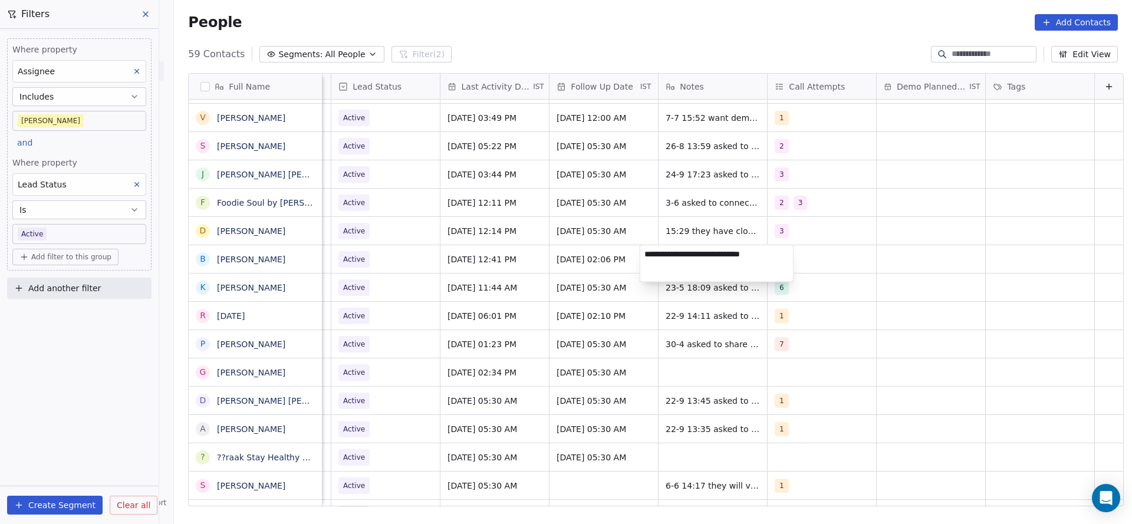
click at [642, 256] on textarea "**********" at bounding box center [716, 263] width 153 height 37
type textarea "**********"
click at [505, 283] on html "On2Cook India Pvt. Ltd. Contacts People Marketing Workflows Campaigns Metrics &…" at bounding box center [566, 262] width 1132 height 524
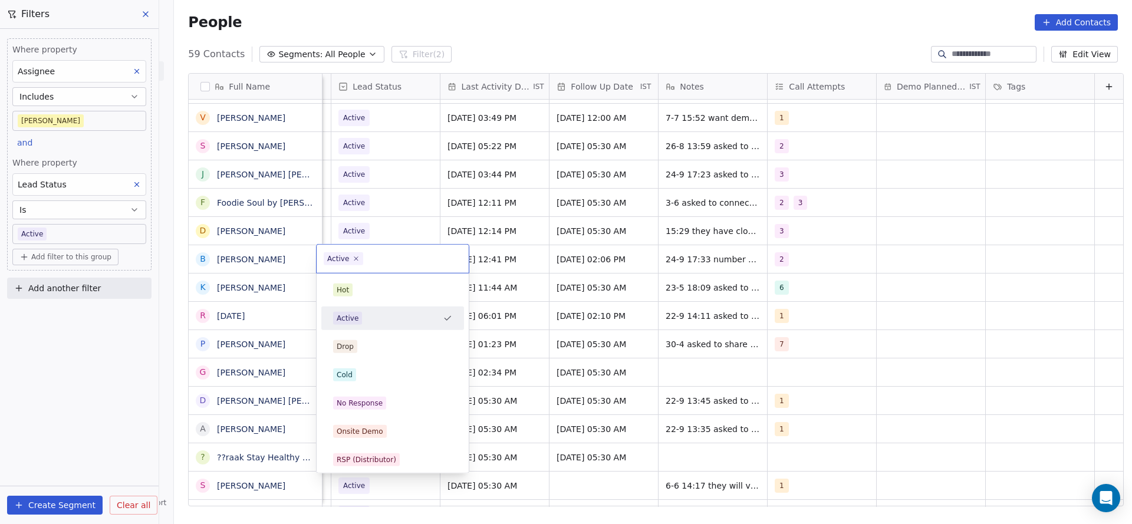
scroll to position [0, 1526]
click at [384, 401] on div "No Response" at bounding box center [392, 403] width 119 height 13
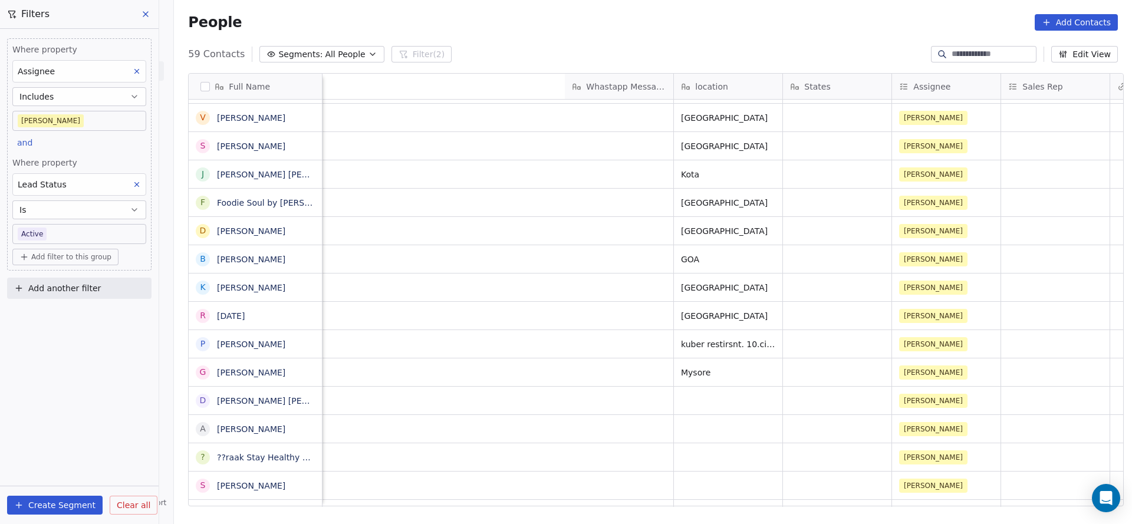
scroll to position [0, 1176]
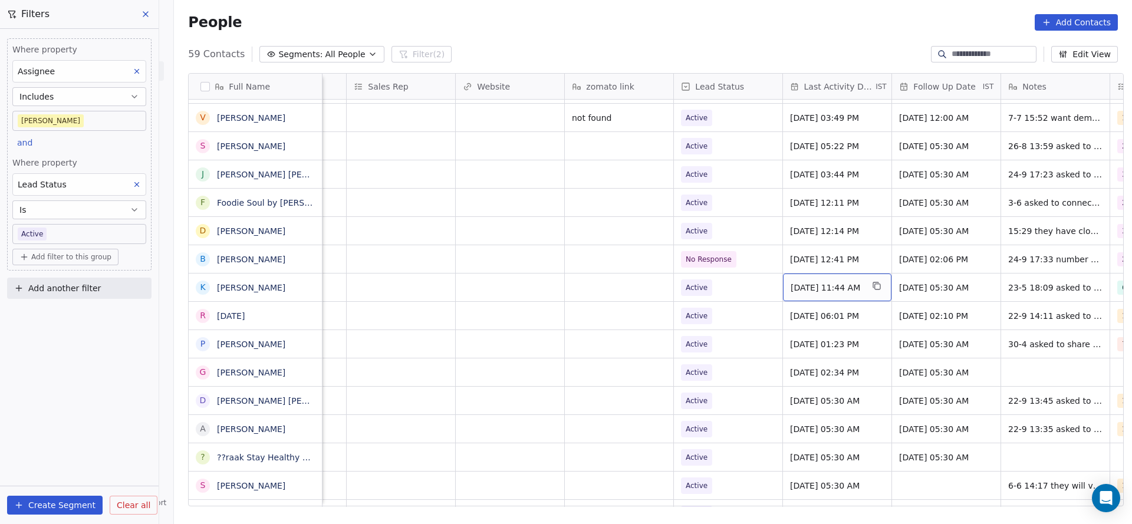
click at [812, 282] on span "[DATE] 11:44 AM" at bounding box center [827, 288] width 72 height 12
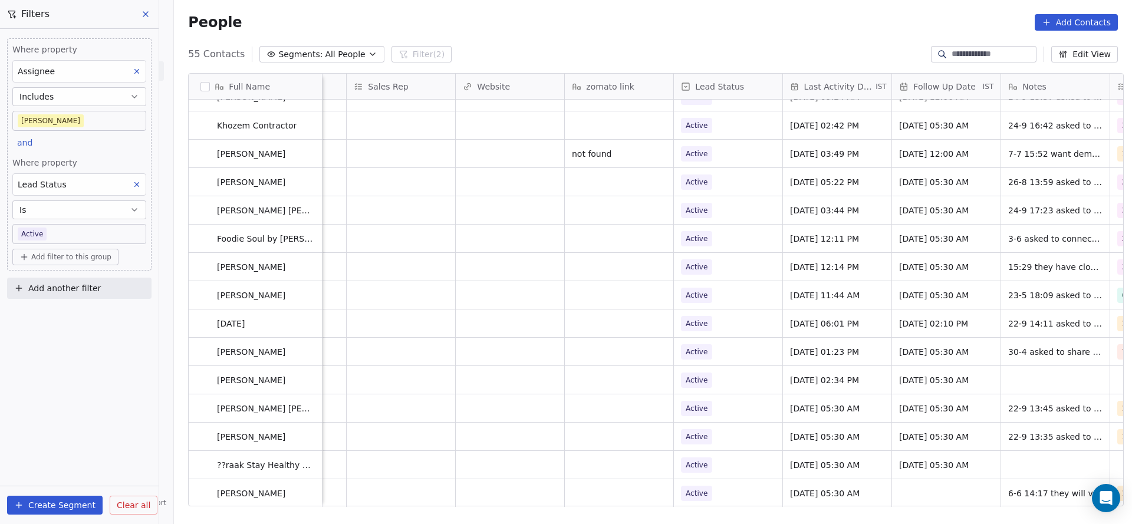
scroll to position [1149, 0]
click at [893, 424] on div "[DATE] 05:30 AM" at bounding box center [946, 437] width 108 height 28
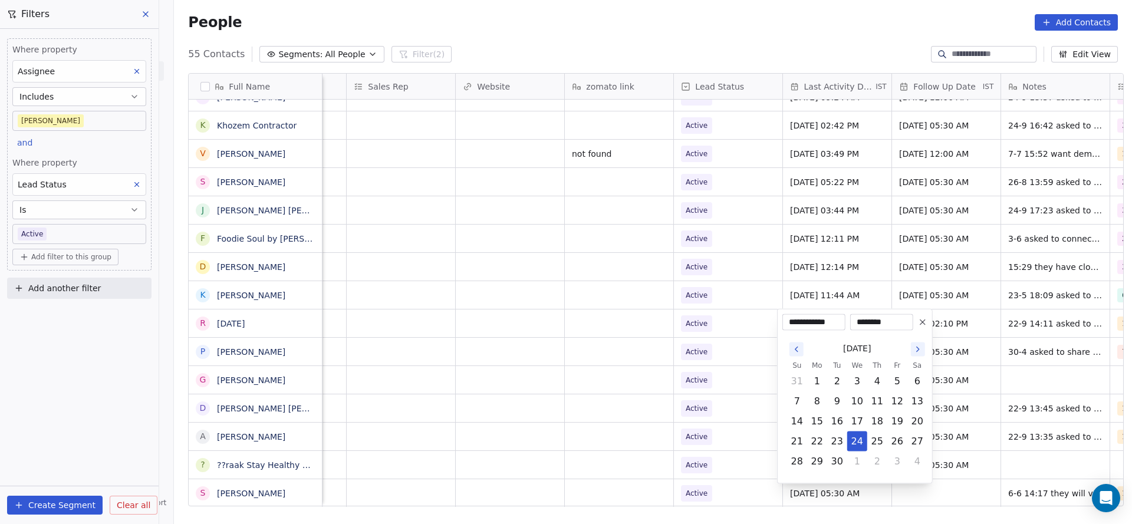
click at [805, 261] on html "On2Cook India Pvt. Ltd. Contacts People Marketing Workflows Campaigns Metrics &…" at bounding box center [566, 262] width 1132 height 524
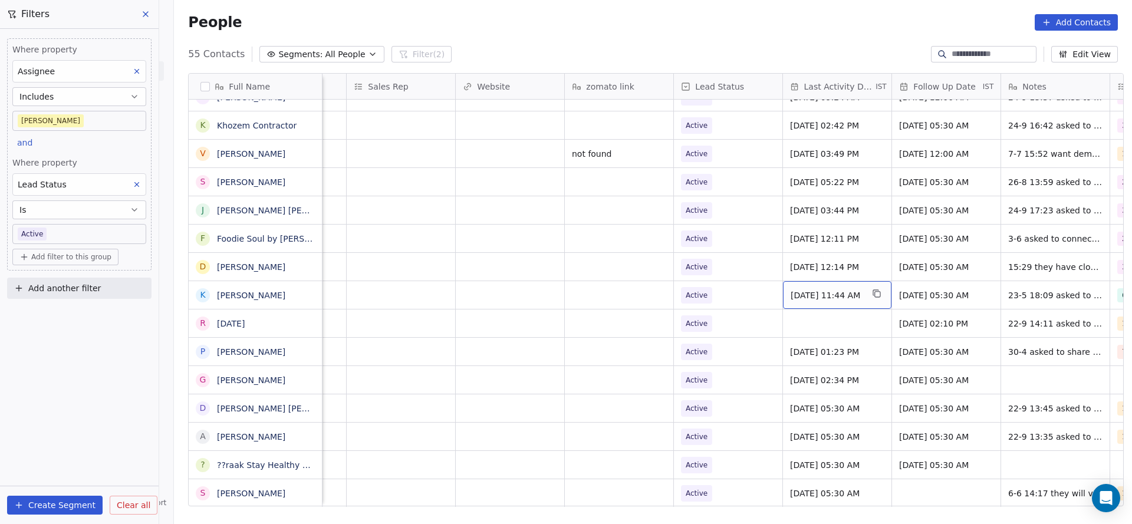
click at [802, 284] on div "[DATE] 11:44 AM" at bounding box center [837, 295] width 108 height 28
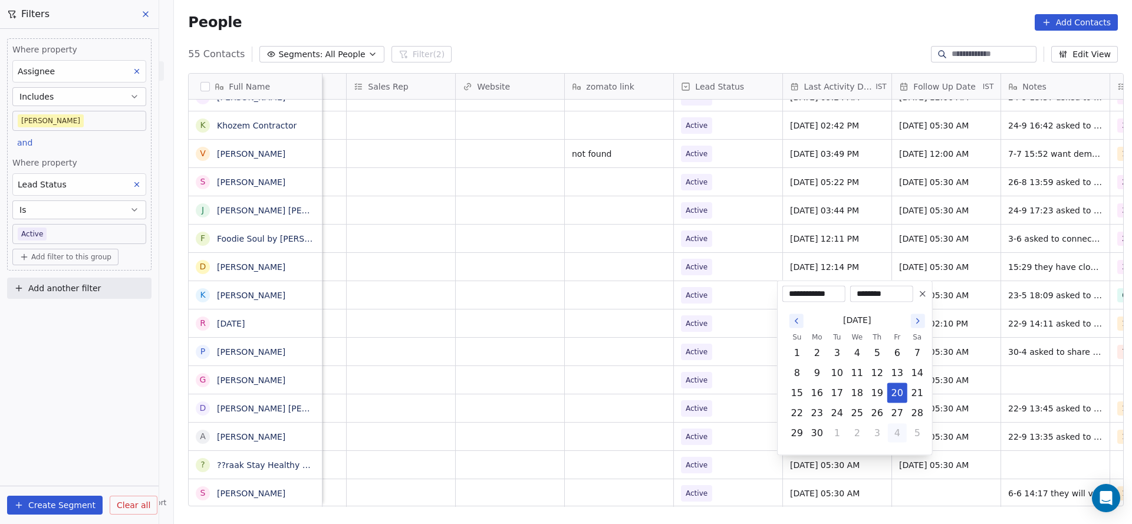
click at [895, 439] on button "4" at bounding box center [897, 433] width 19 height 19
click at [894, 430] on button "1" at bounding box center [897, 433] width 19 height 19
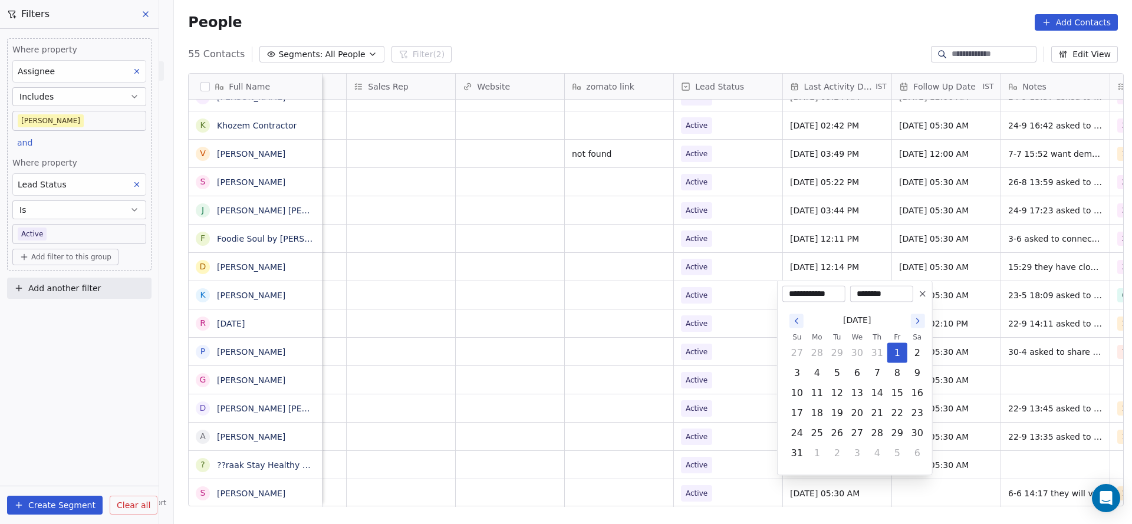
click at [894, 430] on button "29" at bounding box center [897, 433] width 19 height 19
click at [888, 456] on button "5" at bounding box center [897, 453] width 19 height 19
drag, startPoint x: 857, startPoint y: 413, endPoint x: 735, endPoint y: 415, distance: 122.6
click at [856, 414] on button "24" at bounding box center [857, 413] width 19 height 19
type input "**********"
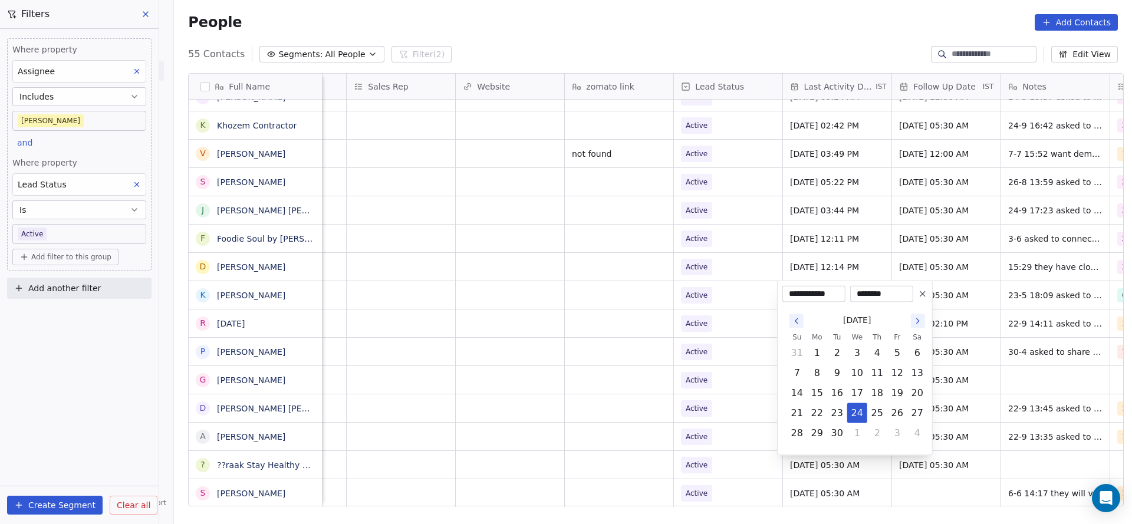
click at [552, 379] on html "On2Cook India Pvt. Ltd. Contacts People Marketing Workflows Campaigns Metrics &…" at bounding box center [566, 262] width 1132 height 524
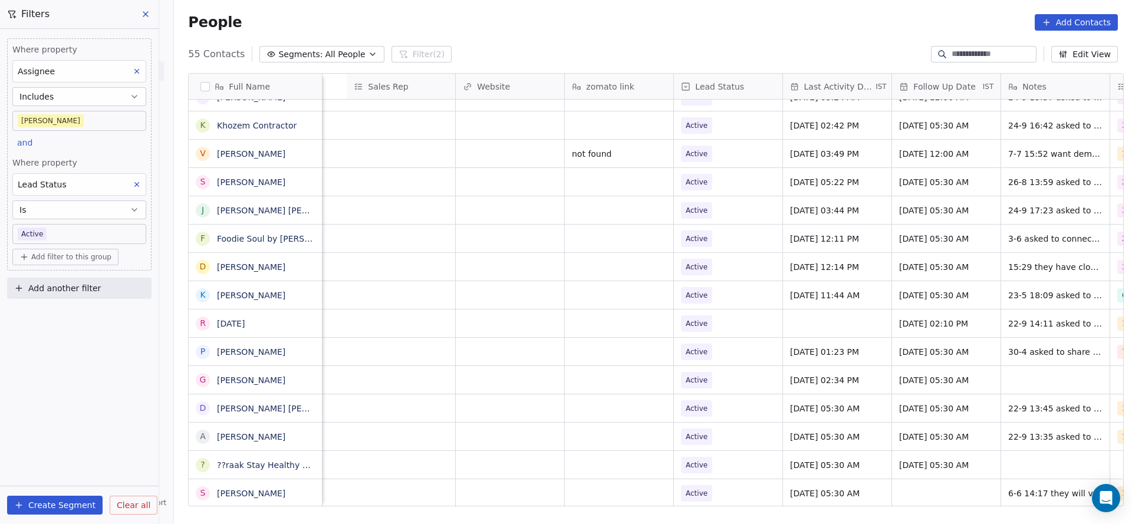
scroll to position [0, 1531]
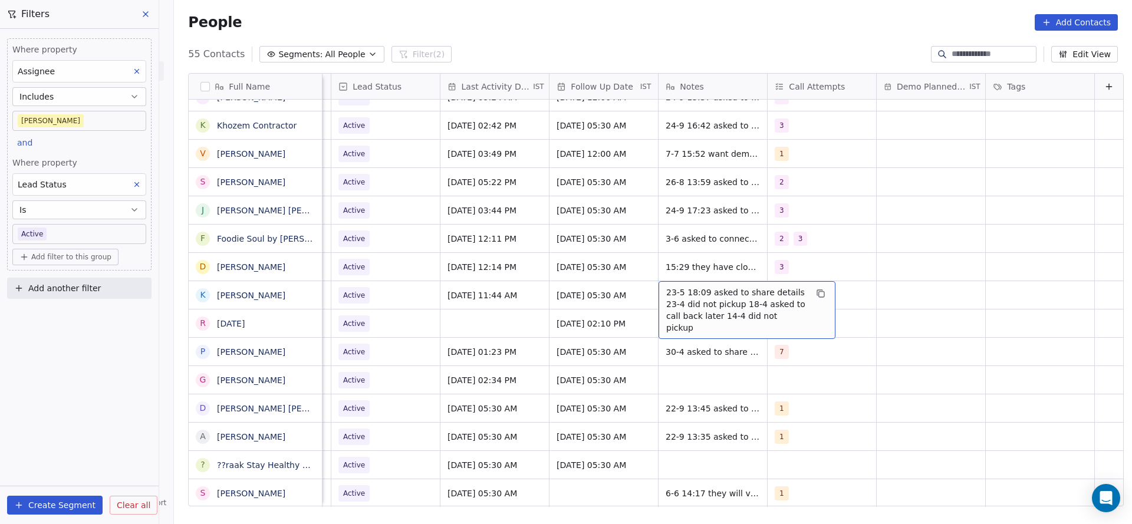
click at [666, 295] on span "23-5 18:09 asked to share details 23-4 did not pickup 18-4 asked to call back l…" at bounding box center [736, 310] width 140 height 47
click at [644, 292] on textarea "**********" at bounding box center [728, 303] width 176 height 44
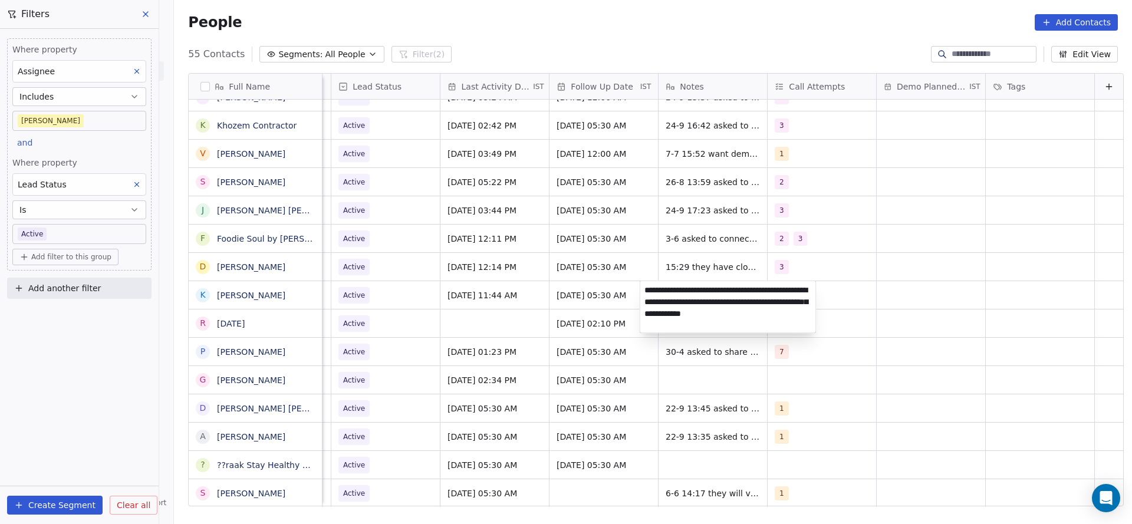
type textarea "**********"
click at [440, 324] on html "On2Cook India Pvt. Ltd. Contacts People Marketing Workflows Campaigns Metrics &…" at bounding box center [566, 262] width 1132 height 524
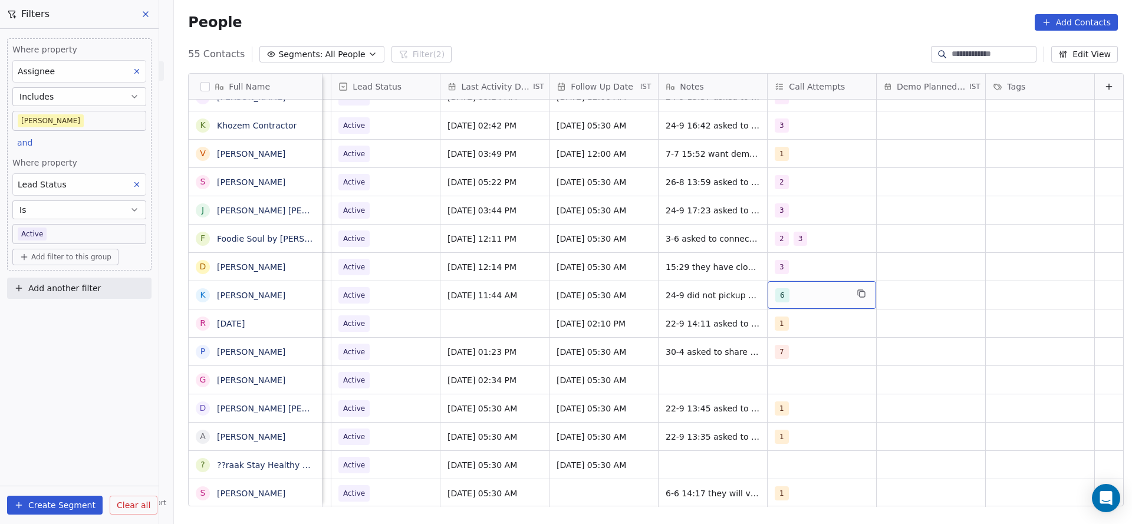
click at [789, 295] on div "6" at bounding box center [811, 295] width 72 height 14
click at [776, 486] on div "7" at bounding box center [824, 495] width 133 height 19
drag, startPoint x: 782, startPoint y: 463, endPoint x: 616, endPoint y: 460, distance: 166.9
click at [777, 463] on div "6" at bounding box center [824, 467] width 133 height 19
click at [616, 460] on html "On2Cook India Pvt. Ltd. Contacts People Marketing Workflows Campaigns Metrics &…" at bounding box center [566, 262] width 1132 height 524
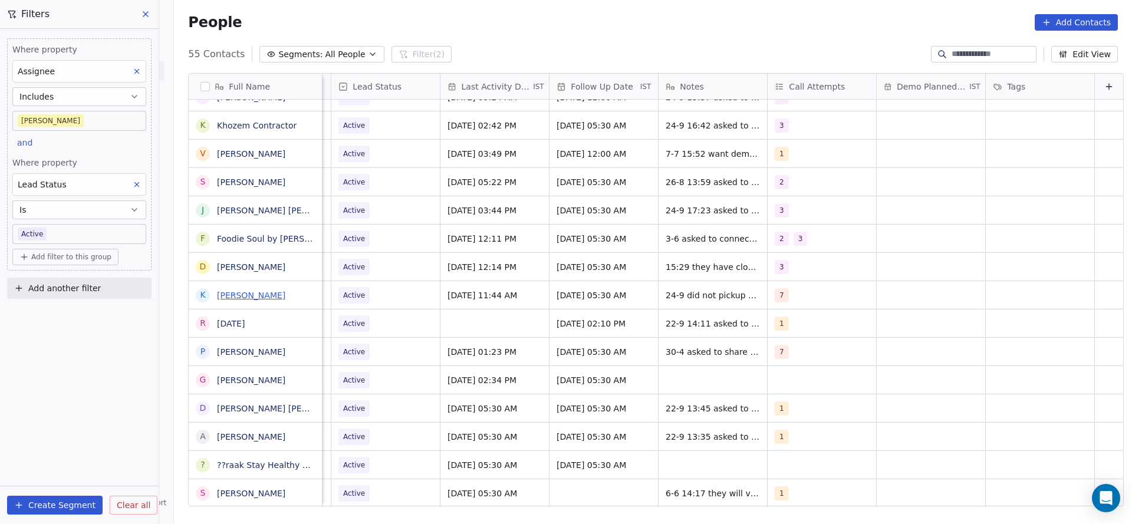
click at [262, 295] on link "[PERSON_NAME]" at bounding box center [251, 295] width 68 height 9
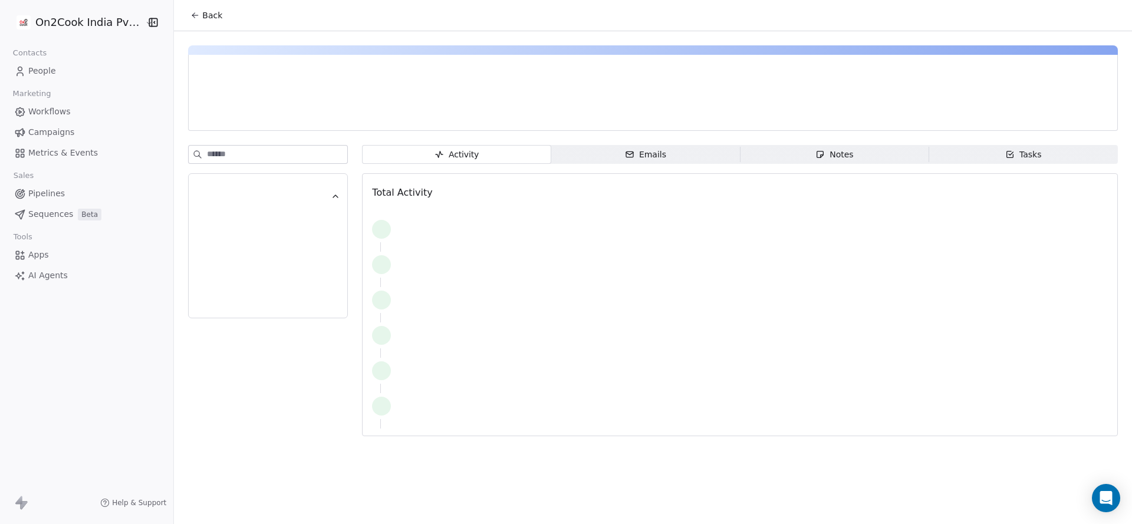
click at [831, 157] on div "Notes" at bounding box center [834, 155] width 38 height 12
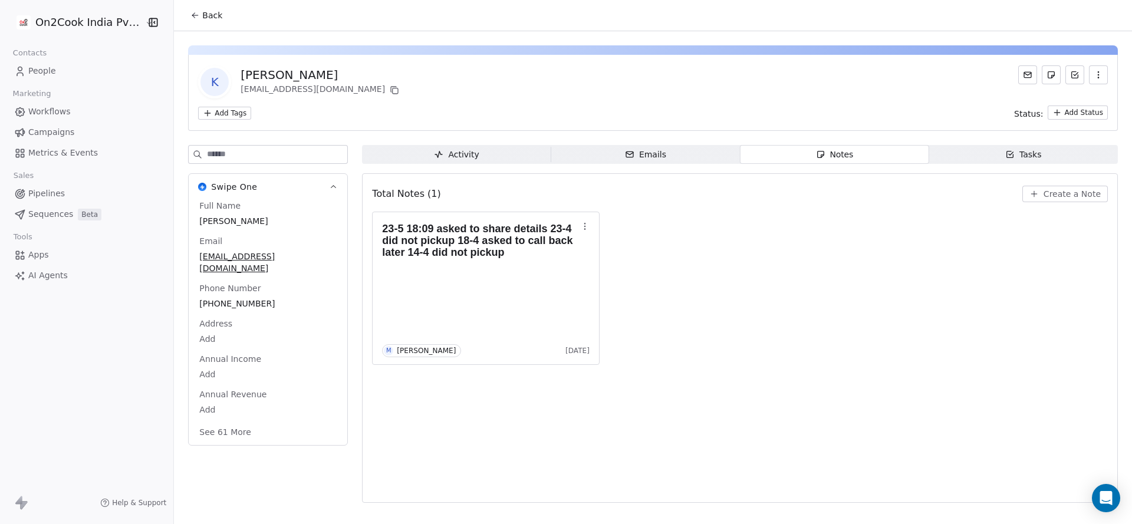
click at [207, 14] on span "Back" at bounding box center [212, 15] width 20 height 12
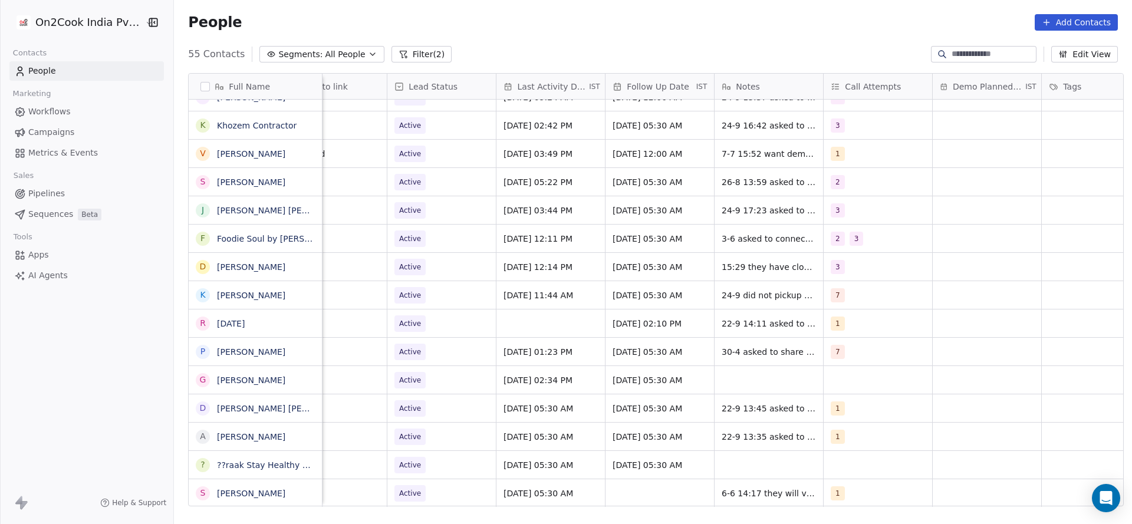
scroll to position [0, 1531]
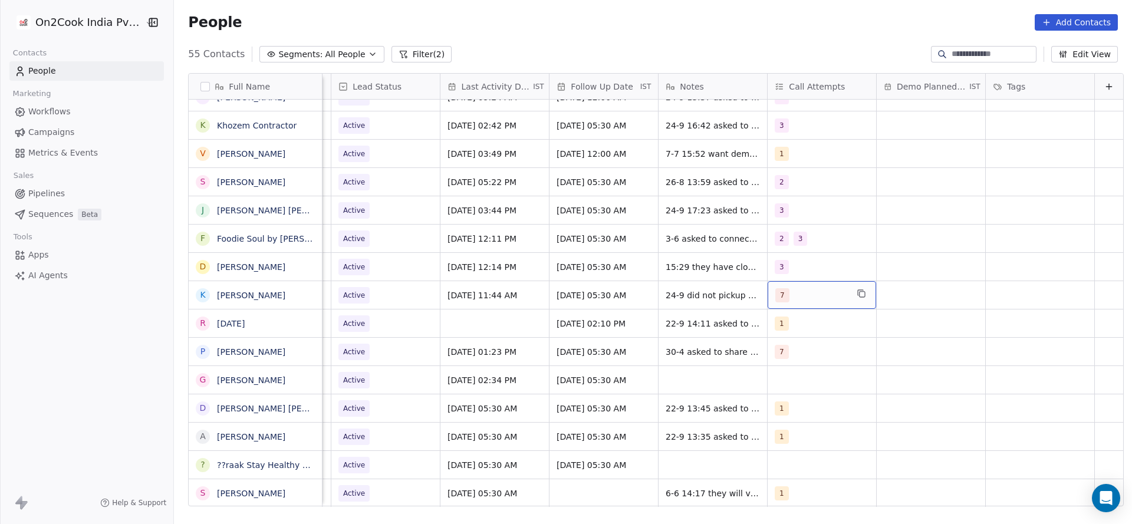
click at [775, 290] on span "7" at bounding box center [782, 295] width 14 height 14
click at [781, 459] on span "6" at bounding box center [785, 464] width 12 height 13
click at [760, 486] on div "7" at bounding box center [824, 492] width 133 height 19
click at [519, 390] on html "On2Cook India Pvt. Ltd. Contacts People Marketing Workflows Campaigns Metrics &…" at bounding box center [566, 262] width 1132 height 524
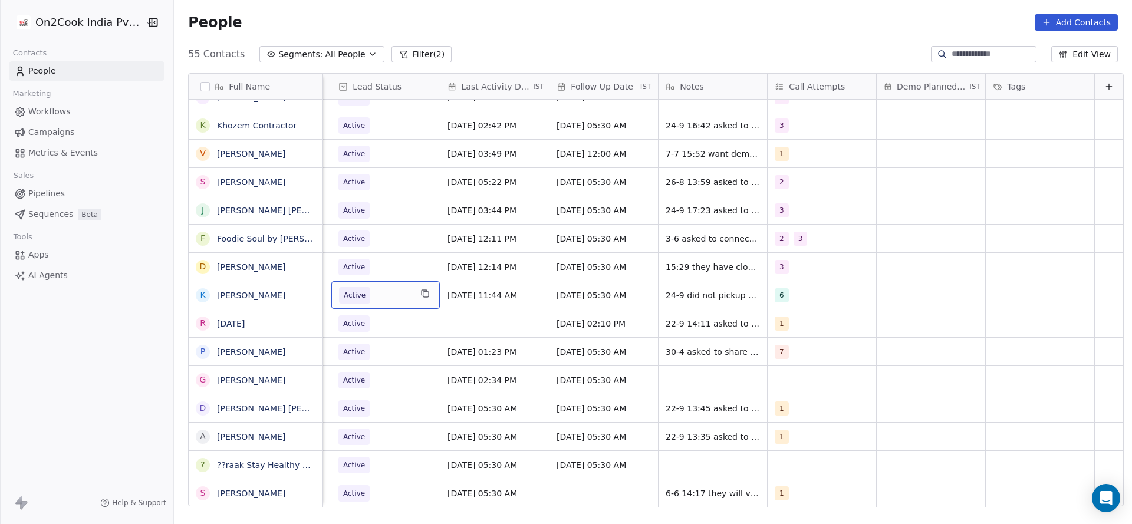
click at [354, 289] on span "Active" at bounding box center [354, 295] width 31 height 17
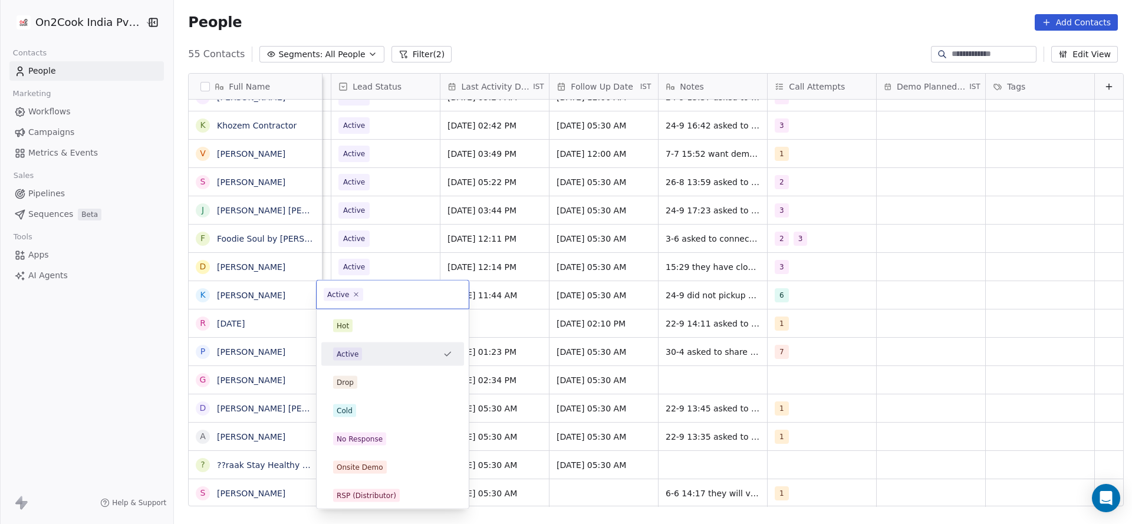
scroll to position [0, 1526]
click at [366, 415] on div "Cold" at bounding box center [392, 410] width 119 height 13
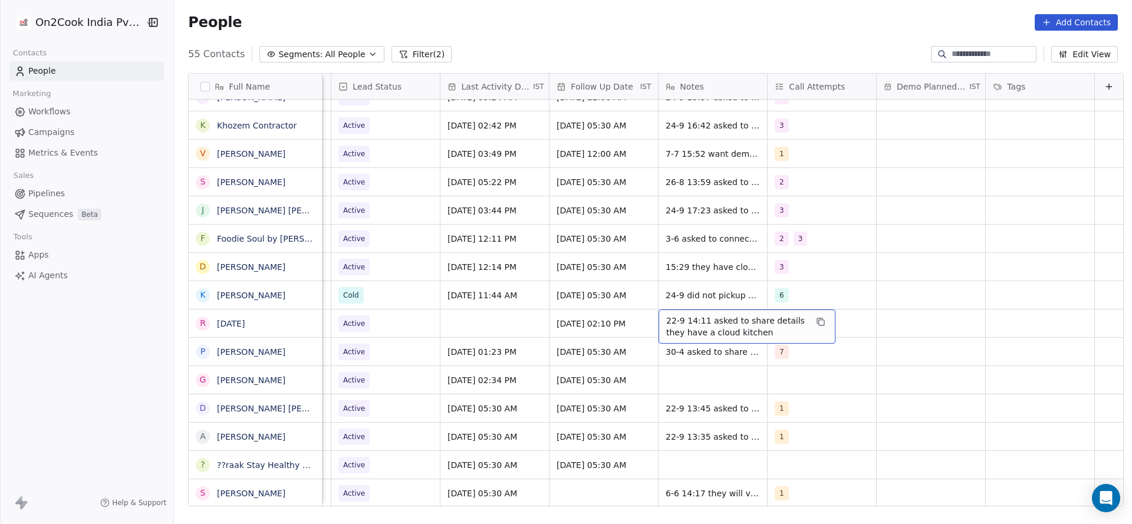
click at [676, 323] on span "22-9 14:11 asked to share details they have a cloud kitchen" at bounding box center [736, 327] width 140 height 24
click at [676, 323] on textarea "**********" at bounding box center [732, 328] width 176 height 37
click at [656, 323] on textarea "**********" at bounding box center [732, 328] width 176 height 37
click at [593, 325] on html "On2Cook India Pvt. Ltd. Contacts People Marketing Workflows Campaigns Metrics &…" at bounding box center [566, 262] width 1132 height 524
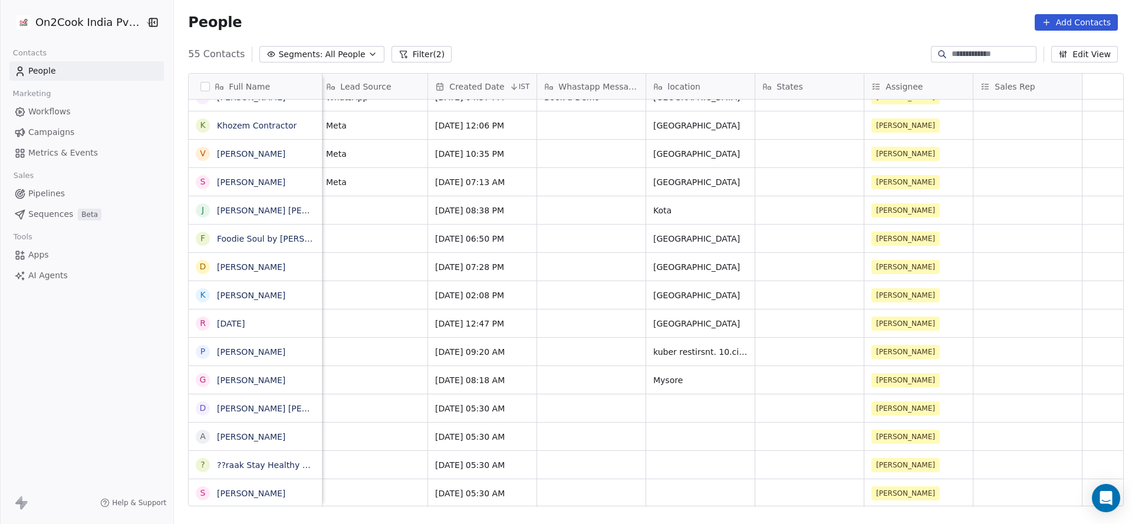
scroll to position [0, 87]
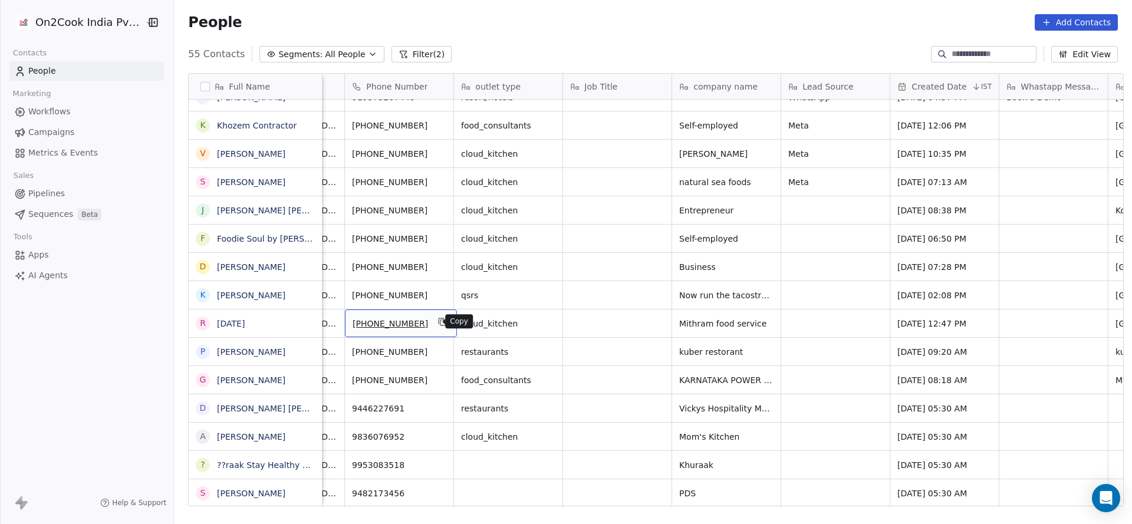
click at [439, 320] on icon "grid" at bounding box center [441, 320] width 5 height 5
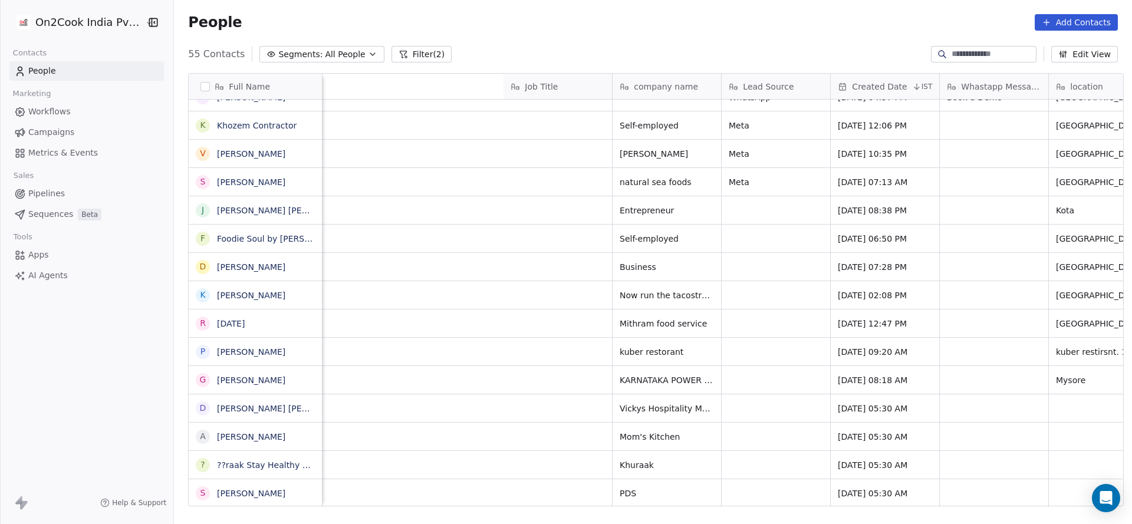
scroll to position [0, 1531]
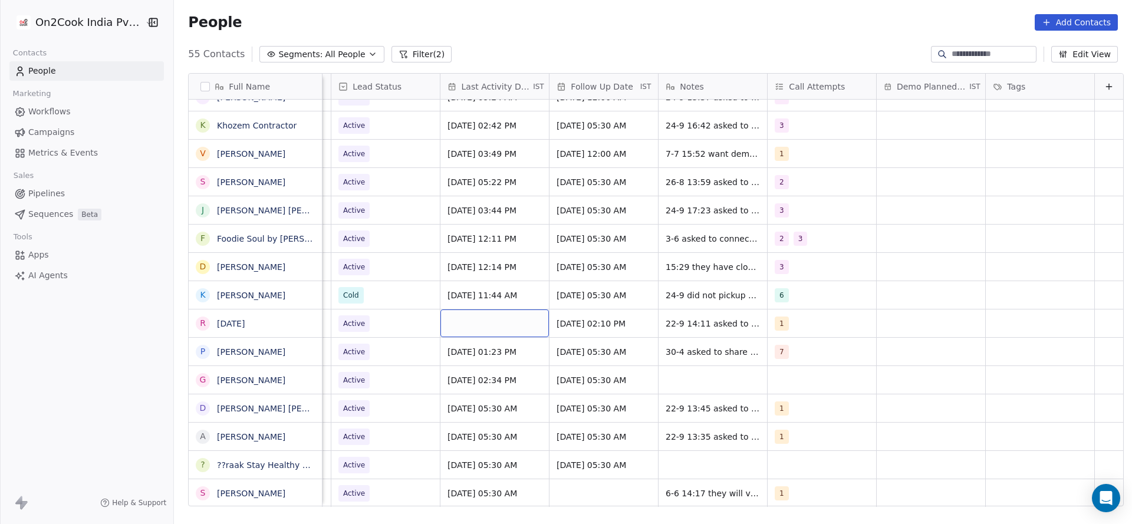
click at [455, 322] on div "grid" at bounding box center [494, 324] width 108 height 28
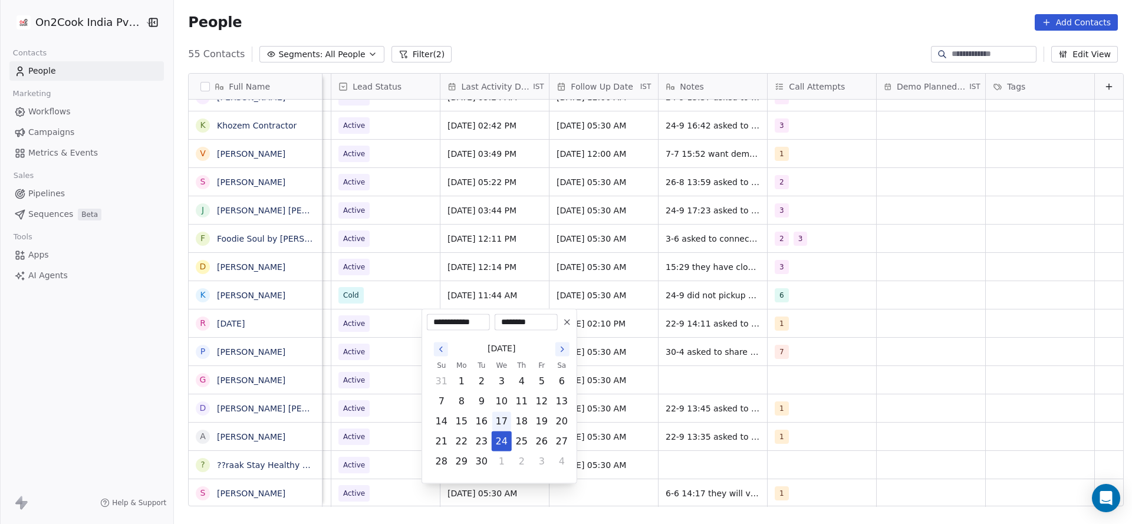
click at [501, 430] on button "17" at bounding box center [501, 421] width 19 height 19
click at [505, 446] on button "24" at bounding box center [501, 441] width 19 height 19
type input "**********"
click at [374, 357] on html "On2Cook India Pvt. Ltd. Contacts People Marketing Workflows Campaigns Metrics &…" at bounding box center [566, 262] width 1132 height 524
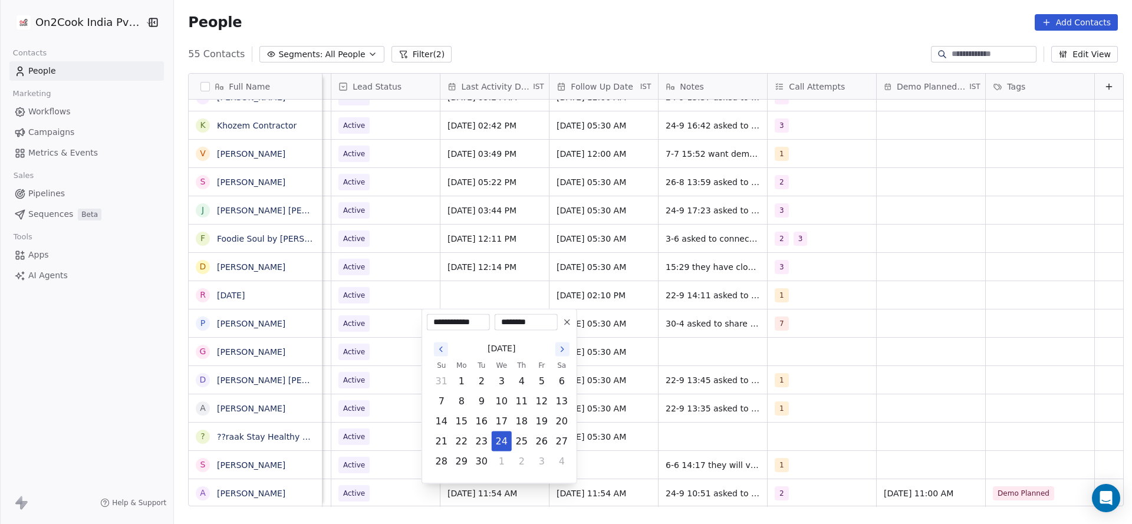
click at [791, 320] on html "On2Cook India Pvt. Ltd. Contacts People Marketing Workflows Campaigns Metrics &…" at bounding box center [566, 262] width 1132 height 524
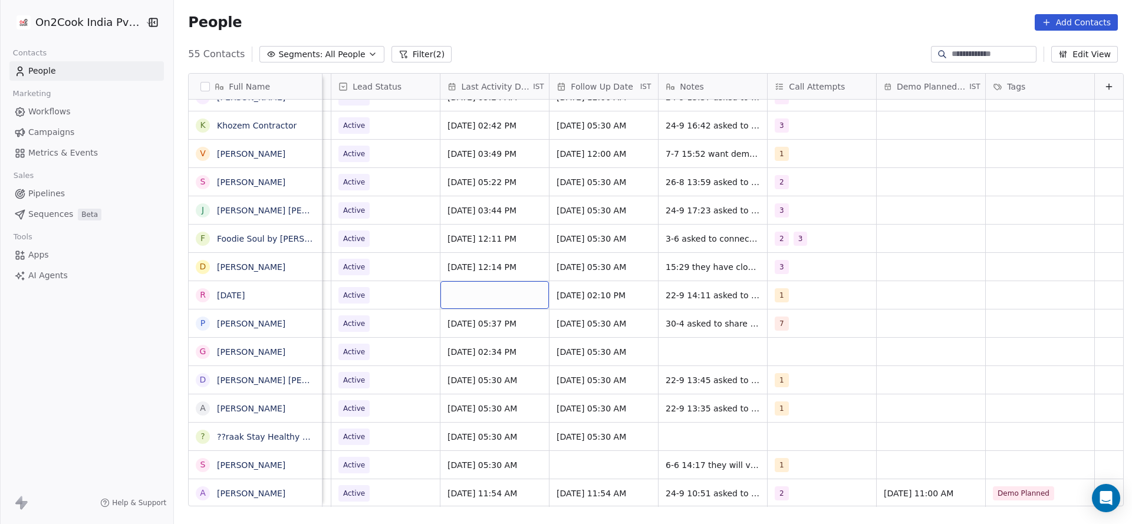
click at [477, 292] on div "grid" at bounding box center [494, 295] width 108 height 28
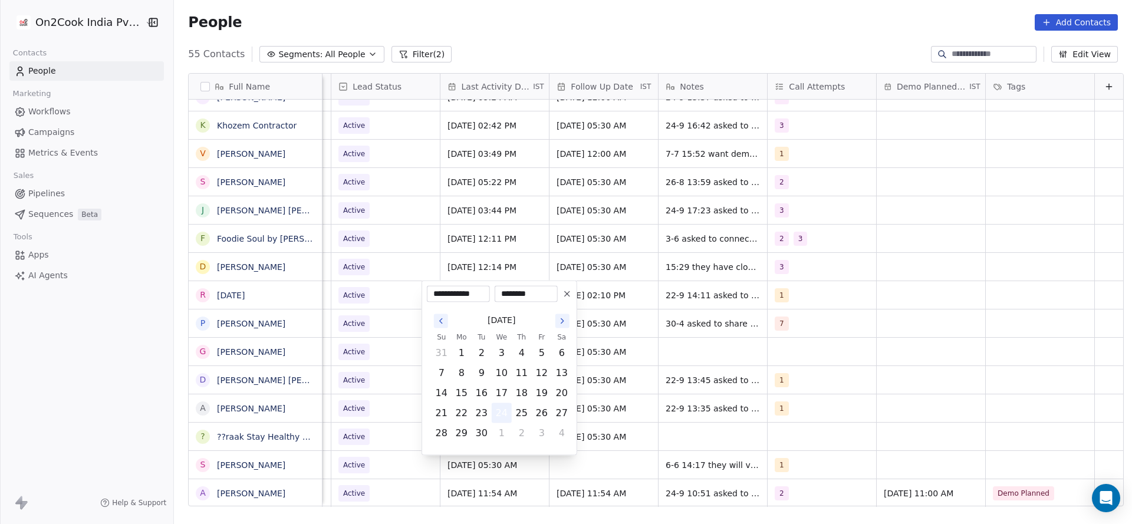
click at [506, 409] on button "24" at bounding box center [501, 413] width 19 height 19
click at [366, 331] on html "On2Cook India Pvt. Ltd. Contacts People Marketing Workflows Campaigns Metrics &…" at bounding box center [566, 262] width 1132 height 524
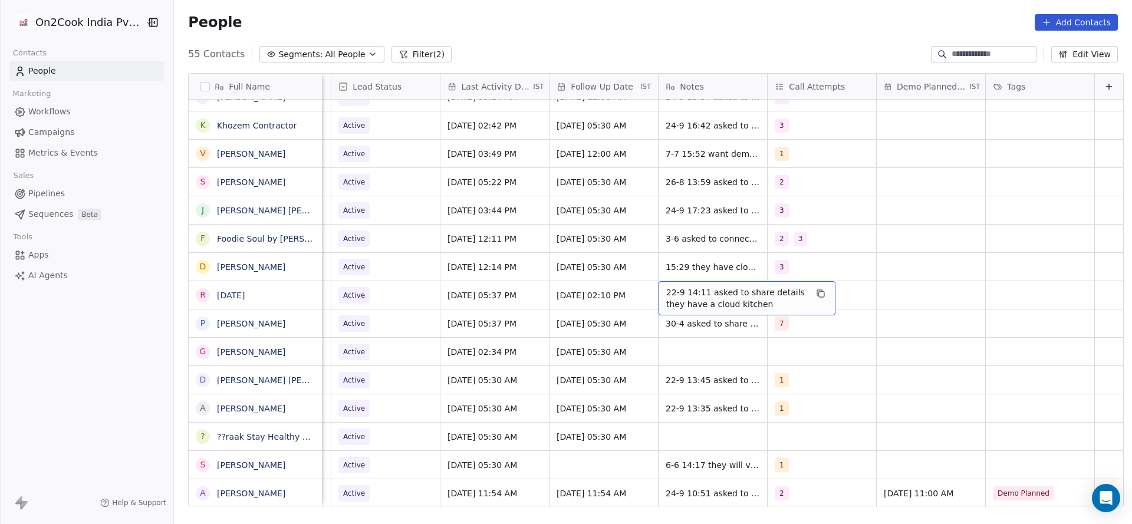
click at [700, 295] on span "22-9 14:11 asked to share details they have a cloud kitchen" at bounding box center [736, 299] width 140 height 24
click at [643, 285] on textarea "**********" at bounding box center [728, 299] width 176 height 37
type textarea "**********"
click at [602, 363] on html "On2Cook India Pvt. Ltd. Contacts People Marketing Workflows Campaigns Metrics &…" at bounding box center [566, 262] width 1132 height 524
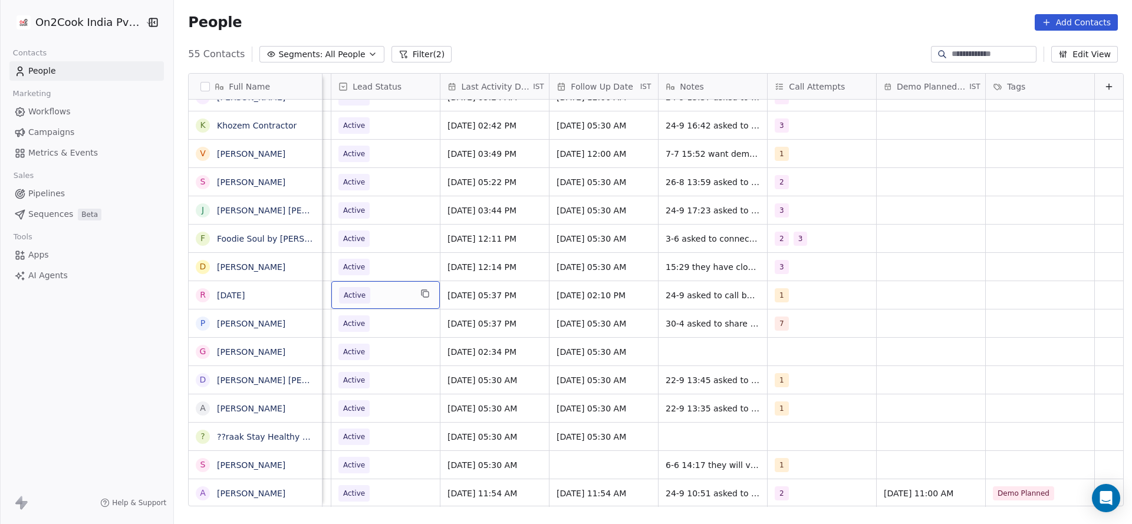
scroll to position [0, 1526]
click at [798, 299] on div "1" at bounding box center [811, 295] width 72 height 14
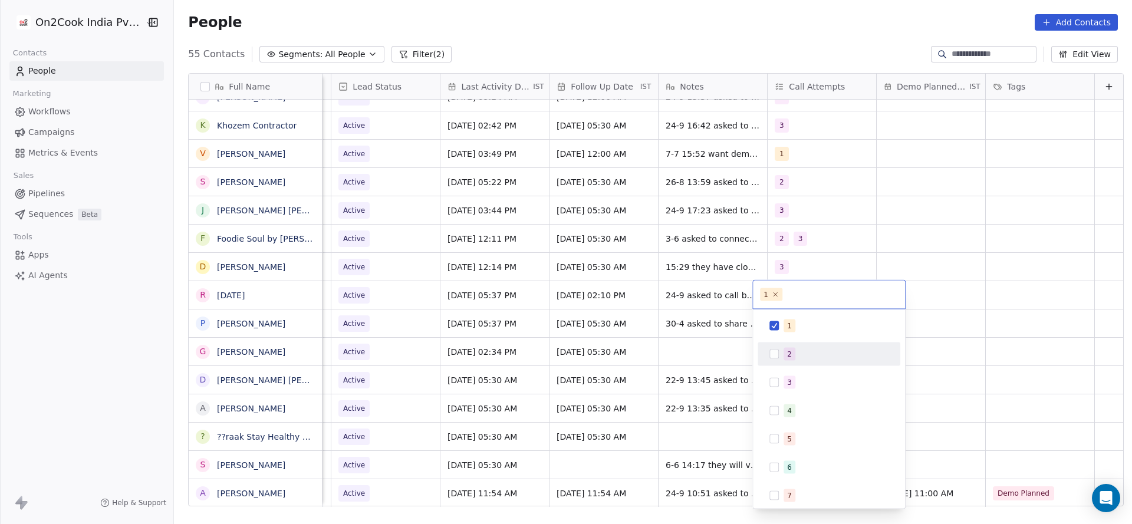
click at [796, 356] on div "2" at bounding box center [836, 354] width 105 height 13
click at [778, 317] on div "1" at bounding box center [828, 326] width 133 height 19
drag, startPoint x: 672, startPoint y: 348, endPoint x: 364, endPoint y: 277, distance: 316.4
click at [662, 348] on html "On2Cook India Pvt. Ltd. Contacts People Marketing Workflows Campaigns Metrics &…" at bounding box center [566, 262] width 1132 height 524
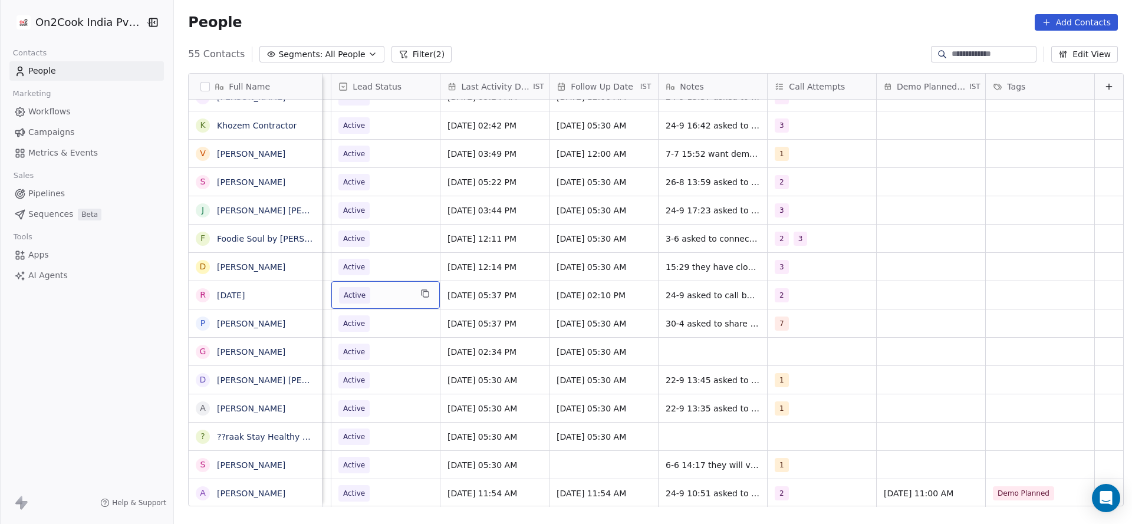
click at [377, 285] on div "Active" at bounding box center [385, 295] width 108 height 28
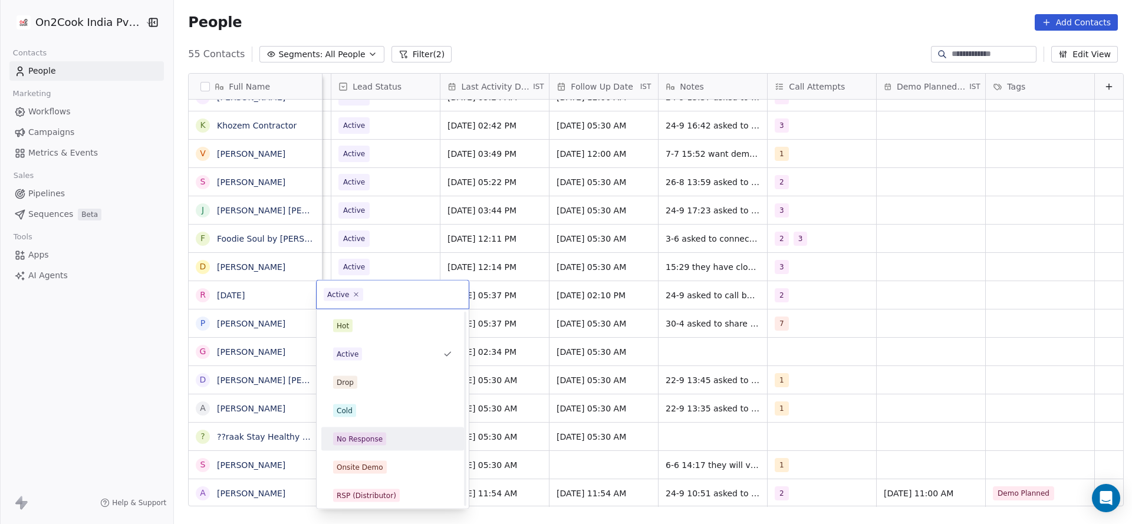
scroll to position [88, 0]
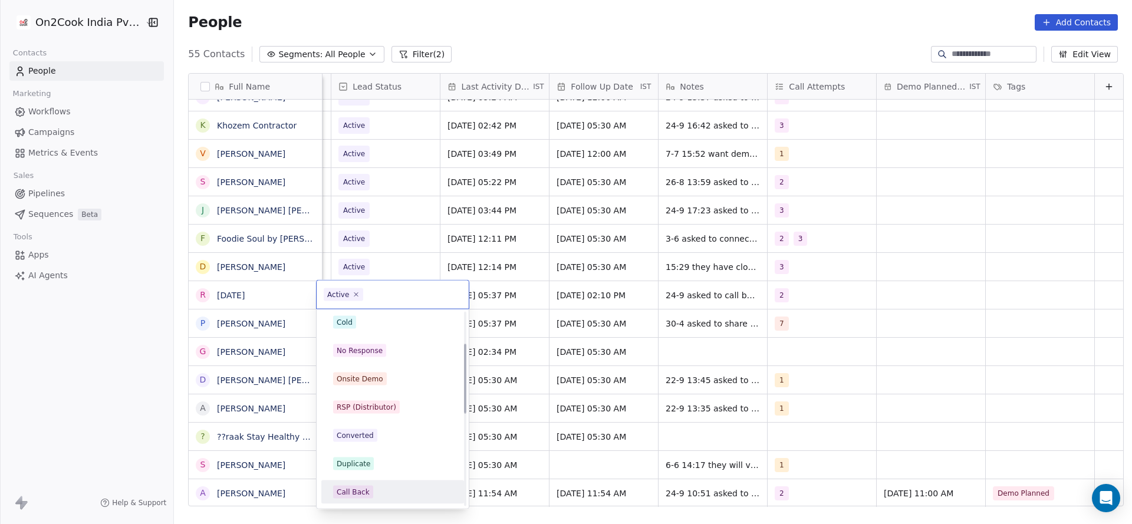
click at [368, 497] on span "Call Back" at bounding box center [353, 492] width 40 height 13
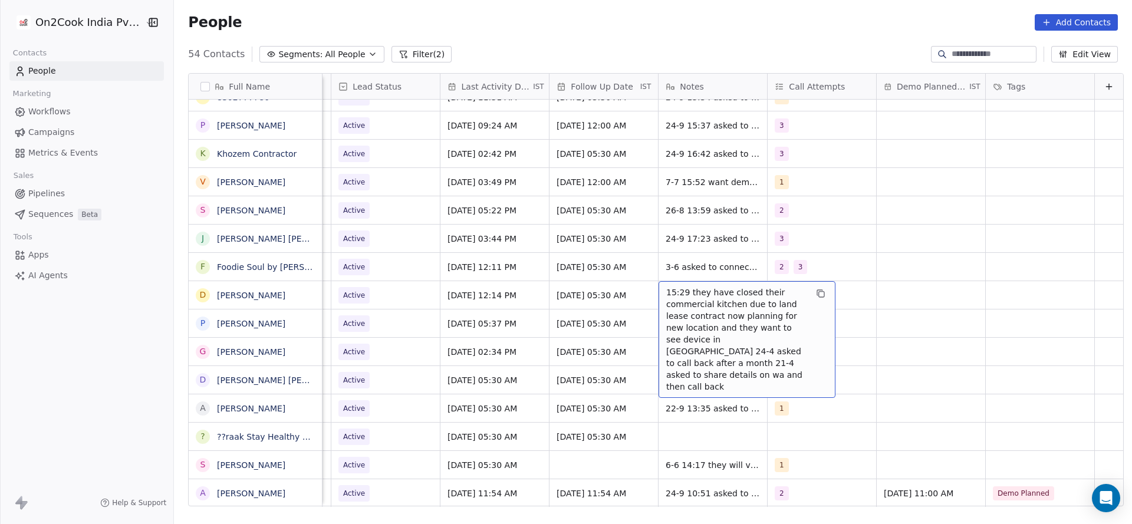
scroll to position [13, 1526]
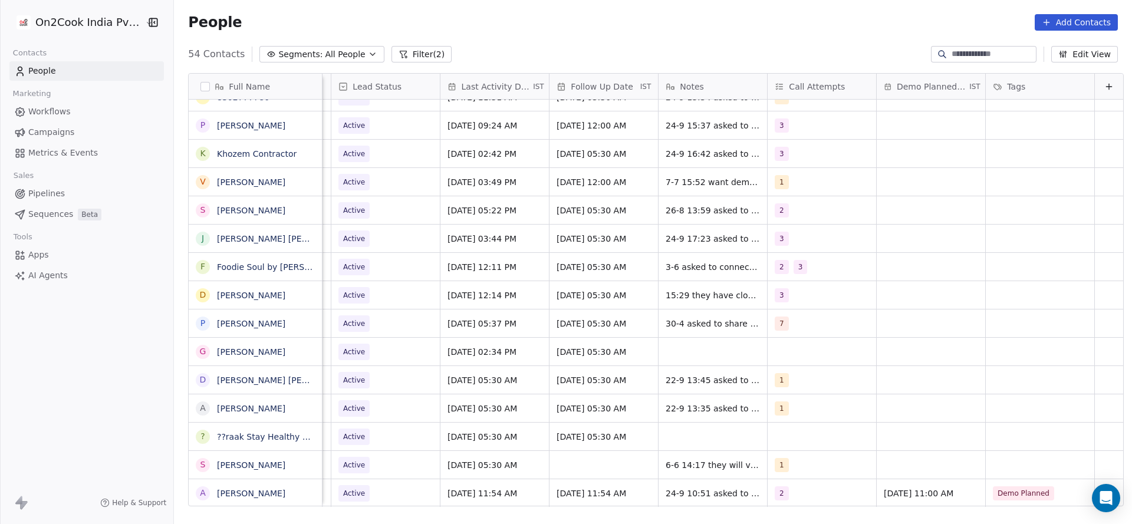
click at [428, 45] on div "54 Contacts Segments: All People Filter (2) Edit View" at bounding box center [653, 54] width 958 height 19
click at [421, 48] on button "Filter (2)" at bounding box center [421, 54] width 61 height 17
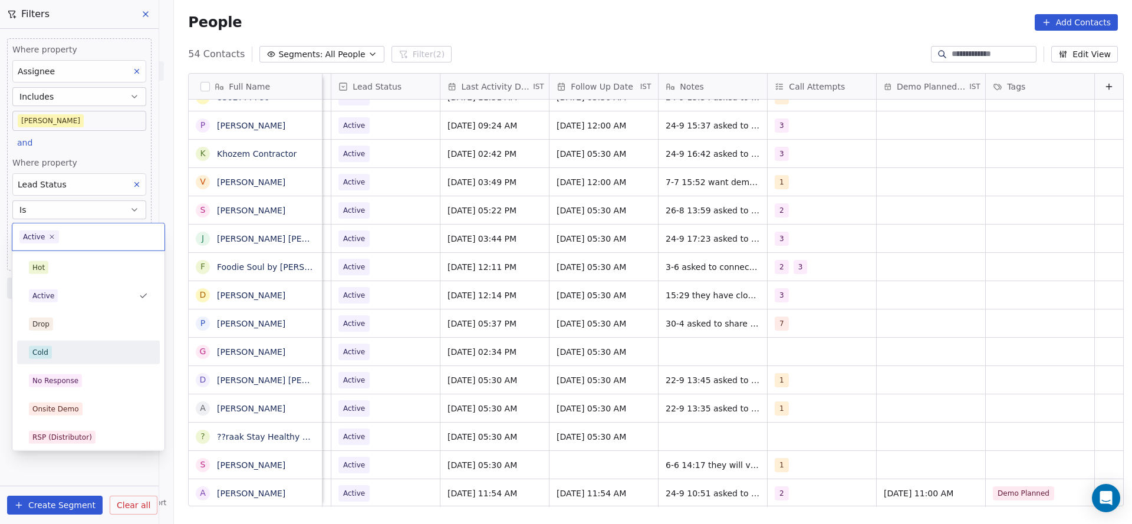
scroll to position [88, 0]
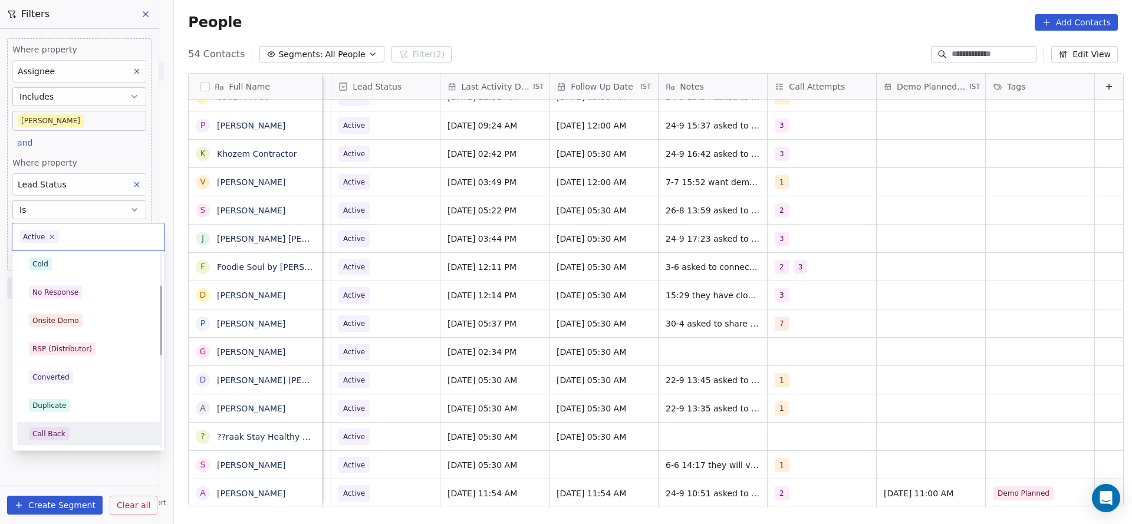
click at [68, 429] on div "Call Back" at bounding box center [88, 433] width 119 height 13
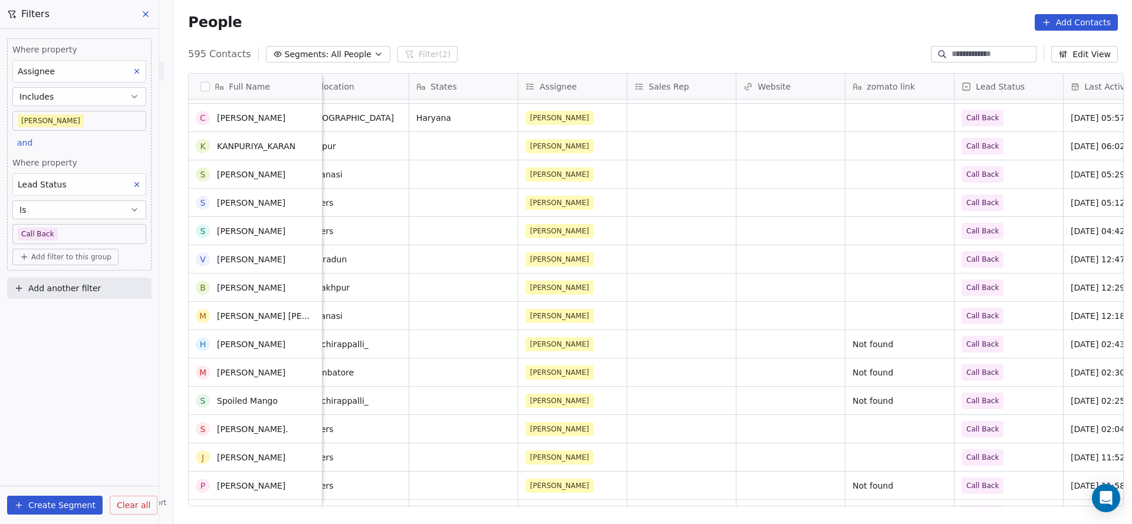
scroll to position [1150, 0]
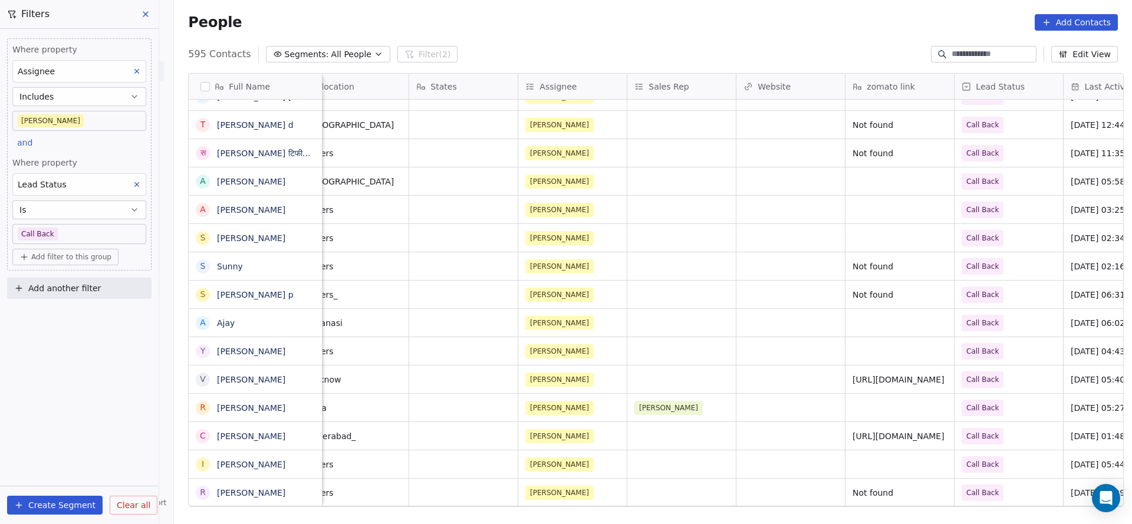
drag, startPoint x: 769, startPoint y: 507, endPoint x: 807, endPoint y: 498, distance: 38.9
click at [855, 493] on div "Full Name S [PERSON_NAME] S [PERSON_NAME] [PERSON_NAME] C [PERSON_NAME] K KANPU…" at bounding box center [653, 294] width 958 height 461
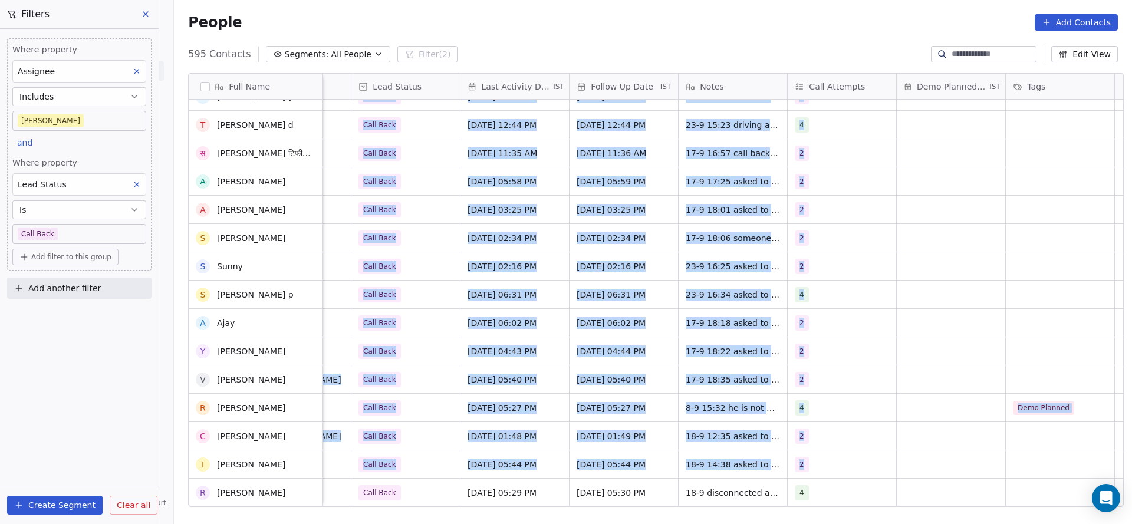
scroll to position [1415, 0]
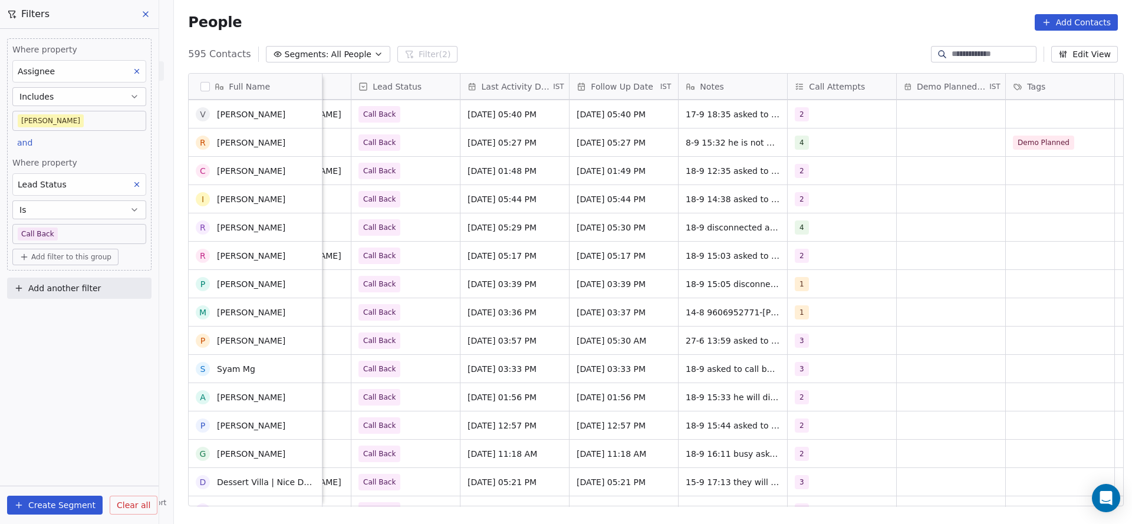
click at [45, 405] on div "Where property Assignee Includes [PERSON_NAME] and Where property Lead Status I…" at bounding box center [79, 276] width 159 height 495
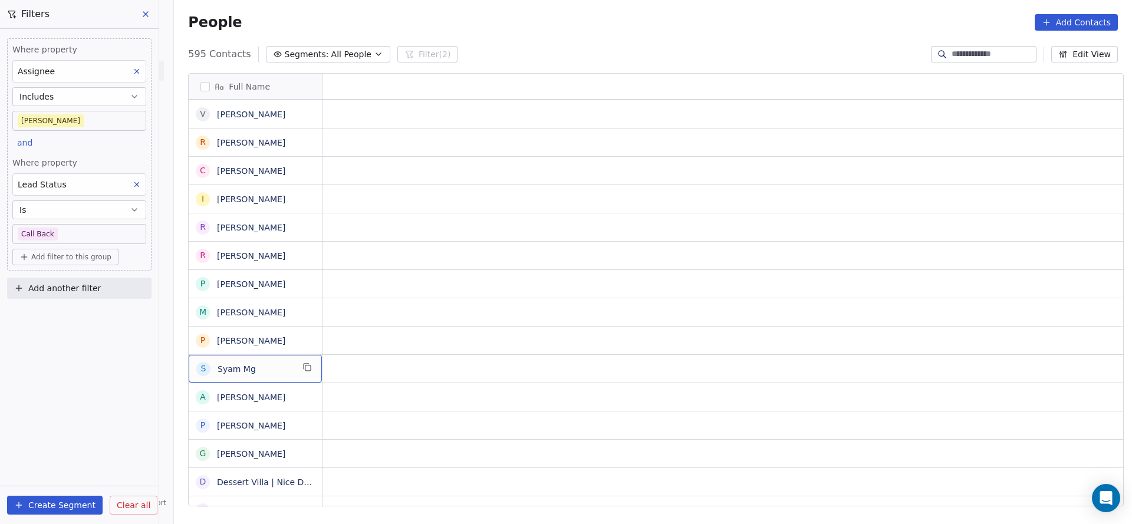
scroll to position [0, 0]
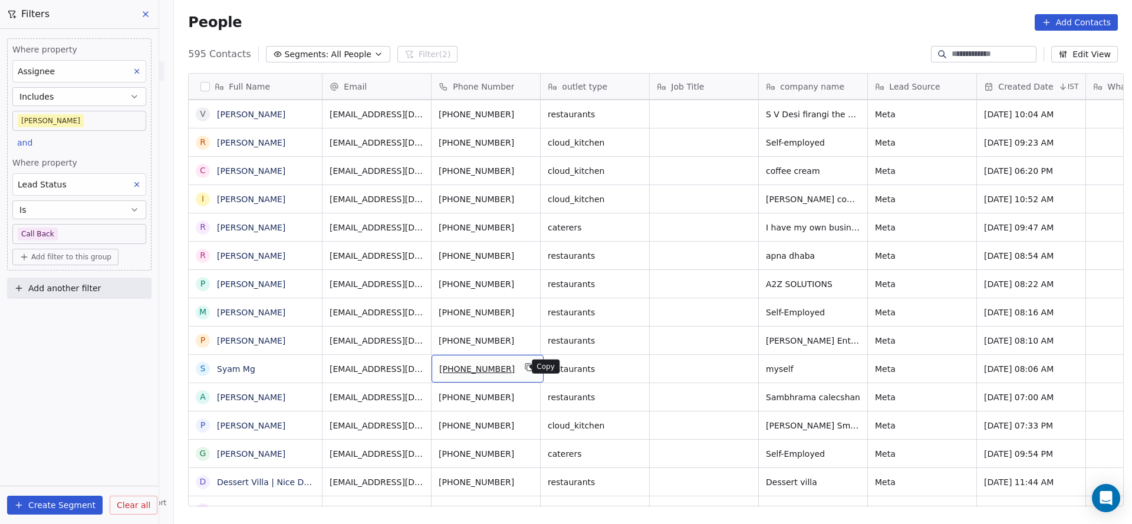
click at [525, 368] on icon "grid" at bounding box center [529, 367] width 9 height 9
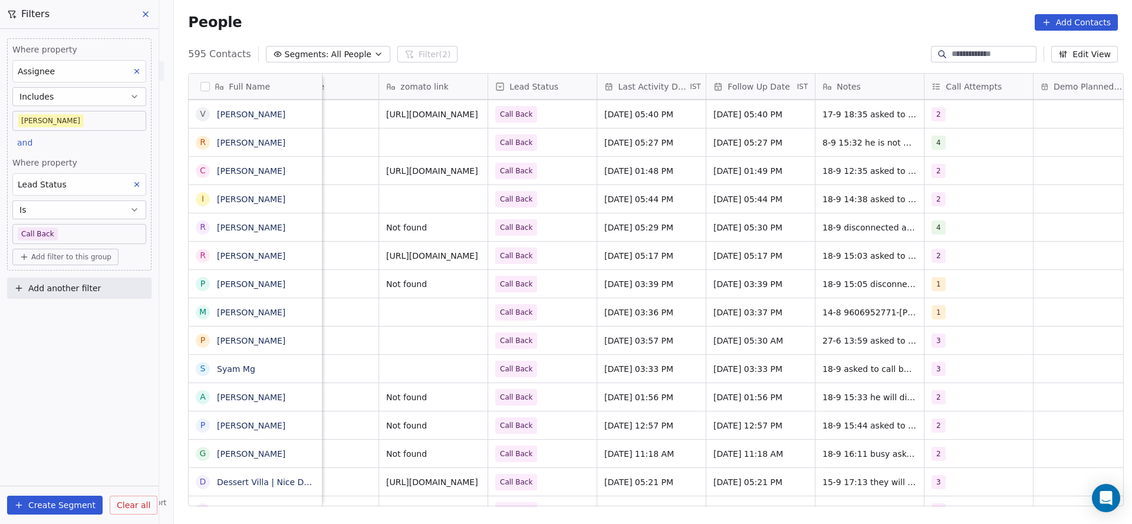
scroll to position [0, 1531]
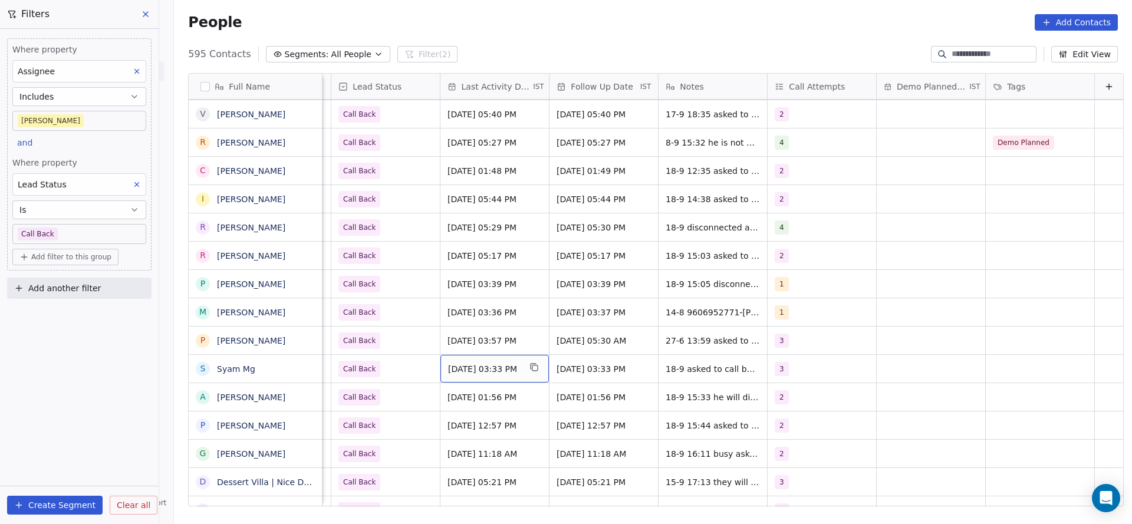
click at [483, 371] on span "[DATE] 03:33 PM" at bounding box center [484, 369] width 72 height 12
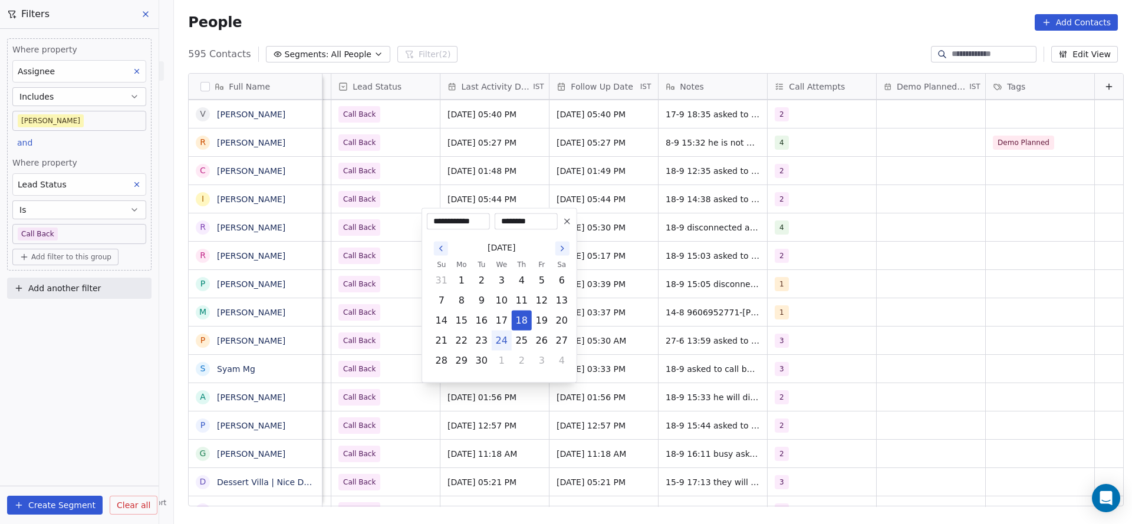
click at [499, 342] on button "24" at bounding box center [501, 340] width 19 height 19
type input "**********"
click at [368, 374] on html "On2Cook India Pvt. Ltd. Contacts People Marketing Workflows Campaigns Metrics &…" at bounding box center [566, 262] width 1132 height 524
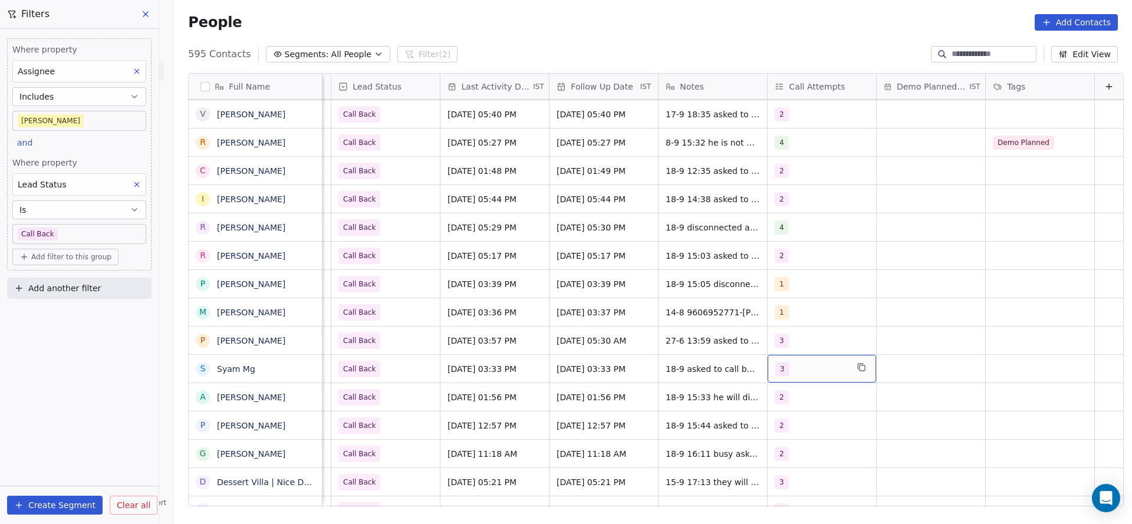
click at [784, 366] on div "3" at bounding box center [811, 369] width 72 height 14
click at [792, 281] on div "4" at bounding box center [831, 284] width 105 height 13
click at [795, 264] on div "3" at bounding box center [824, 256] width 133 height 19
click at [712, 297] on html "On2Cook India Pvt. Ltd. Contacts People Marketing Workflows Campaigns Metrics &…" at bounding box center [566, 262] width 1132 height 524
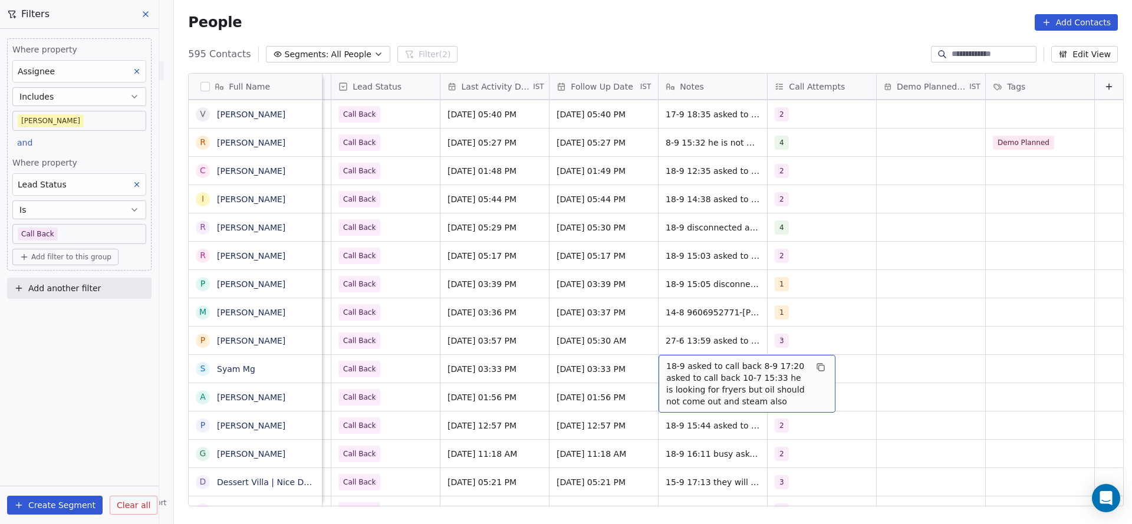
click at [672, 370] on span "18-9 asked to call back 8-9 17:20 asked to call back 10-7 15:33 he is looking f…" at bounding box center [736, 383] width 140 height 47
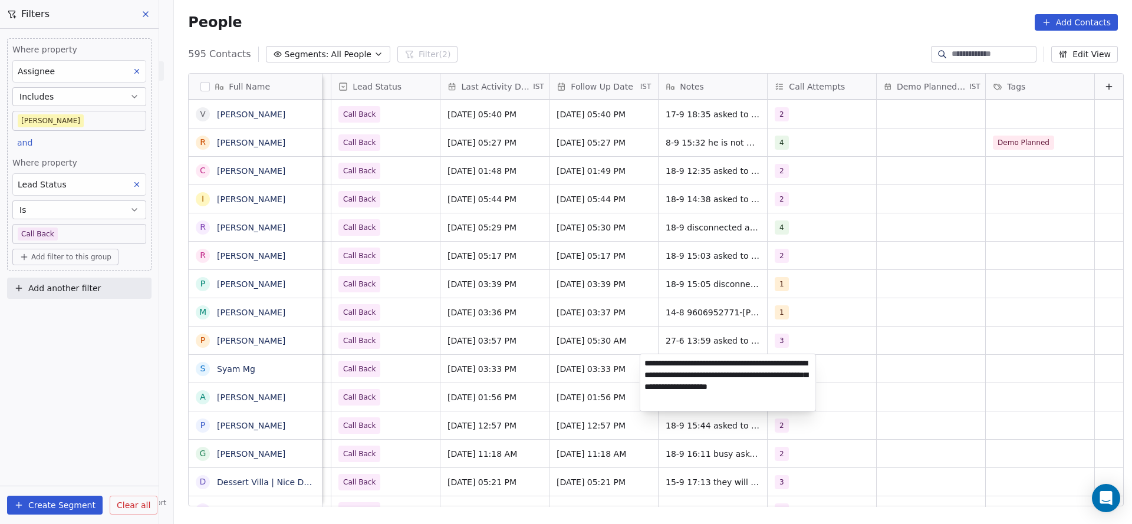
click at [646, 364] on textarea "**********" at bounding box center [728, 382] width 176 height 57
type textarea "**********"
click at [565, 390] on html "On2Cook India Pvt. Ltd. Contacts People Marketing Workflows Campaigns Metrics &…" at bounding box center [566, 262] width 1132 height 524
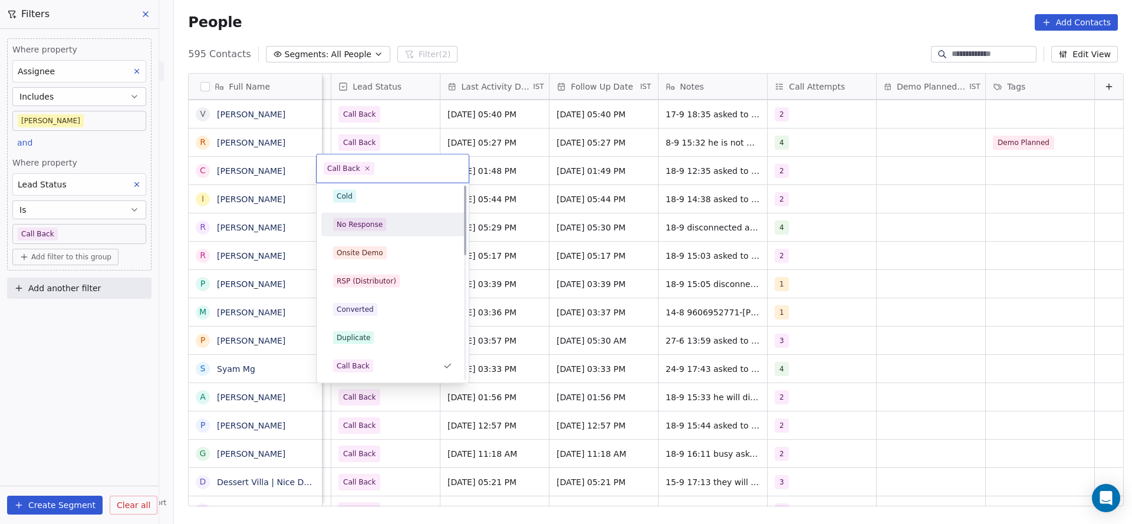
scroll to position [0, 0]
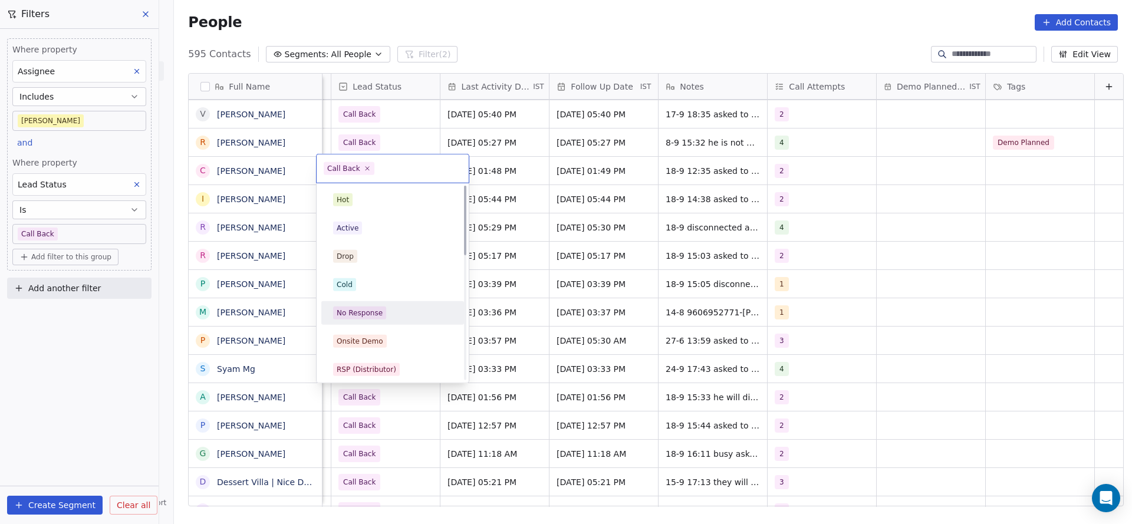
click at [370, 228] on div "Active" at bounding box center [392, 228] width 119 height 13
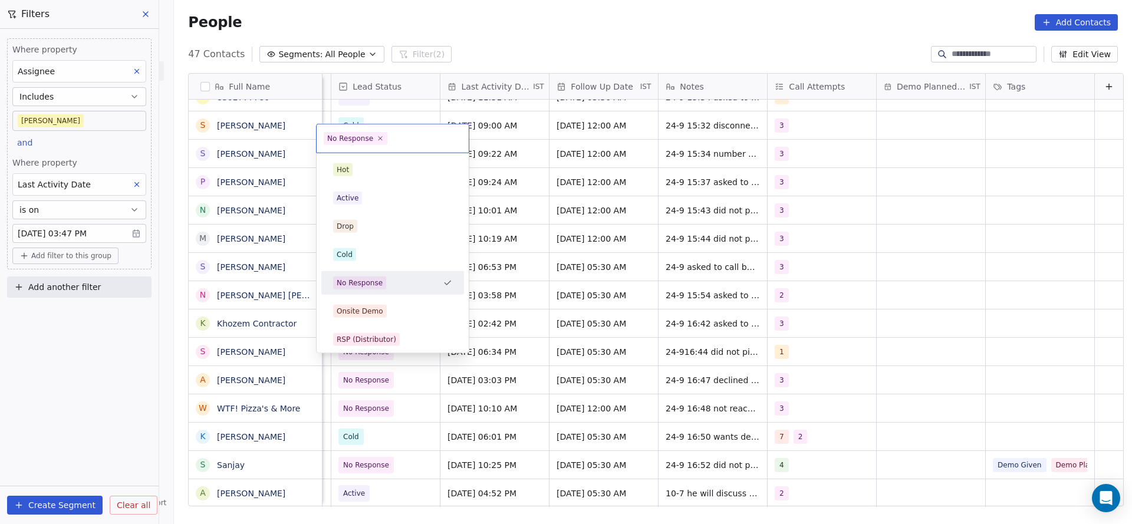
scroll to position [13, 1526]
click at [366, 253] on div "Cold" at bounding box center [392, 254] width 119 height 13
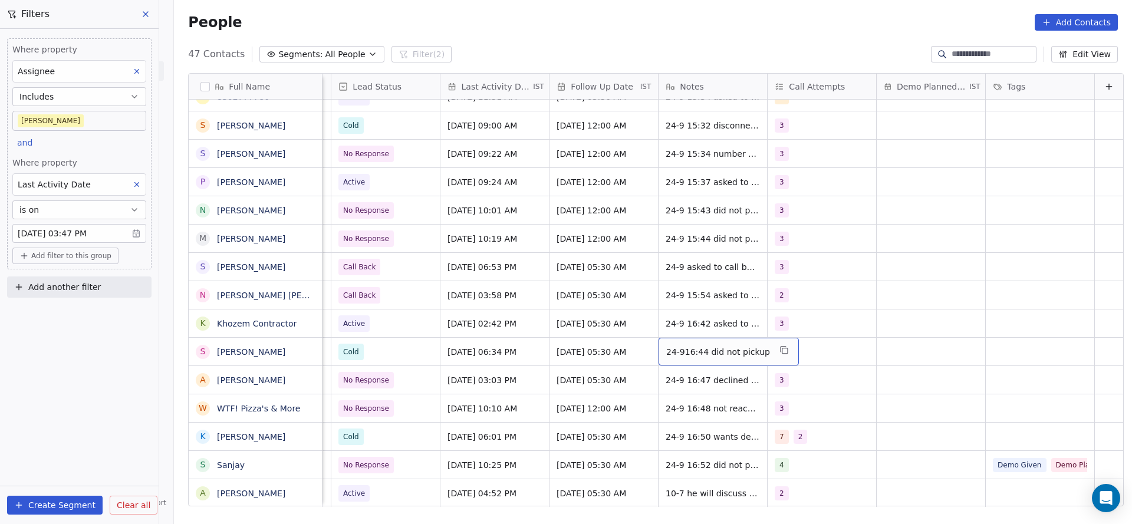
click at [659, 340] on div "24-916:44 did not pickup" at bounding box center [729, 352] width 140 height 28
click at [649, 333] on textarea "**********" at bounding box center [708, 342] width 129 height 37
type textarea "**********"
click at [597, 350] on html "On2Cook India Pvt. Ltd. Contacts People Marketing Workflows Campaigns Metrics &…" at bounding box center [566, 262] width 1132 height 524
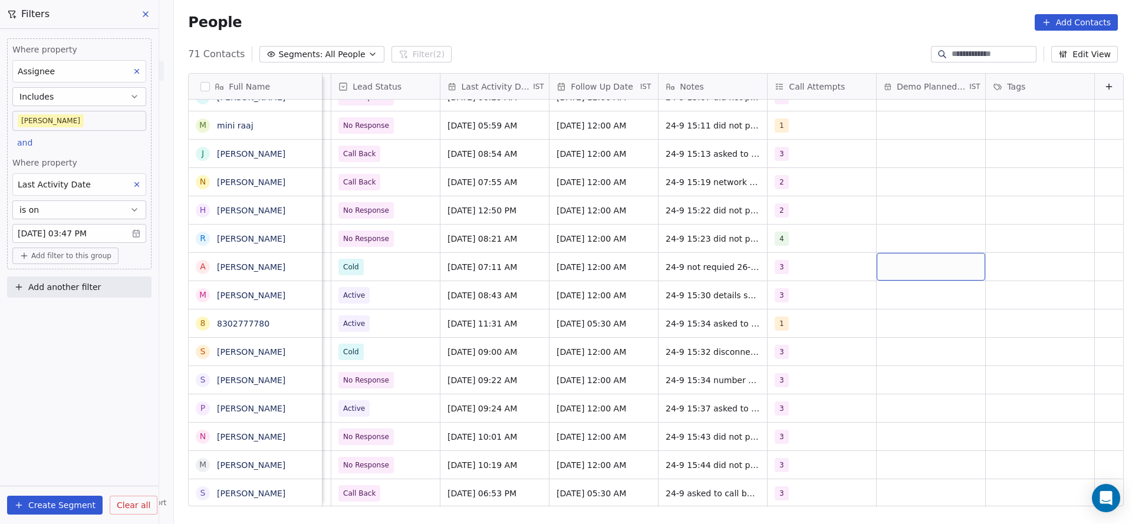
click at [71, 261] on button "Add filter to this group" at bounding box center [65, 256] width 106 height 17
click at [795, 262] on html "On2Cook India Pvt. Ltd. Contacts People Marketing Workflows Campaigns Metrics &…" at bounding box center [566, 262] width 1132 height 524
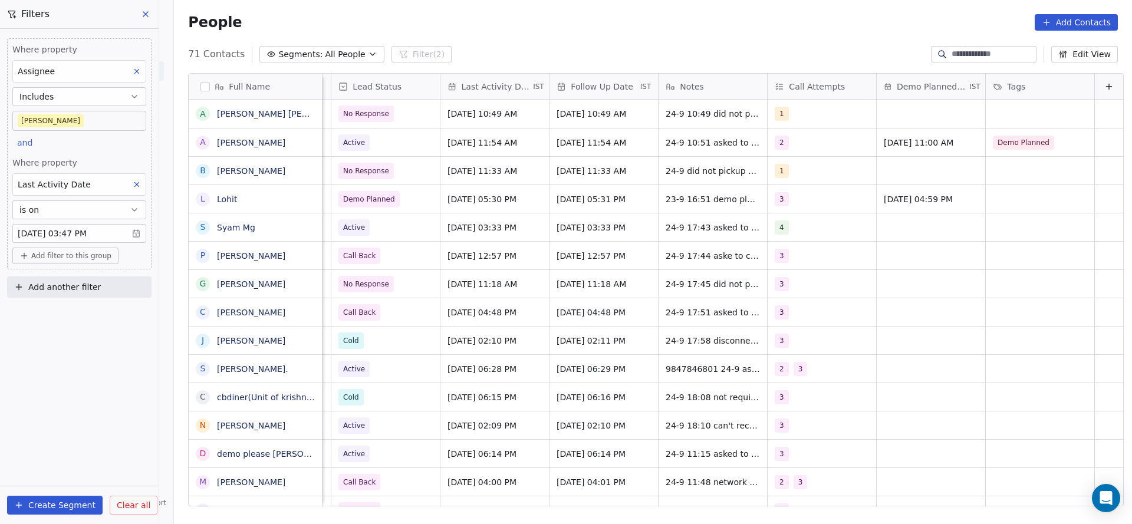
scroll to position [0, 1526]
click at [73, 254] on span "Add filter to this group" at bounding box center [71, 255] width 80 height 9
click at [70, 274] on span "Contact properties" at bounding box center [63, 280] width 77 height 12
type input "****"
click at [64, 361] on span "Lead Status" at bounding box center [49, 360] width 49 height 12
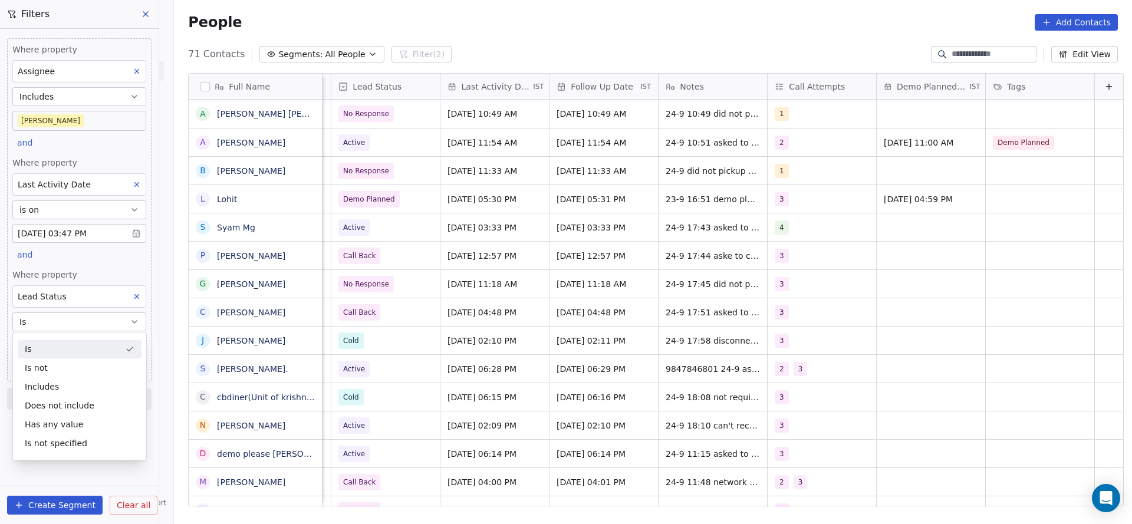
click at [92, 281] on div "Where property Lead Status Is Select Lead Status" at bounding box center [79, 312] width 134 height 86
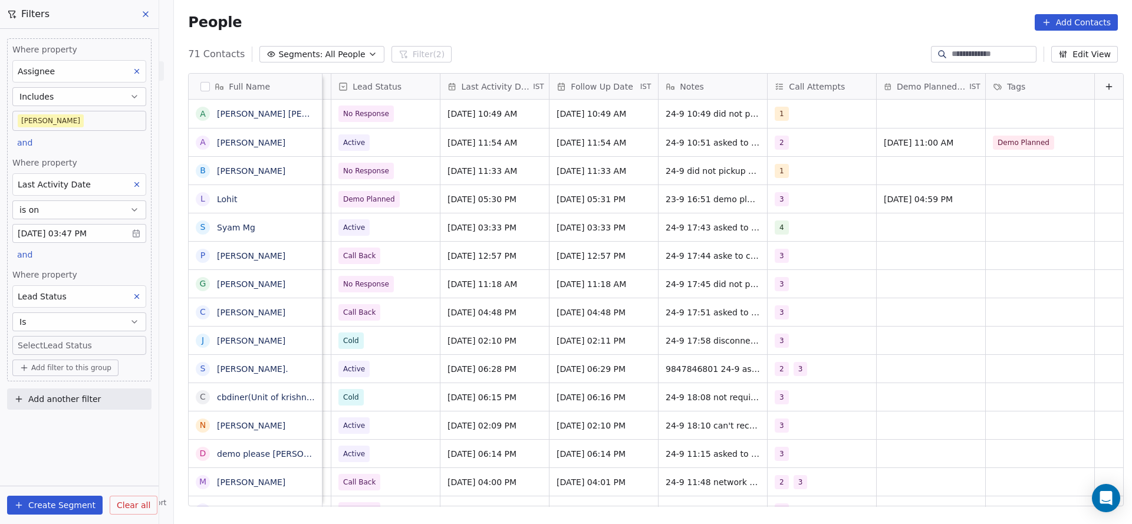
click at [117, 345] on body "On2Cook India Pvt. Ltd. Contacts People Marketing Workflows Campaigns Metrics &…" at bounding box center [566, 262] width 1132 height 524
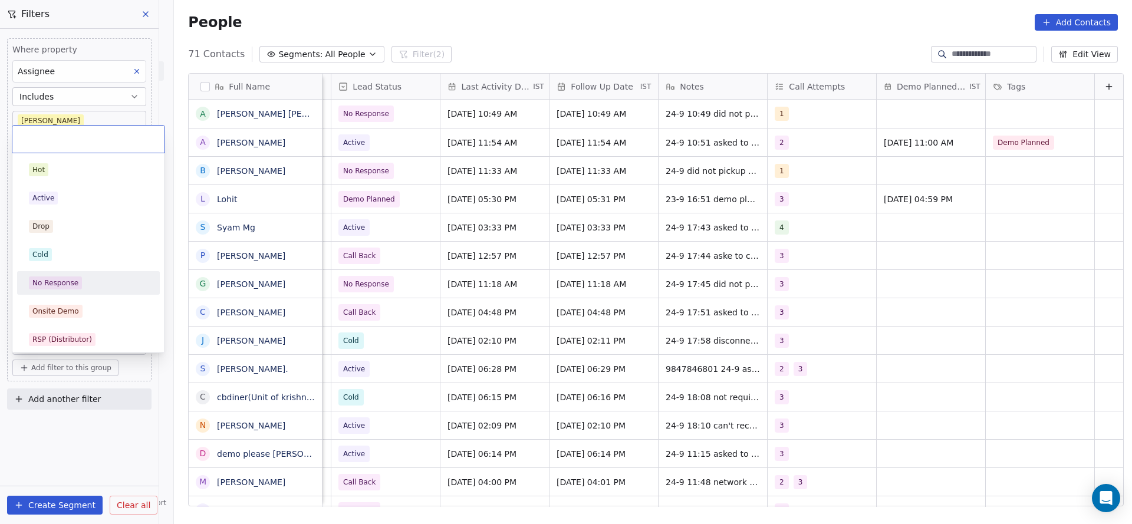
click at [74, 287] on div "No Response" at bounding box center [55, 283] width 46 height 11
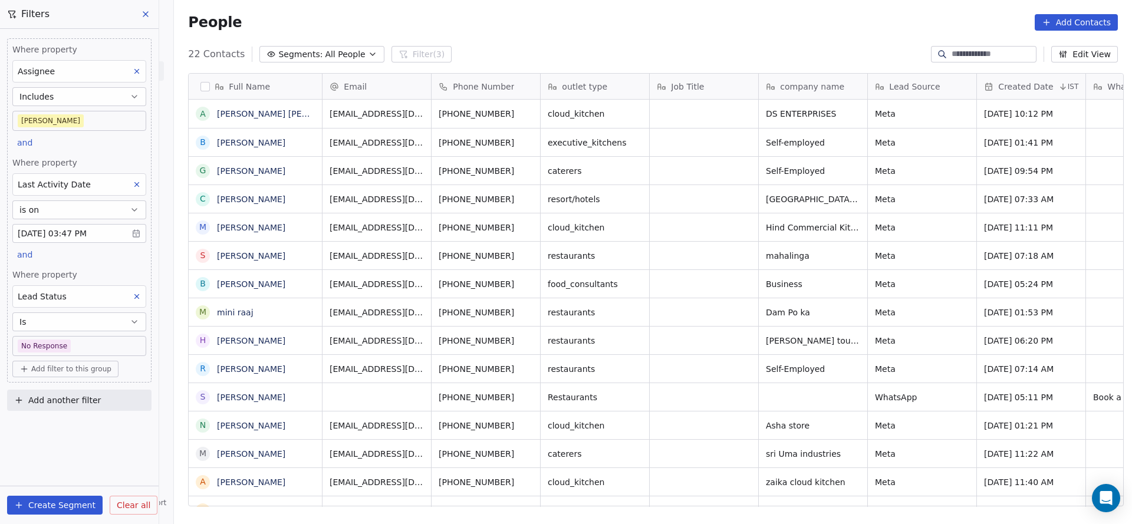
scroll to position [447, 950]
click at [70, 342] on body "On2Cook India Pvt. Ltd. Contacts People Marketing Workflows Campaigns Metrics &…" at bounding box center [566, 262] width 1132 height 524
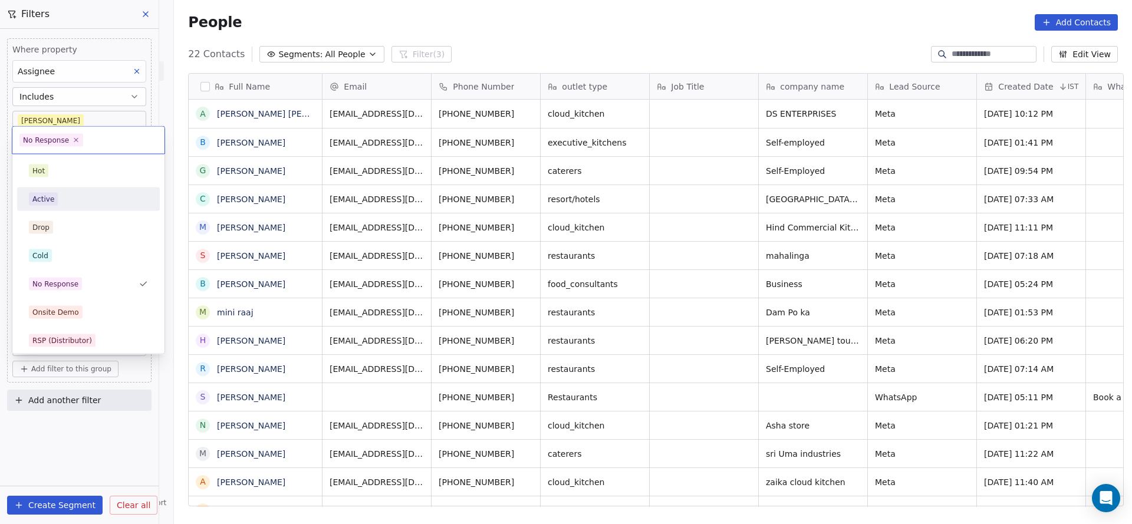
click at [68, 200] on div "Active" at bounding box center [88, 199] width 119 height 13
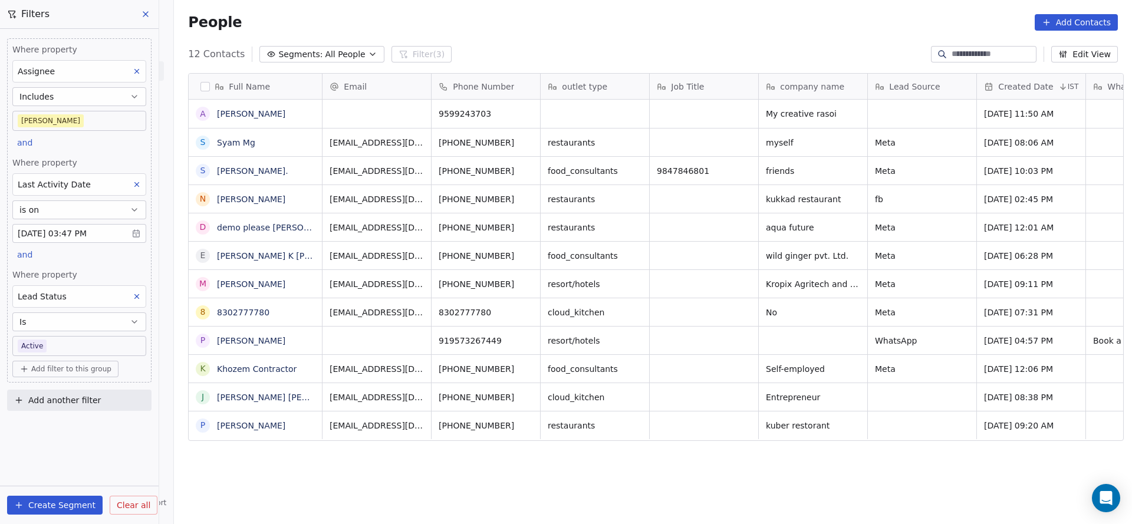
click at [118, 345] on body "On2Cook India Pvt. Ltd. Contacts People Marketing Workflows Campaigns Metrics &…" at bounding box center [566, 262] width 1132 height 524
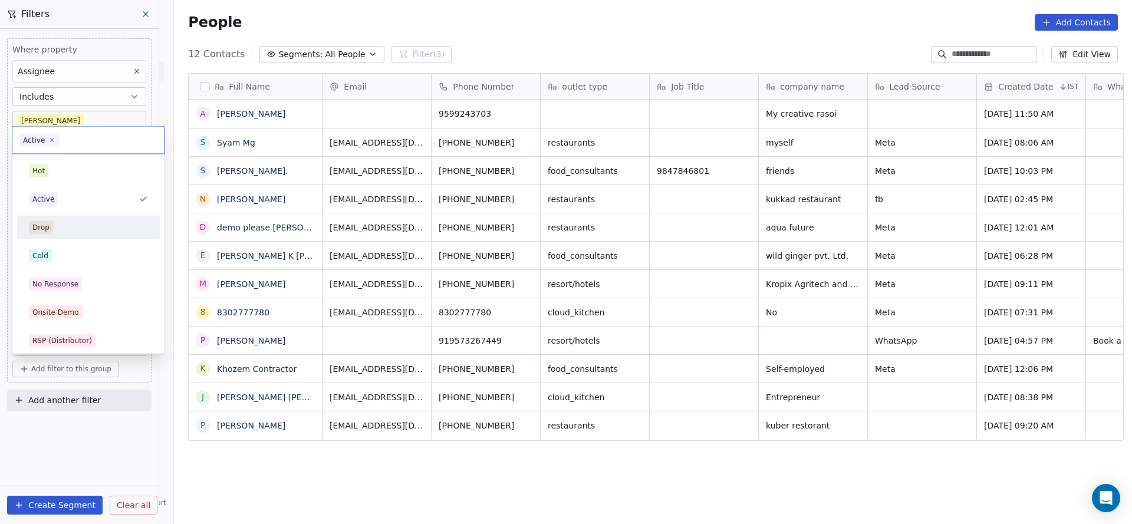
scroll to position [88, 0]
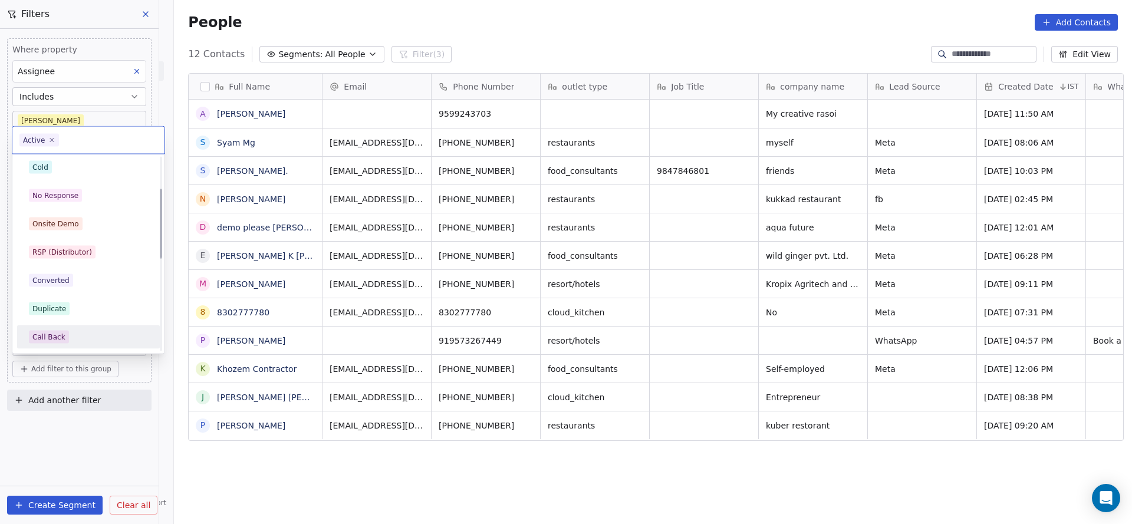
click at [64, 338] on span "Call Back" at bounding box center [49, 337] width 40 height 13
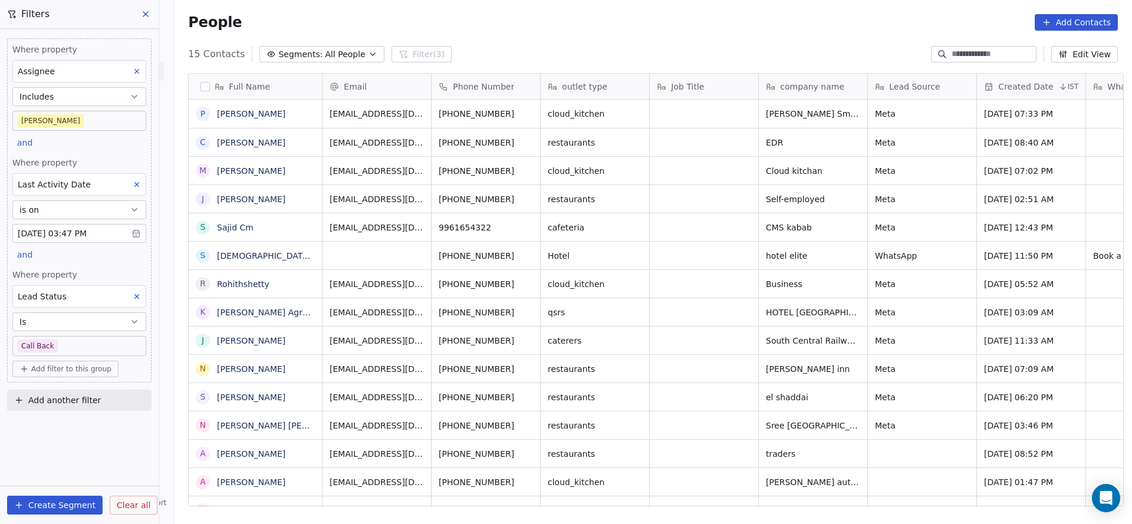
scroll to position [447, 950]
click at [71, 340] on body "On2Cook India Pvt. Ltd. Contacts People Marketing Workflows Campaigns Metrics &…" at bounding box center [566, 262] width 1132 height 524
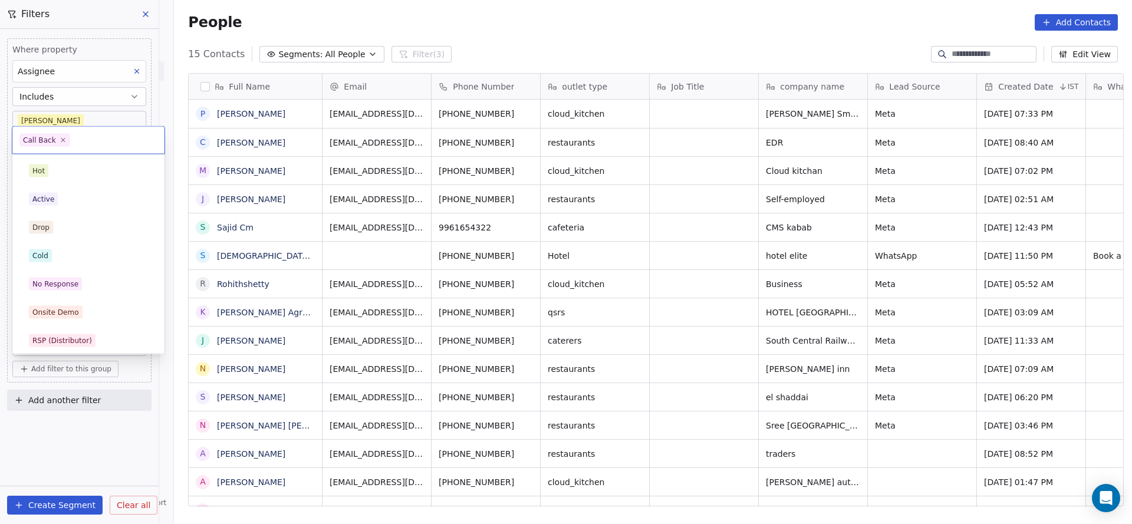
scroll to position [88, 0]
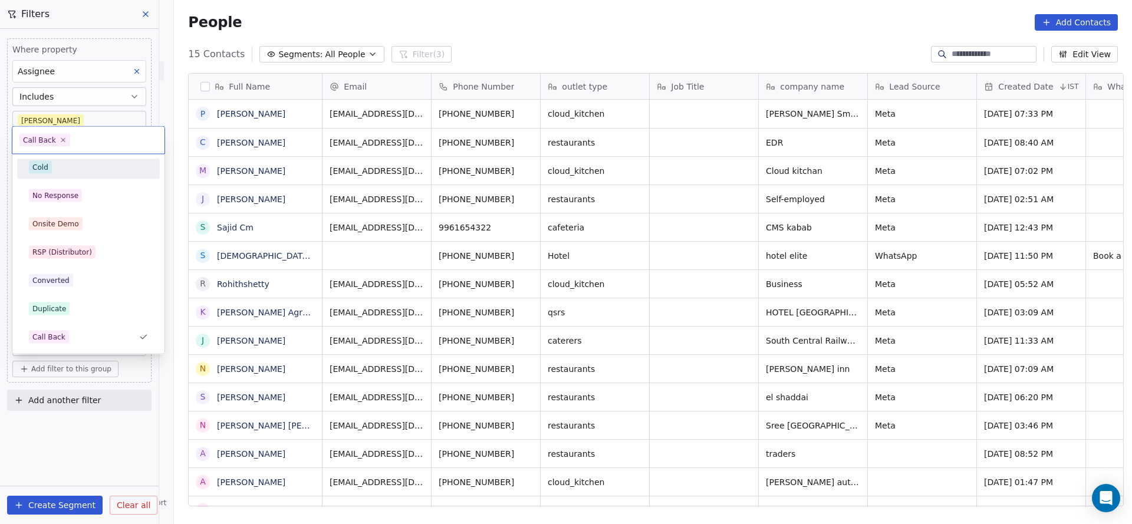
click at [88, 164] on div "Cold" at bounding box center [88, 167] width 119 height 13
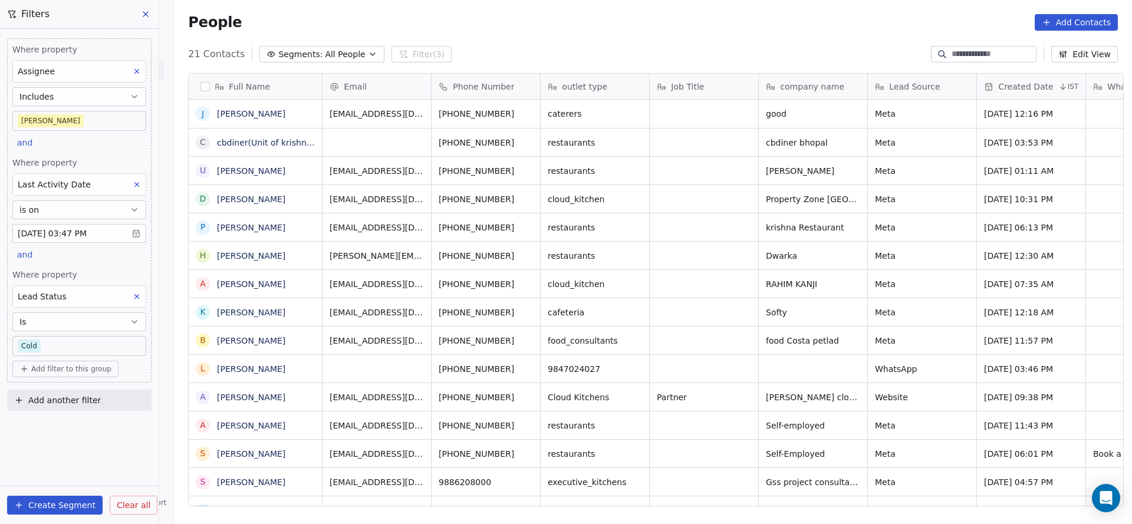
scroll to position [447, 950]
click at [94, 343] on body "On2Cook India Pvt. Ltd. Contacts People Marketing Workflows Campaigns Metrics &…" at bounding box center [566, 262] width 1132 height 524
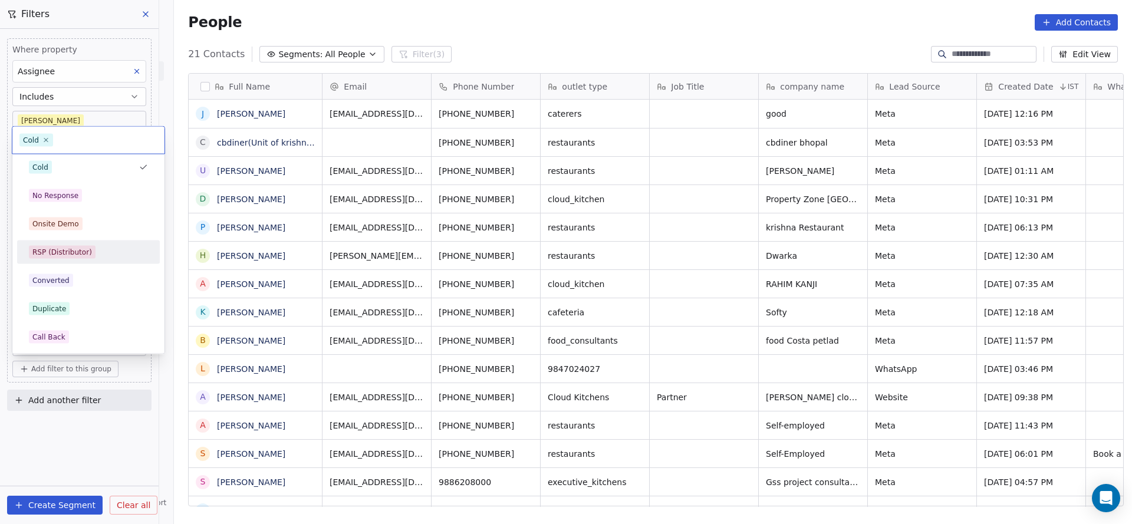
scroll to position [177, 0]
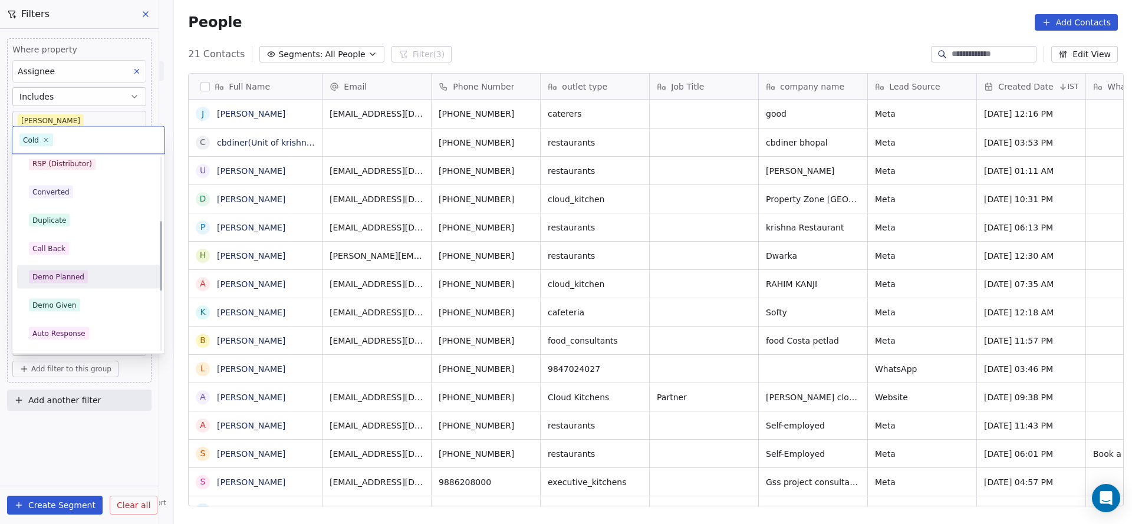
click at [81, 277] on div "Demo Planned" at bounding box center [58, 277] width 52 height 11
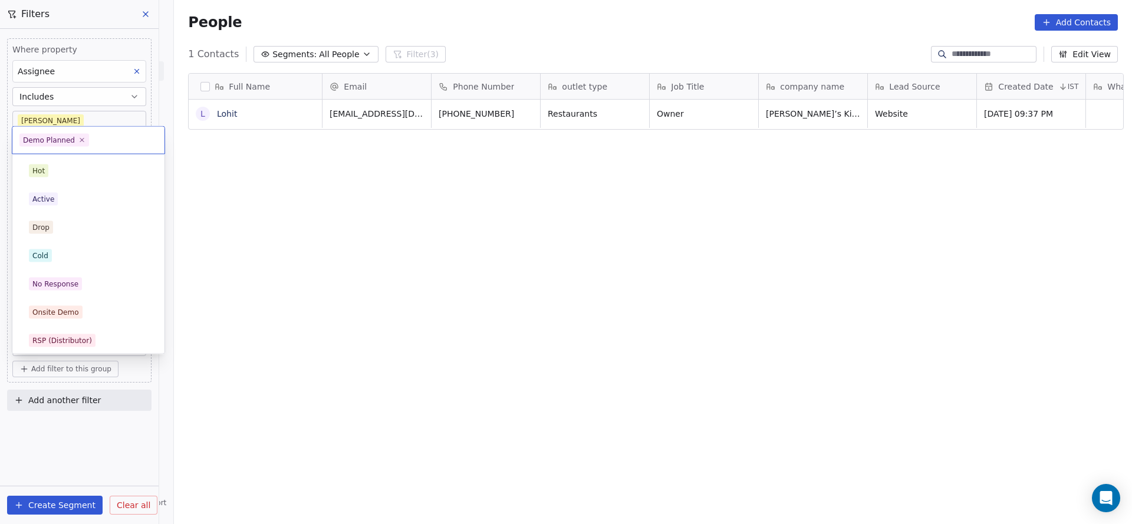
scroll to position [117, 0]
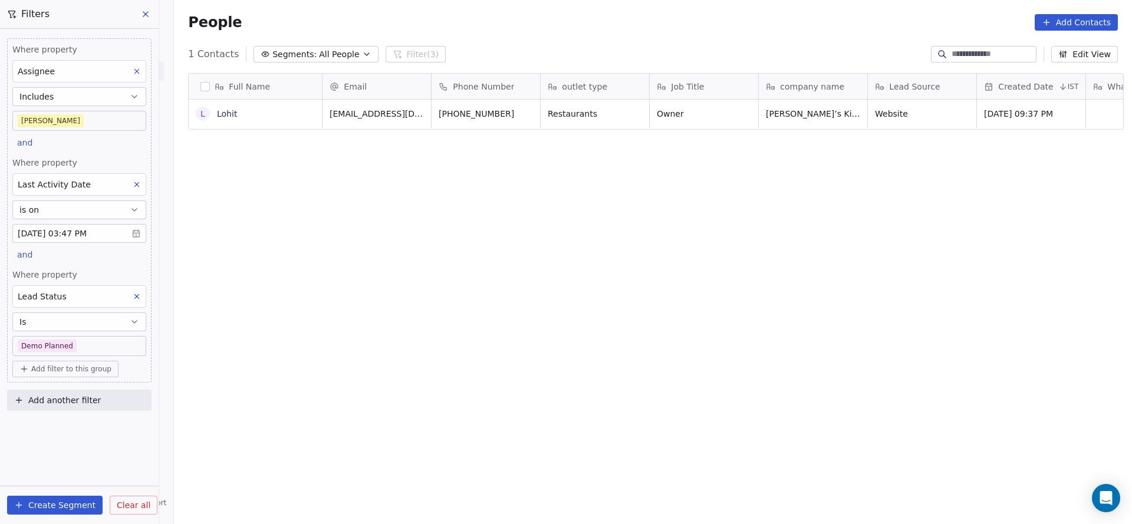
click at [249, 259] on html "On2Cook India Pvt. Ltd. Contacts People Marketing Workflows Campaigns Metrics &…" at bounding box center [566, 262] width 1132 height 524
click at [87, 343] on body "On2Cook India Pvt. Ltd. Contacts People Marketing Workflows Campaigns Metrics &…" at bounding box center [566, 262] width 1132 height 524
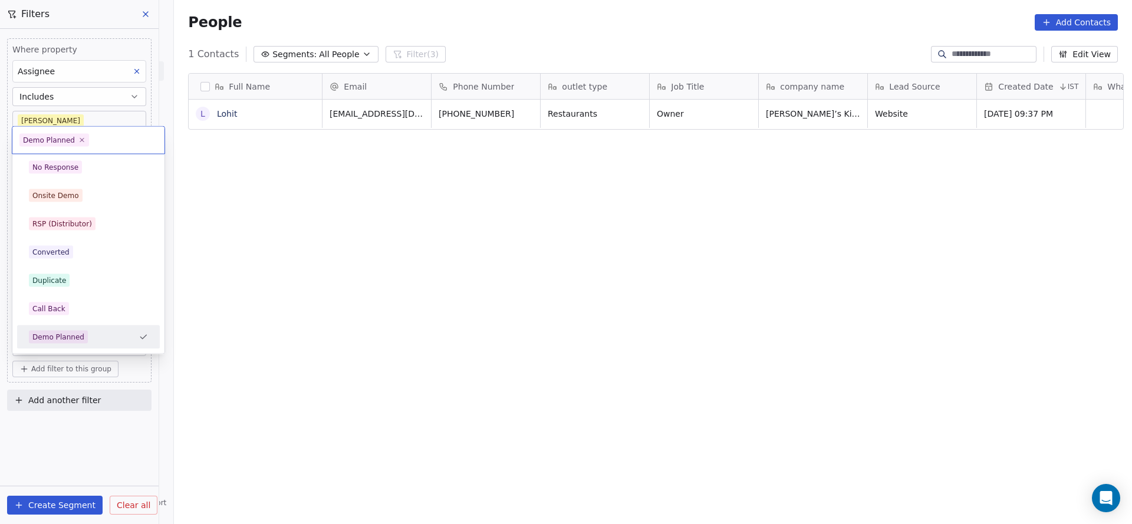
click at [389, 299] on html "On2Cook India Pvt. Ltd. Contacts People Marketing Workflows Campaigns Metrics &…" at bounding box center [566, 262] width 1132 height 524
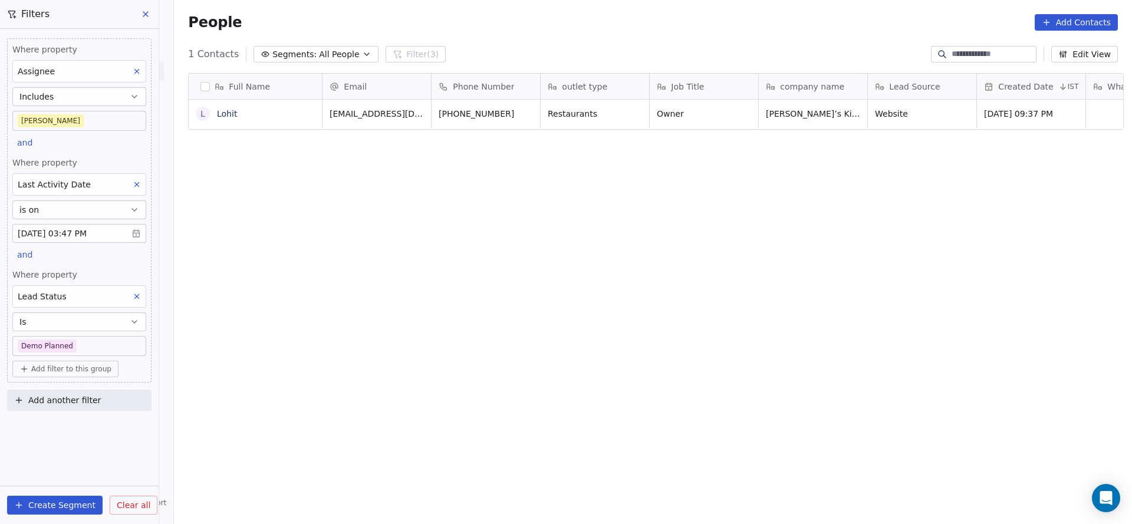
click at [100, 351] on body "On2Cook India Pvt. Ltd. Contacts People Marketing Workflows Campaigns Metrics &…" at bounding box center [566, 262] width 1132 height 524
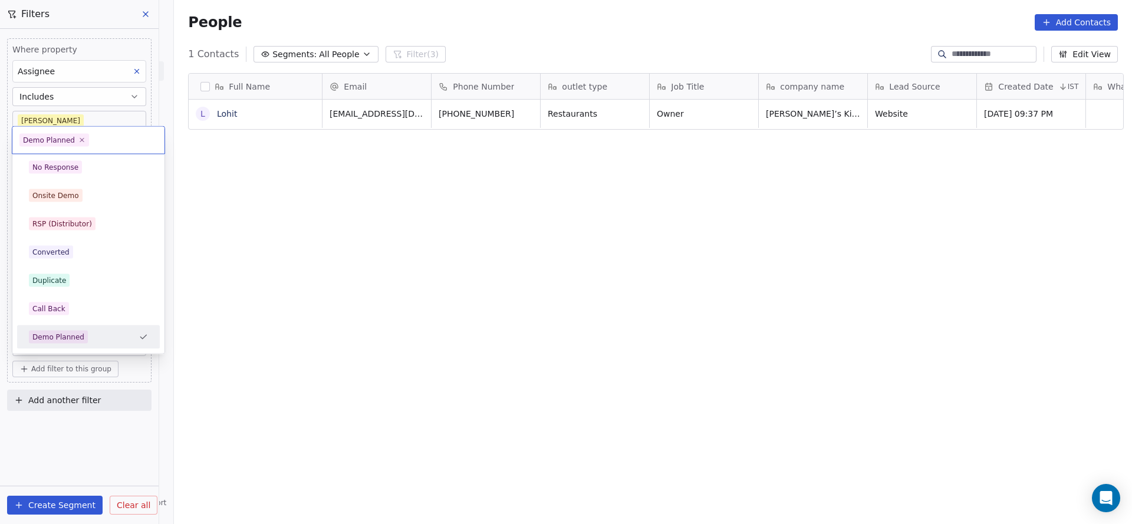
click at [236, 313] on html "On2Cook India Pvt. Ltd. Contacts People Marketing Workflows Campaigns Metrics &…" at bounding box center [566, 262] width 1132 height 524
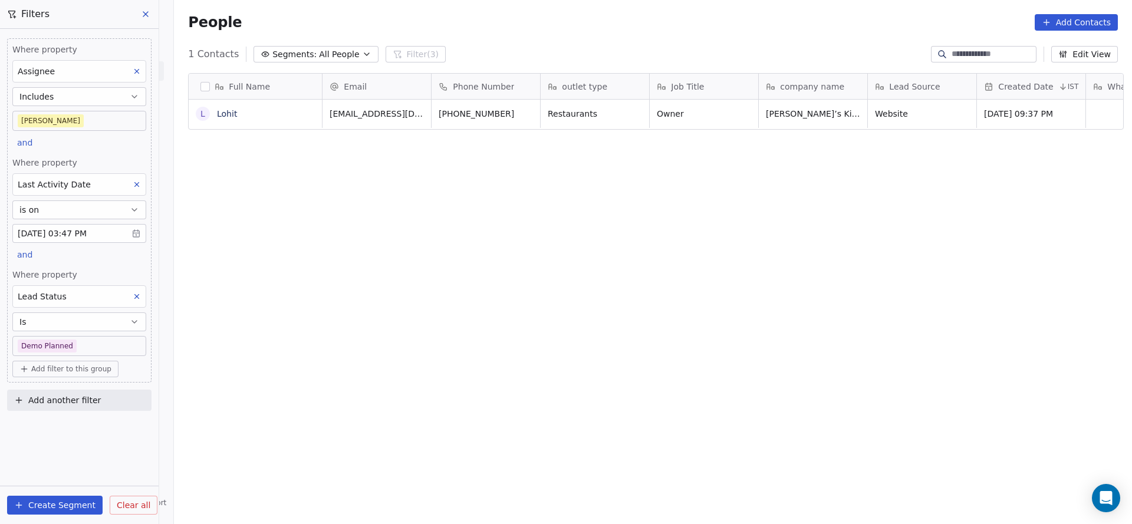
click at [101, 228] on body "On2Cook India Pvt. Ltd. Contacts People Marketing Workflows Campaigns Metrics &…" at bounding box center [566, 262] width 1132 height 524
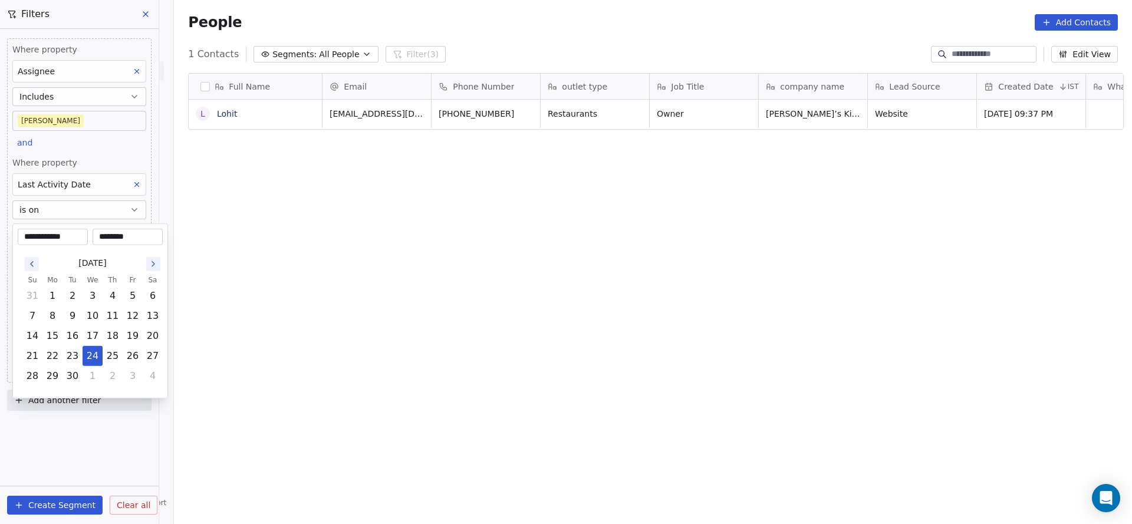
click at [101, 229] on div "********" at bounding box center [128, 237] width 70 height 17
click at [126, 233] on input "********" at bounding box center [127, 237] width 65 height 12
click at [119, 238] on input "********" at bounding box center [127, 237] width 65 height 12
type input "********"
click at [376, 216] on html "**********" at bounding box center [566, 262] width 1132 height 524
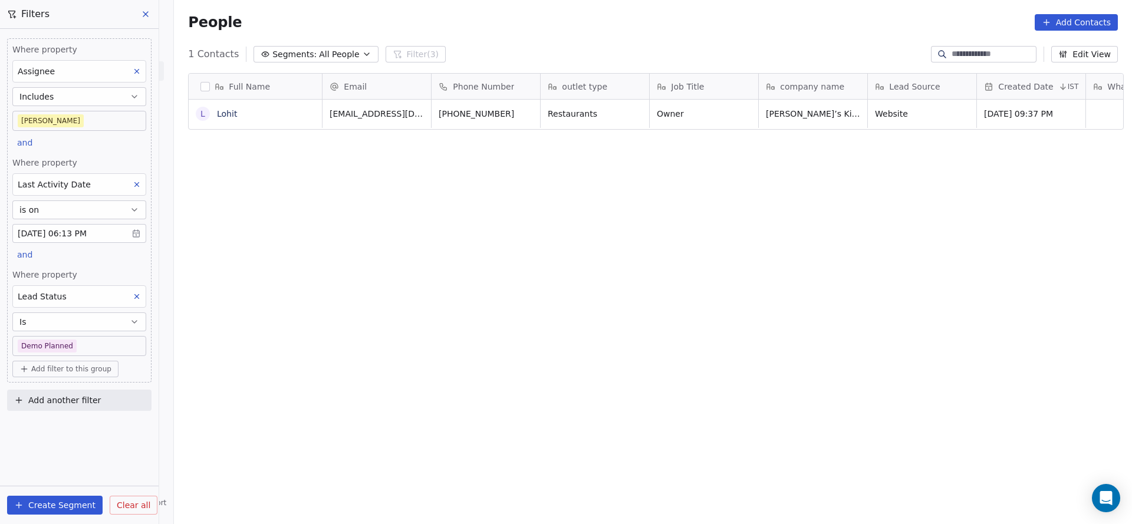
scroll to position [447, 950]
click at [104, 269] on span "Where property" at bounding box center [79, 275] width 134 height 12
click at [129, 288] on div "Lead Status" at bounding box center [79, 296] width 134 height 22
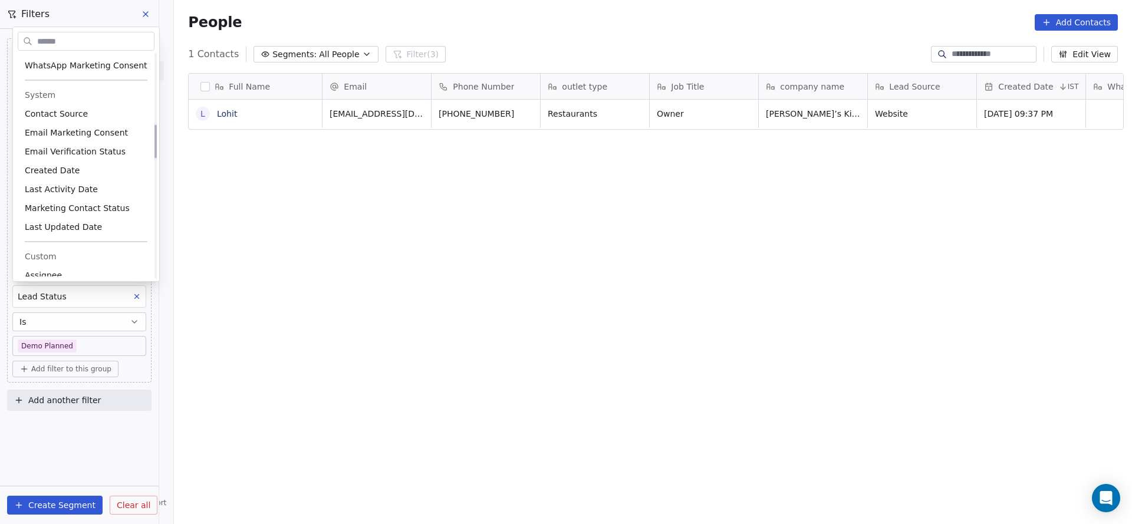
scroll to position [206, 0]
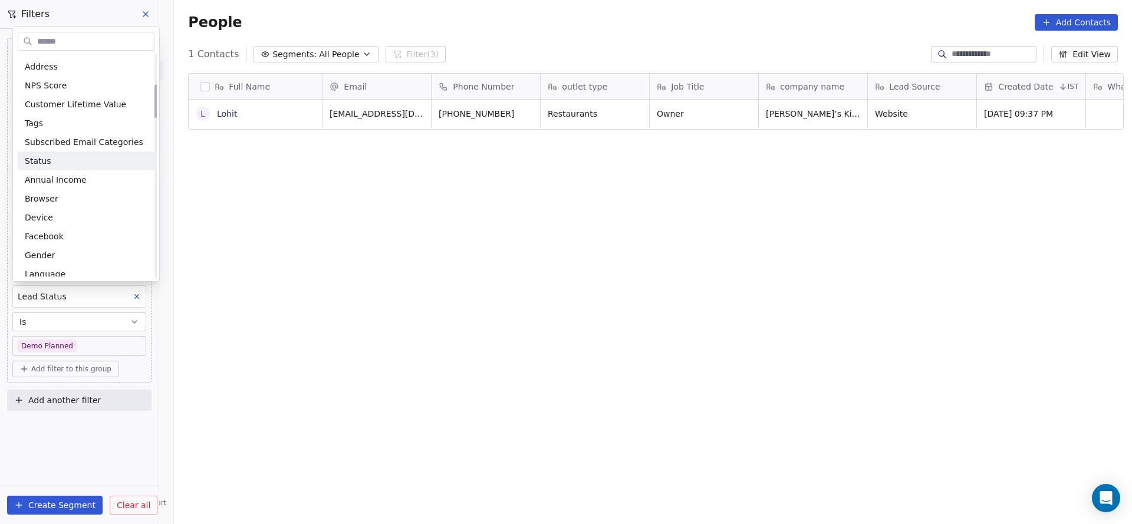
click at [306, 231] on html "On2Cook India Pvt. Ltd. Contacts People Marketing Workflows Campaigns Metrics &…" at bounding box center [566, 262] width 1132 height 524
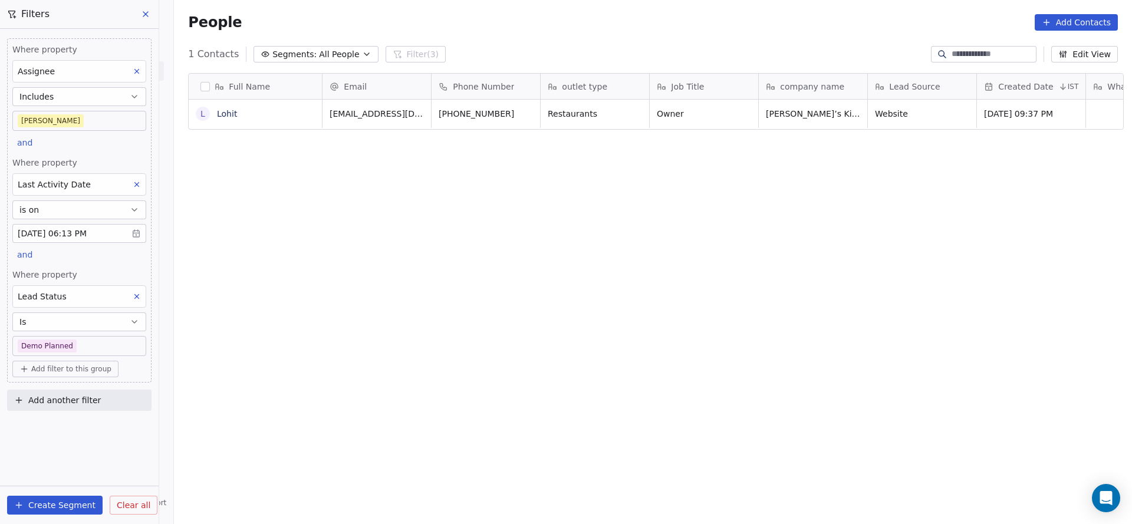
click at [146, 292] on div "Lead Status" at bounding box center [79, 296] width 134 height 22
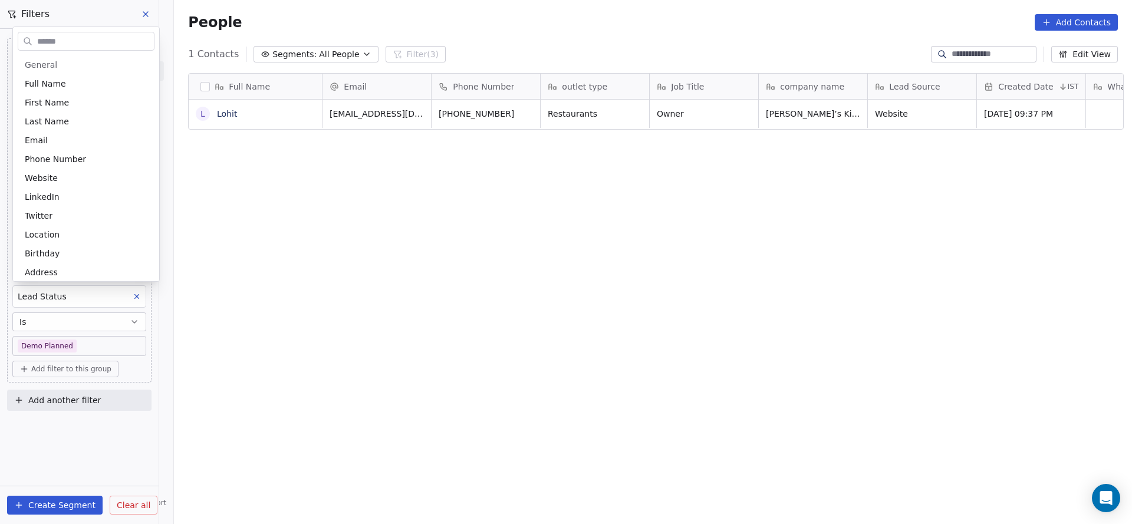
scroll to position [648, 0]
click at [358, 287] on html "On2Cook India Pvt. Ltd. Contacts People Marketing Workflows Campaigns Metrics &…" at bounding box center [566, 262] width 1132 height 524
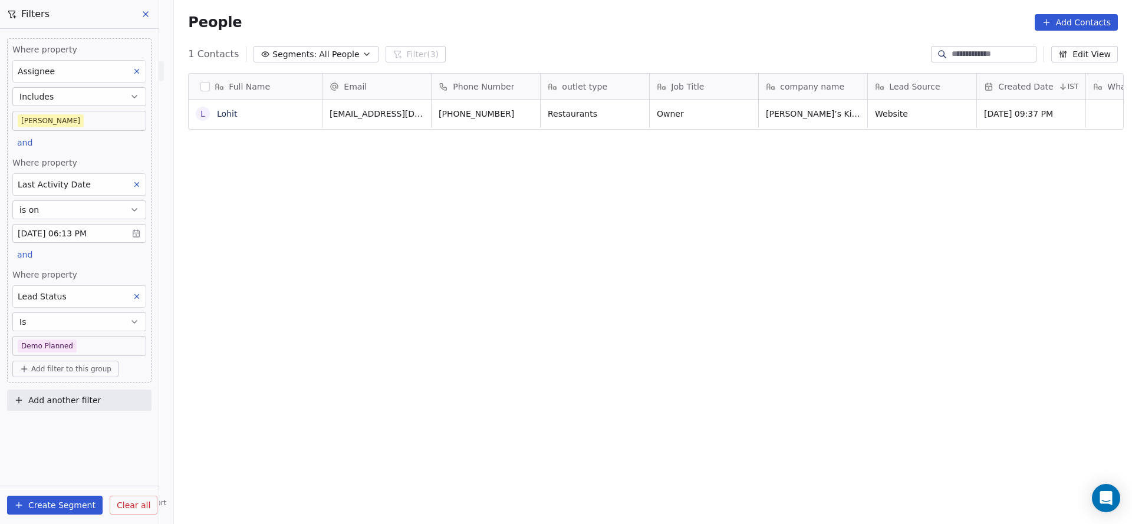
click at [140, 298] on icon at bounding box center [137, 296] width 8 height 8
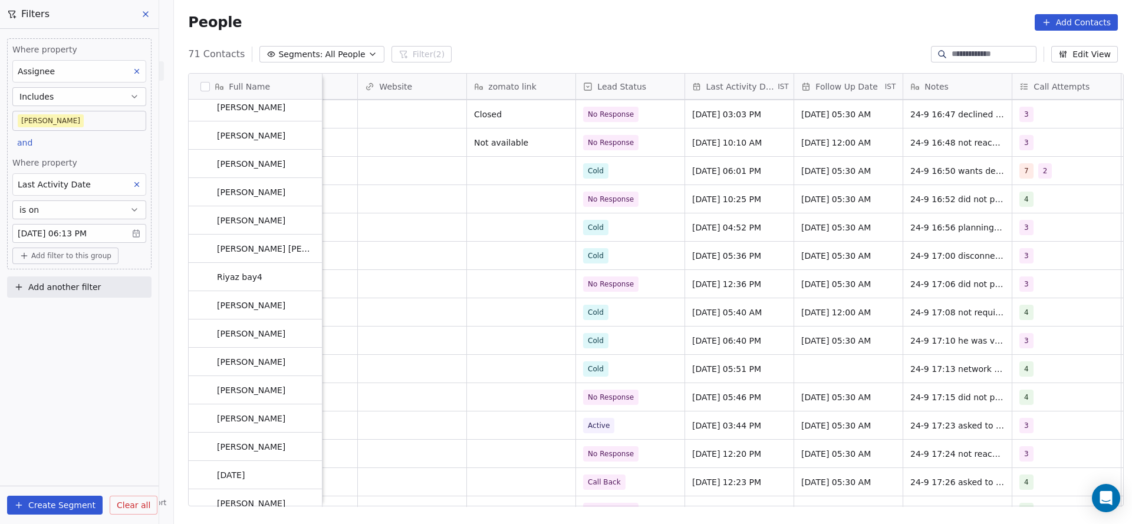
scroll to position [1602, 0]
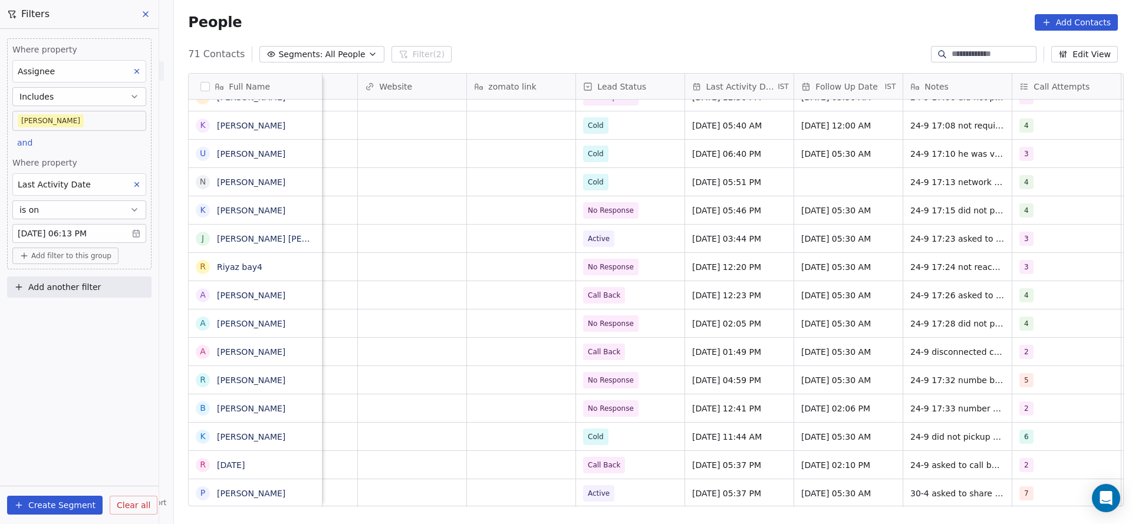
click at [134, 187] on icon at bounding box center [137, 184] width 8 height 8
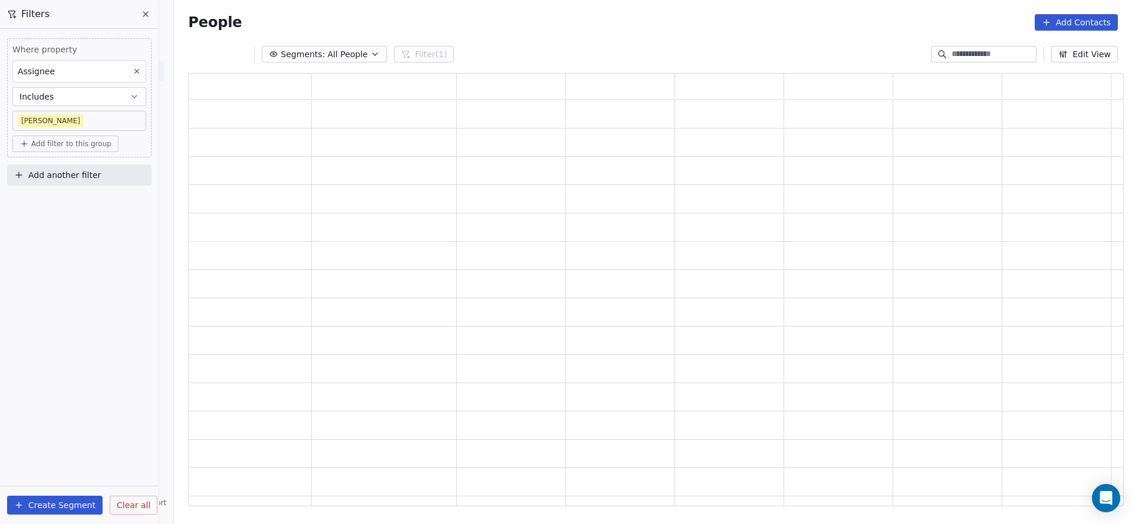
scroll to position [419, 922]
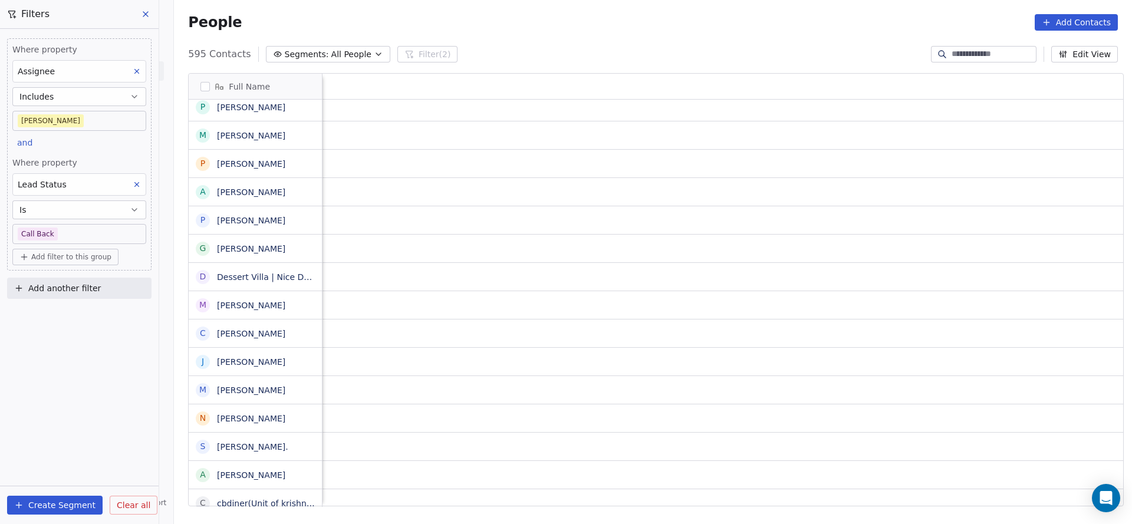
scroll to position [0, 1531]
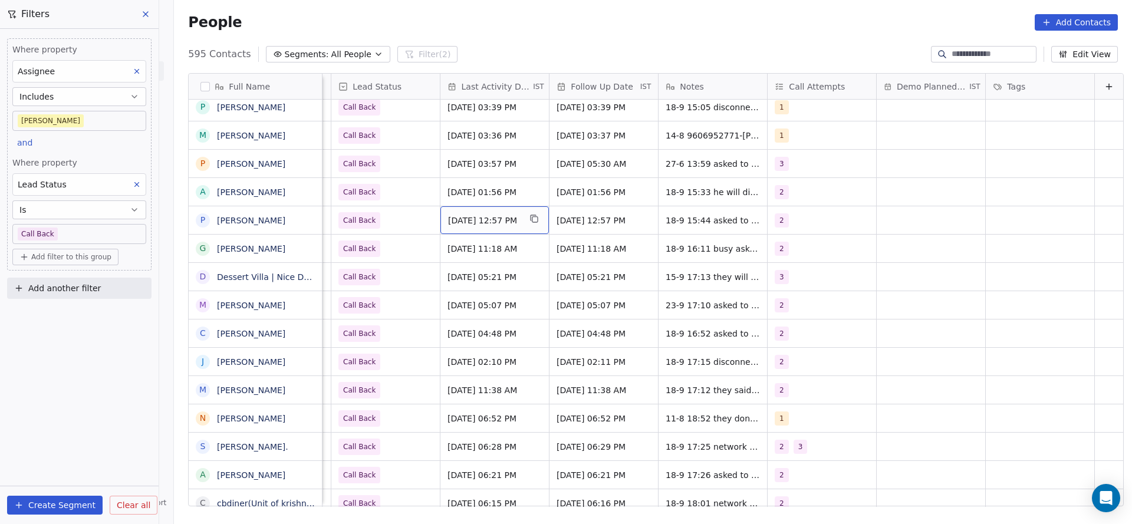
click at [472, 231] on div "[DATE] 12:57 PM" at bounding box center [494, 220] width 108 height 28
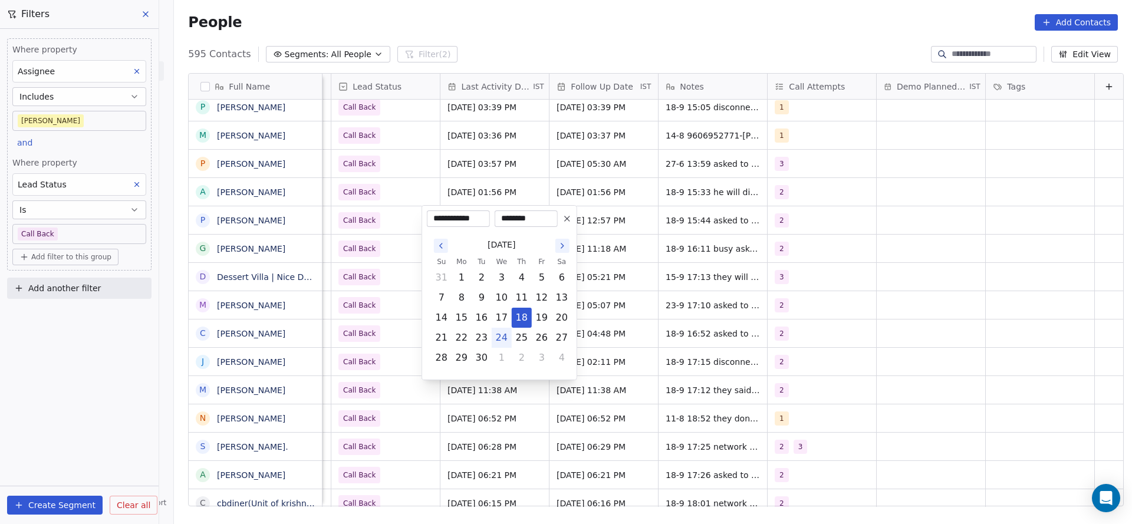
click at [493, 334] on button "24" at bounding box center [501, 337] width 19 height 19
type input "**********"
click at [377, 313] on html "On2Cook India Pvt. Ltd. Contacts People Marketing Workflows Campaigns Metrics &…" at bounding box center [566, 262] width 1132 height 524
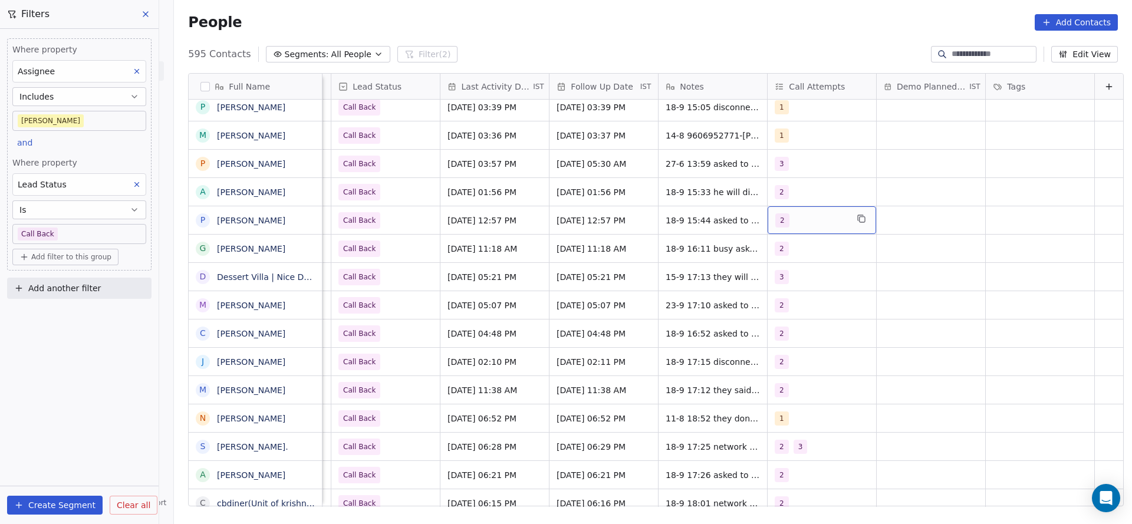
click at [788, 211] on div "2" at bounding box center [822, 220] width 108 height 28
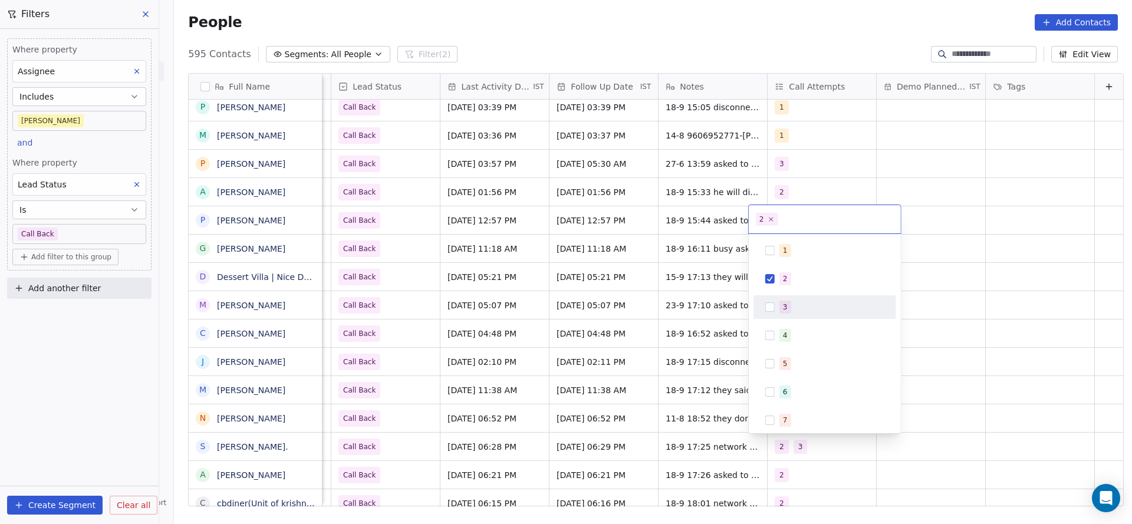
click at [775, 313] on div "3" at bounding box center [824, 307] width 133 height 19
click at [790, 272] on div "2" at bounding box center [831, 278] width 105 height 13
click at [579, 295] on html "On2Cook India Pvt. Ltd. Contacts People Marketing Workflows Campaigns Metrics &…" at bounding box center [566, 262] width 1132 height 524
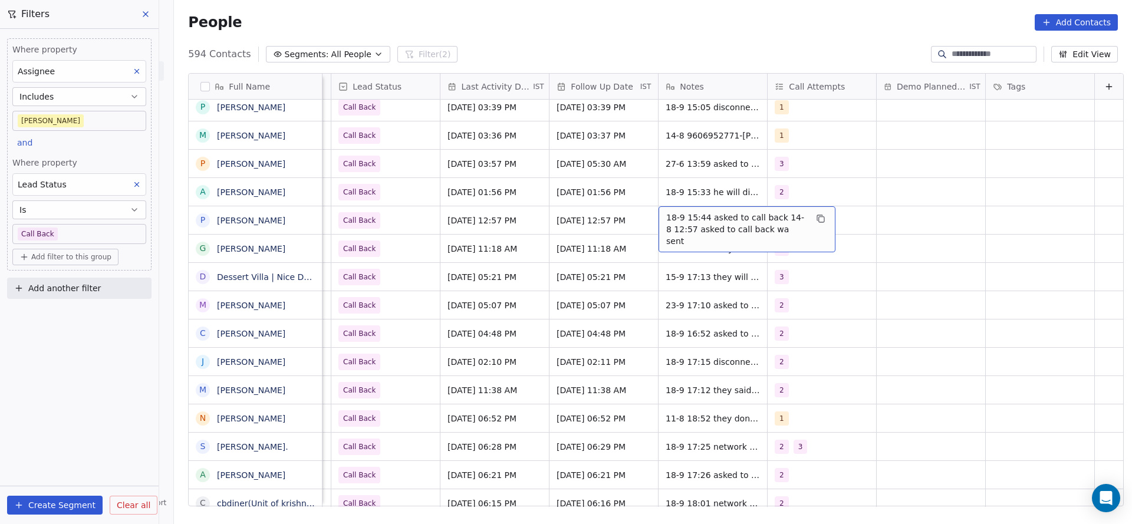
click at [671, 223] on span "18-9 15:44 asked to call back 14-8 12:57 asked to call back wa sent" at bounding box center [736, 229] width 140 height 35
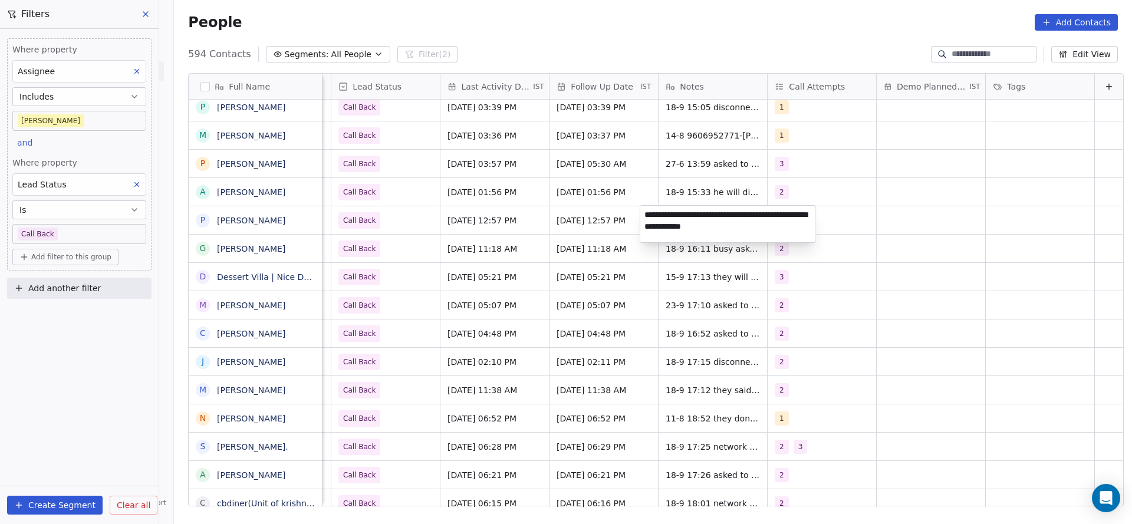
click at [646, 219] on textarea "**********" at bounding box center [728, 224] width 176 height 37
click at [684, 209] on textarea "**********" at bounding box center [728, 224] width 176 height 37
type textarea "**********"
click at [550, 254] on html "On2Cook India Pvt. Ltd. Contacts People Marketing Workflows Campaigns Metrics &…" at bounding box center [566, 262] width 1132 height 524
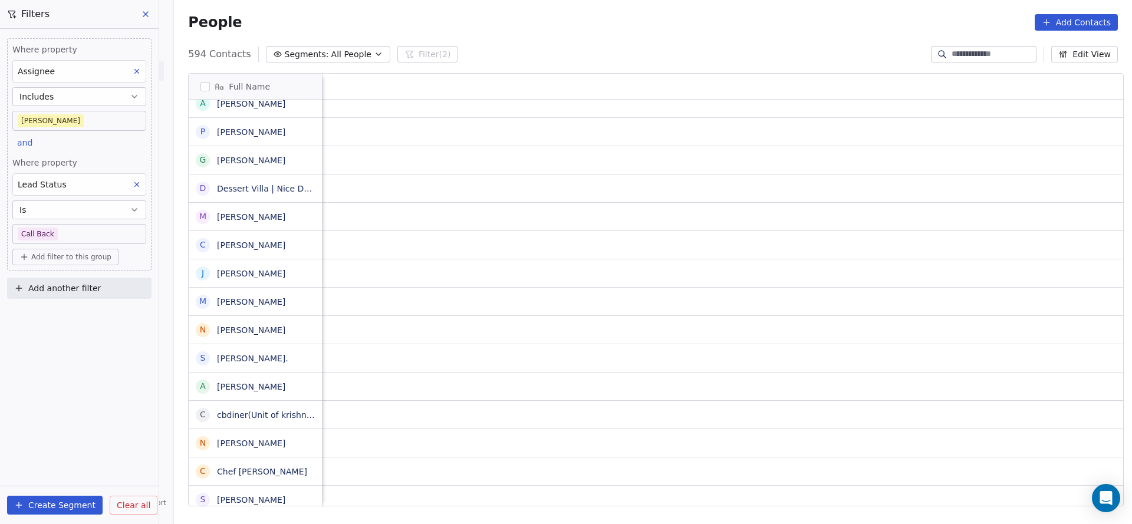
scroll to position [0, 1510]
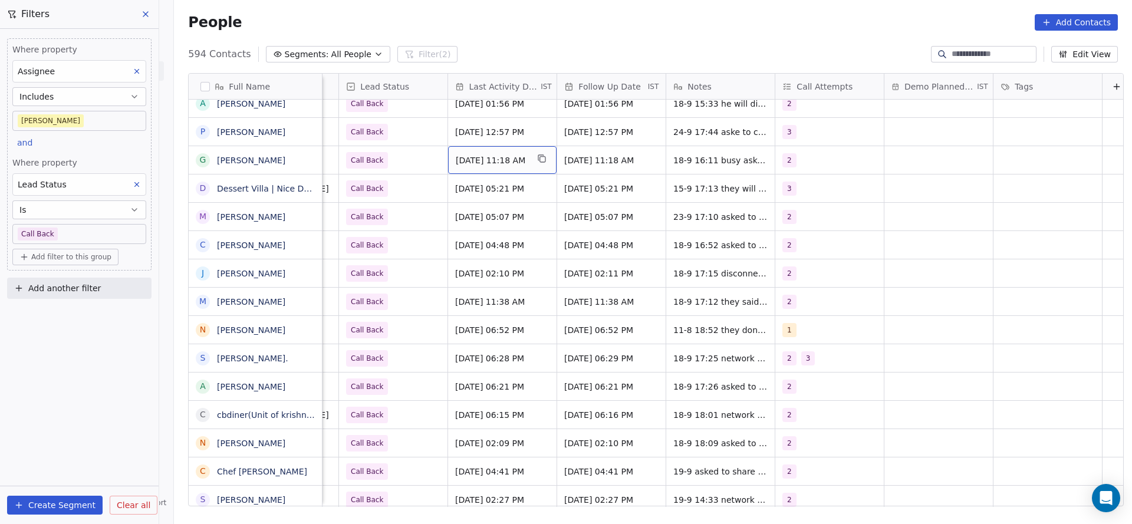
click at [502, 164] on span "[DATE] 11:18 AM" at bounding box center [492, 160] width 72 height 12
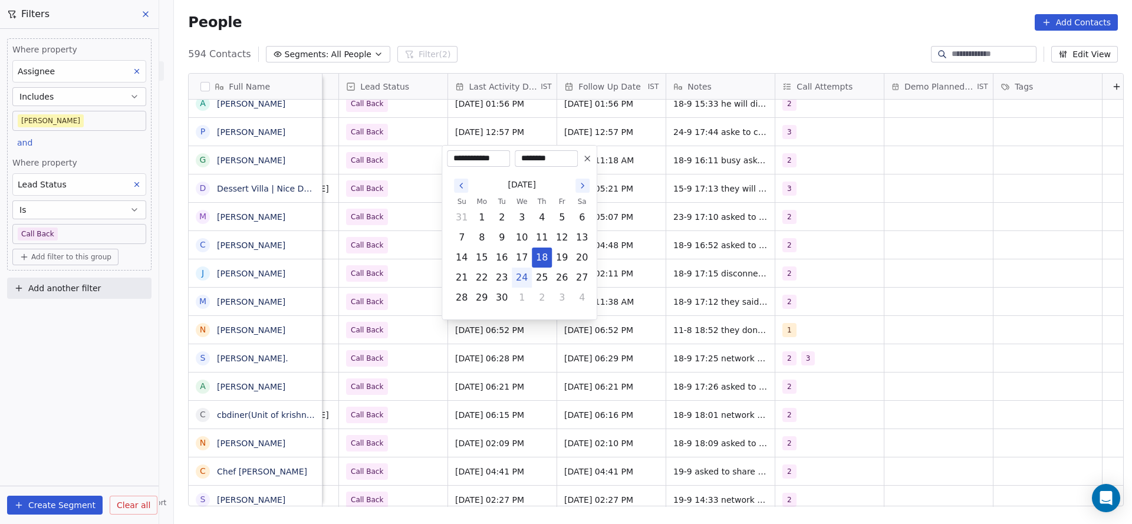
click at [526, 277] on button "24" at bounding box center [521, 277] width 19 height 19
type input "**********"
click at [391, 248] on html "On2Cook India Pvt. Ltd. Contacts People Marketing Workflows Campaigns Metrics &…" at bounding box center [566, 262] width 1132 height 524
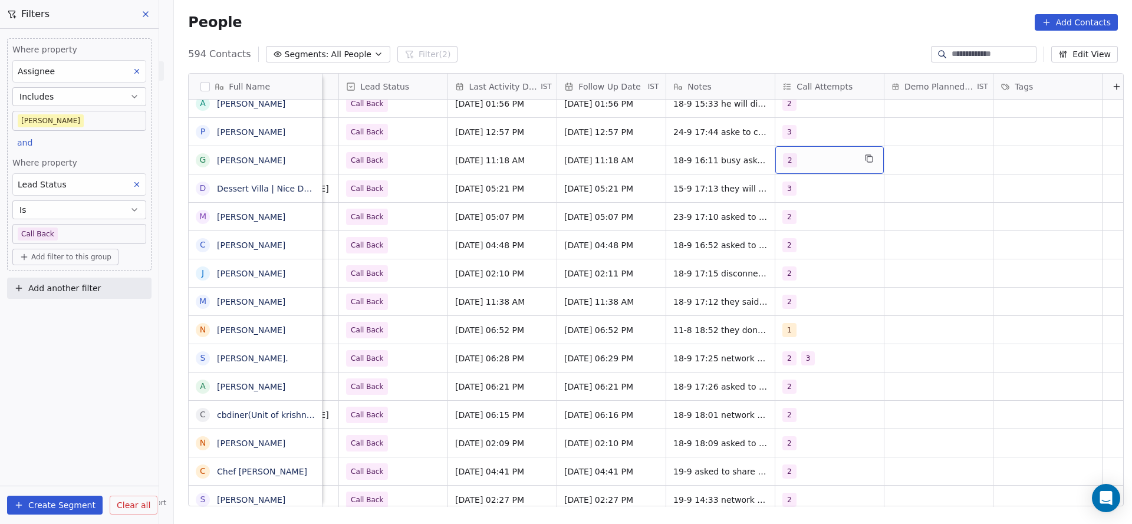
click at [791, 157] on div "2" at bounding box center [819, 160] width 72 height 14
click at [793, 246] on button "Suggestions" at bounding box center [789, 246] width 9 height 9
click at [814, 209] on div "2" at bounding box center [844, 218] width 133 height 19
click at [692, 230] on html "On2Cook India Pvt. Ltd. Contacts People Marketing Workflows Campaigns Metrics &…" at bounding box center [566, 262] width 1132 height 524
click at [695, 152] on span "18-9 16:11 busy asked to call back14-8 11:18 busy asked to call back" at bounding box center [744, 169] width 140 height 35
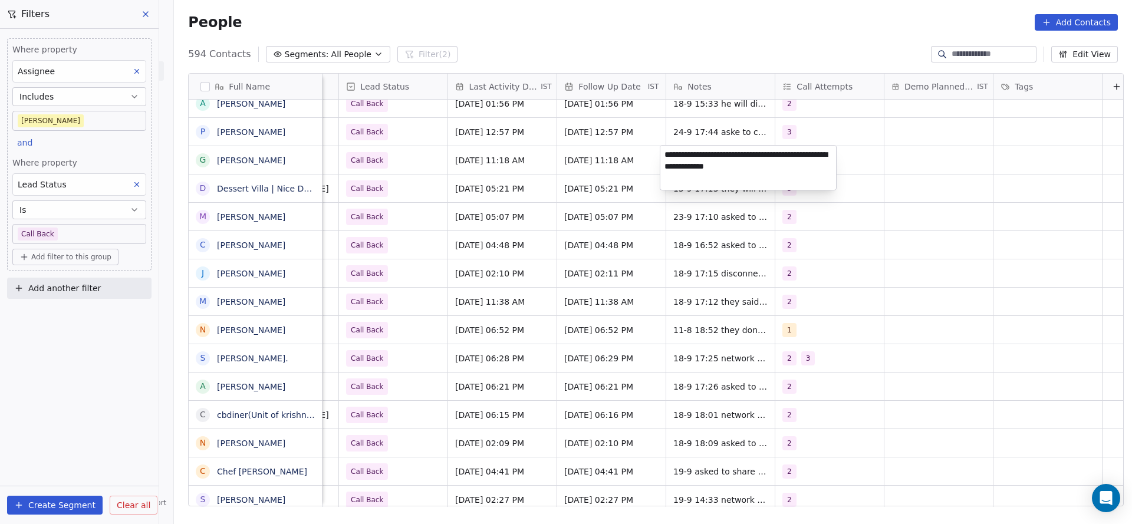
click at [670, 154] on textarea "**********" at bounding box center [748, 168] width 176 height 44
type textarea "**********"
click at [422, 168] on html "On2Cook India Pvt. Ltd. Contacts People Marketing Workflows Campaigns Metrics &…" at bounding box center [566, 262] width 1132 height 524
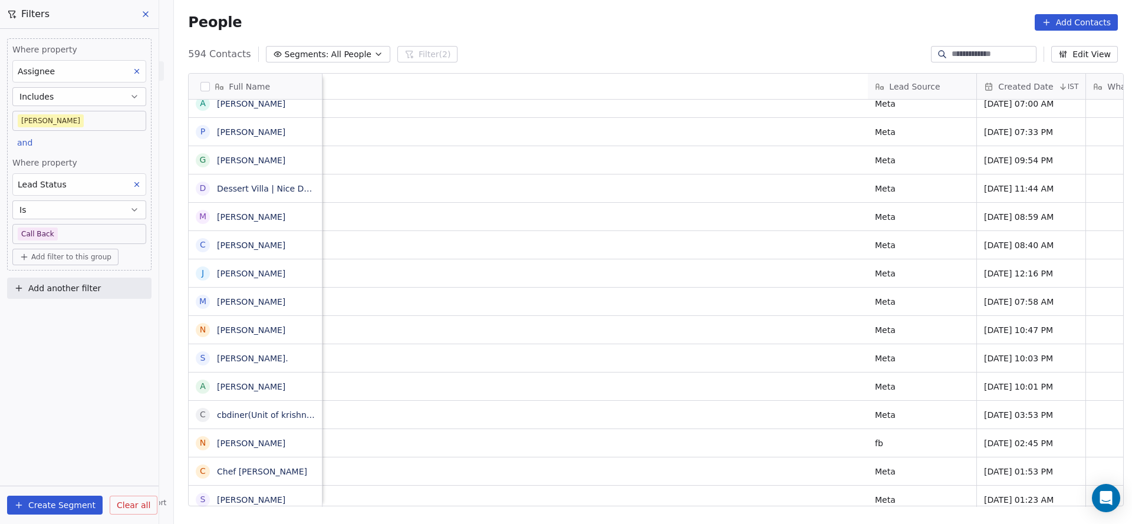
scroll to position [5, 957]
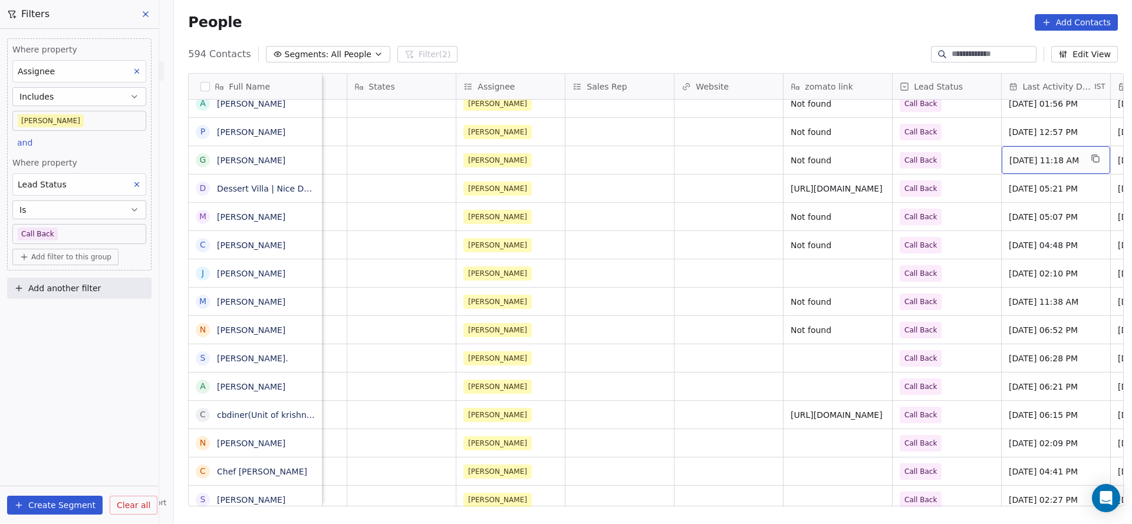
click at [1009, 159] on span "Sep 24, 2025 11:18 AM" at bounding box center [1045, 160] width 72 height 12
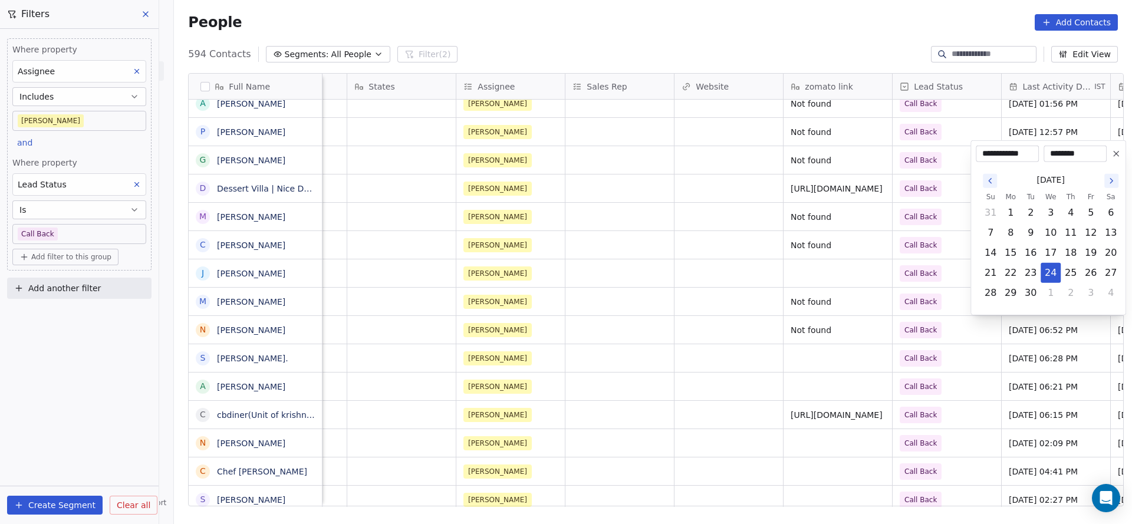
click at [940, 159] on html "On2Cook India Pvt. Ltd. Contacts People Marketing Workflows Campaigns Metrics &…" at bounding box center [566, 262] width 1132 height 524
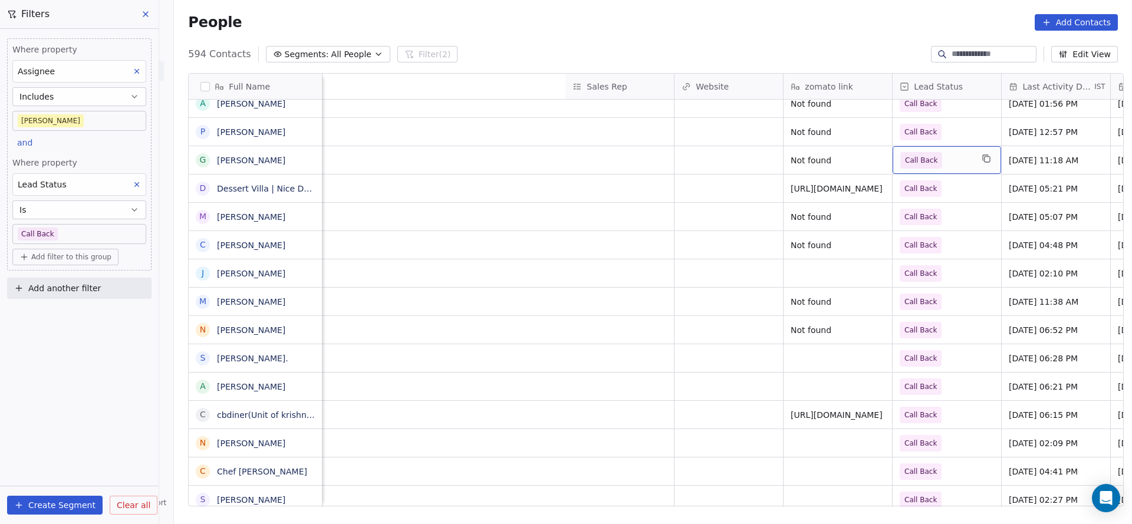
scroll to position [5, 1531]
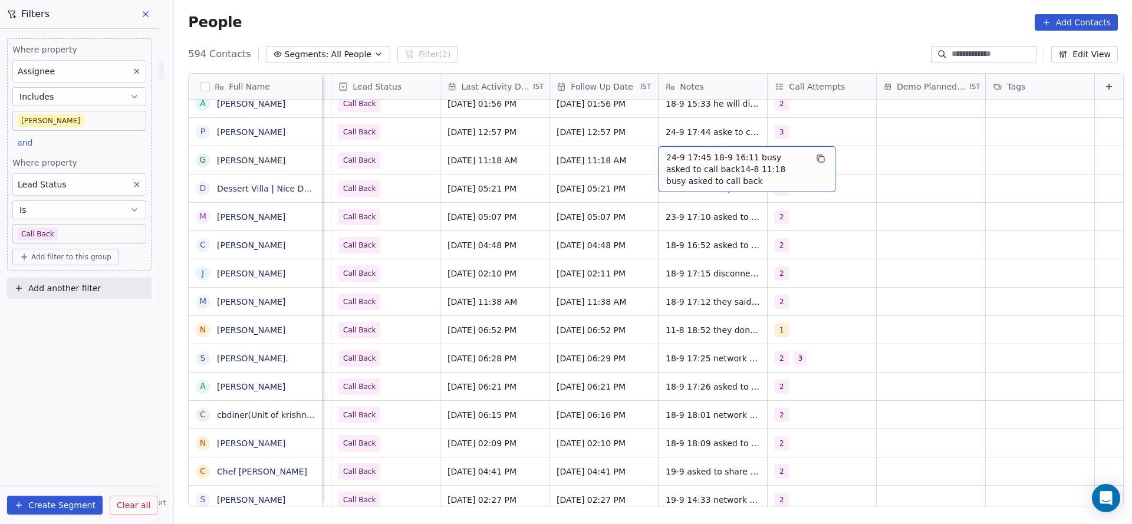
click at [684, 154] on span "24-9 17:45 18-9 16:11 busy asked to call back14-8 11:18 busy asked to call back" at bounding box center [736, 169] width 140 height 35
click at [686, 153] on textarea "**********" at bounding box center [728, 163] width 176 height 44
type textarea "**********"
click at [495, 183] on html "On2Cook India Pvt. Ltd. Contacts People Marketing Workflows Campaigns Metrics &…" at bounding box center [566, 262] width 1132 height 524
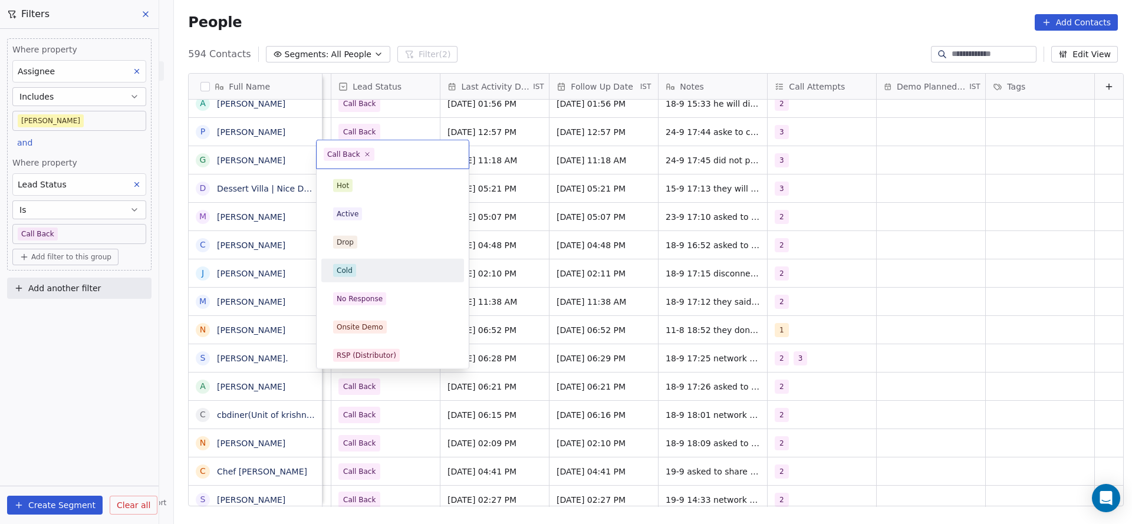
scroll to position [88, 0]
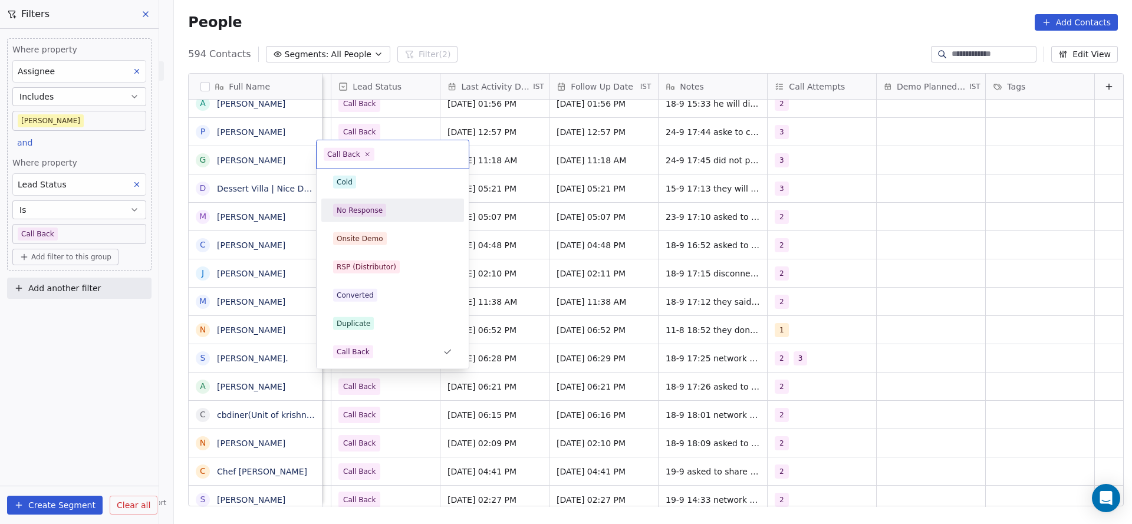
click at [383, 214] on span "No Response" at bounding box center [359, 210] width 53 height 13
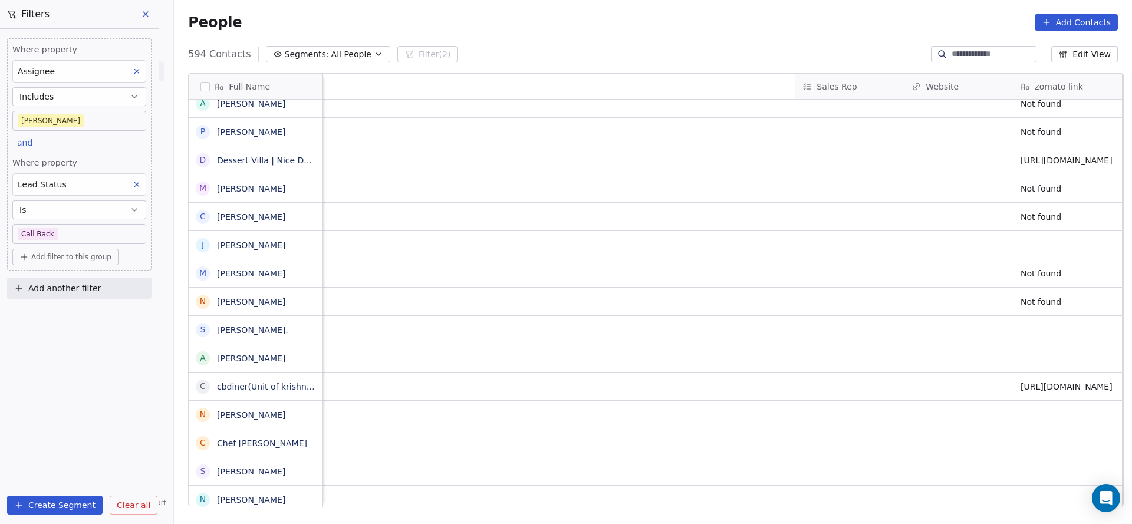
scroll to position [10, 1531]
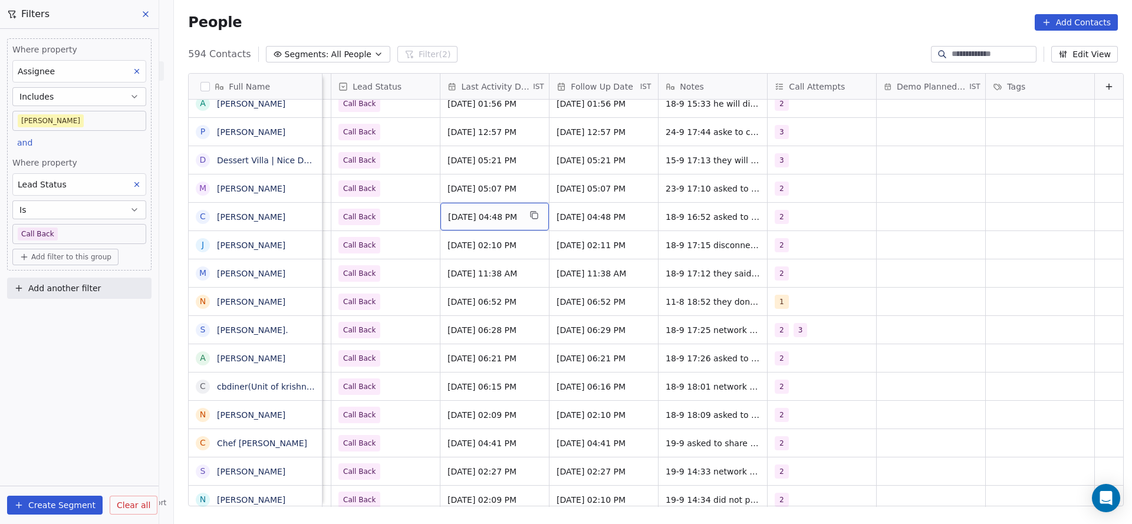
click at [463, 211] on span "[DATE] 04:48 PM" at bounding box center [484, 217] width 72 height 12
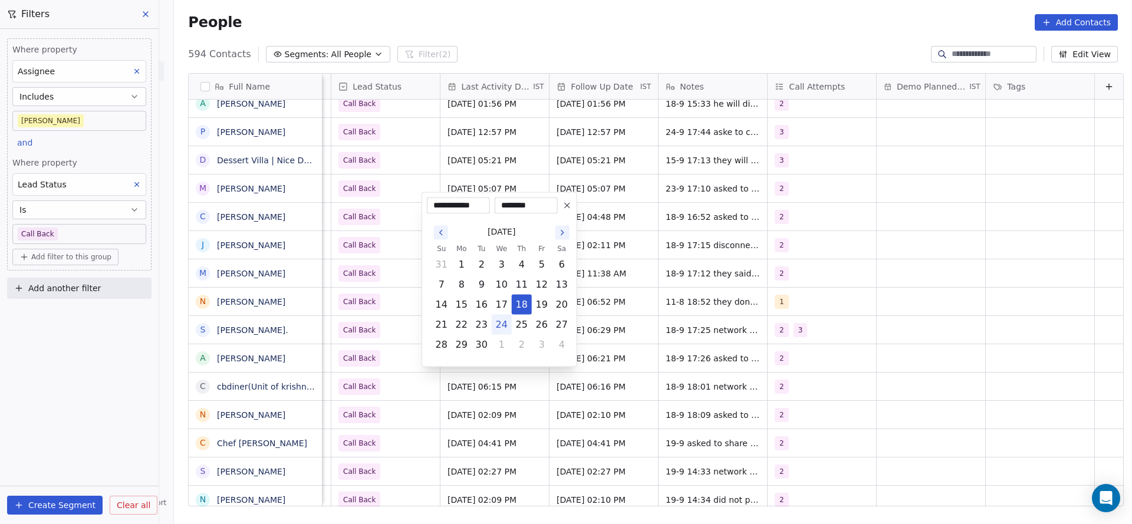
click at [501, 325] on button "24" at bounding box center [501, 324] width 19 height 19
type input "**********"
click at [347, 231] on html "On2Cook India Pvt. Ltd. Contacts People Marketing Workflows Campaigns Metrics &…" at bounding box center [566, 262] width 1132 height 524
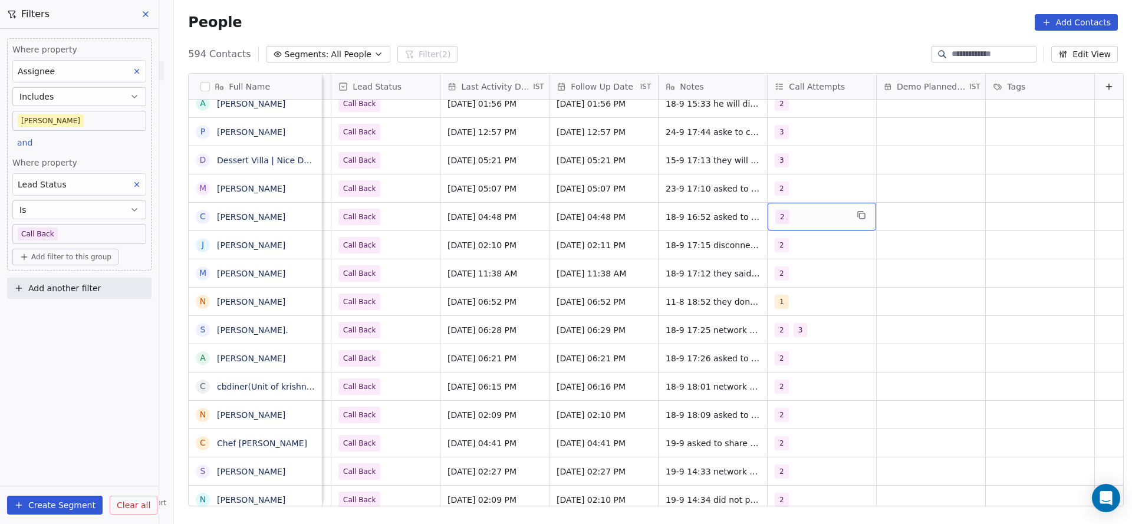
click at [778, 210] on div "2" at bounding box center [811, 217] width 72 height 14
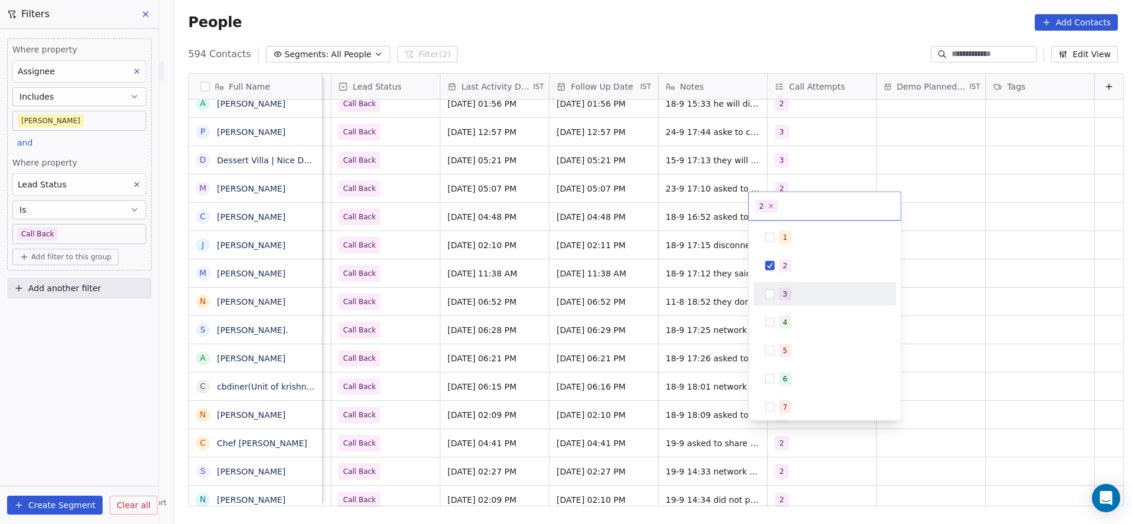
click at [785, 297] on div "3" at bounding box center [785, 294] width 5 height 11
drag, startPoint x: 776, startPoint y: 262, endPoint x: 755, endPoint y: 272, distance: 23.5
click at [775, 262] on div "2" at bounding box center [824, 265] width 133 height 19
click at [695, 289] on html "On2Cook India Pvt. Ltd. Contacts People Marketing Workflows Campaigns Metrics &…" at bounding box center [566, 262] width 1132 height 524
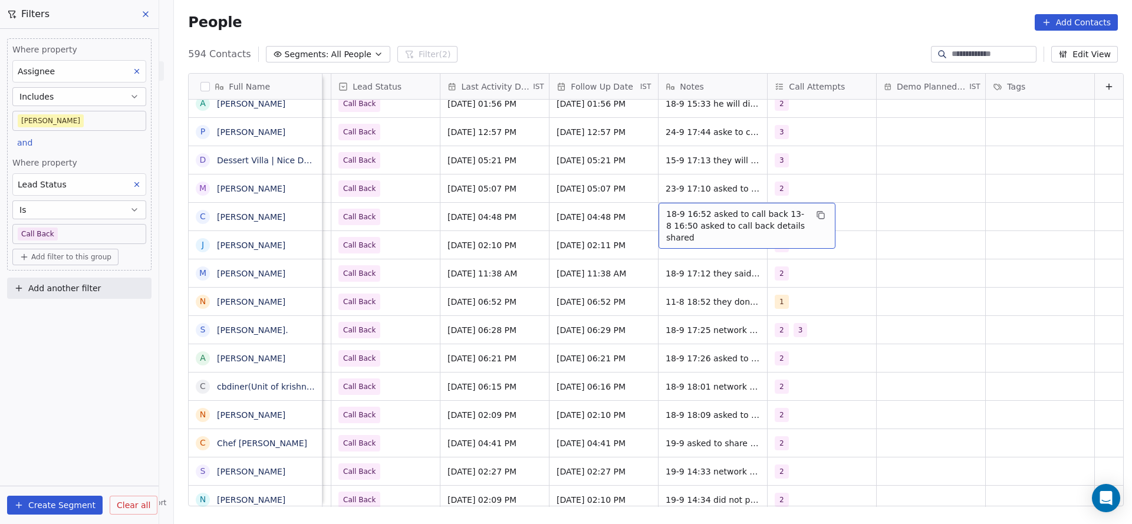
click at [684, 210] on span "18-9 16:52 asked to call back 13-8 16:50 asked to call back details shared" at bounding box center [736, 225] width 140 height 35
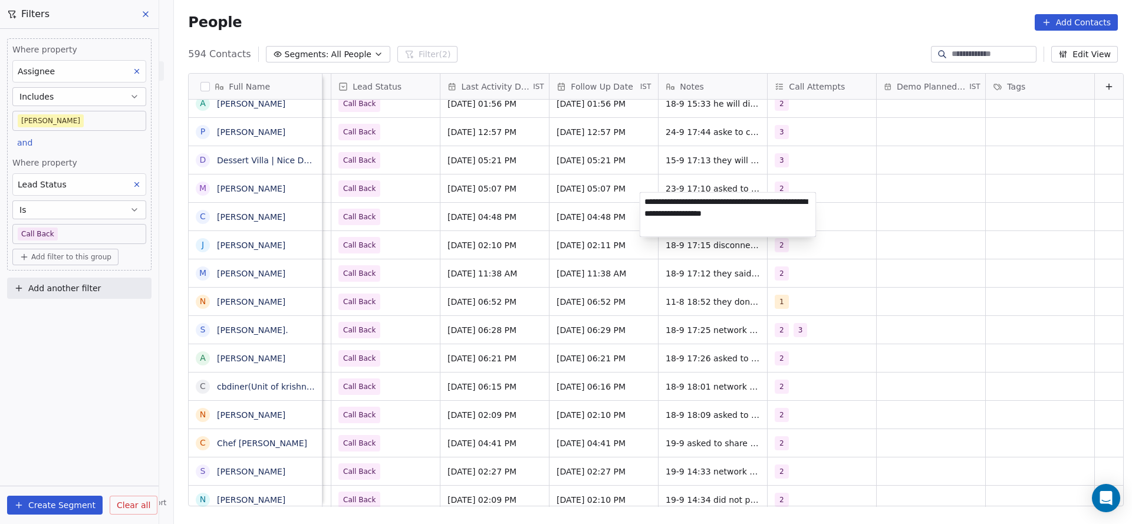
click at [646, 200] on textarea "**********" at bounding box center [728, 215] width 176 height 44
type textarea "**********"
click at [508, 231] on html "On2Cook India Pvt. Ltd. Contacts People Marketing Workflows Campaigns Metrics &…" at bounding box center [566, 262] width 1132 height 524
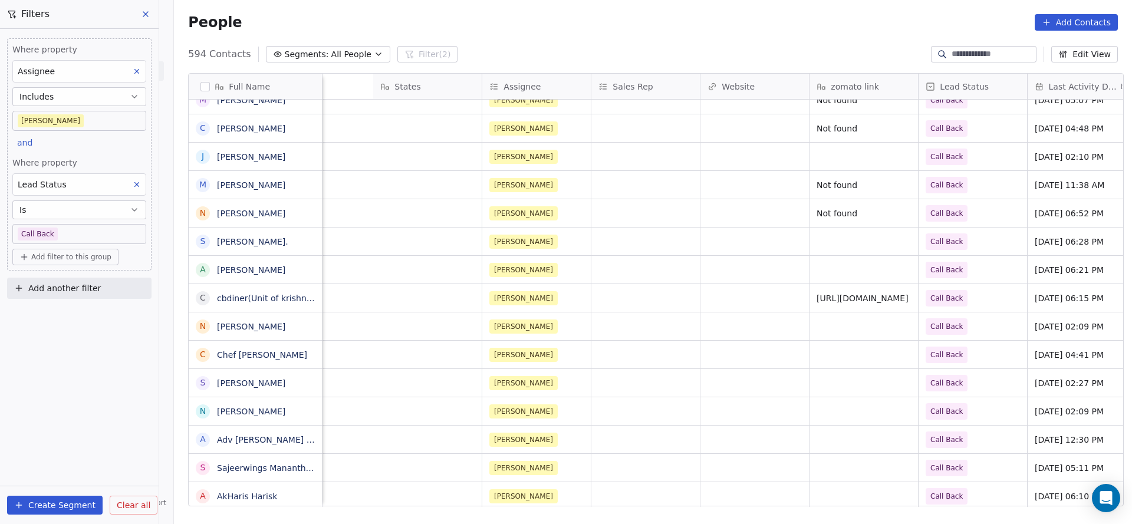
scroll to position [10, 1406]
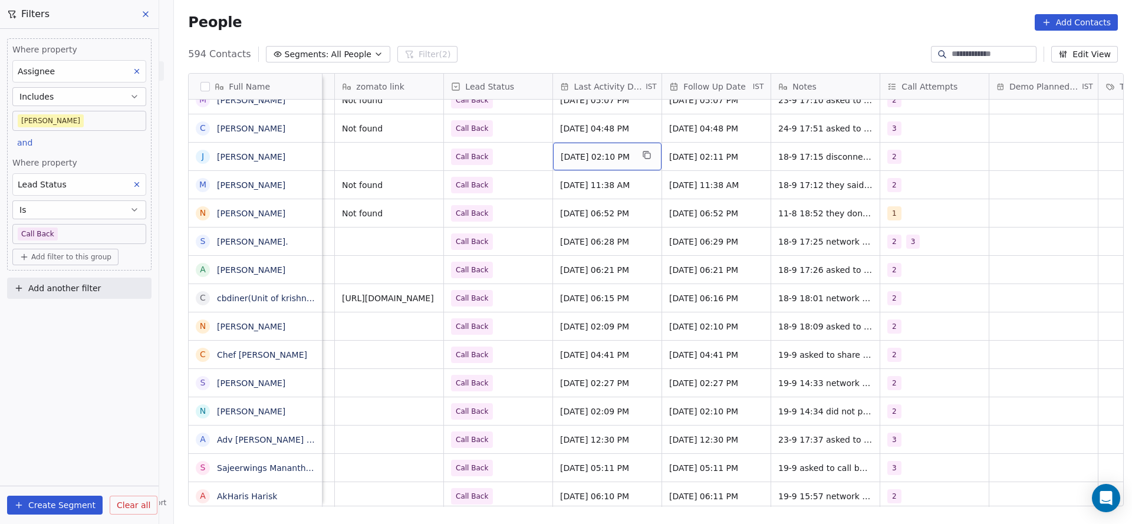
click at [601, 151] on span "[DATE] 02:10 PM" at bounding box center [597, 157] width 72 height 12
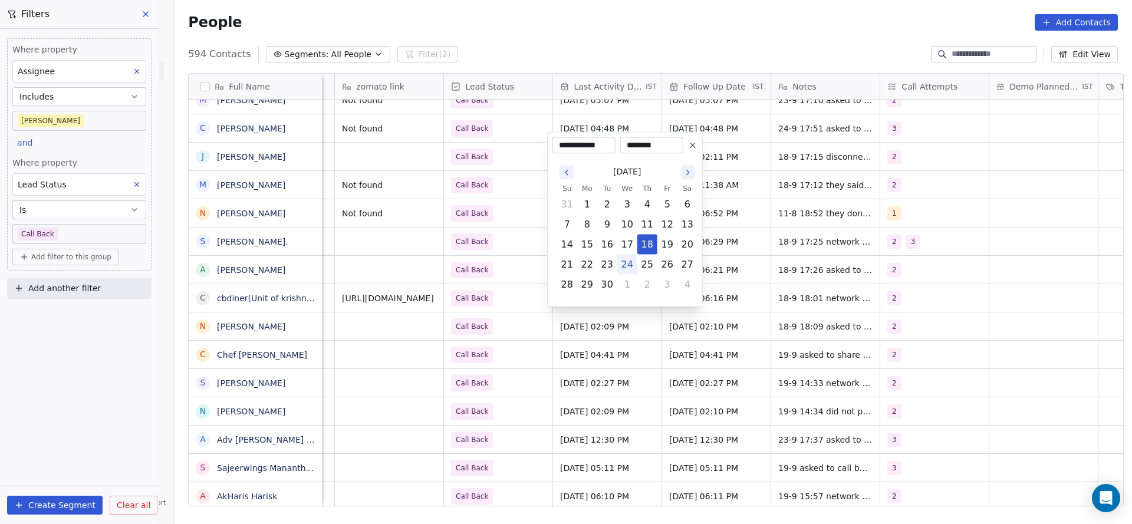
click at [624, 262] on button "24" at bounding box center [627, 264] width 19 height 19
type input "**********"
click at [504, 249] on html "On2Cook India Pvt. Ltd. Contacts People Marketing Workflows Campaigns Metrics &…" at bounding box center [566, 262] width 1132 height 524
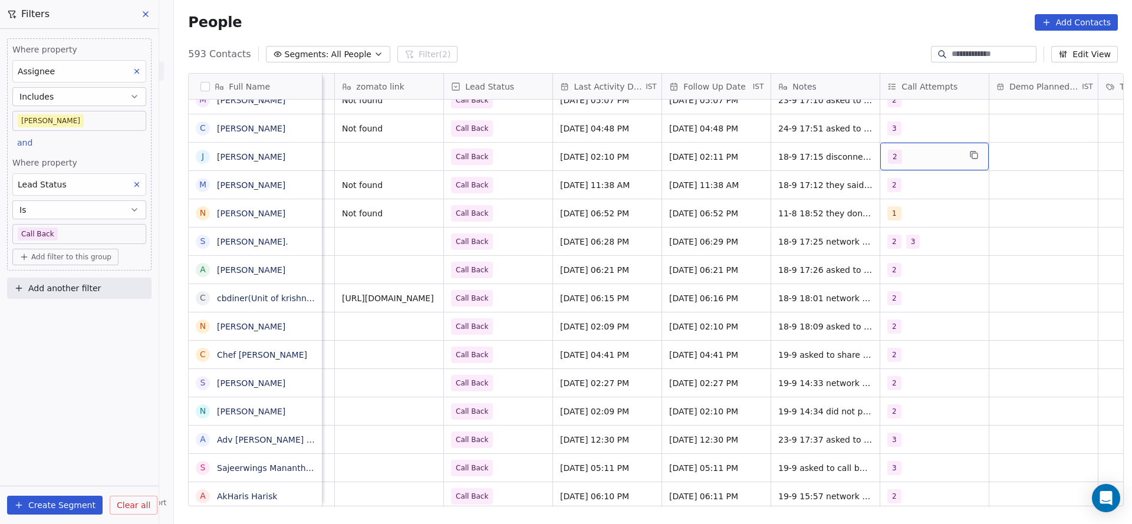
click at [913, 150] on div "2" at bounding box center [924, 157] width 72 height 14
click at [905, 239] on div "3" at bounding box center [957, 234] width 105 height 13
click at [909, 207] on div "2" at bounding box center [911, 205] width 5 height 11
click at [763, 169] on html "On2Cook India Pvt. Ltd. Contacts People Marketing Workflows Campaigns Metrics &…" at bounding box center [566, 262] width 1132 height 524
click at [779, 150] on span "18-9 17:15 disconnected after intro 31-7 14:11 busy travelling wa sent" at bounding box center [849, 165] width 140 height 35
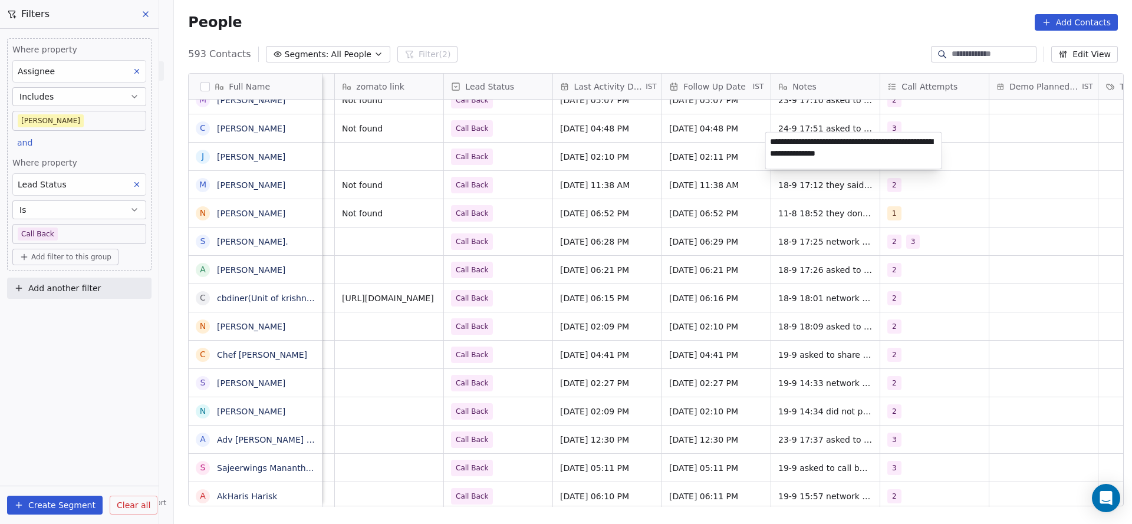
click at [752, 180] on html "On2Cook India Pvt. Ltd. Contacts People Marketing Workflows Campaigns Metrics &…" at bounding box center [566, 262] width 1132 height 524
click at [774, 199] on div "Madhuri Not found Call Back Aug 11, 2025 06:52 PM Aug 27, 2025 06:52 PM 11-8 18…" at bounding box center [76, 213] width 2319 height 28
click at [794, 148] on span "18-9 17:15 disconnected after intro 31-7 14:11 busy travelling wa sent" at bounding box center [849, 165] width 140 height 35
click at [777, 137] on textarea "**********" at bounding box center [854, 151] width 176 height 37
type textarea "**********"
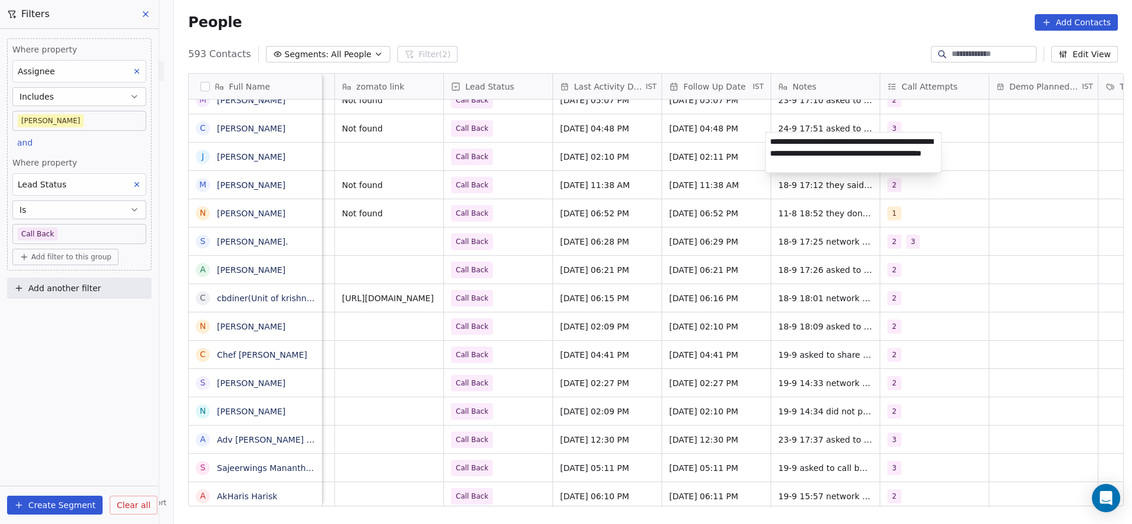
click at [589, 209] on html "On2Cook India Pvt. Ltd. Contacts People Marketing Workflows Campaigns Metrics &…" at bounding box center [566, 262] width 1132 height 524
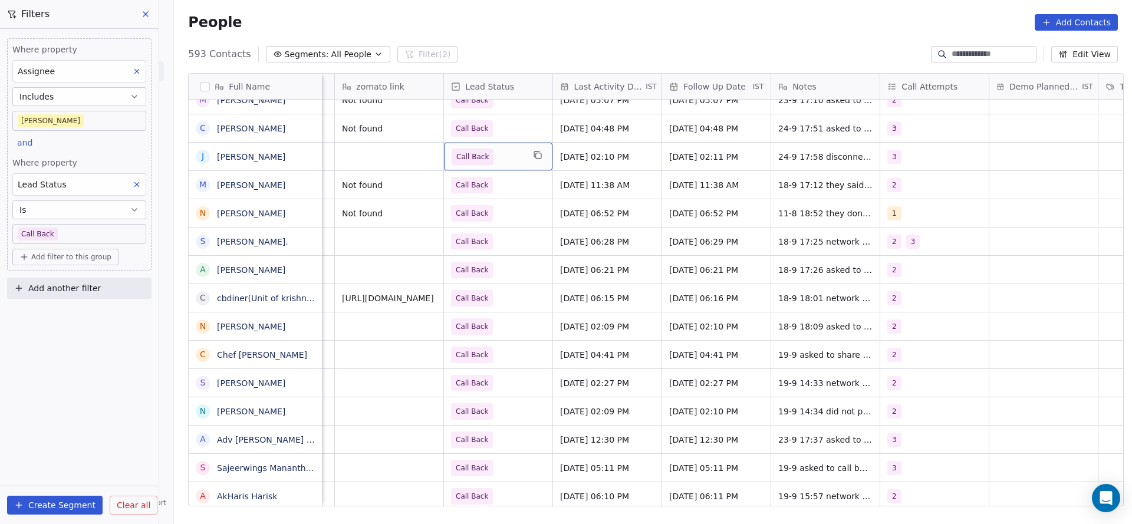
click at [514, 149] on span "Call Back" at bounding box center [488, 157] width 72 height 17
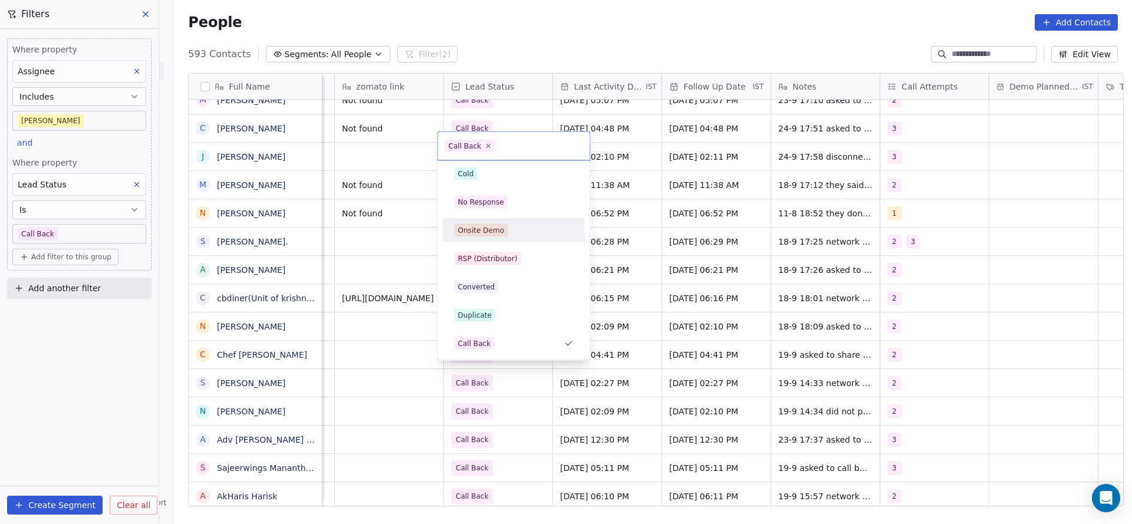
scroll to position [0, 0]
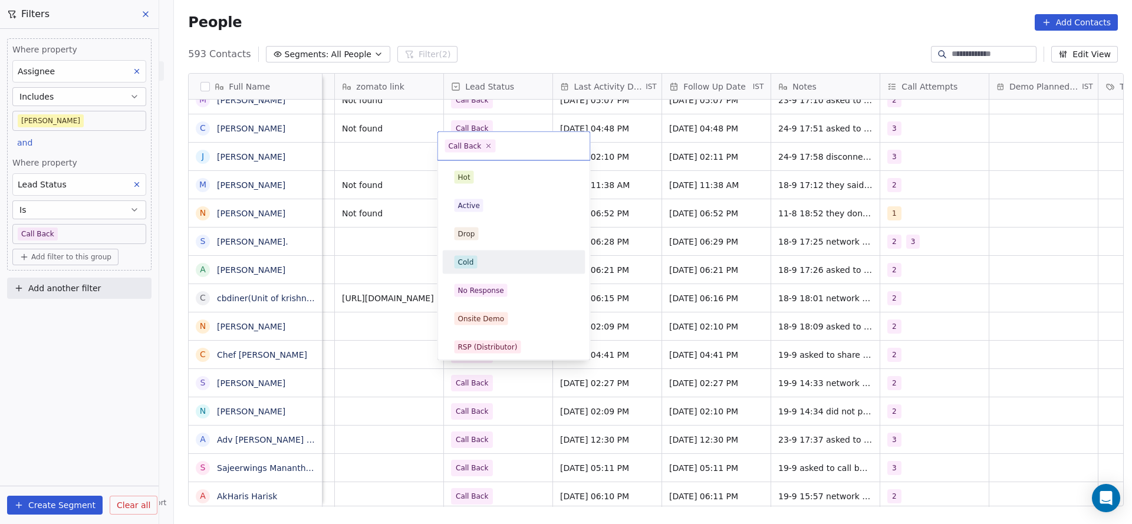
click at [500, 256] on div "Cold" at bounding box center [514, 262] width 119 height 13
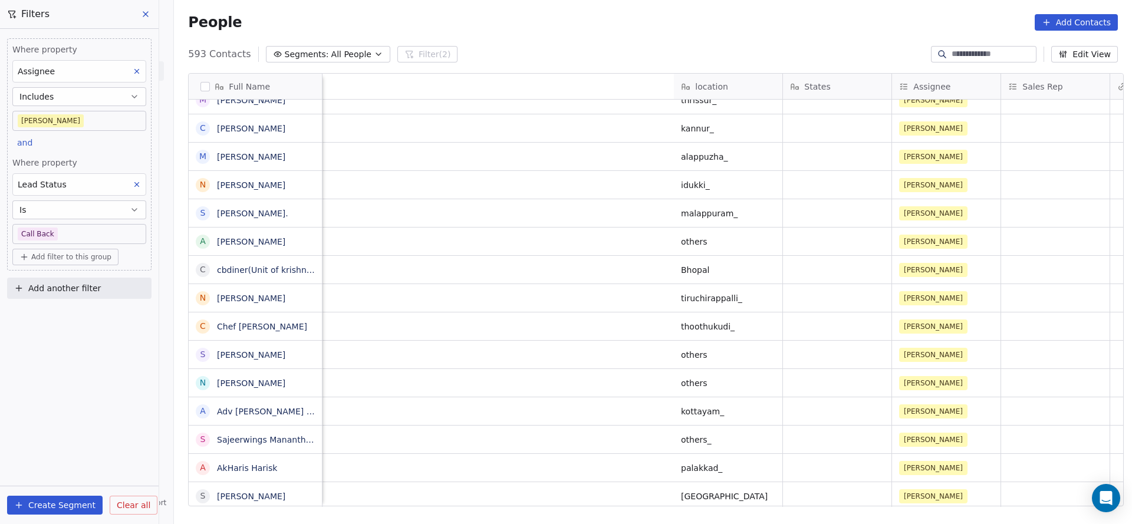
scroll to position [13, 1284]
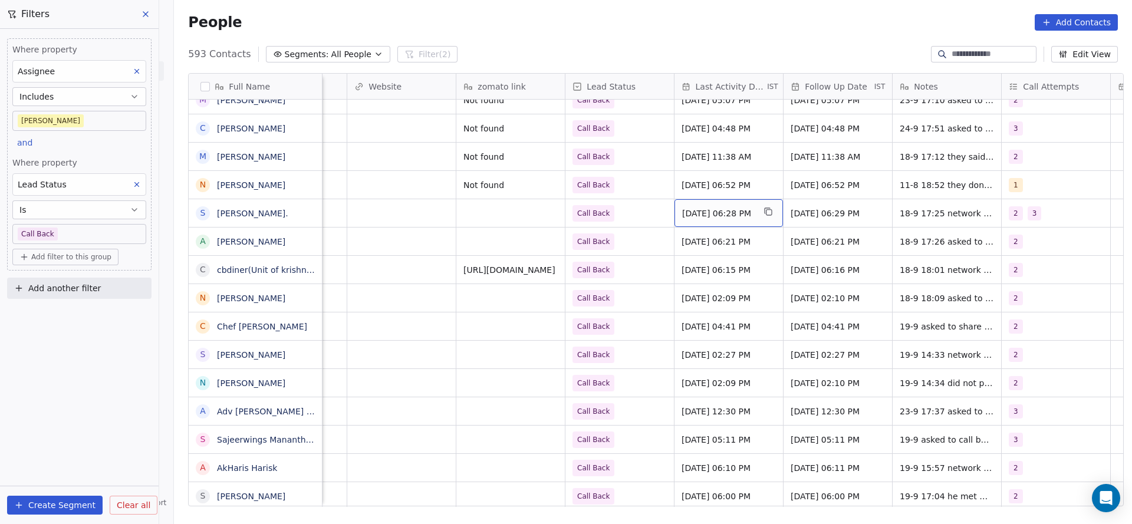
click at [705, 209] on div "[DATE] 06:28 PM" at bounding box center [728, 213] width 108 height 28
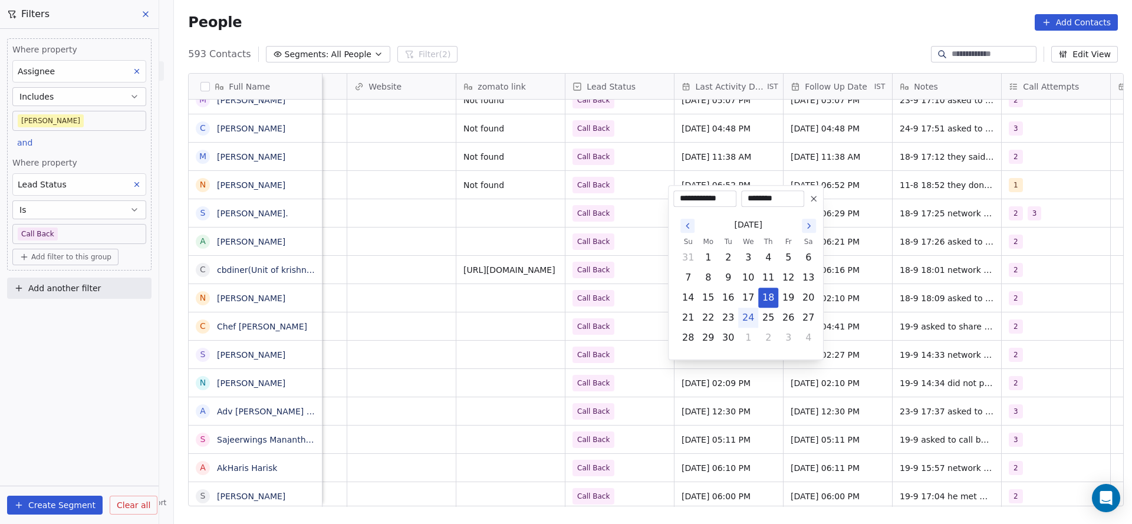
drag, startPoint x: 749, startPoint y: 324, endPoint x: 617, endPoint y: 308, distance: 132.4
click at [748, 324] on button "24" at bounding box center [748, 317] width 19 height 19
type input "**********"
click at [607, 290] on html "On2Cook India Pvt. Ltd. Contacts People Marketing Workflows Campaigns Metrics &…" at bounding box center [566, 262] width 1132 height 524
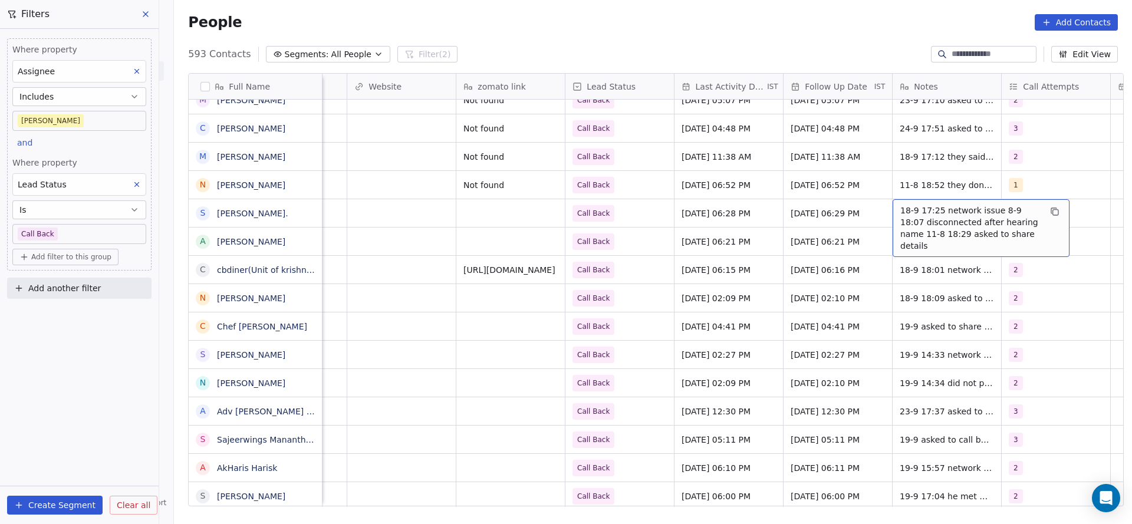
click at [900, 205] on span "18-9 17:25 network issue 8-9 18:07 disconnected after hearing name 11-8 18:29 a…" at bounding box center [970, 228] width 140 height 47
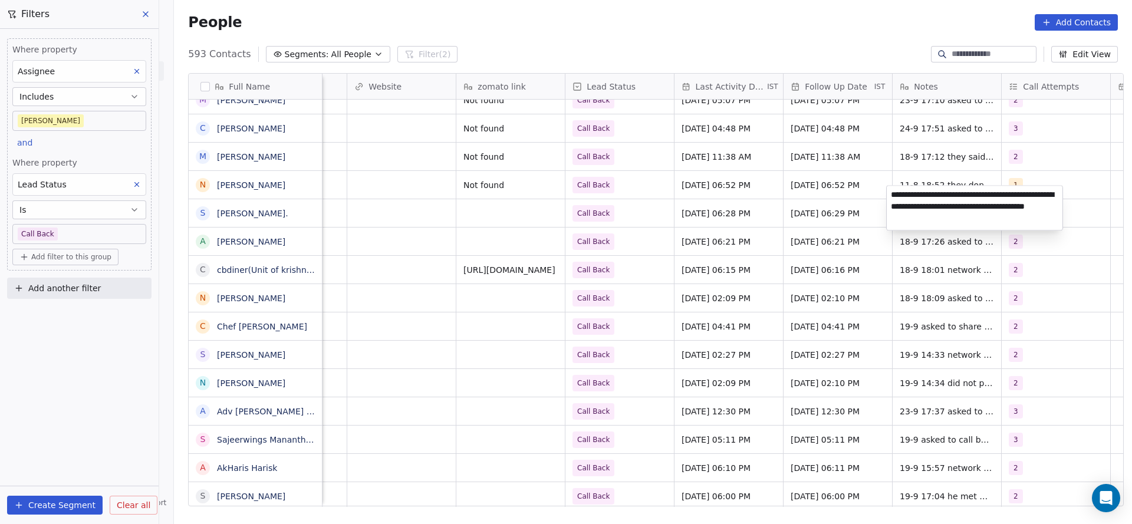
click at [891, 198] on textarea "**********" at bounding box center [975, 208] width 176 height 44
type textarea "**********"
click at [405, 202] on html "On2Cook India Pvt. Ltd. Contacts People Marketing Workflows Campaigns Metrics &…" at bounding box center [566, 262] width 1132 height 524
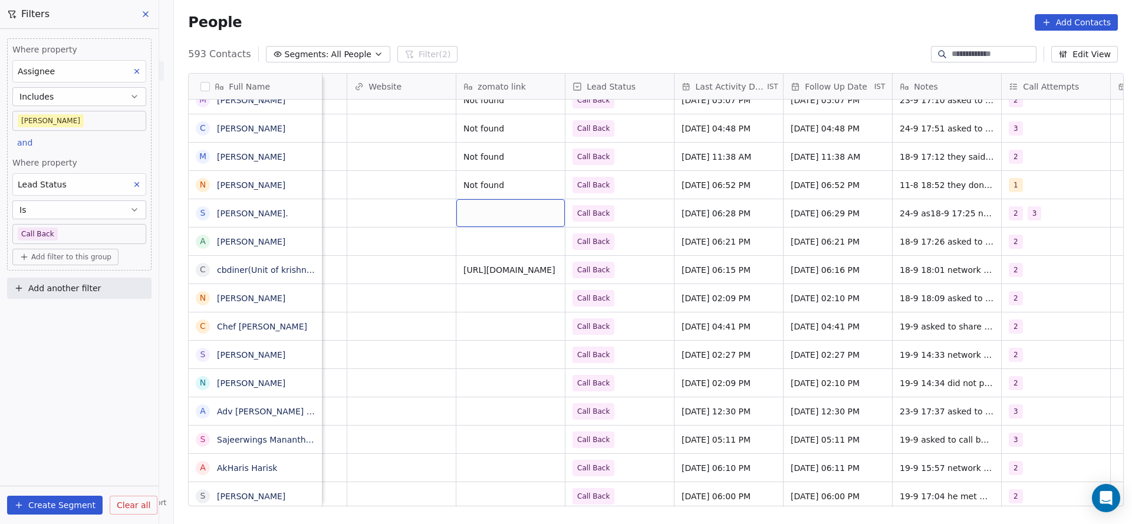
click at [470, 200] on div "grid" at bounding box center [510, 213] width 108 height 28
click at [1092, 202] on html "On2Cook India Pvt. Ltd. Contacts People Marketing Workflows Campaigns Metrics &…" at bounding box center [566, 262] width 1132 height 524
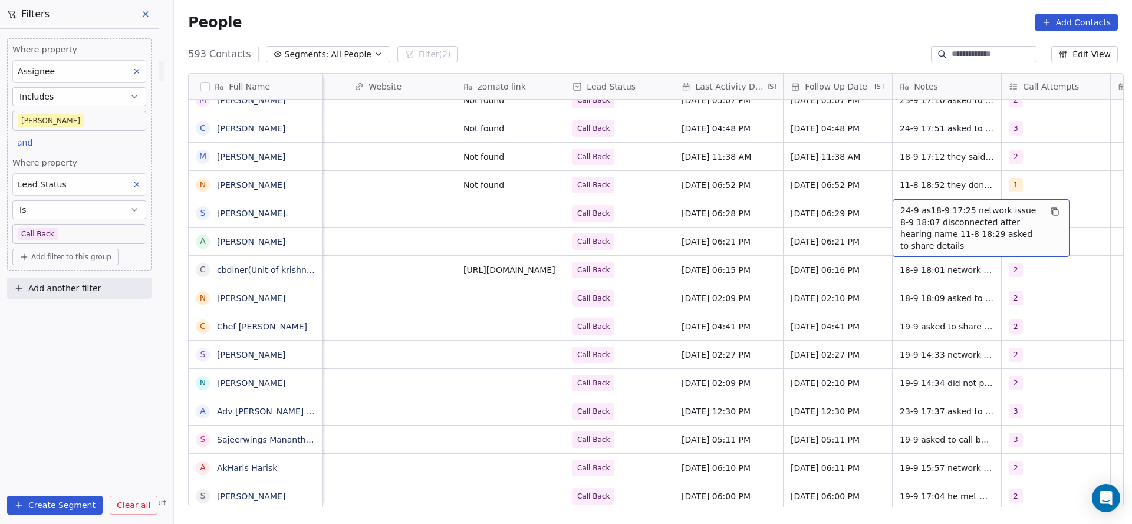
click at [943, 205] on span "24-9 as18-9 17:25 network issue 8-9 18:07 disconnected after hearing name 11-8 …" at bounding box center [970, 228] width 140 height 47
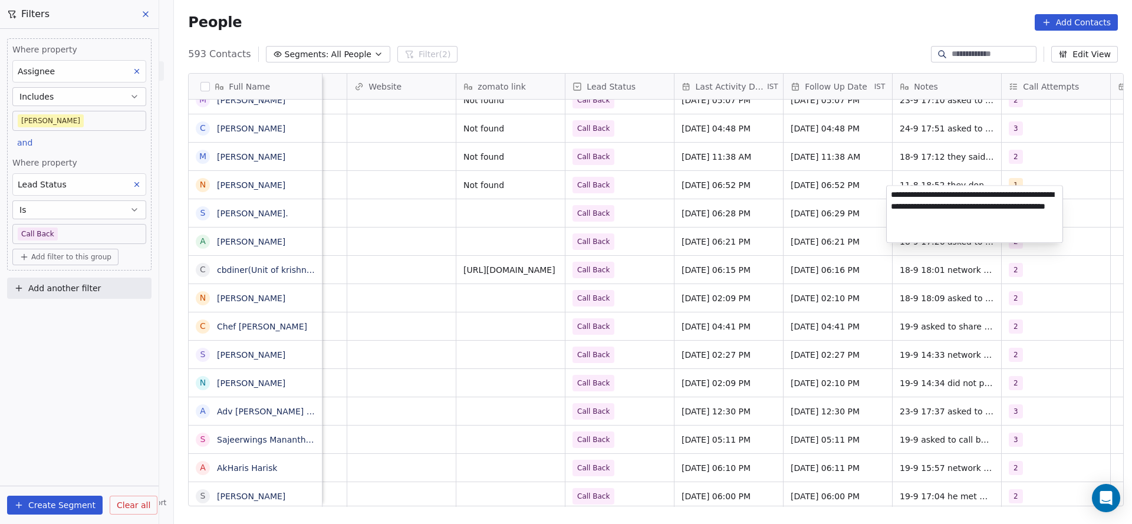
click at [887, 192] on textarea "**********" at bounding box center [975, 214] width 176 height 57
click at [913, 192] on textarea "**********" at bounding box center [975, 207] width 176 height 42
click at [967, 197] on textarea "**********" at bounding box center [975, 206] width 176 height 41
type textarea "**********"
click at [913, 198] on textarea "**********" at bounding box center [975, 212] width 176 height 52
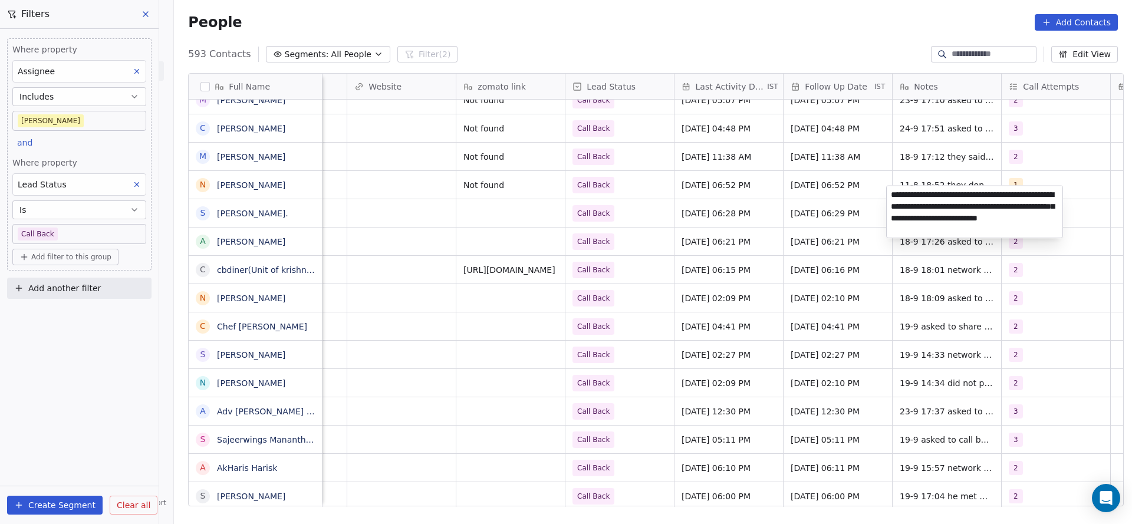
click at [913, 198] on textarea "**********" at bounding box center [975, 212] width 176 height 52
click at [658, 209] on html "On2Cook India Pvt. Ltd. Contacts People Marketing Workflows Campaigns Metrics &…" at bounding box center [566, 262] width 1132 height 524
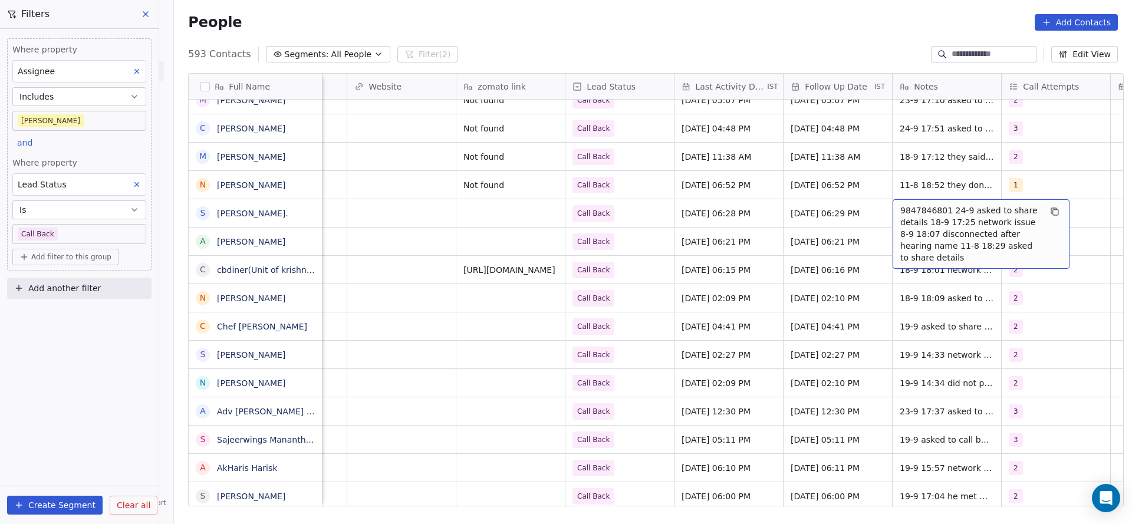
click at [906, 205] on span "9847846801 24-9 asked to share details 18-9 17:25 network issue 8-9 18:07 disco…" at bounding box center [970, 234] width 140 height 59
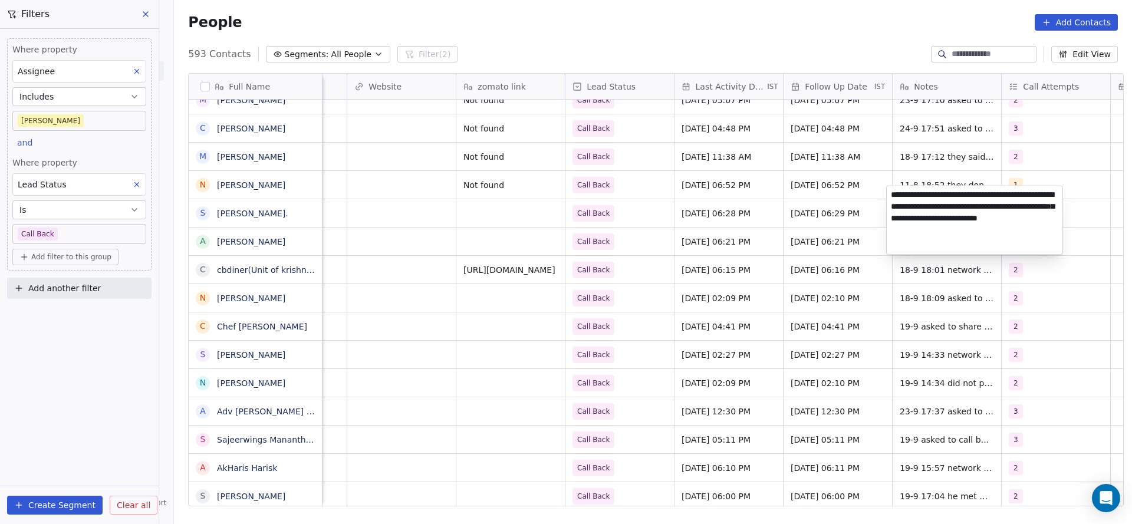
click at [907, 198] on textarea "**********" at bounding box center [975, 220] width 176 height 68
click at [699, 212] on html "On2Cook India Pvt. Ltd. Contacts People Marketing Workflows Campaigns Metrics &…" at bounding box center [566, 262] width 1132 height 524
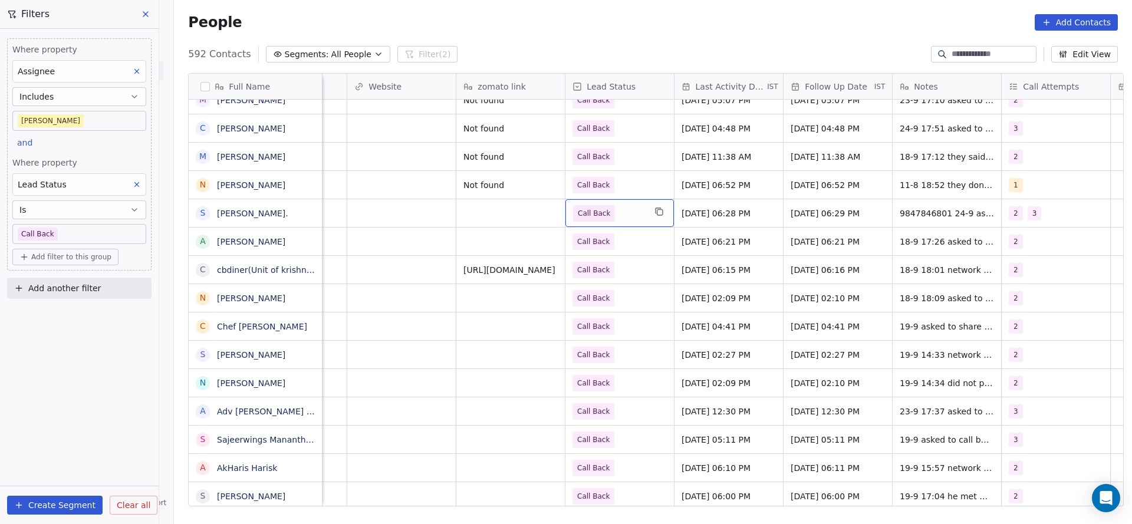
click at [610, 205] on span "Call Back" at bounding box center [609, 213] width 72 height 17
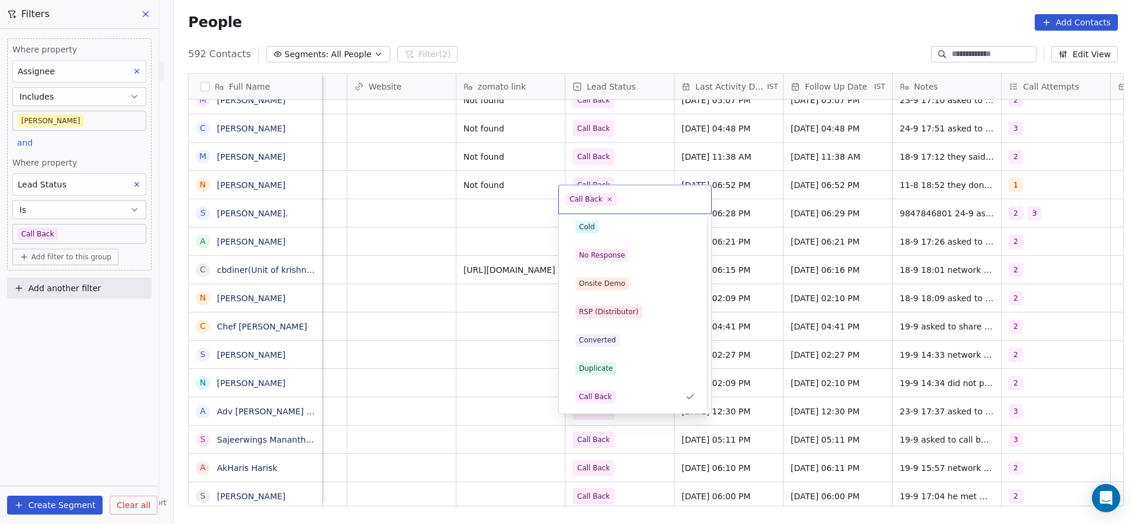
scroll to position [0, 0]
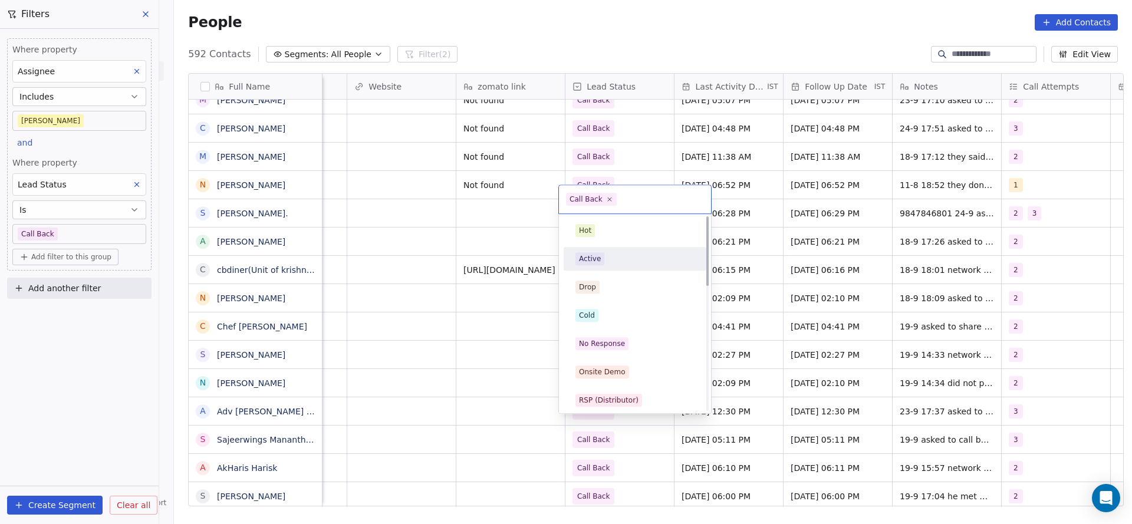
click at [590, 263] on div "Active" at bounding box center [590, 259] width 22 height 11
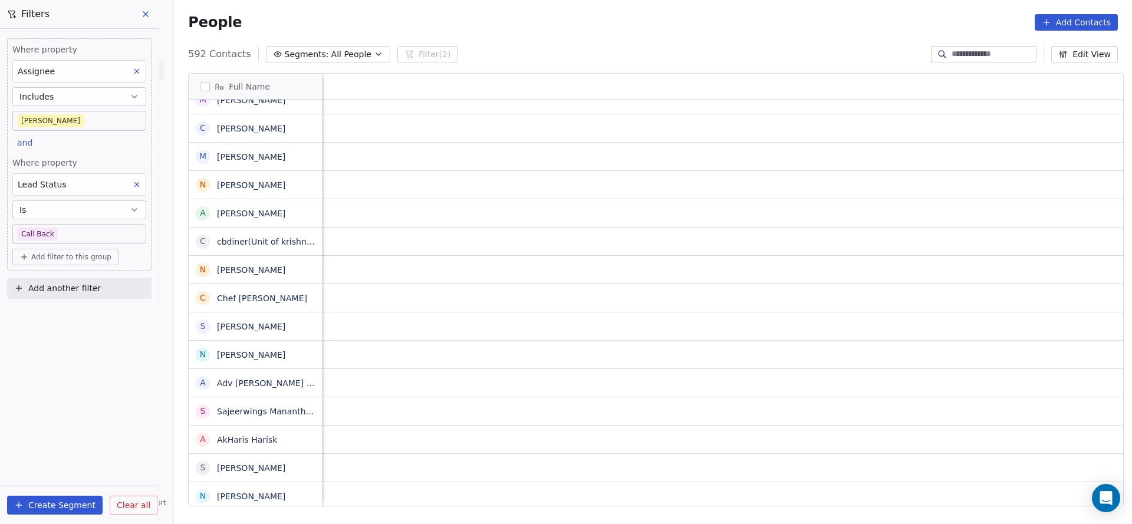
scroll to position [13, 1531]
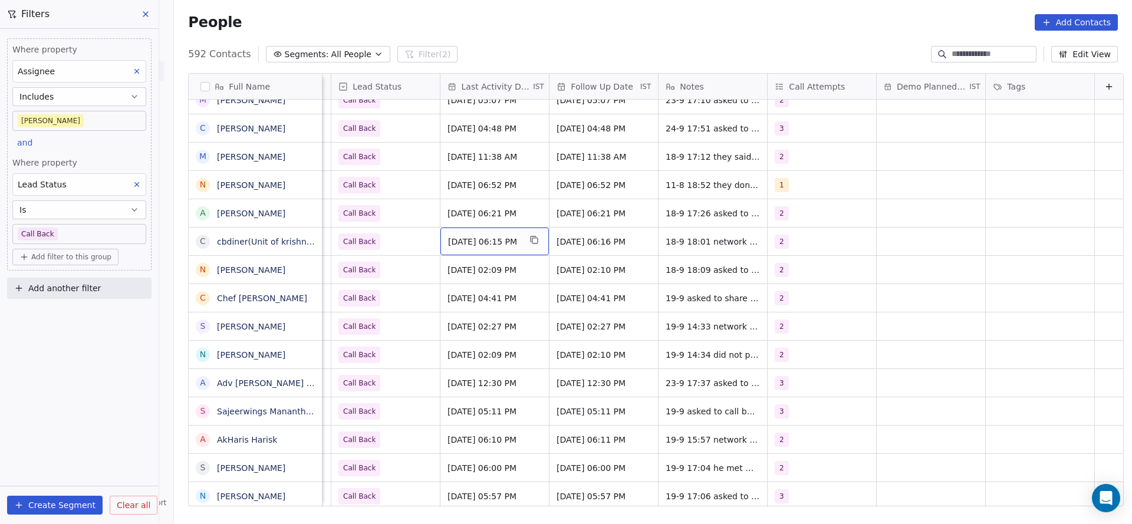
click at [448, 236] on span "[DATE] 06:15 PM" at bounding box center [484, 242] width 72 height 12
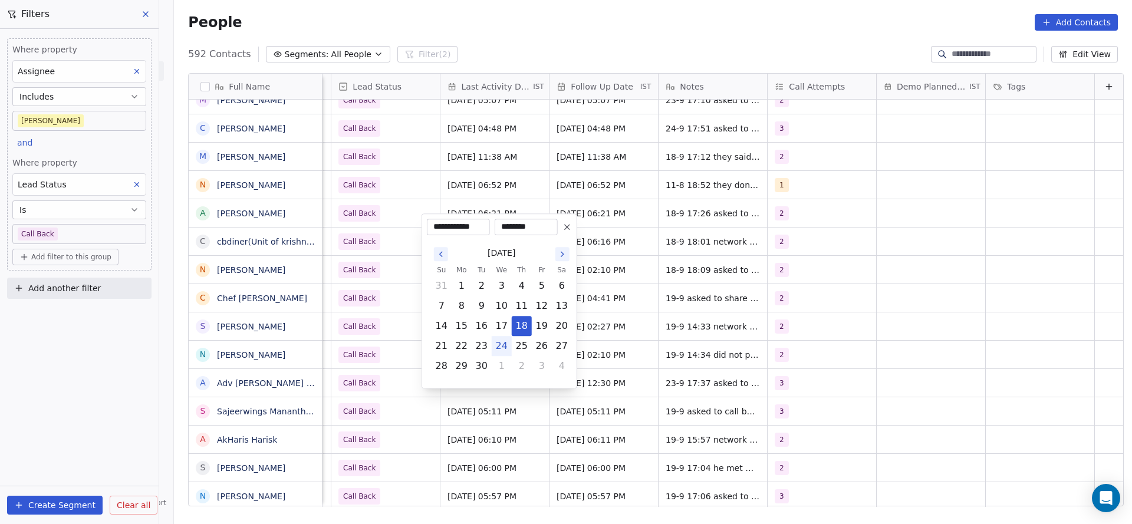
click at [495, 346] on button "24" at bounding box center [501, 346] width 19 height 19
type input "**********"
click at [358, 262] on html "On2Cook India Pvt. Ltd. Contacts People Marketing Workflows Campaigns Metrics &…" at bounding box center [566, 262] width 1132 height 524
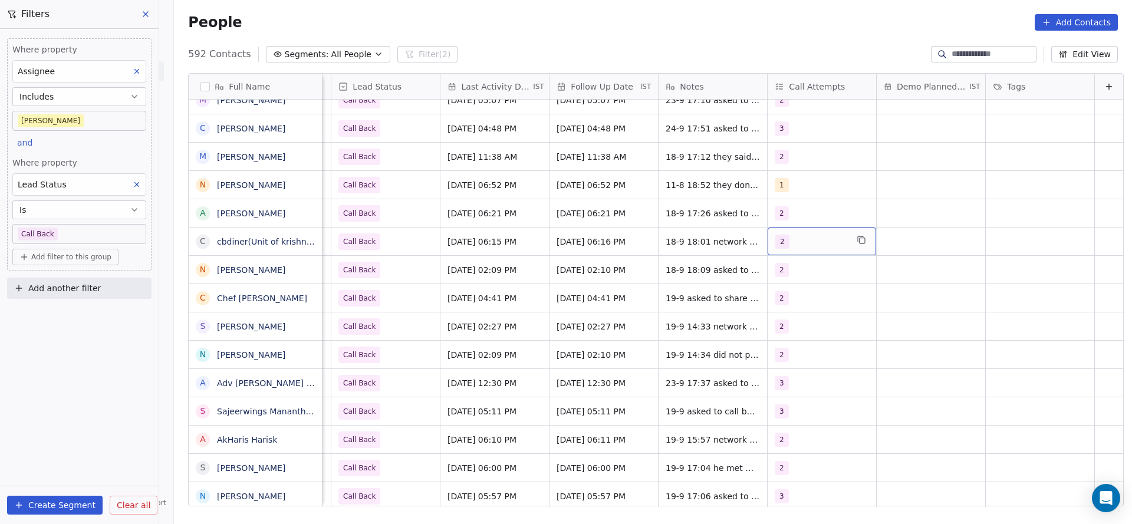
click at [828, 235] on div "2" at bounding box center [811, 242] width 72 height 14
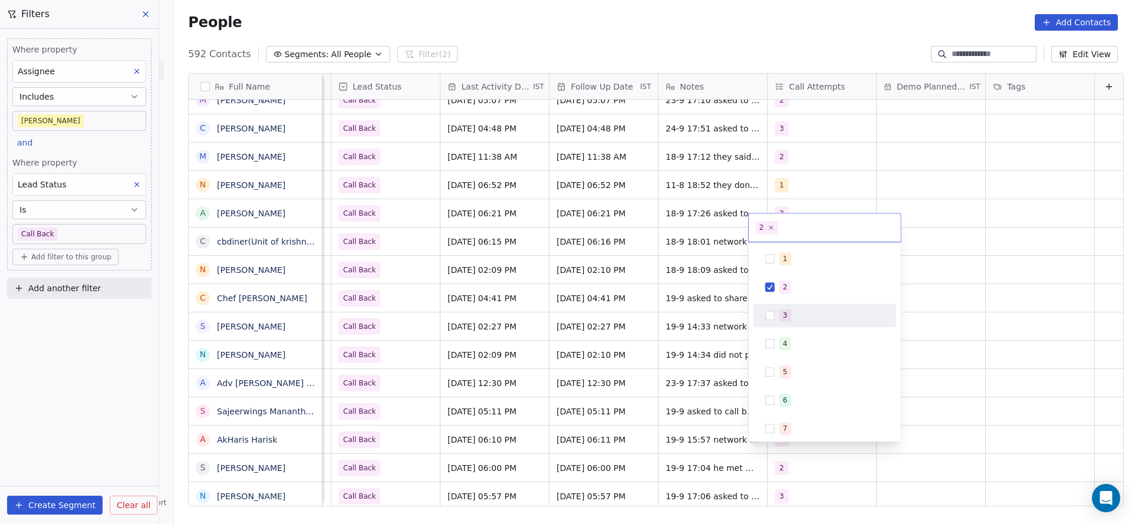
click at [791, 308] on div "3" at bounding box center [824, 315] width 133 height 19
drag, startPoint x: 791, startPoint y: 294, endPoint x: 594, endPoint y: 290, distance: 196.9
click at [784, 290] on span "2" at bounding box center [785, 287] width 12 height 13
click at [603, 285] on html "On2Cook India Pvt. Ltd. Contacts People Marketing Workflows Campaigns Metrics &…" at bounding box center [566, 262] width 1132 height 524
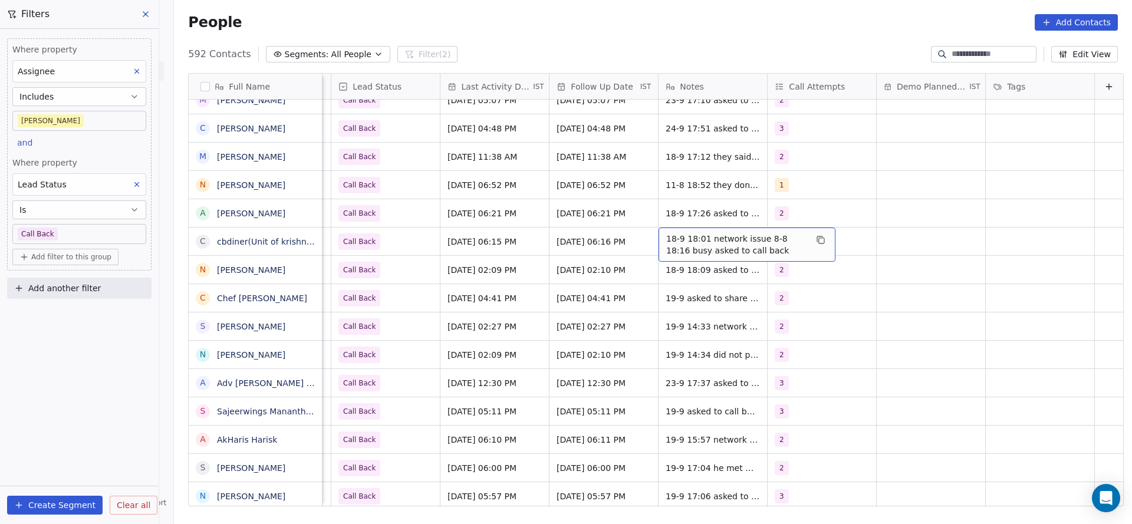
click at [688, 233] on span "18-9 18:01 network issue 8-8 18:16 busy asked to call back" at bounding box center [736, 245] width 140 height 24
click at [646, 224] on textarea "**********" at bounding box center [728, 232] width 176 height 37
type textarea "**********"
click at [493, 257] on html "On2Cook India Pvt. Ltd. Contacts People Marketing Workflows Campaigns Metrics &…" at bounding box center [566, 262] width 1132 height 524
click at [375, 233] on span "Call Back" at bounding box center [375, 241] width 72 height 17
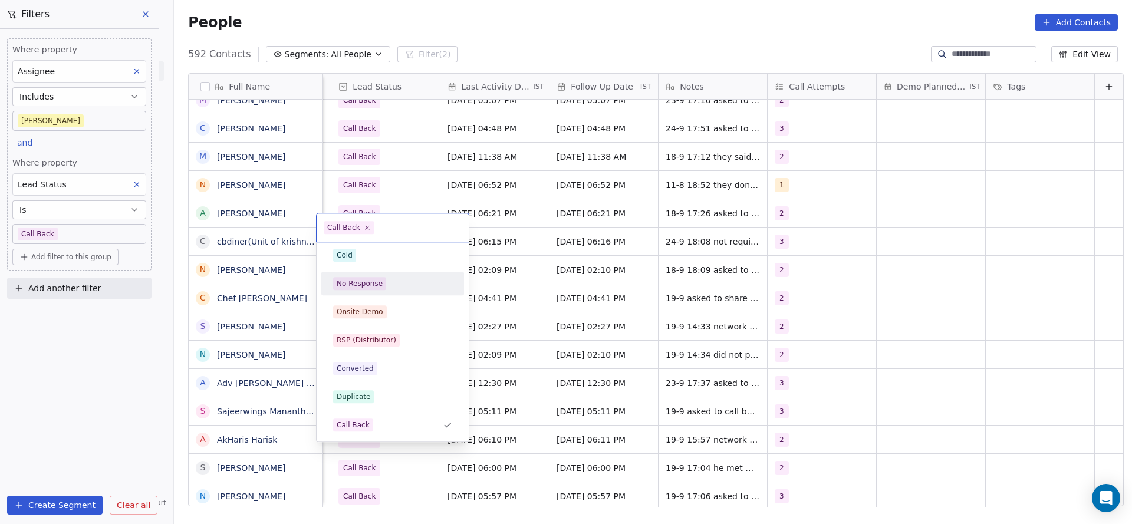
scroll to position [0, 0]
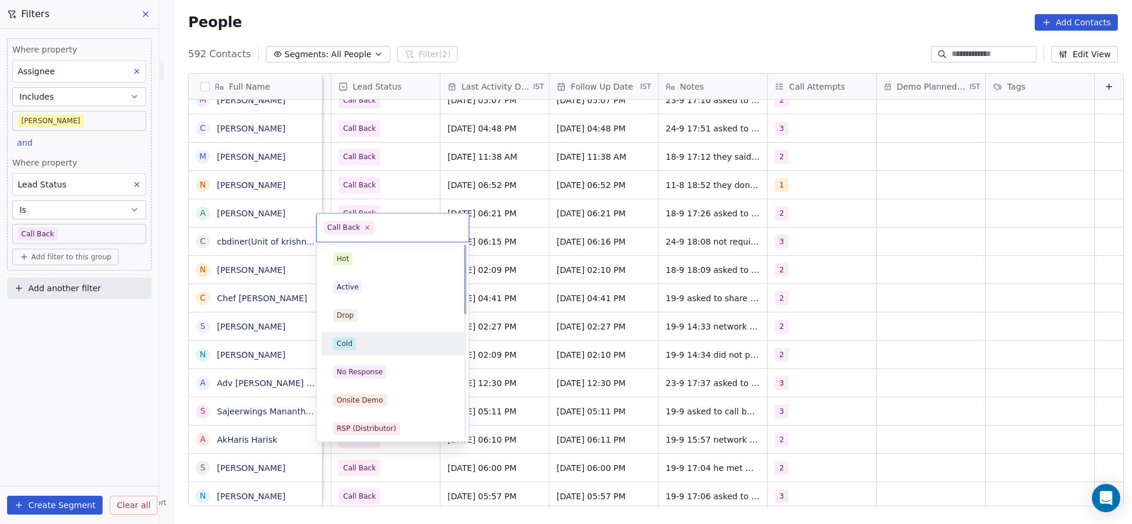
drag, startPoint x: 355, startPoint y: 340, endPoint x: 715, endPoint y: 292, distance: 362.8
click at [361, 341] on div "Cold" at bounding box center [392, 343] width 119 height 13
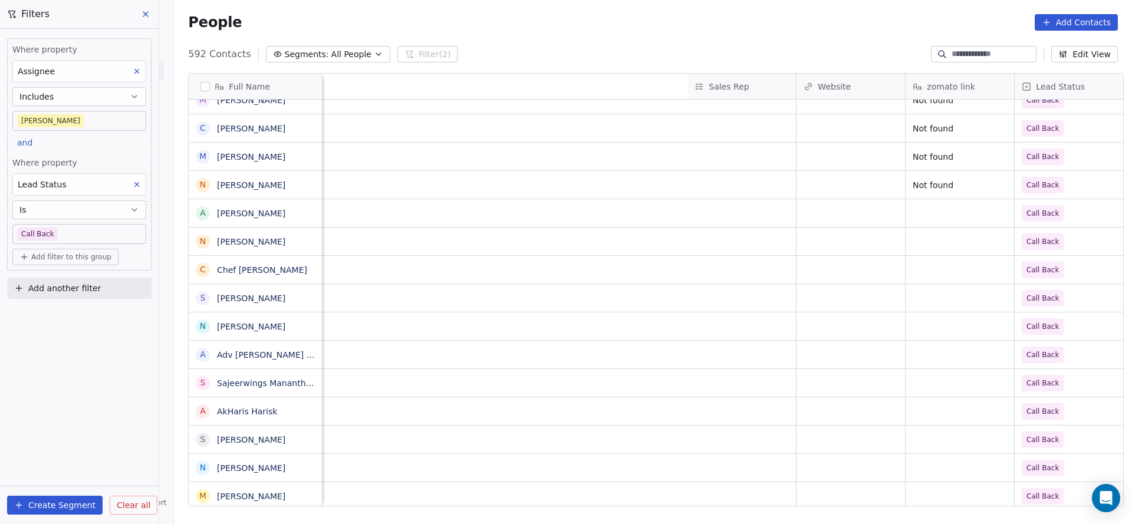
scroll to position [13, 1531]
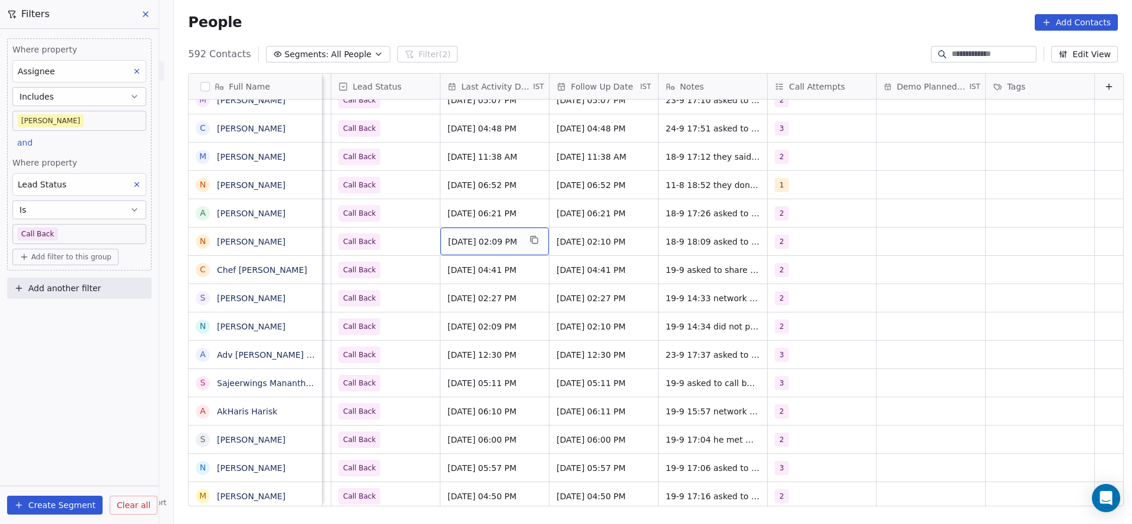
click at [465, 236] on span "[DATE] 02:09 PM" at bounding box center [484, 242] width 72 height 12
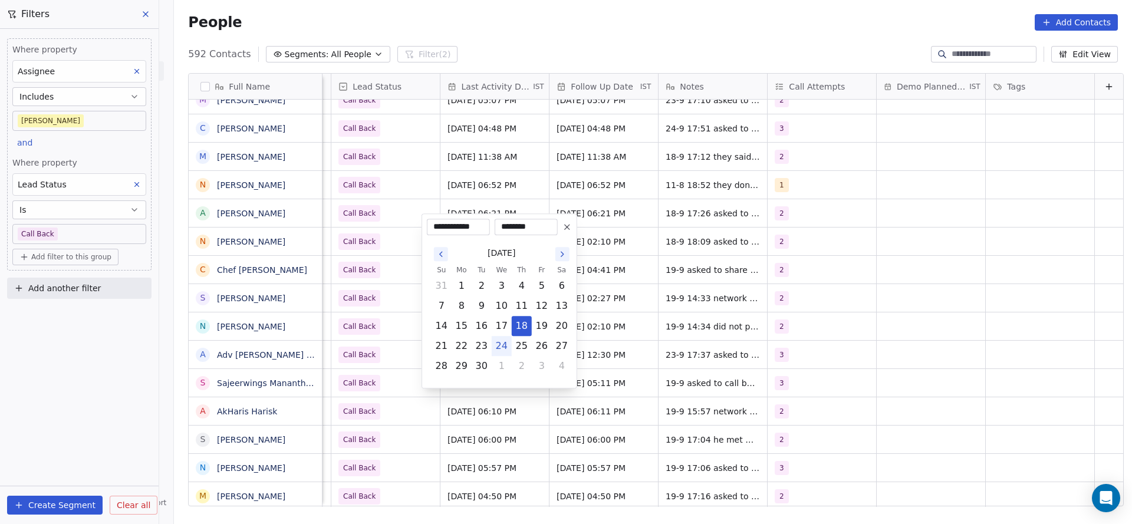
click at [498, 347] on button "24" at bounding box center [501, 346] width 19 height 19
type input "**********"
click at [391, 283] on html "On2Cook India Pvt. Ltd. Contacts People Marketing Workflows Campaigns Metrics &…" at bounding box center [566, 262] width 1132 height 524
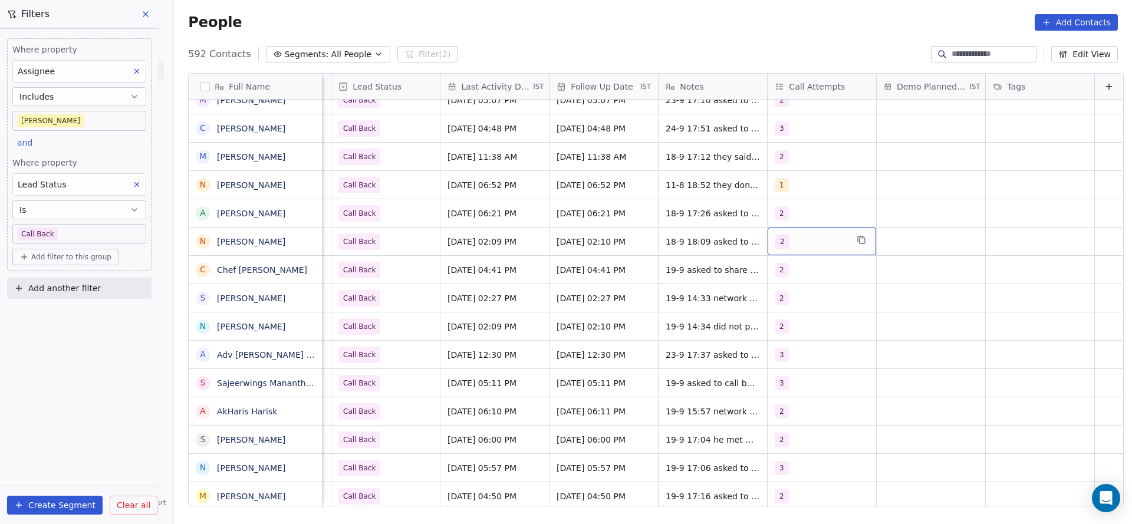
click at [803, 235] on div "2" at bounding box center [811, 242] width 72 height 14
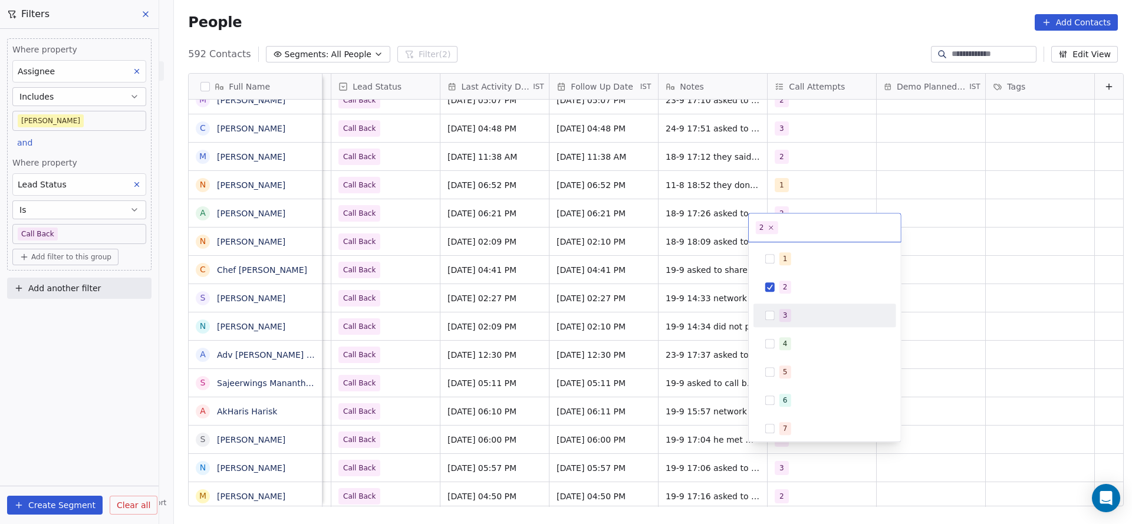
click at [785, 315] on div "3" at bounding box center [785, 315] width 5 height 11
drag, startPoint x: 785, startPoint y: 291, endPoint x: 689, endPoint y: 229, distance: 114.5
click at [771, 291] on div "2" at bounding box center [824, 287] width 133 height 19
click at [670, 292] on html "On2Cook India Pvt. Ltd. Contacts People Marketing Workflows Campaigns Metrics &…" at bounding box center [566, 262] width 1132 height 524
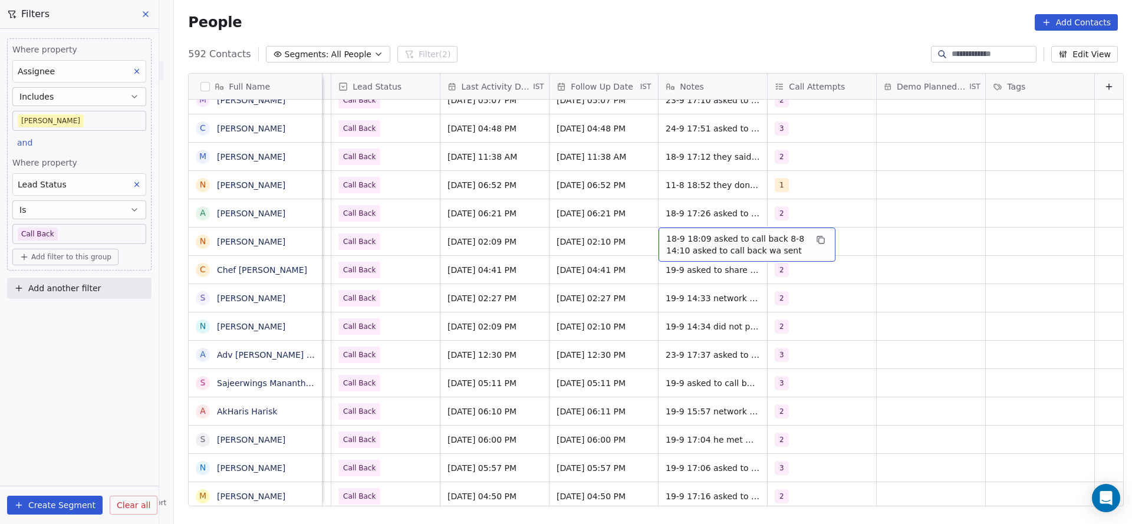
click at [689, 233] on span "18-9 18:09 asked to call back 8-8 14:10 asked to call back wa sent" at bounding box center [736, 245] width 140 height 24
click at [646, 226] on textarea "**********" at bounding box center [728, 232] width 176 height 37
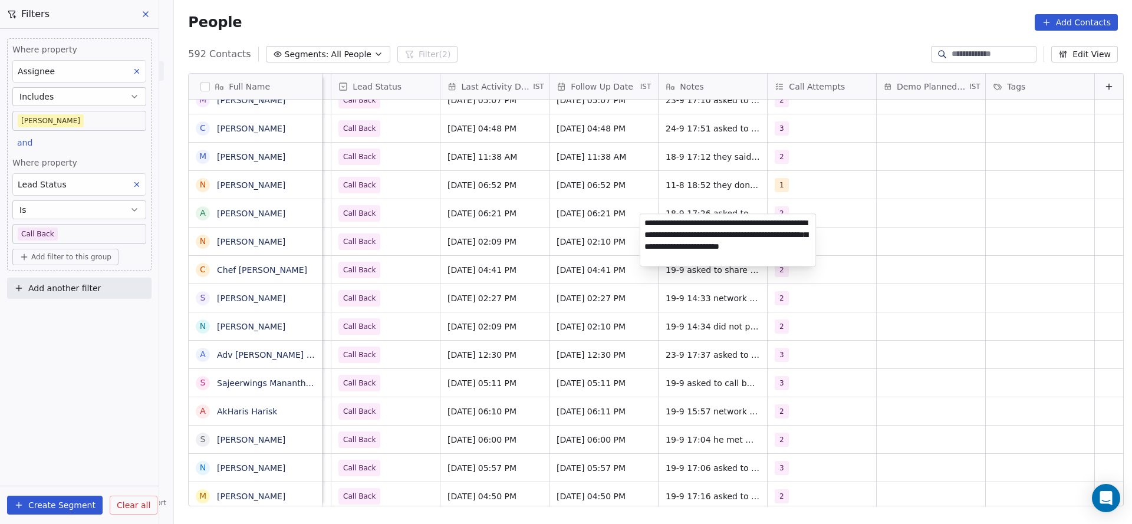
type textarea "**********"
click at [484, 258] on html "On2Cook India Pvt. Ltd. Contacts People Marketing Workflows Campaigns Metrics &…" at bounding box center [566, 262] width 1132 height 524
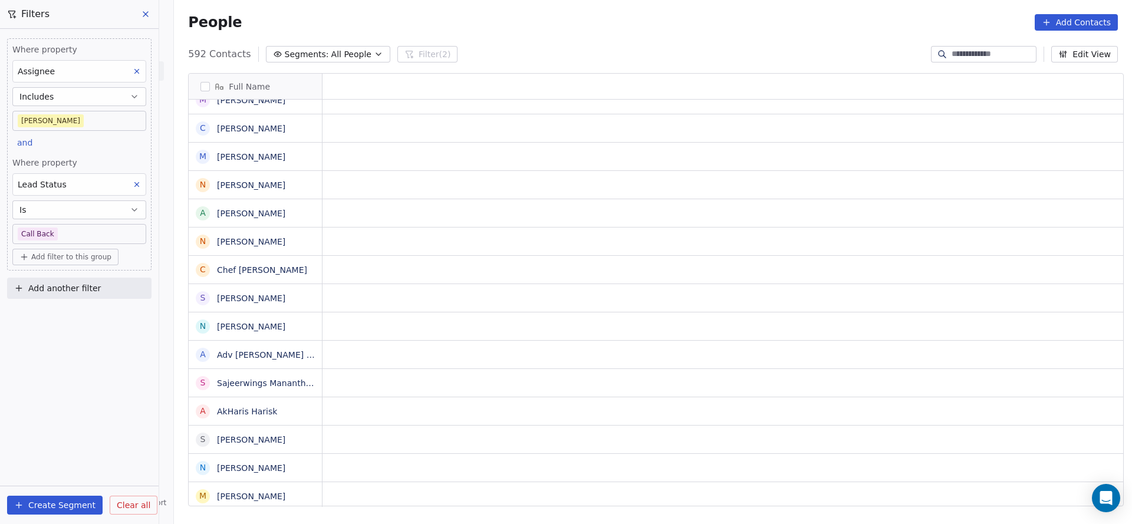
scroll to position [13, 0]
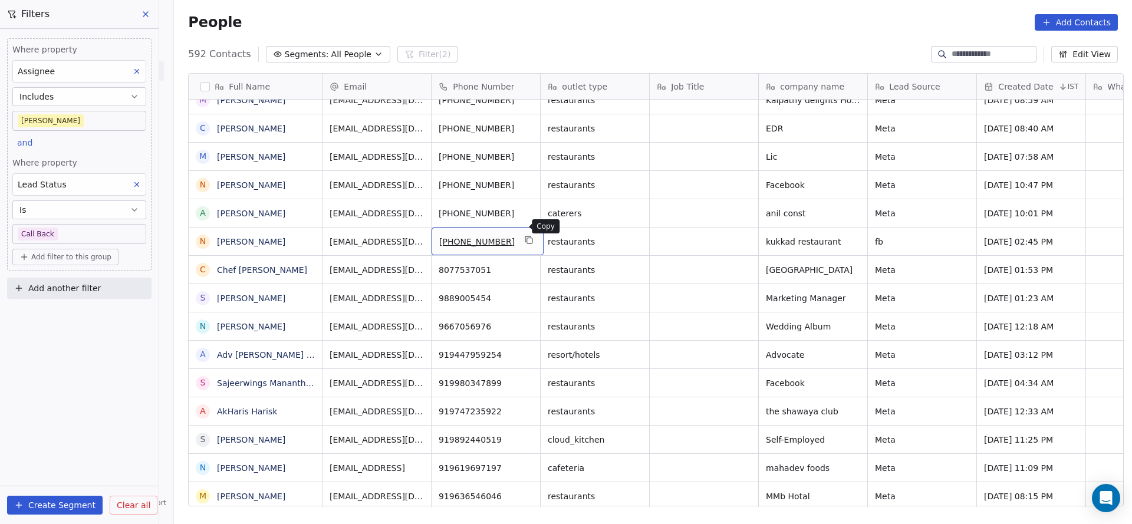
click at [525, 235] on icon "grid" at bounding box center [529, 239] width 9 height 9
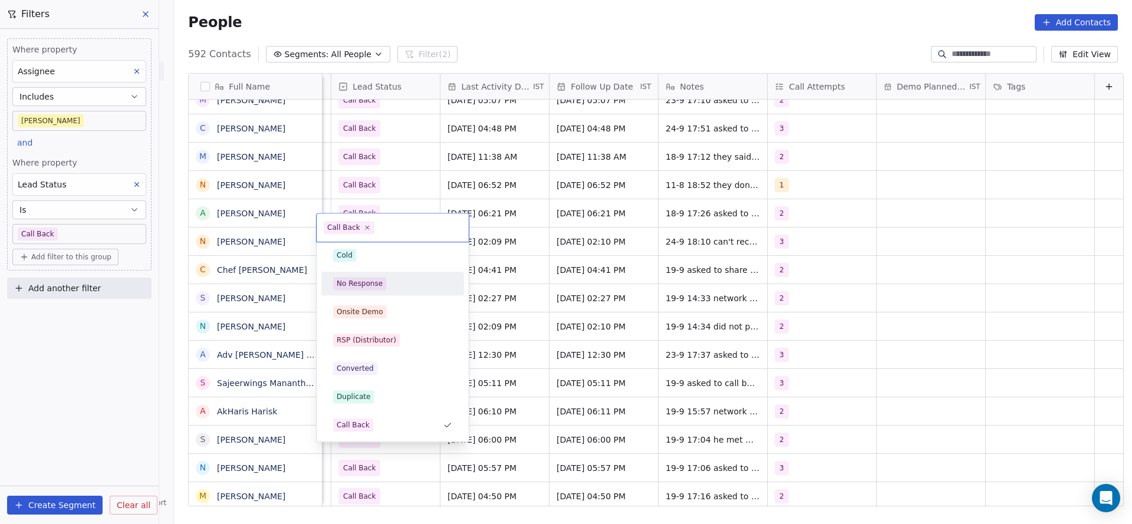
scroll to position [0, 0]
click at [366, 284] on div "Active" at bounding box center [392, 287] width 119 height 13
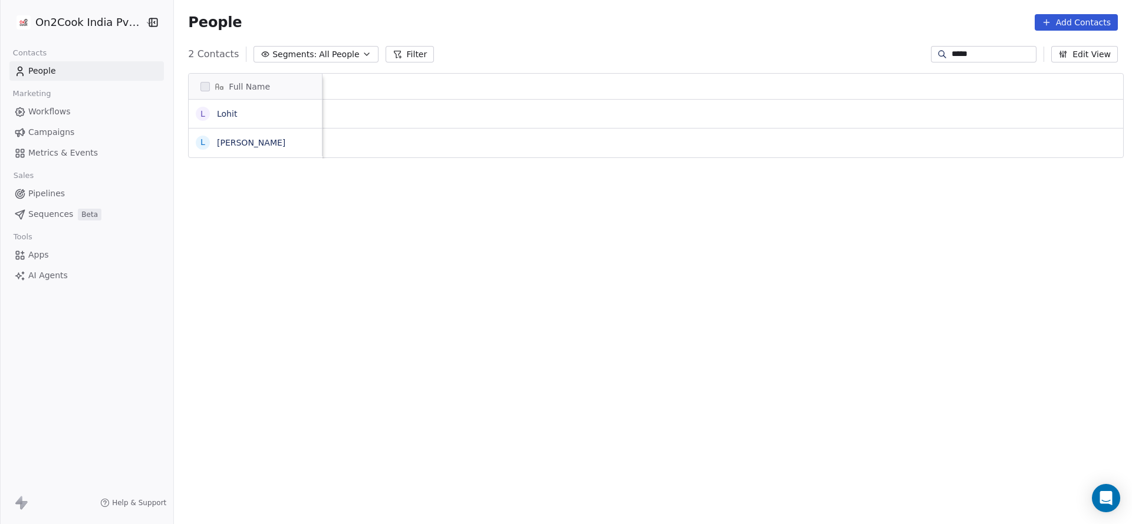
scroll to position [447, 950]
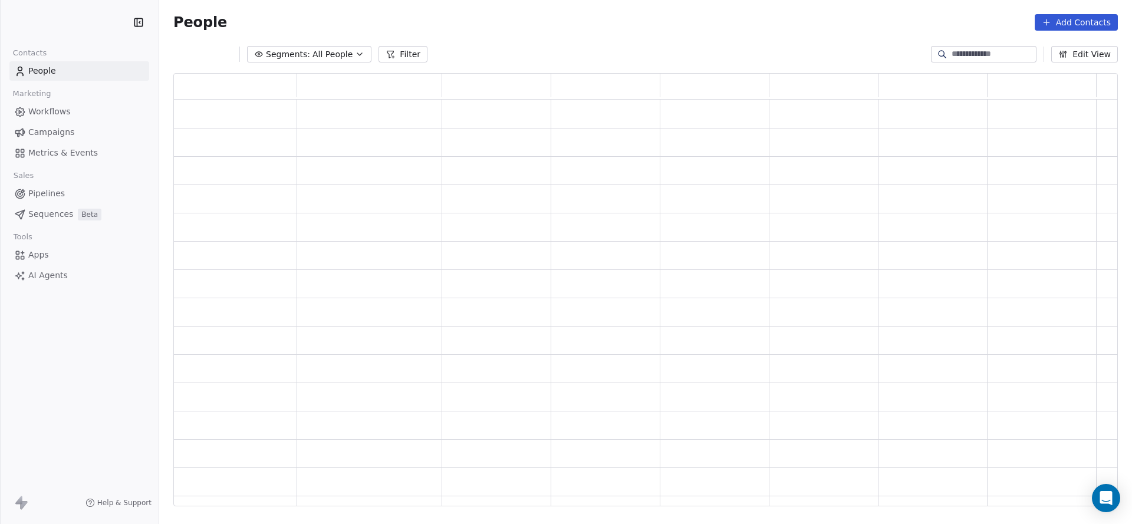
scroll to position [419, 922]
click at [390, 51] on icon at bounding box center [390, 54] width 6 height 6
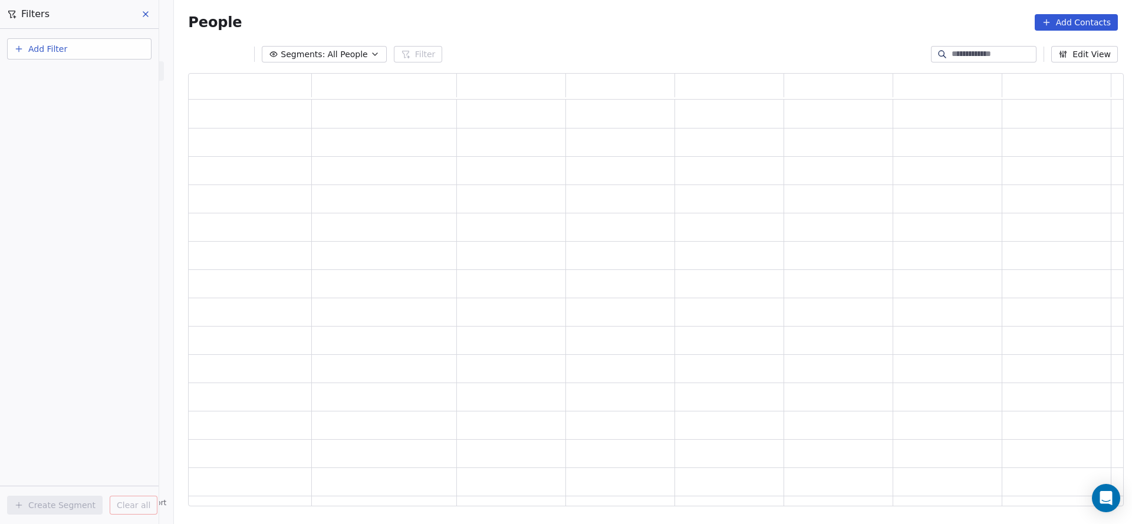
click at [76, 51] on button "Add Filter" at bounding box center [79, 48] width 144 height 21
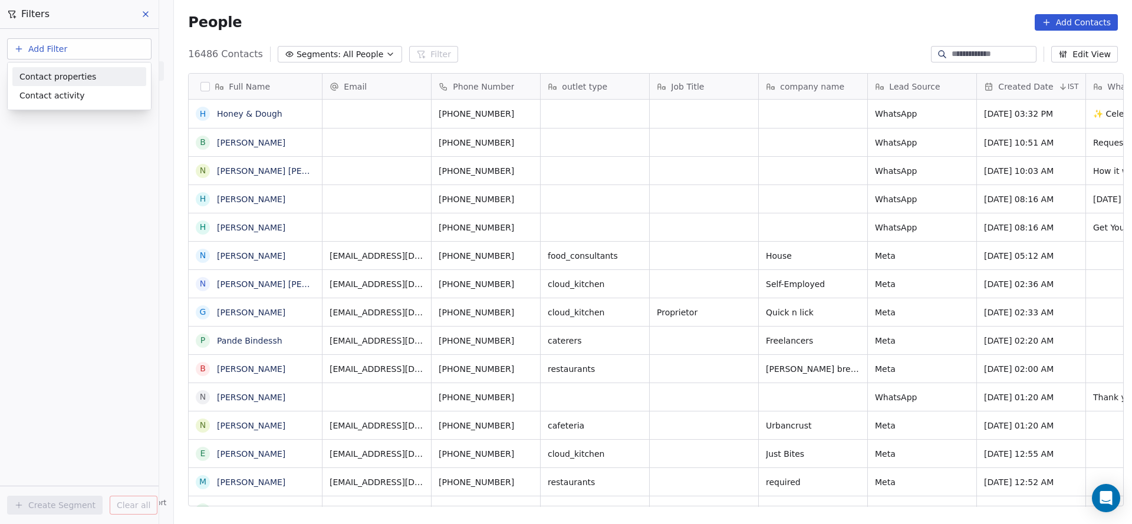
click at [62, 80] on span "Contact properties" at bounding box center [57, 77] width 77 height 12
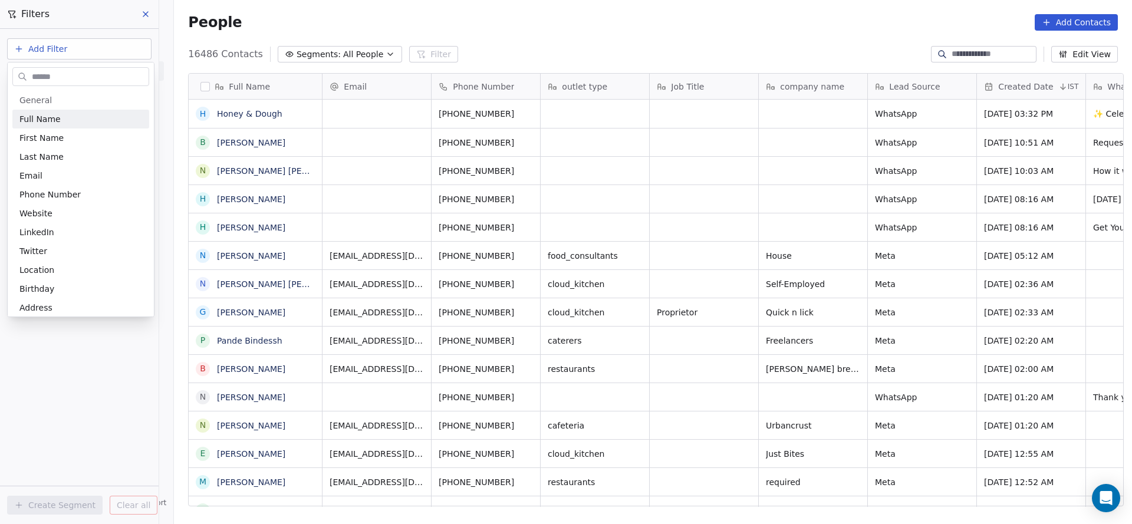
scroll to position [447, 950]
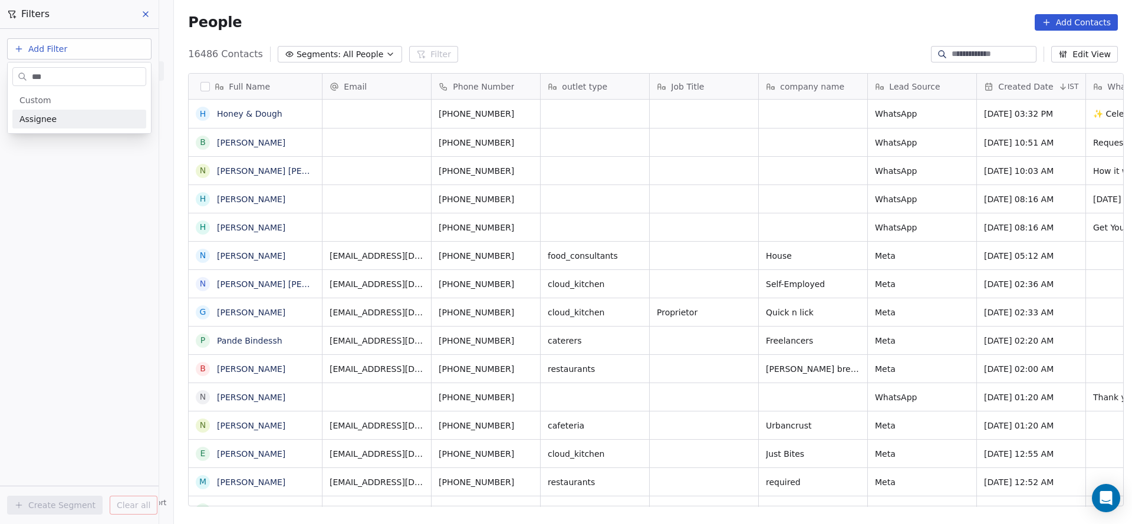
type input "***"
click at [90, 121] on div "Assignee" at bounding box center [79, 119] width 120 height 12
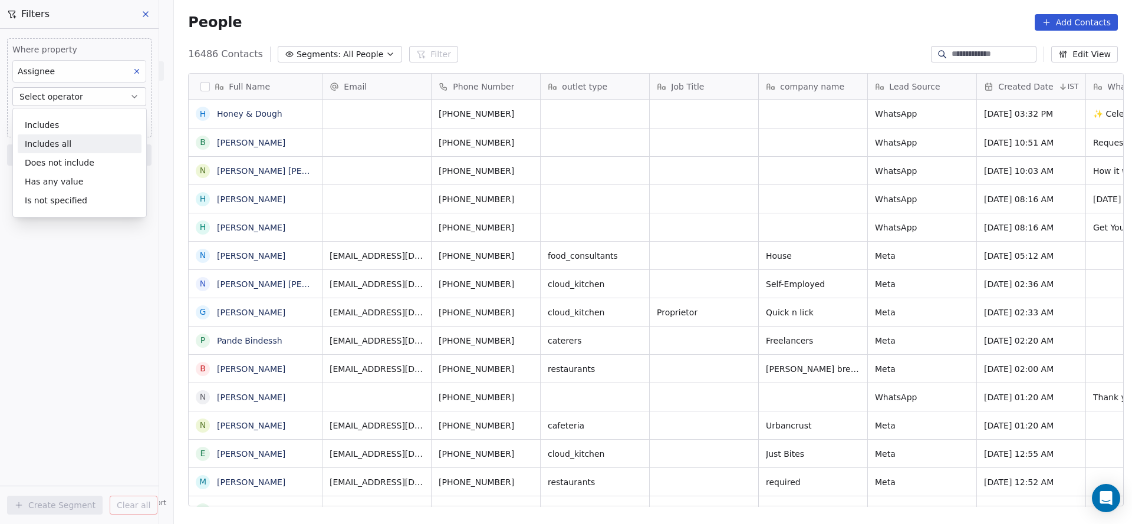
click at [84, 150] on div "Includes all" at bounding box center [80, 143] width 124 height 19
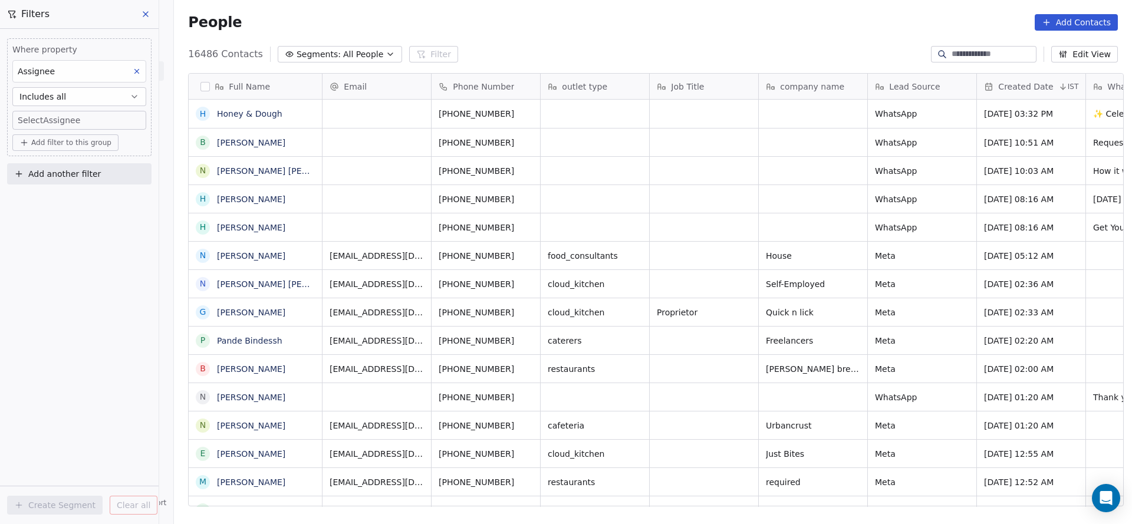
click at [93, 120] on body "On2Cook India Pvt. Ltd. Contacts People Marketing Workflows Campaigns Metrics &…" at bounding box center [566, 262] width 1132 height 524
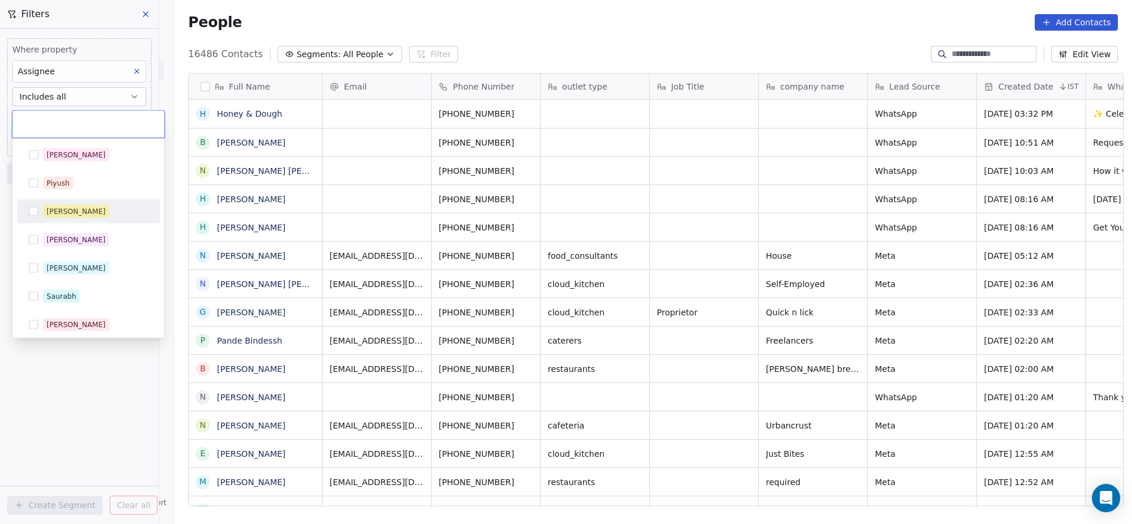
click at [103, 223] on div "Salim Piyush Madhuri Anmol Ronit Saurabh Sapan Falguni Mary Ajay Ankit Rohit Sh…" at bounding box center [88, 338] width 143 height 391
click at [30, 209] on button "Suggestions" at bounding box center [33, 211] width 9 height 9
click at [32, 357] on html "On2Cook India Pvt. Ltd. Contacts People Marketing Workflows Campaigns Metrics &…" at bounding box center [566, 262] width 1132 height 524
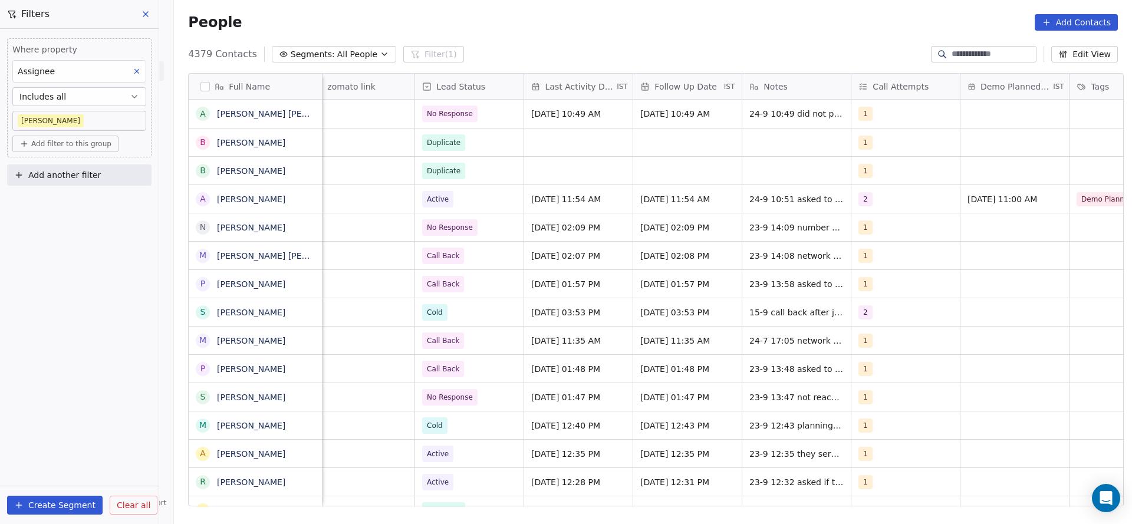
scroll to position [0, 1409]
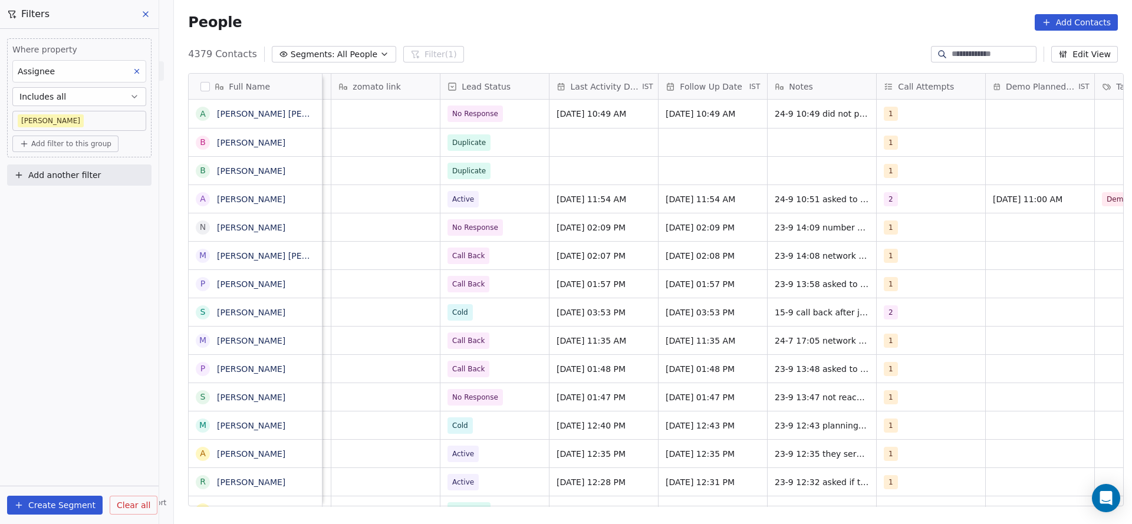
click at [990, 57] on input at bounding box center [993, 54] width 83 height 12
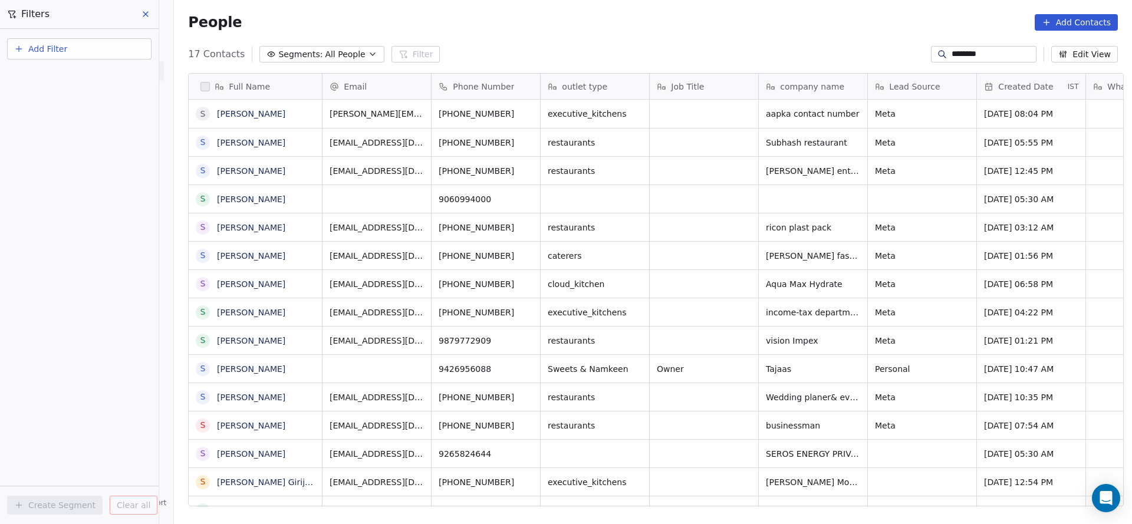
scroll to position [447, 950]
type input "********"
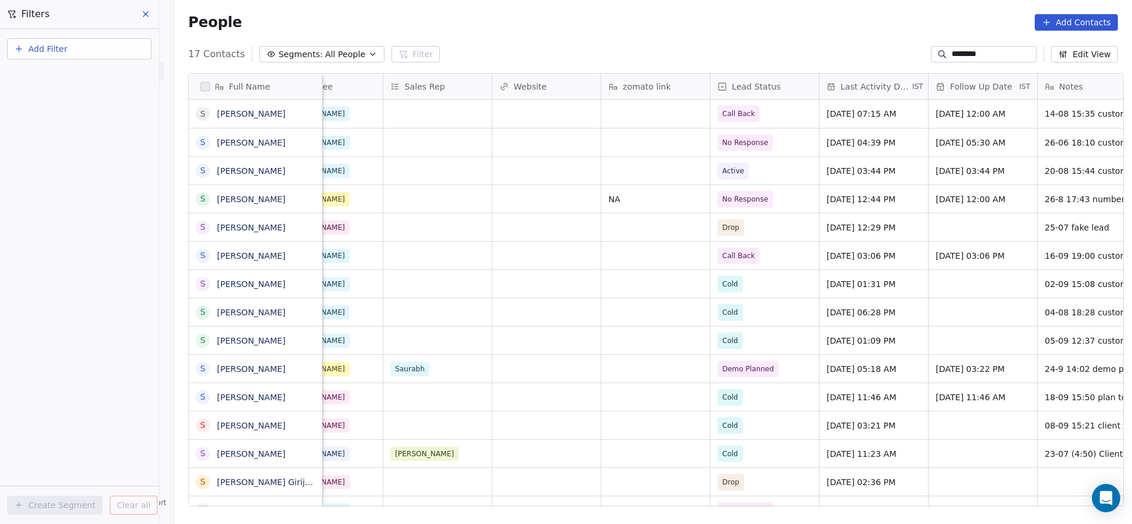
scroll to position [0, 1131]
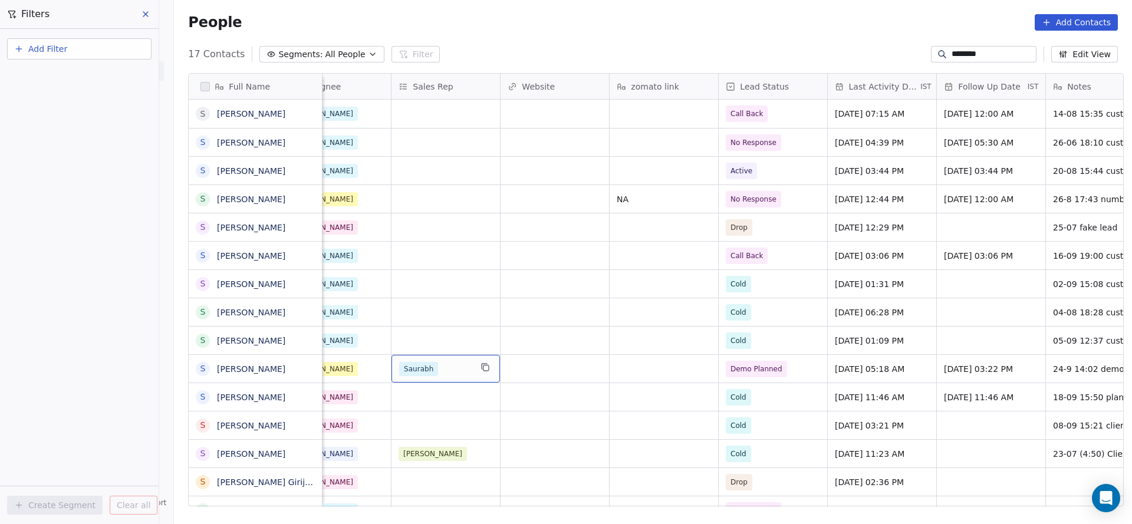
click at [435, 376] on div "Saurabh" at bounding box center [445, 369] width 108 height 28
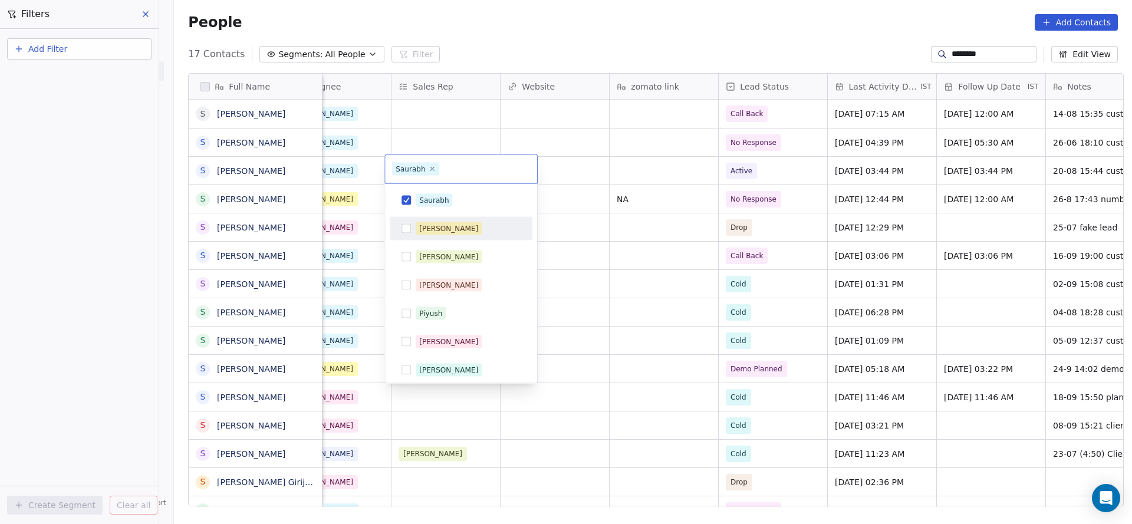
click at [442, 229] on span "Sapan" at bounding box center [449, 228] width 66 height 13
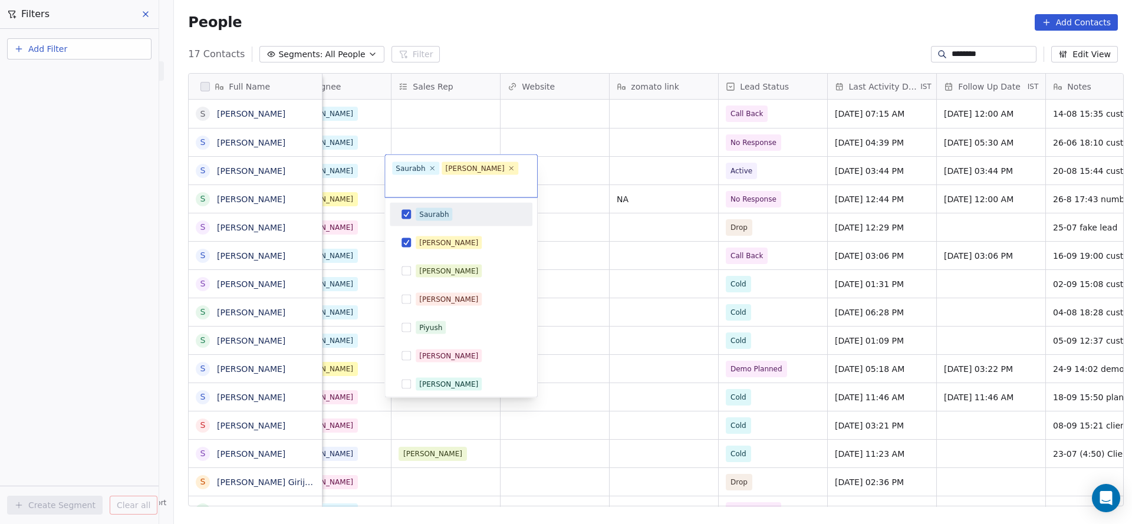
click at [450, 203] on div "Saurabh" at bounding box center [461, 215] width 143 height 24
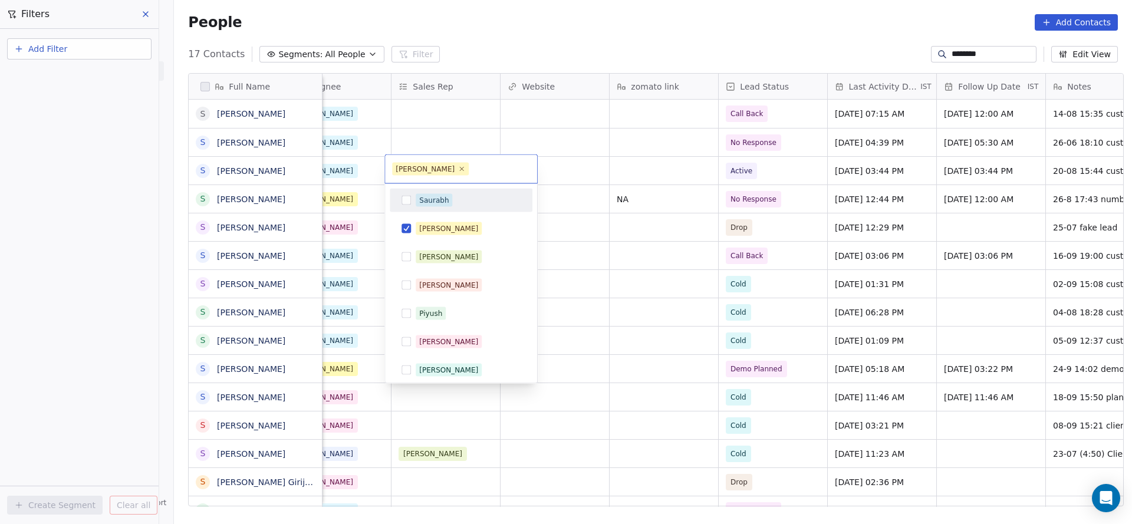
click at [617, 289] on html "On2Cook India Pvt. Ltd. Contacts People Marketing Workflows Campaigns Metrics &…" at bounding box center [566, 262] width 1132 height 524
